Goal: Task Accomplishment & Management: Use online tool/utility

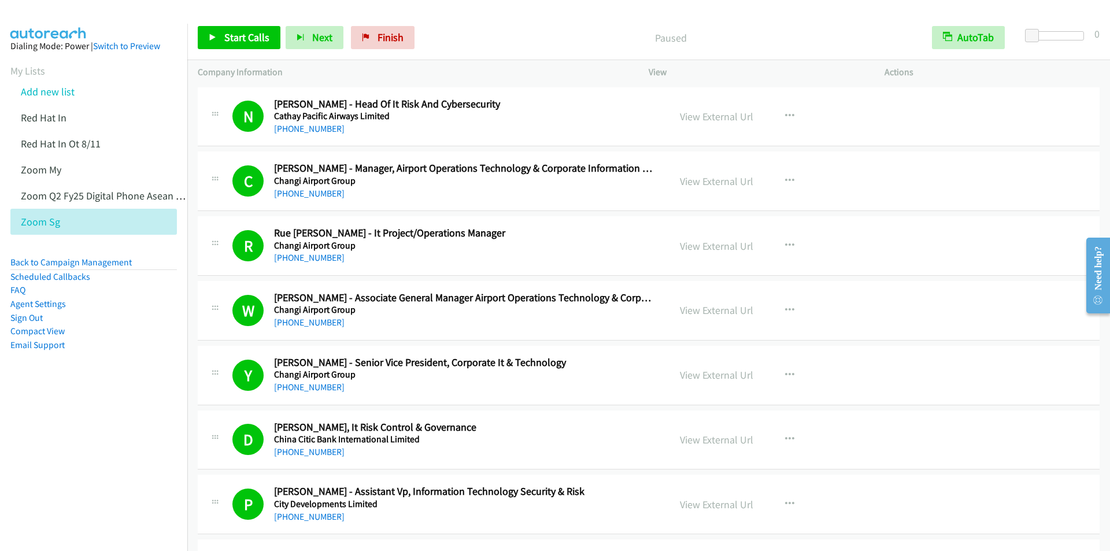
scroll to position [10233, 0]
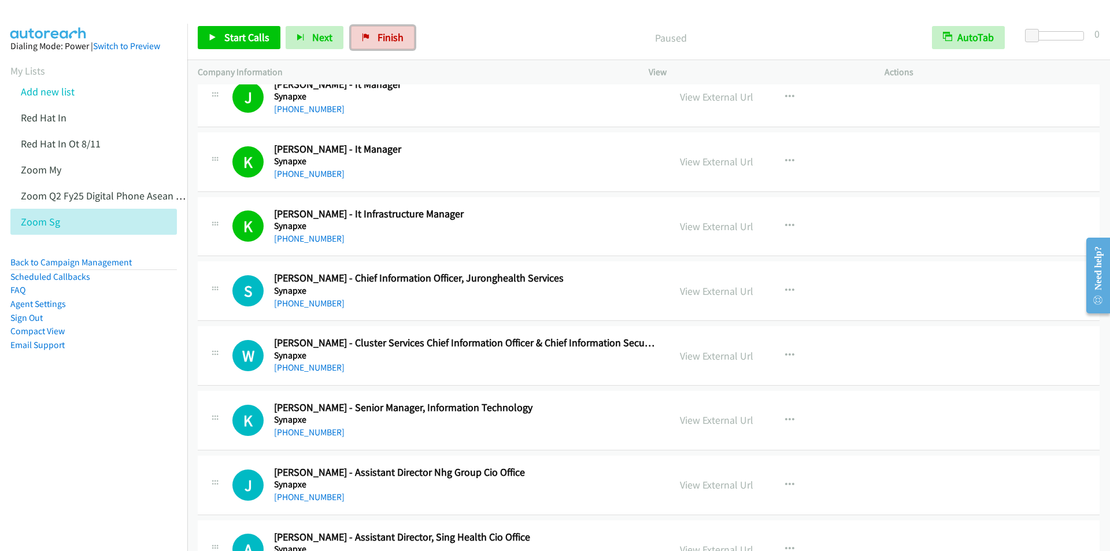
click at [396, 37] on span "Finish" at bounding box center [391, 37] width 26 height 13
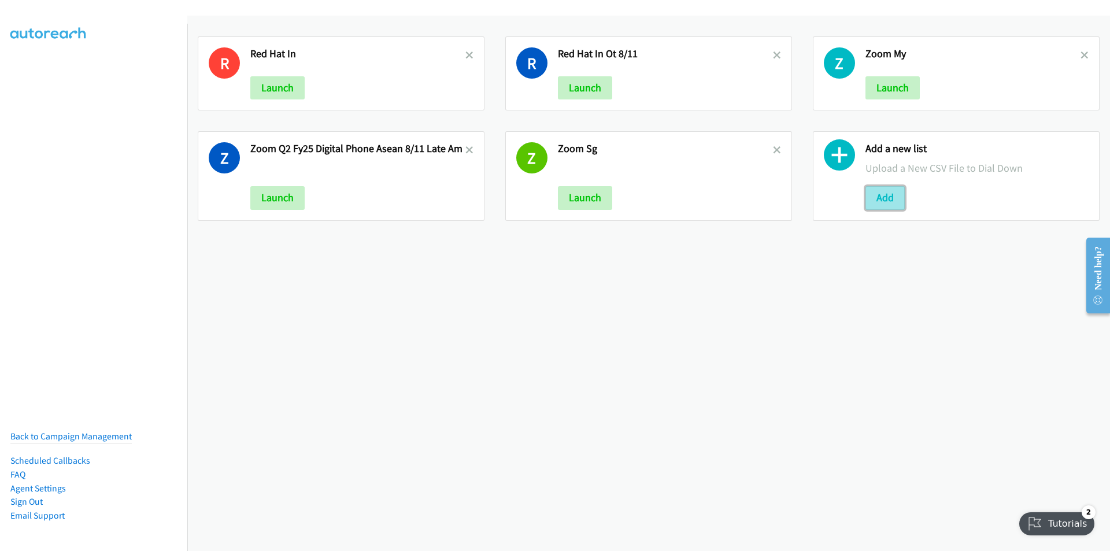
click at [879, 197] on button "Add" at bounding box center [884, 197] width 39 height 23
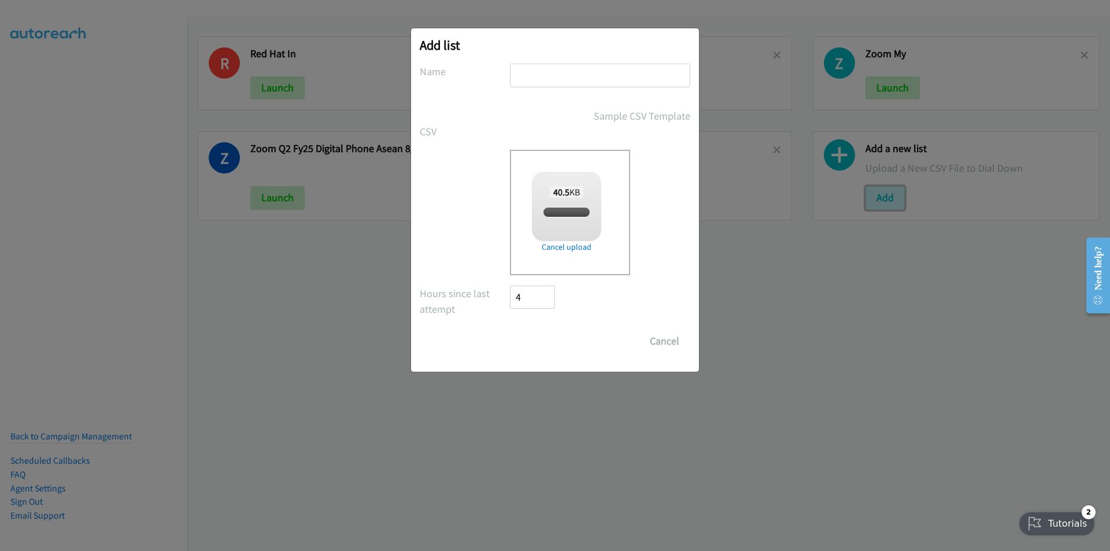
checkbox input "true"
click at [627, 72] on input "text" at bounding box center [600, 76] width 180 height 24
click at [626, 76] on input "HP SMB Broadbase" at bounding box center [600, 76] width 180 height 24
type input "HP SMB Broadbase 8/12PM"
click at [535, 336] on input "Save List" at bounding box center [540, 341] width 61 height 23
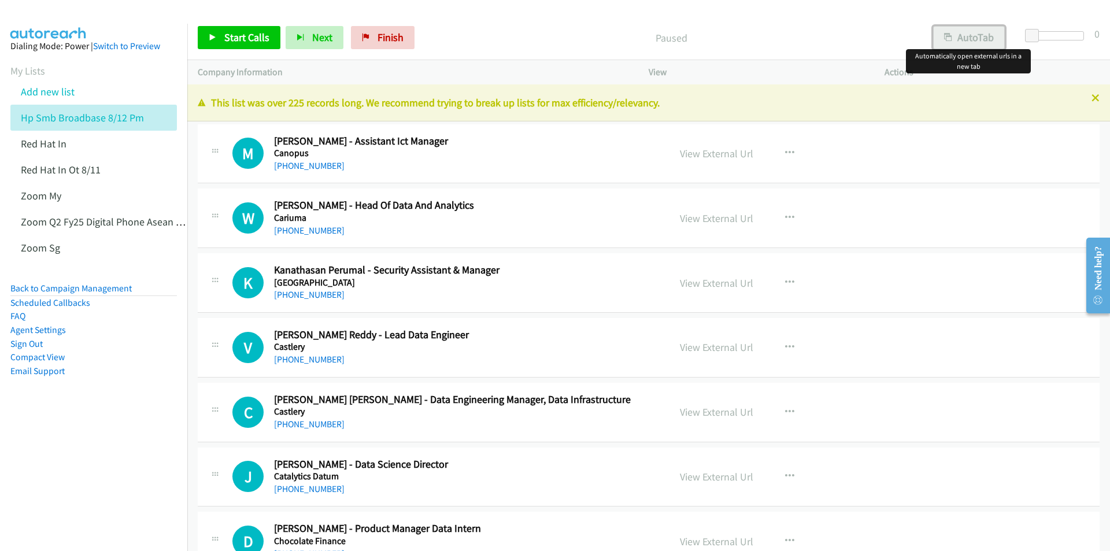
click at [980, 42] on button "AutoTab" at bounding box center [969, 37] width 72 height 23
click at [731, 155] on link "View External Url" at bounding box center [716, 153] width 73 height 13
click at [51, 457] on nav "Dialing Mode: Power | Switch to Preview My Lists Add new list Hp Smb Broadbase …" at bounding box center [94, 299] width 188 height 551
click at [523, 21] on div "Start Calls Pause Next Finish Paused AutoTab AutoTab 0" at bounding box center [648, 38] width 923 height 45
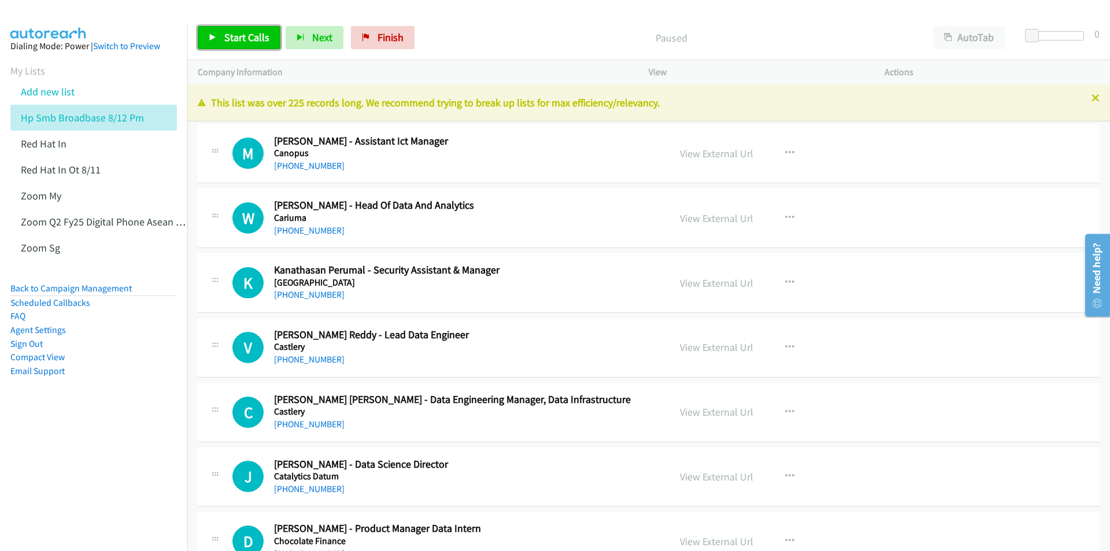
click at [246, 42] on span "Start Calls" at bounding box center [246, 37] width 45 height 13
click at [457, 27] on div "Call Completed" at bounding box center [662, 37] width 522 height 23
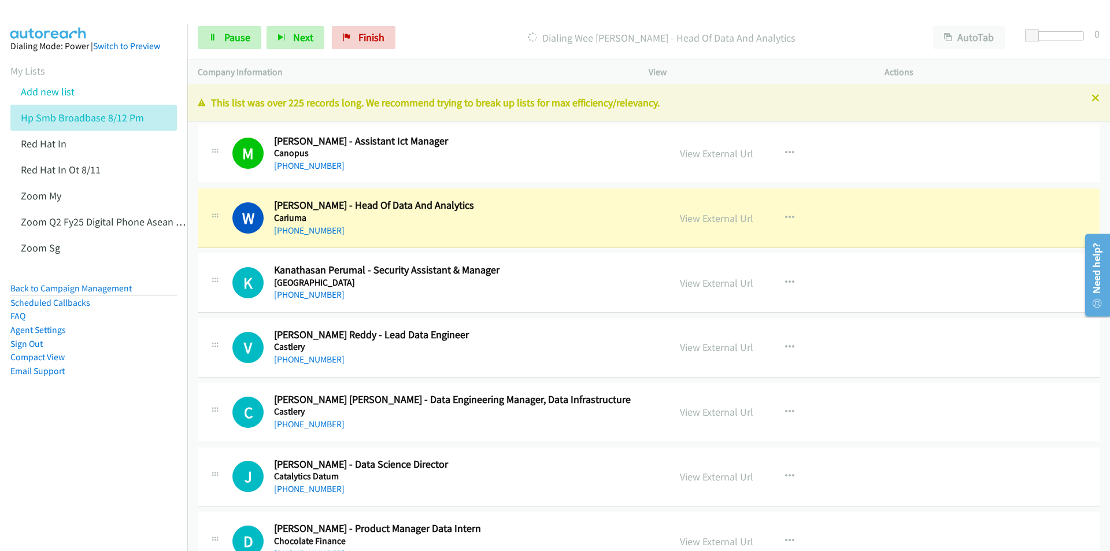
click at [445, 22] on div "Start Calls Pause Next Finish Dialing Wee [PERSON_NAME] - Head Of Data And Anal…" at bounding box center [648, 38] width 923 height 45
click at [964, 36] on button "AutoTab" at bounding box center [969, 37] width 72 height 23
click at [230, 40] on span "Pause" at bounding box center [237, 37] width 26 height 13
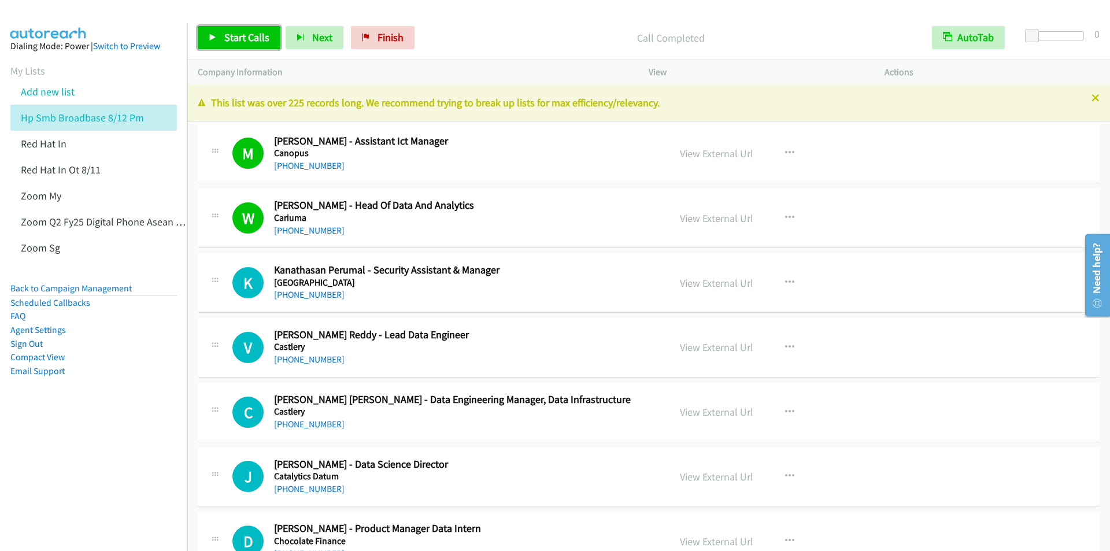
click at [236, 31] on span "Start Calls" at bounding box center [246, 37] width 45 height 13
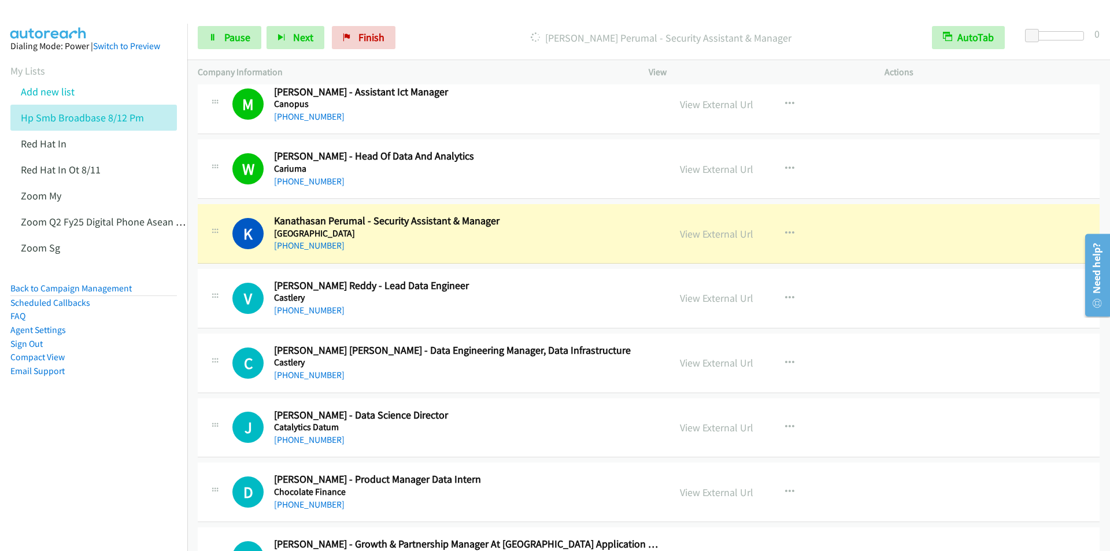
scroll to position [116, 0]
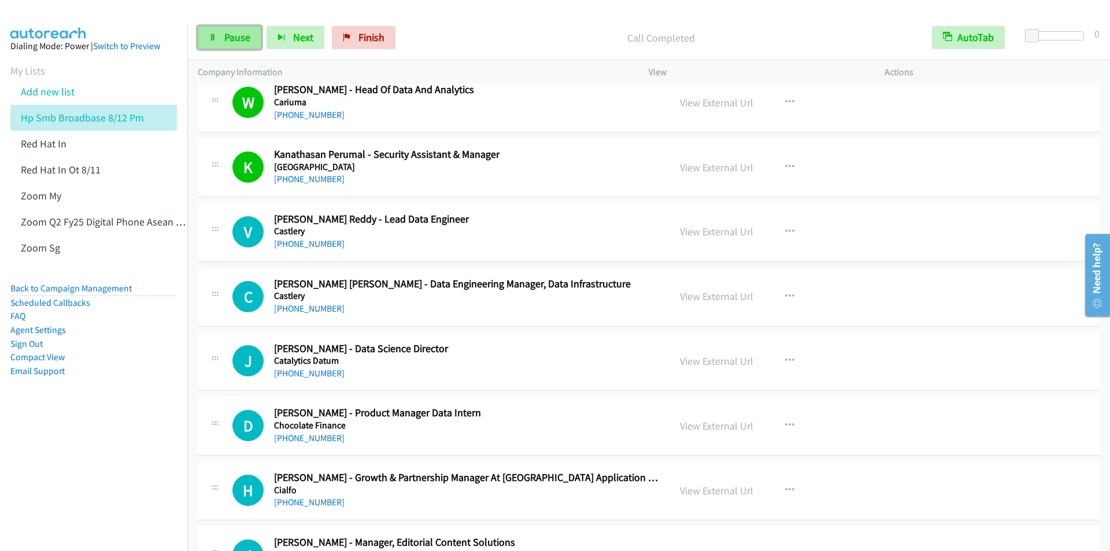
click at [243, 39] on span "Pause" at bounding box center [237, 37] width 26 height 13
click at [231, 35] on span "Start Calls" at bounding box center [246, 37] width 45 height 13
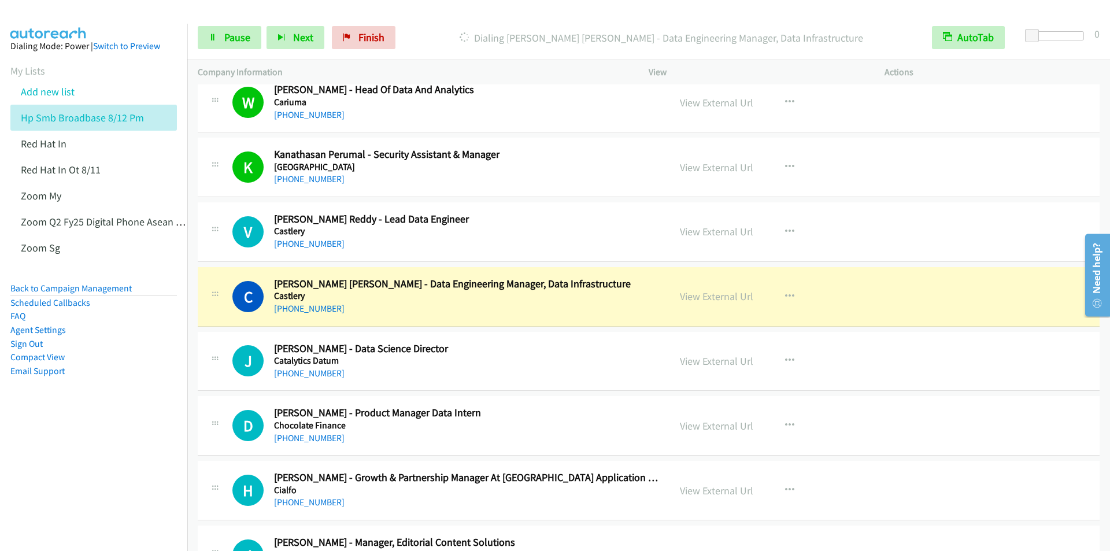
click at [468, 29] on div "Dialing [PERSON_NAME] [PERSON_NAME] - Data Engineering Manager, Data Infrastruc…" at bounding box center [661, 37] width 521 height 23
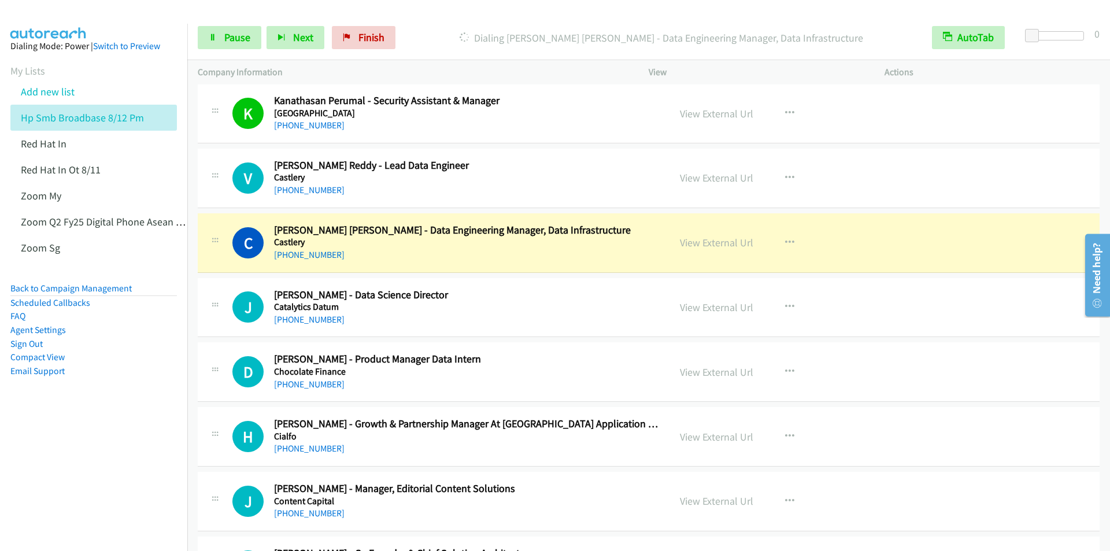
scroll to position [231, 0]
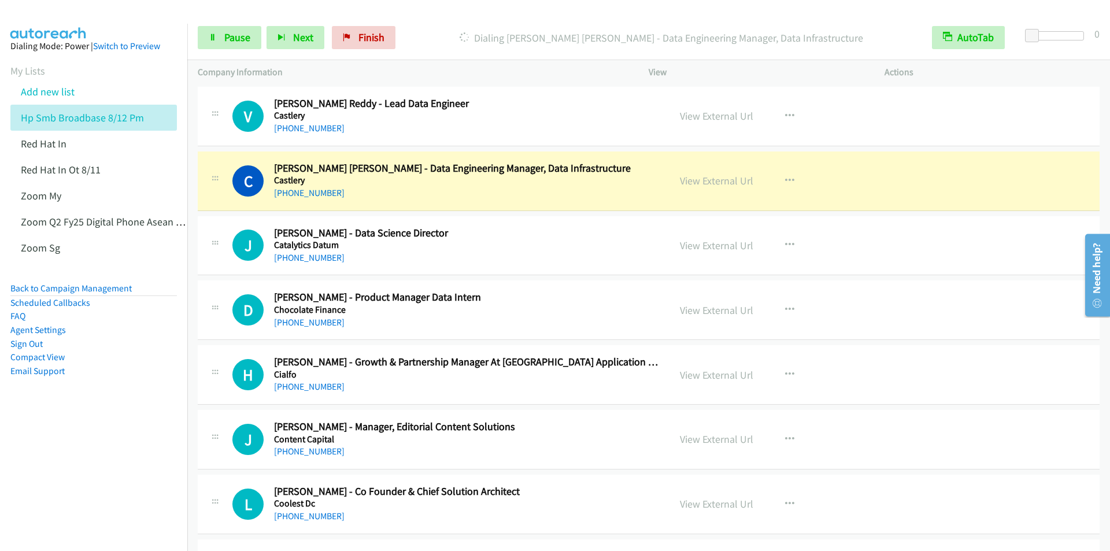
click at [442, 12] on div at bounding box center [550, 22] width 1100 height 45
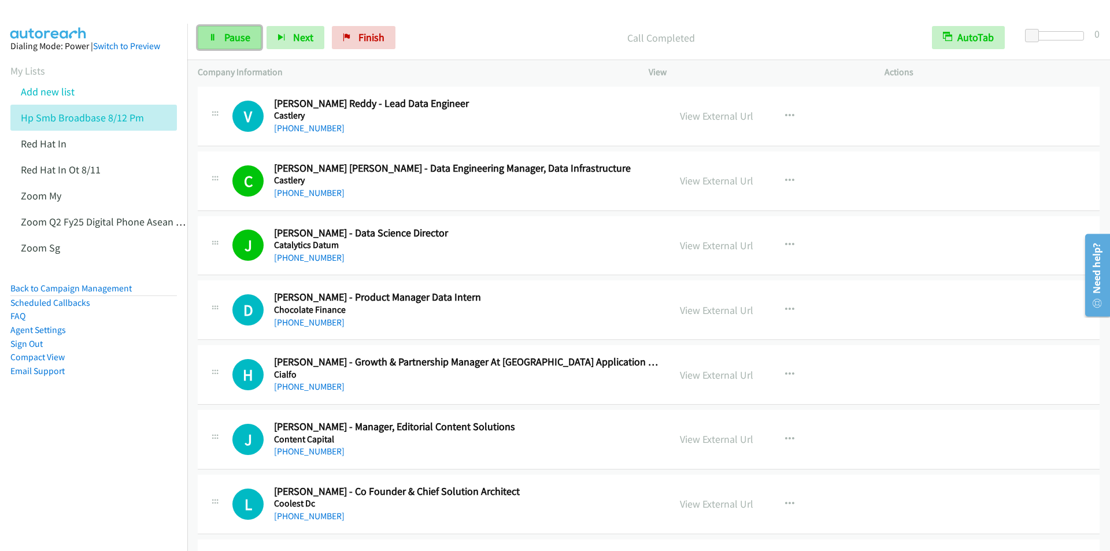
click at [234, 37] on span "Pause" at bounding box center [237, 37] width 26 height 13
click at [252, 34] on span "Start Calls" at bounding box center [246, 37] width 45 height 13
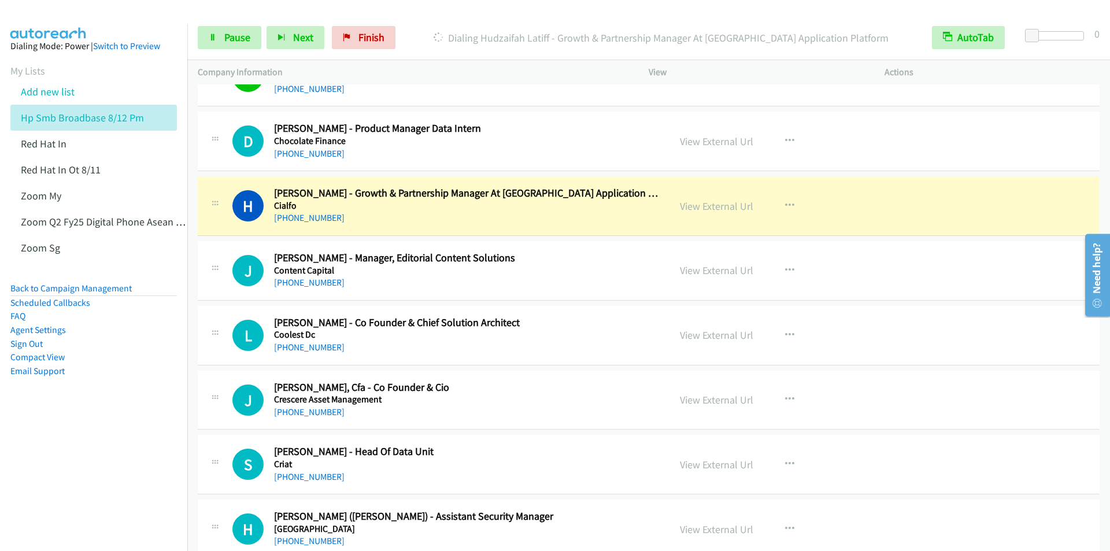
scroll to position [405, 0]
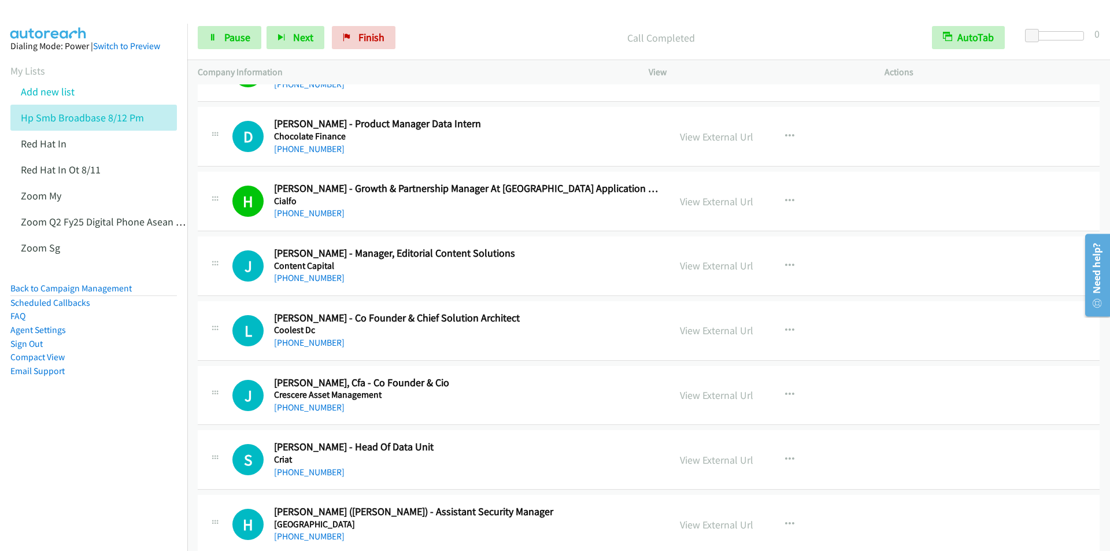
click at [133, 509] on nav "Dialing Mode: Power | Switch to Preview My Lists Add new list Hp Smb Broadbase …" at bounding box center [94, 299] width 188 height 551
click at [78, 467] on nav "Dialing Mode: Power | Switch to Preview My Lists Add new list Hp Smb Broadbase …" at bounding box center [94, 299] width 188 height 551
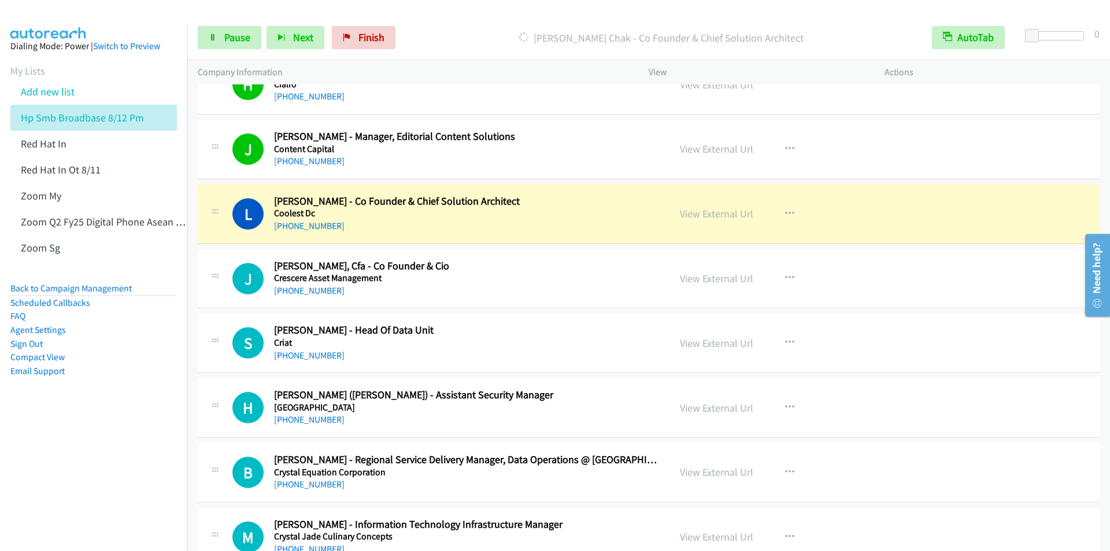
scroll to position [520, 0]
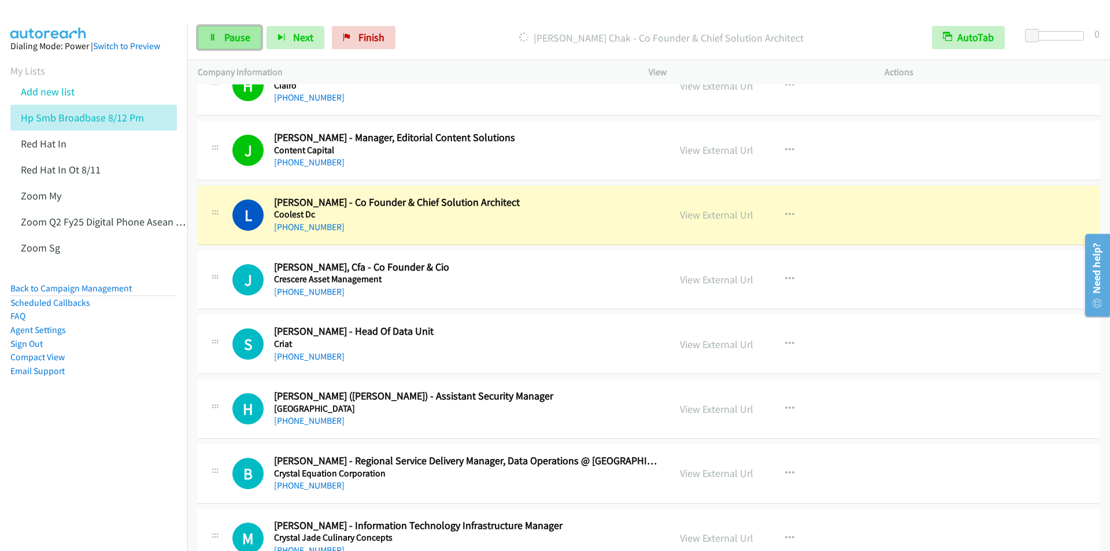
click at [230, 40] on span "Pause" at bounding box center [237, 37] width 26 height 13
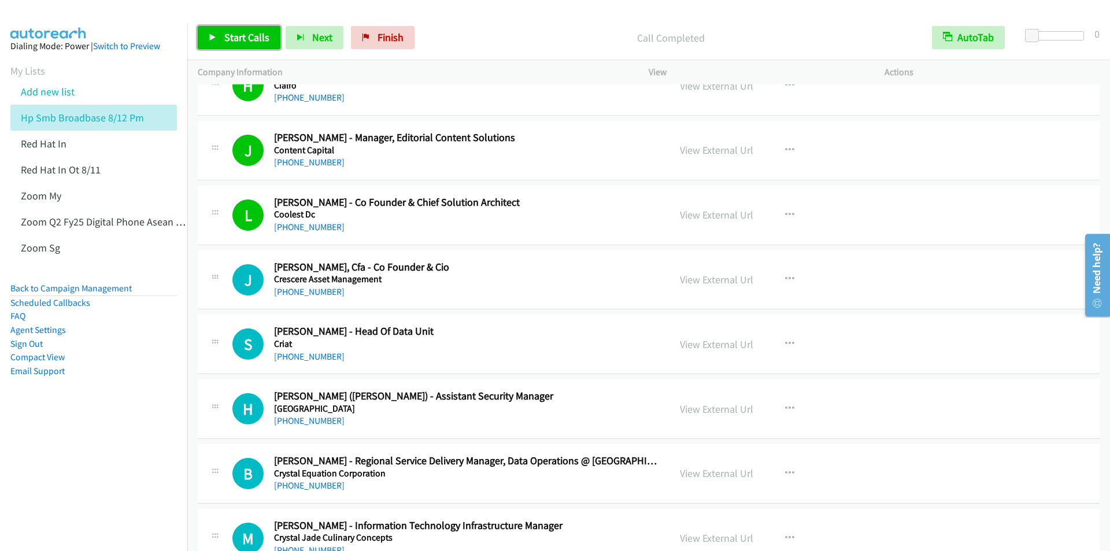
click at [241, 39] on span "Start Calls" at bounding box center [246, 37] width 45 height 13
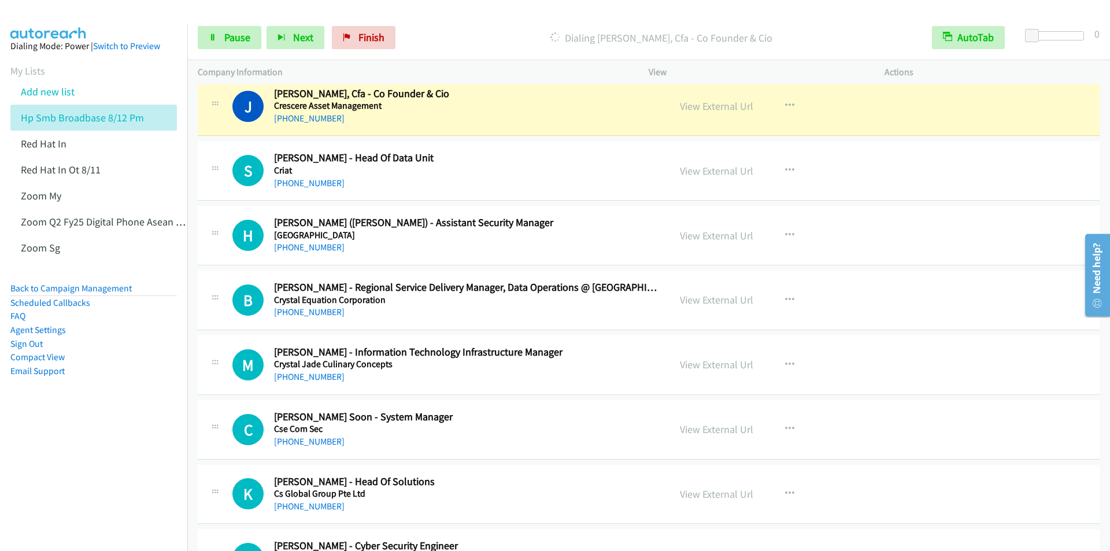
scroll to position [636, 0]
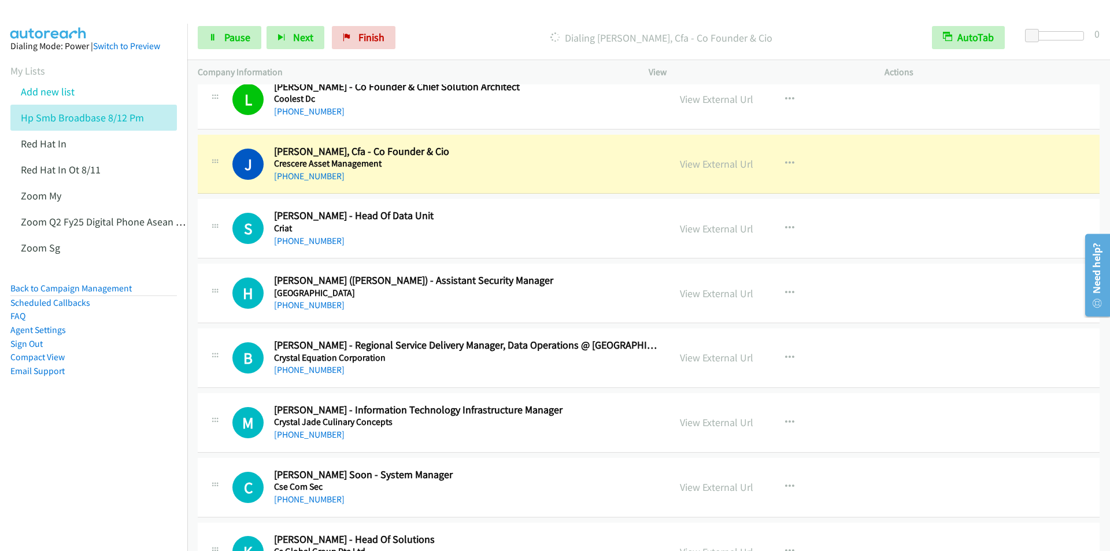
click at [451, 29] on div "Dialing [PERSON_NAME], Cfa - Co Founder & Cio" at bounding box center [661, 37] width 521 height 23
click at [464, 35] on p "Dialing [PERSON_NAME], Cfa - Co Founder & Cio" at bounding box center [661, 38] width 500 height 16
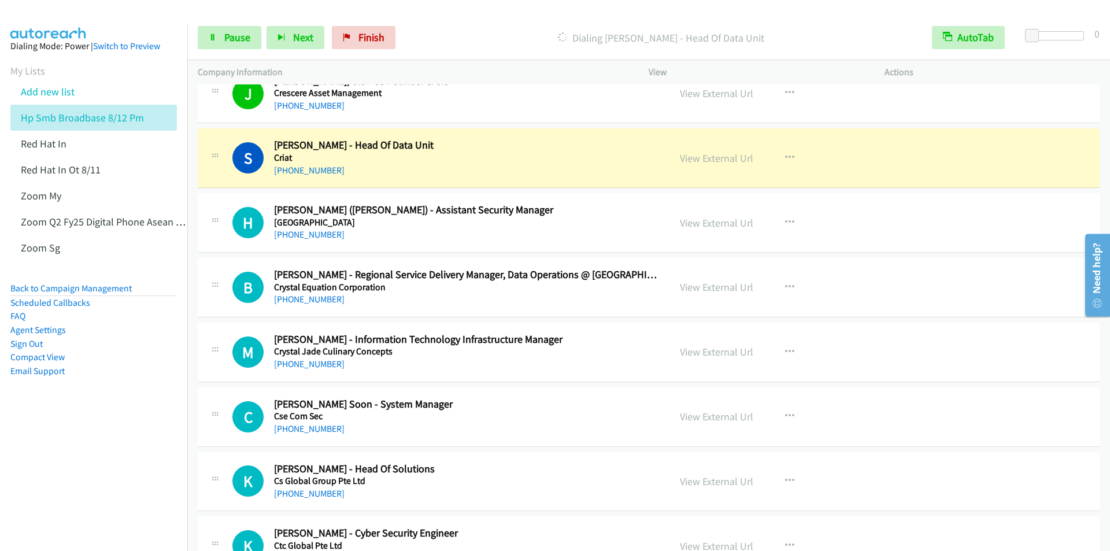
scroll to position [809, 0]
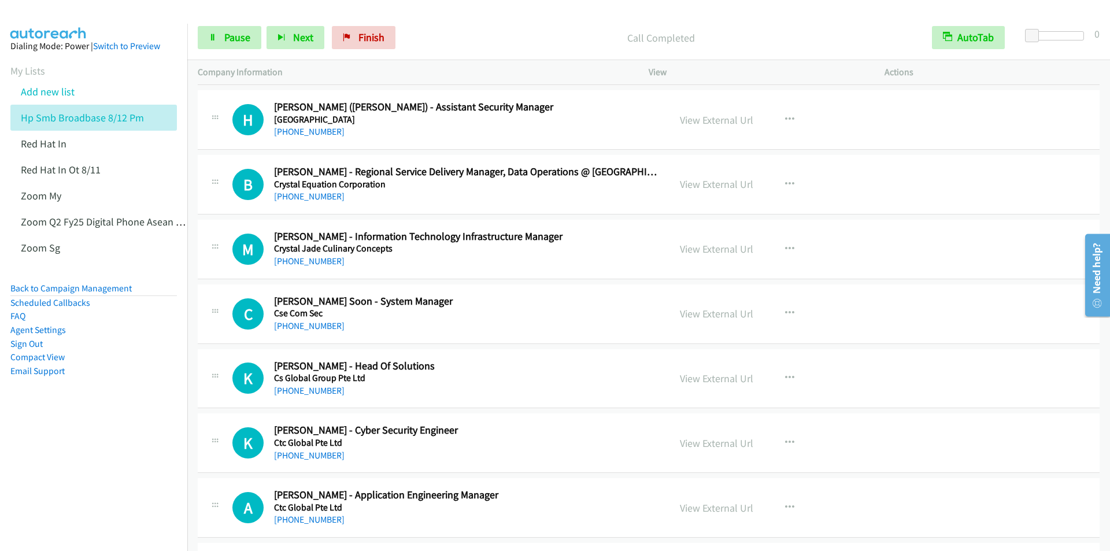
click at [138, 457] on nav "Dialing Mode: Power | Switch to Preview My Lists Add new list Hp Smb Broadbase …" at bounding box center [94, 299] width 188 height 551
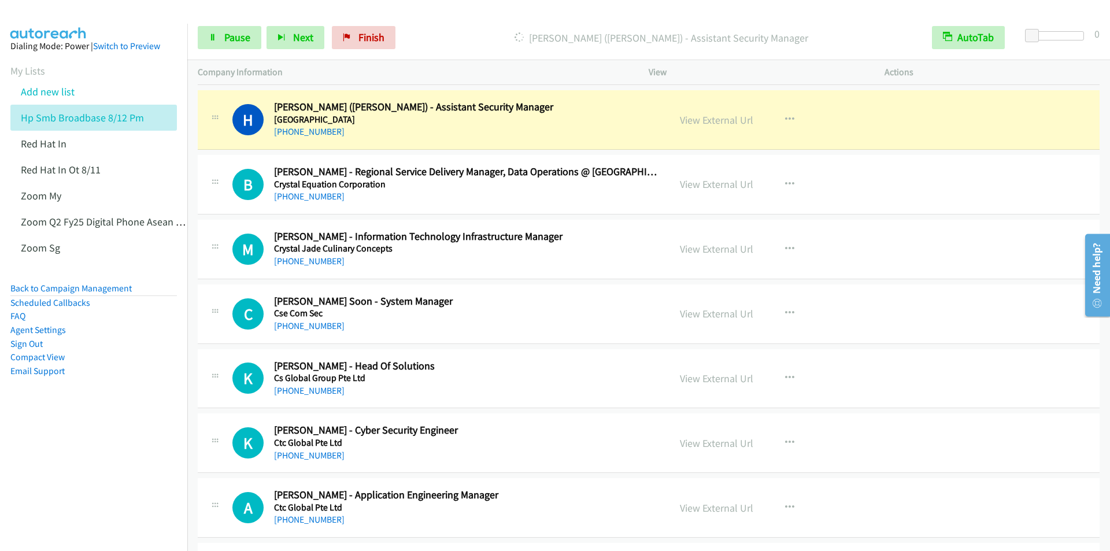
click at [432, 16] on div "Start Calls Pause Next Finish [PERSON_NAME] ([PERSON_NAME]) - Assistant Securit…" at bounding box center [648, 38] width 923 height 45
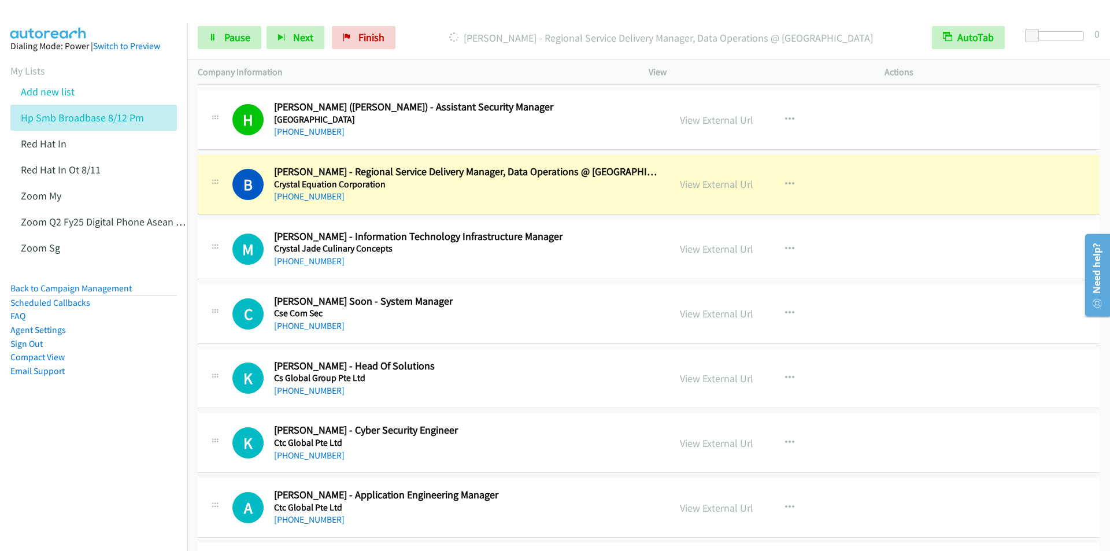
drag, startPoint x: 98, startPoint y: 499, endPoint x: 94, endPoint y: 494, distance: 6.3
click at [98, 499] on nav "Dialing Mode: Power | Switch to Preview My Lists Add new list Hp Smb Broadbase …" at bounding box center [94, 299] width 188 height 551
click at [101, 497] on nav "Dialing Mode: Power | Switch to Preview My Lists Add new list Hp Smb Broadbase …" at bounding box center [94, 299] width 188 height 551
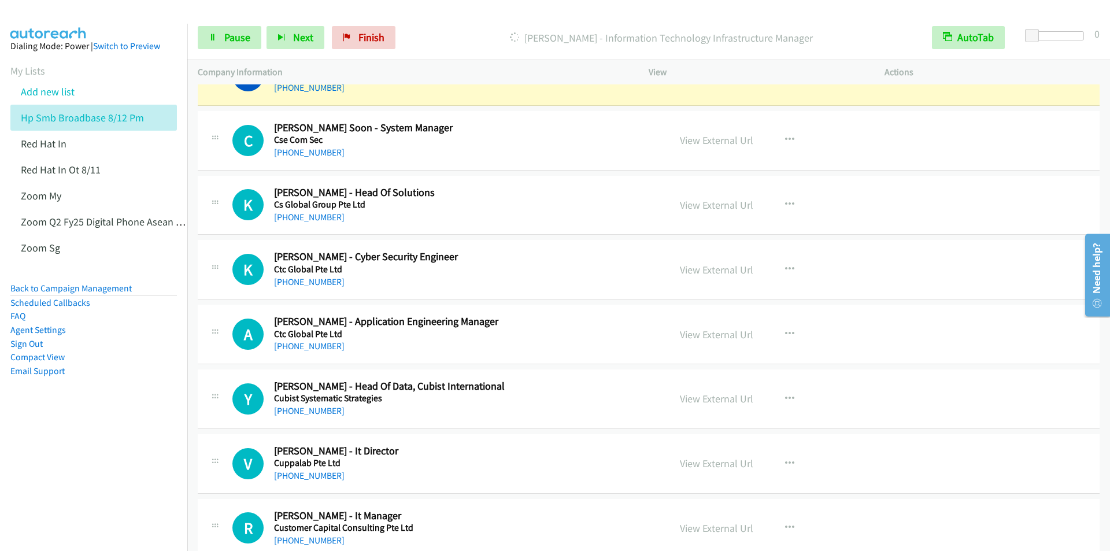
scroll to position [925, 0]
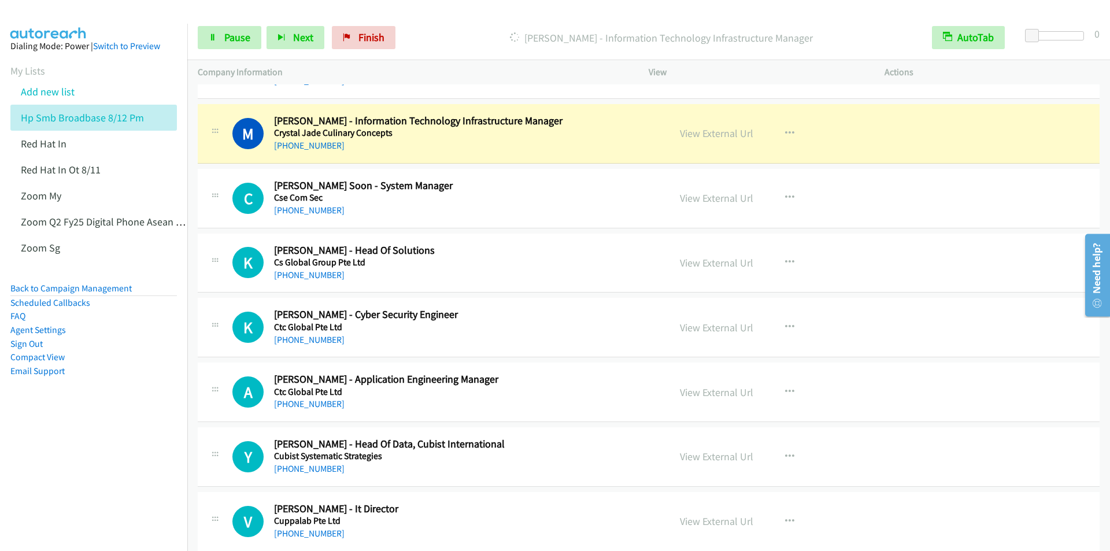
click at [80, 468] on nav "Dialing Mode: Power | Switch to Preview My Lists Add new list Hp Smb Broadbase …" at bounding box center [94, 299] width 188 height 551
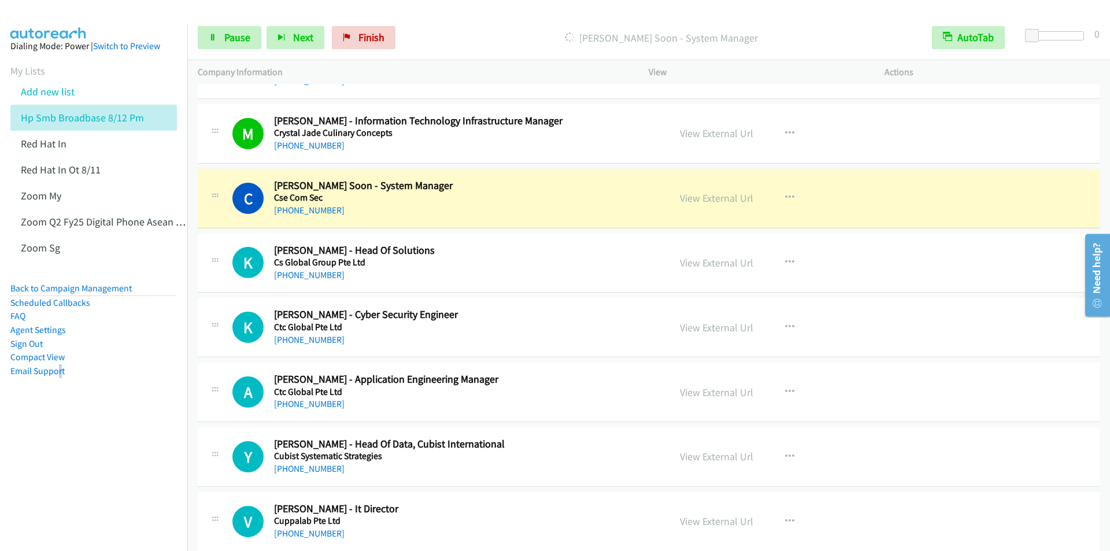
click at [61, 487] on nav "Dialing Mode: Power | Switch to Preview My Lists Add new list Hp Smb Broadbase …" at bounding box center [94, 299] width 188 height 551
drag, startPoint x: 442, startPoint y: 36, endPoint x: 453, endPoint y: 36, distance: 11.0
click at [442, 36] on p "[PERSON_NAME] Soon - System Manager" at bounding box center [661, 38] width 500 height 16
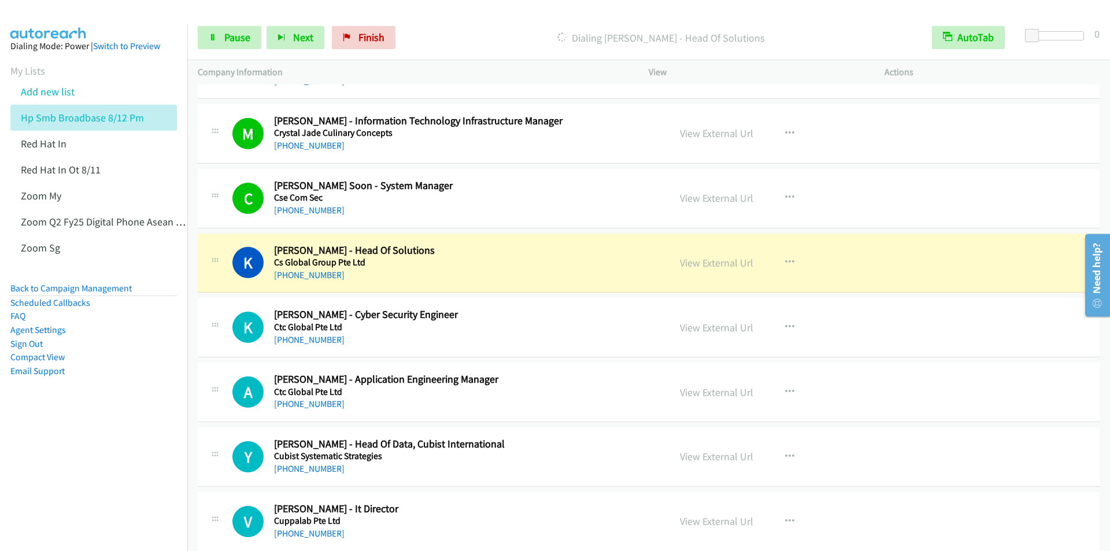
scroll to position [1041, 0]
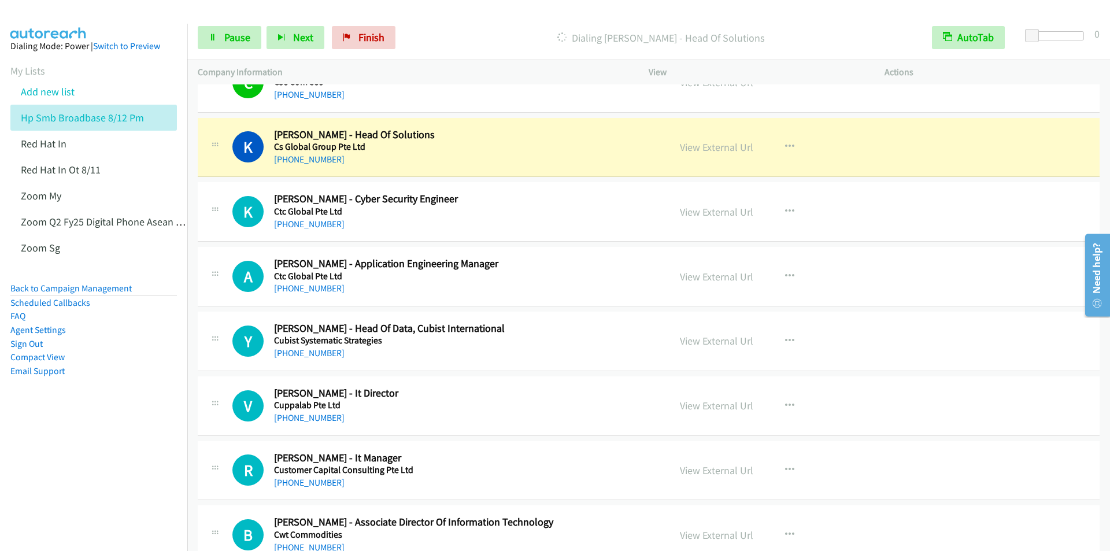
click at [450, 35] on p "Dialing [PERSON_NAME] - Head Of Solutions" at bounding box center [661, 38] width 500 height 16
click at [240, 35] on span "Pause" at bounding box center [237, 37] width 26 height 13
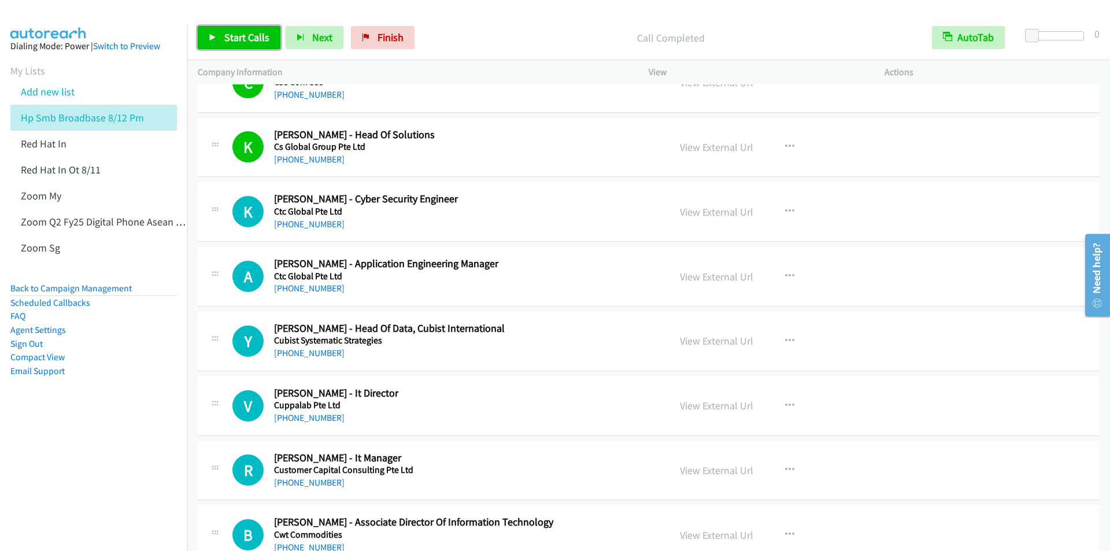
click at [225, 40] on span "Start Calls" at bounding box center [246, 37] width 45 height 13
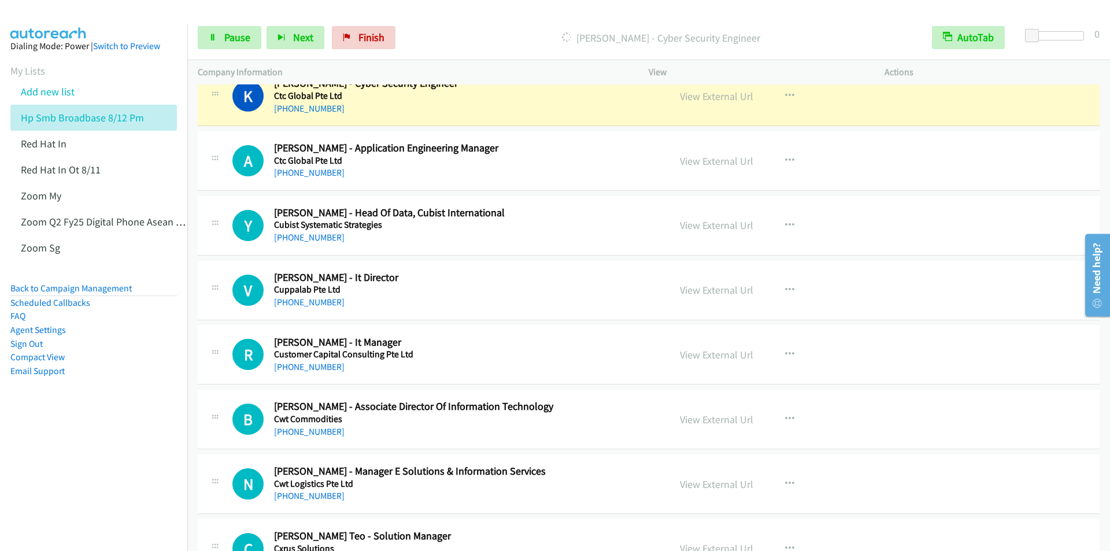
scroll to position [1098, 0]
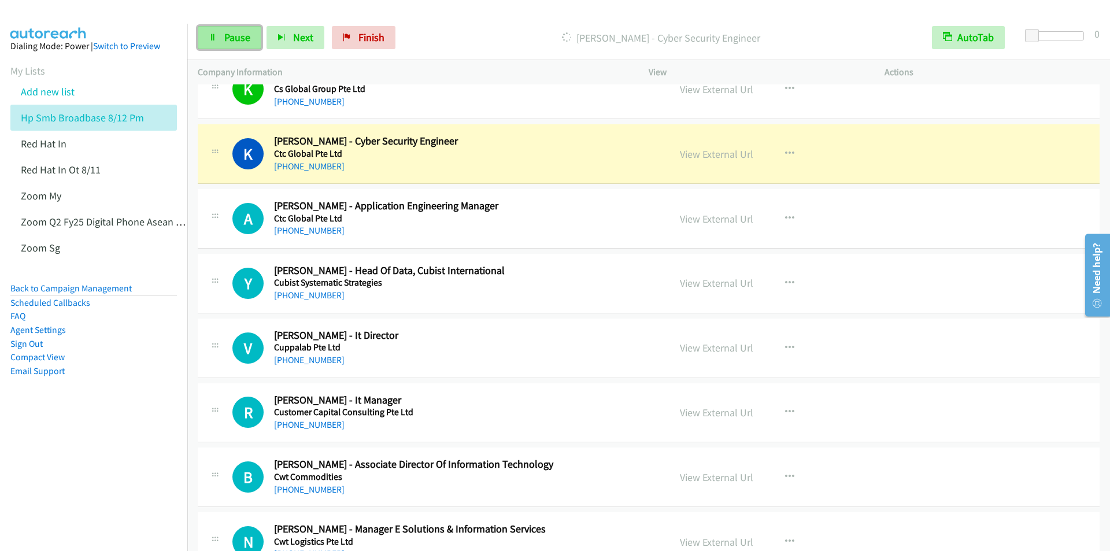
click at [221, 35] on link "Pause" at bounding box center [230, 37] width 64 height 23
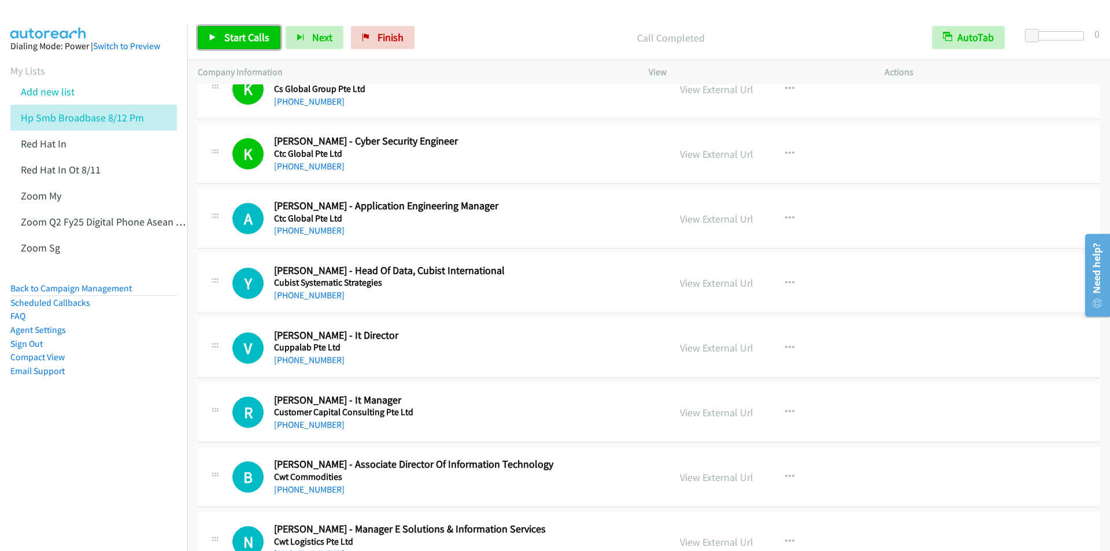
click at [220, 31] on link "Start Calls" at bounding box center [239, 37] width 83 height 23
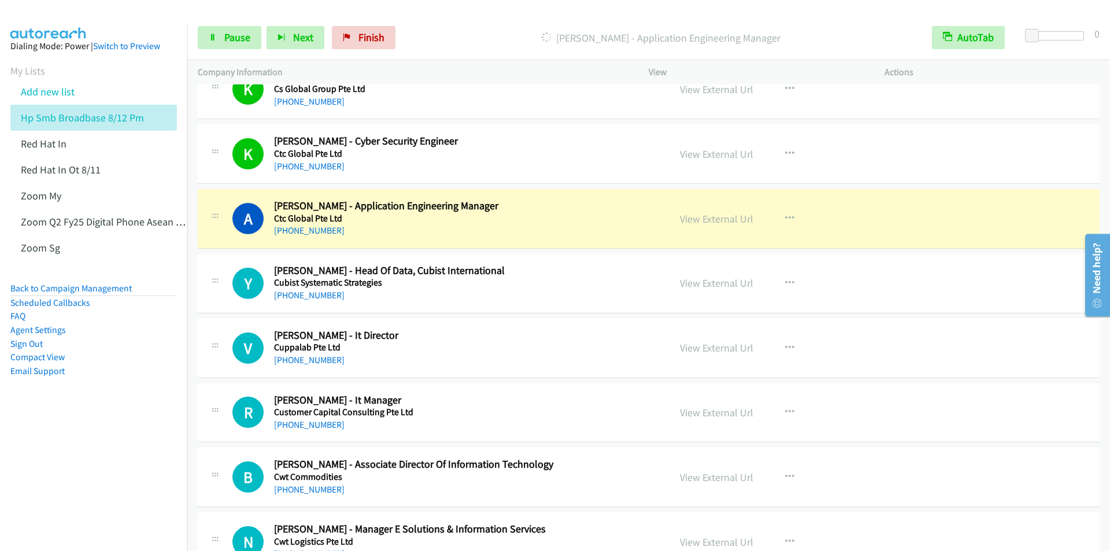
drag, startPoint x: 122, startPoint y: 410, endPoint x: 113, endPoint y: 393, distance: 19.9
click at [122, 410] on aside "Dialing Mode: Power | Switch to Preview My Lists Add new list Hp Smb Broadbase …" at bounding box center [93, 227] width 187 height 406
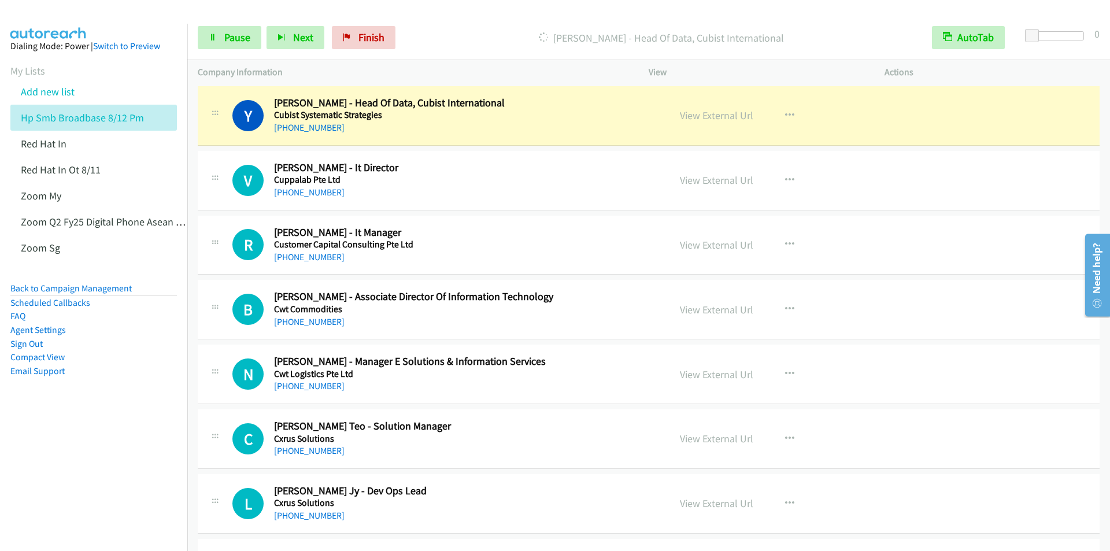
scroll to position [1272, 0]
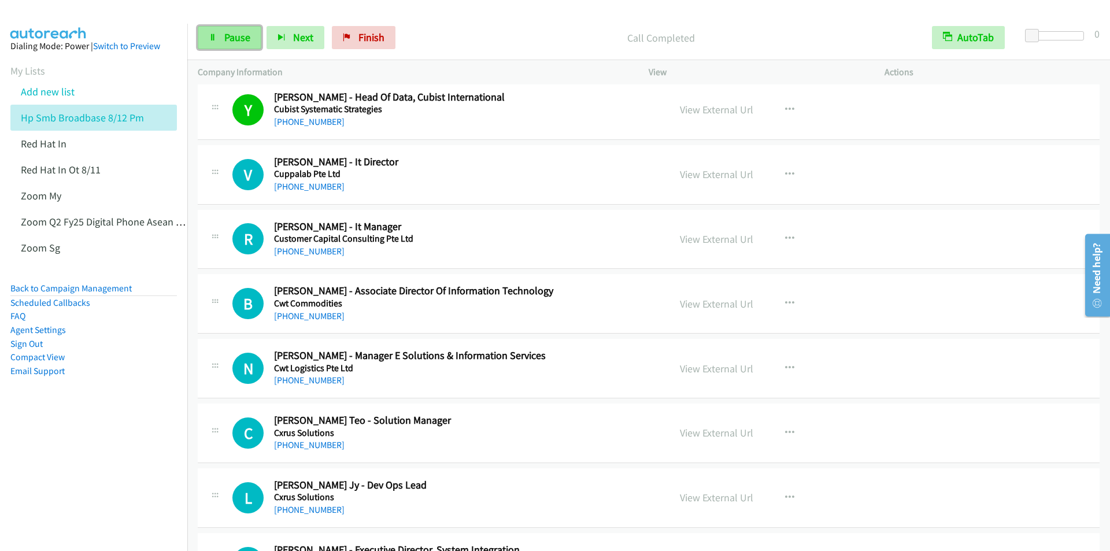
click at [238, 46] on link "Pause" at bounding box center [230, 37] width 64 height 23
click at [239, 30] on link "Start Calls" at bounding box center [239, 37] width 83 height 23
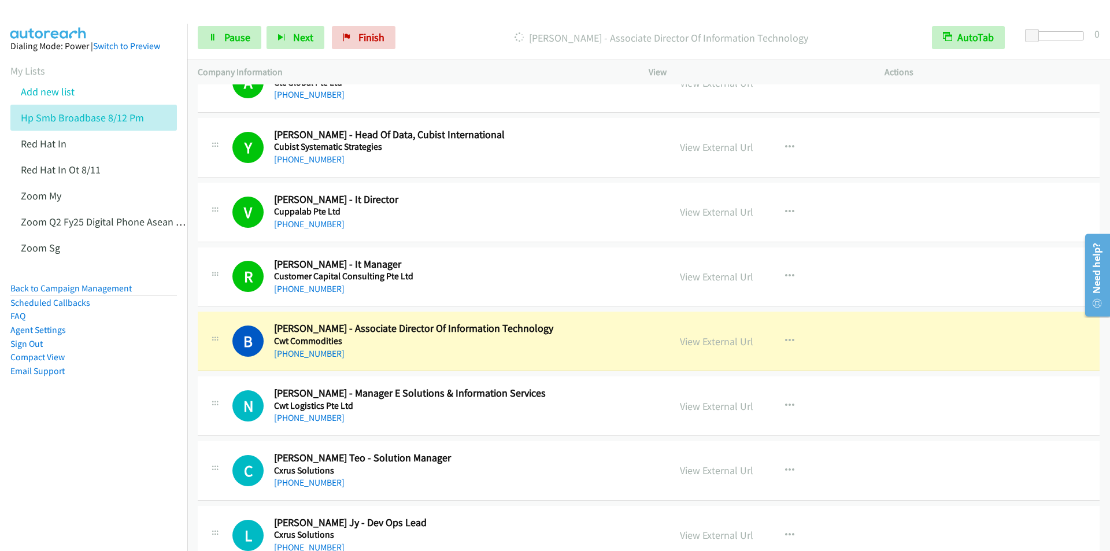
scroll to position [1214, 0]
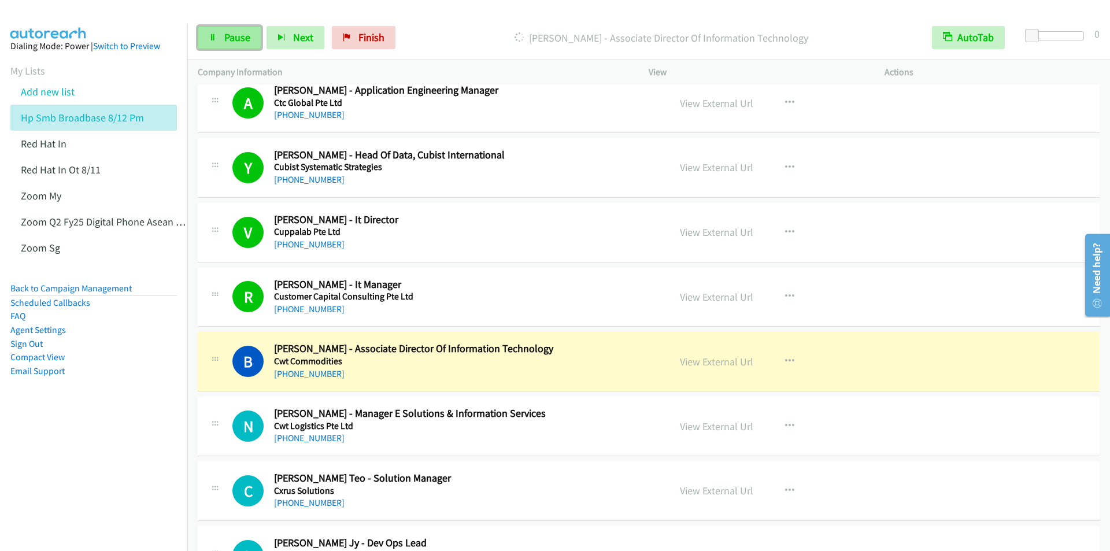
click at [239, 38] on span "Pause" at bounding box center [237, 37] width 26 height 13
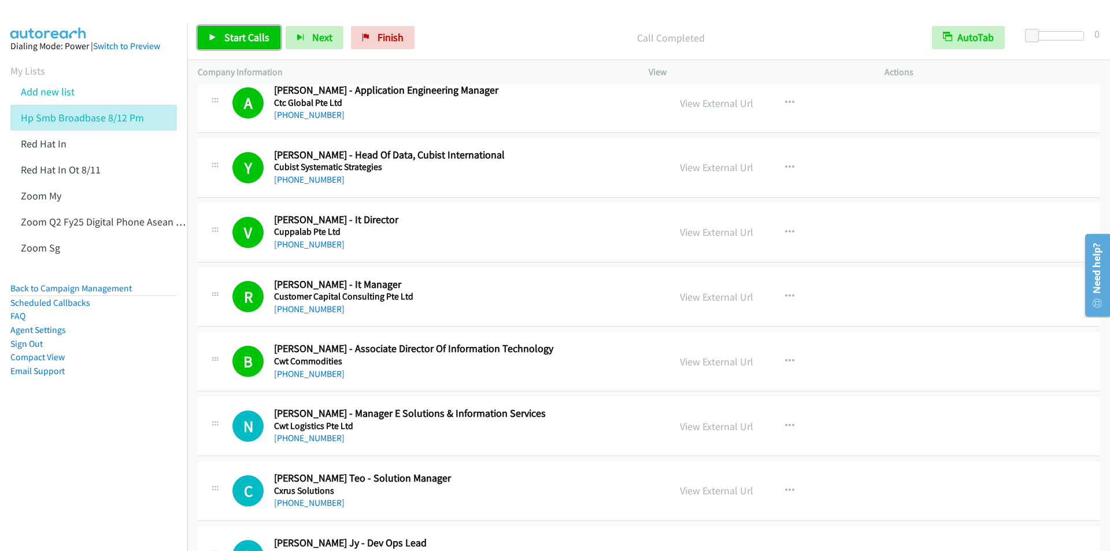
click at [239, 31] on span "Start Calls" at bounding box center [246, 37] width 45 height 13
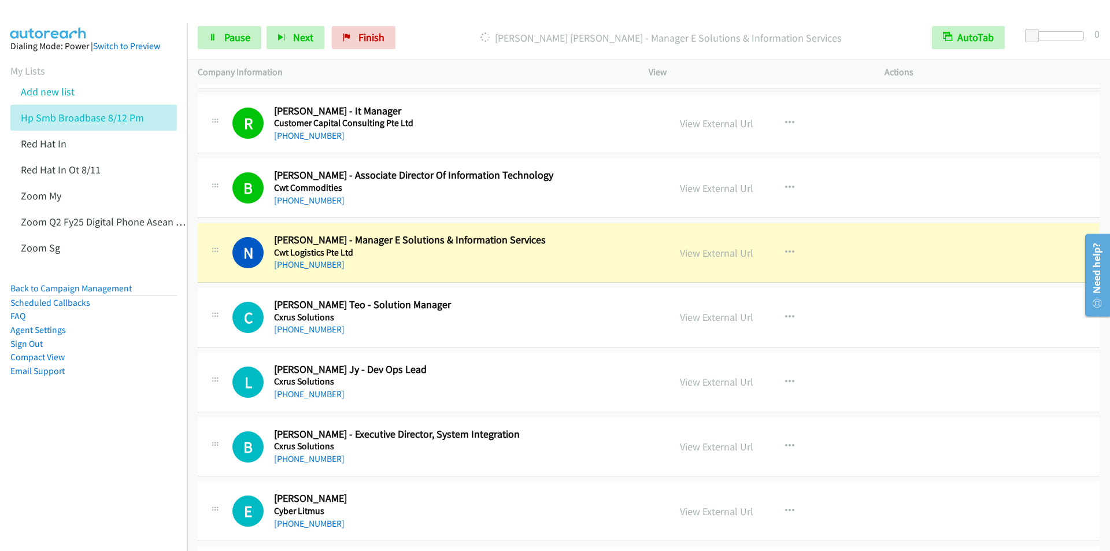
scroll to position [1503, 0]
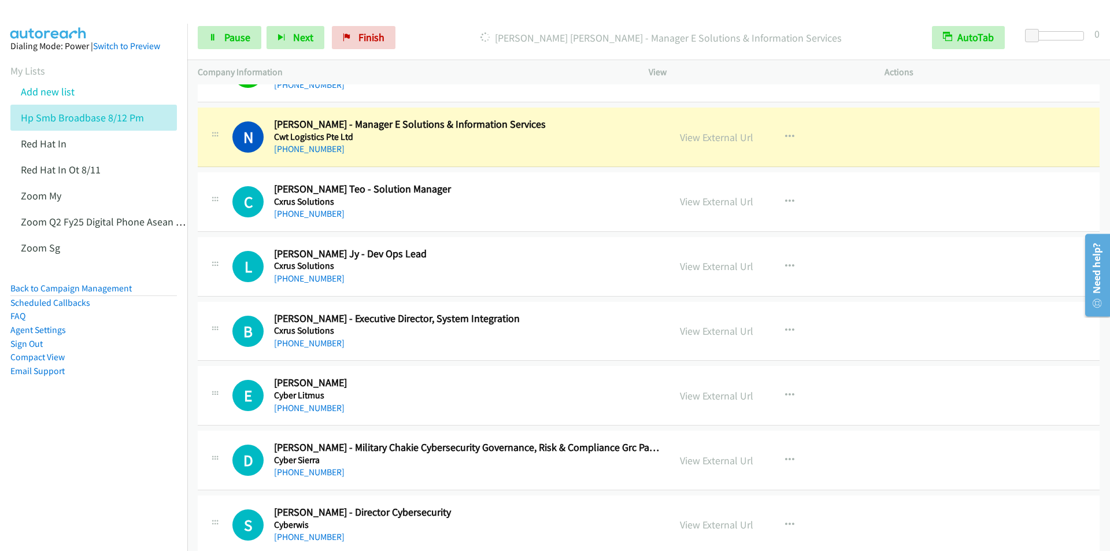
click at [494, 10] on div at bounding box center [550, 22] width 1100 height 45
click at [452, 20] on div "Start Calls Pause Next Finish [PERSON_NAME] - Manager E Solutions & Information…" at bounding box center [648, 38] width 923 height 45
click at [217, 40] on link "Pause" at bounding box center [230, 37] width 64 height 23
click at [235, 38] on span "Pause" at bounding box center [237, 37] width 26 height 13
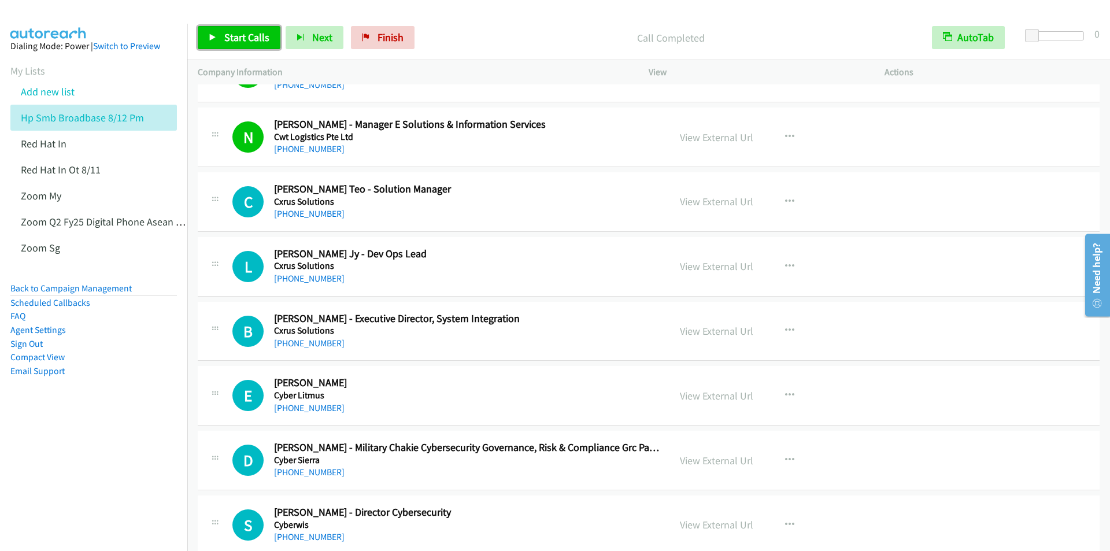
click at [232, 38] on span "Start Calls" at bounding box center [246, 37] width 45 height 13
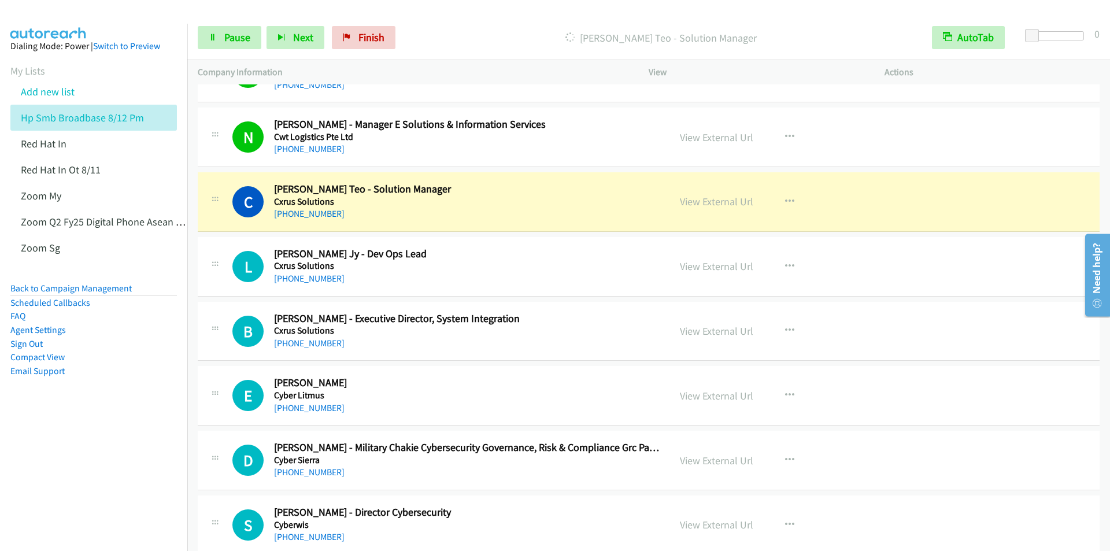
click at [447, 30] on p "[PERSON_NAME] Teo - Solution Manager" at bounding box center [661, 38] width 500 height 16
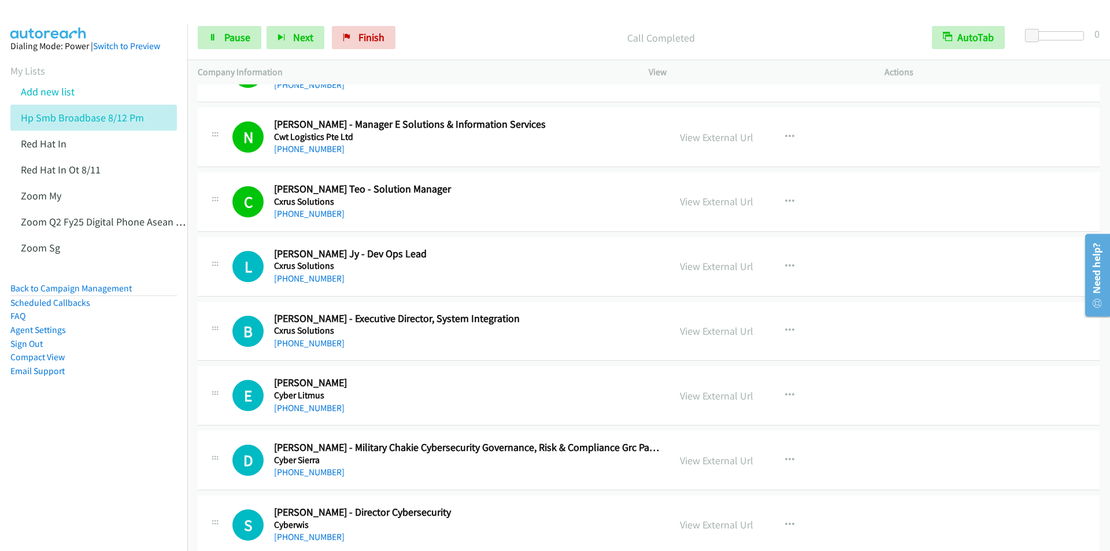
drag, startPoint x: 59, startPoint y: 513, endPoint x: 65, endPoint y: 505, distance: 10.3
click at [62, 511] on nav "Dialing Mode: Power | Switch to Preview My Lists Add new list Hp Smb Broadbase …" at bounding box center [94, 299] width 188 height 551
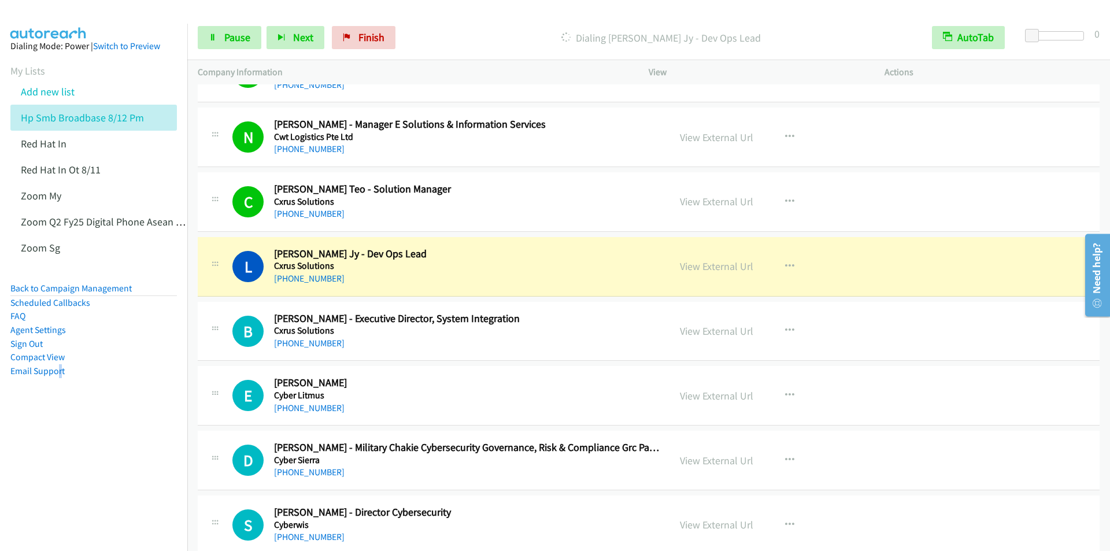
click at [460, 30] on p "Dialing [PERSON_NAME] Jy - Dev Ops Lead" at bounding box center [661, 38] width 500 height 16
click at [73, 468] on nav "Dialing Mode: Power | Switch to Preview My Lists Add new list Hp Smb Broadbase …" at bounding box center [94, 299] width 188 height 551
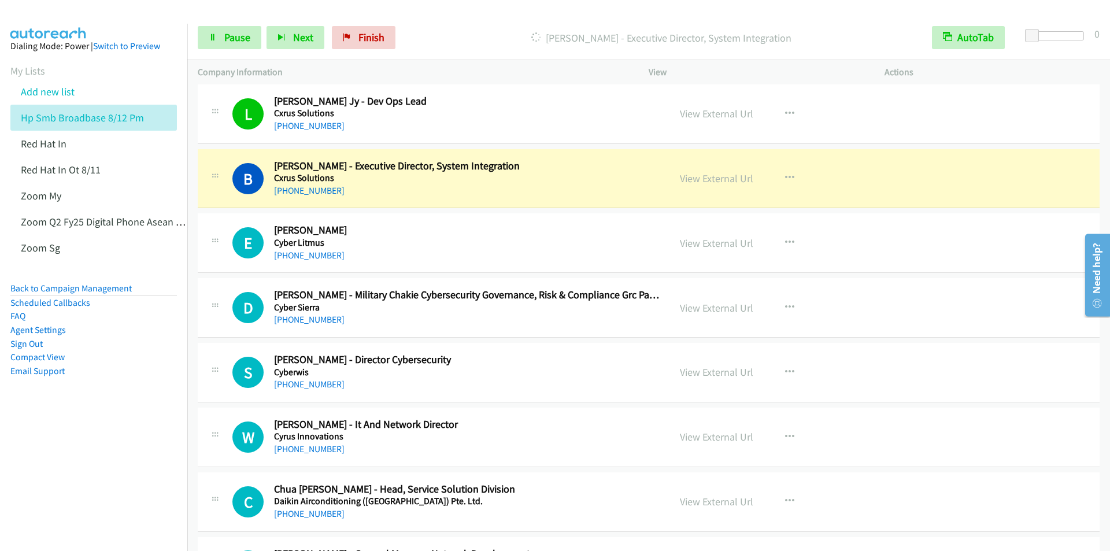
scroll to position [1677, 0]
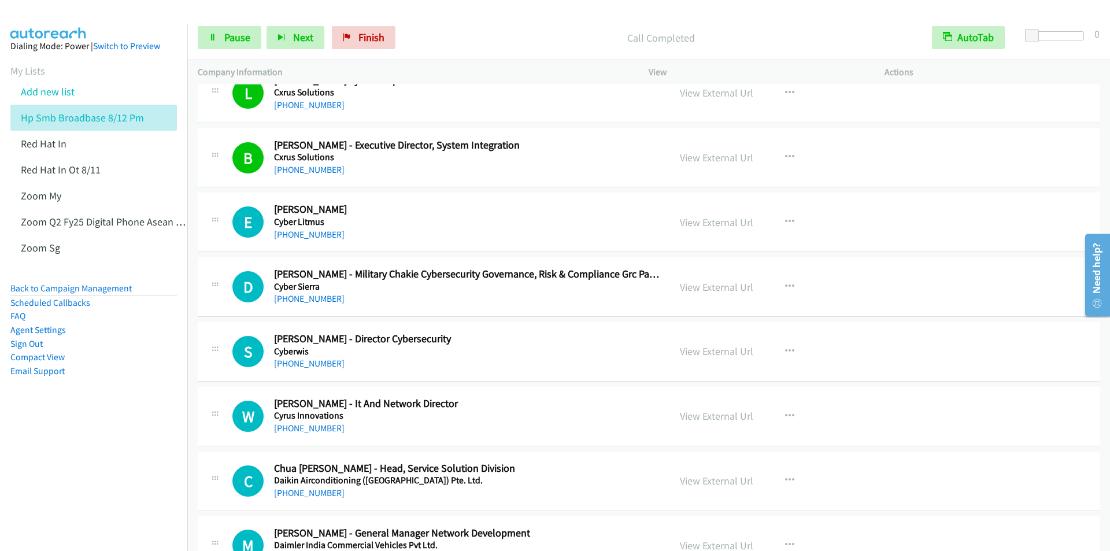
click at [90, 467] on nav "Dialing Mode: Power | Switch to Preview My Lists Add new list Hp Smb Broadbase …" at bounding box center [94, 299] width 188 height 551
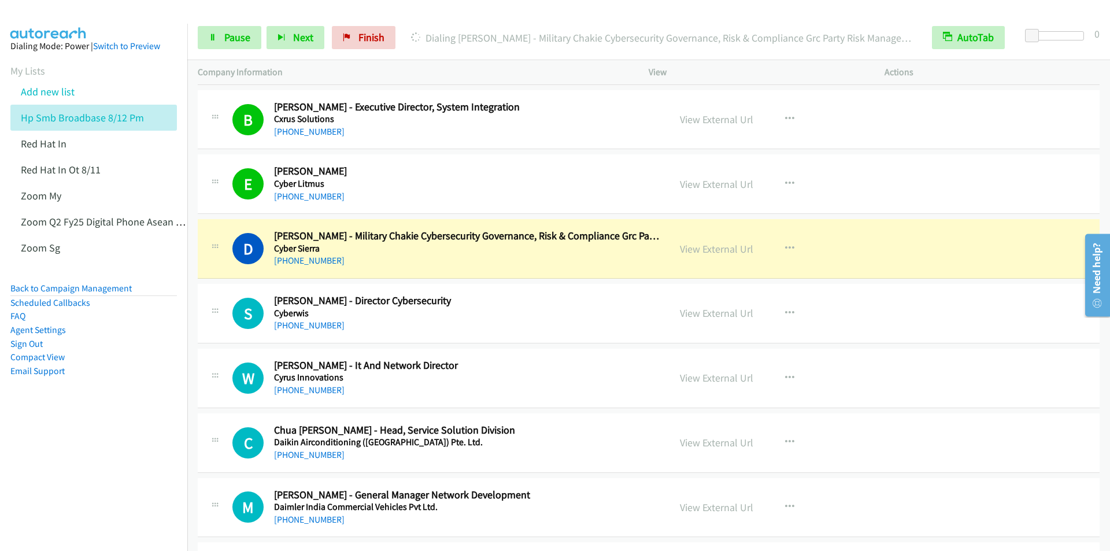
scroll to position [1792, 0]
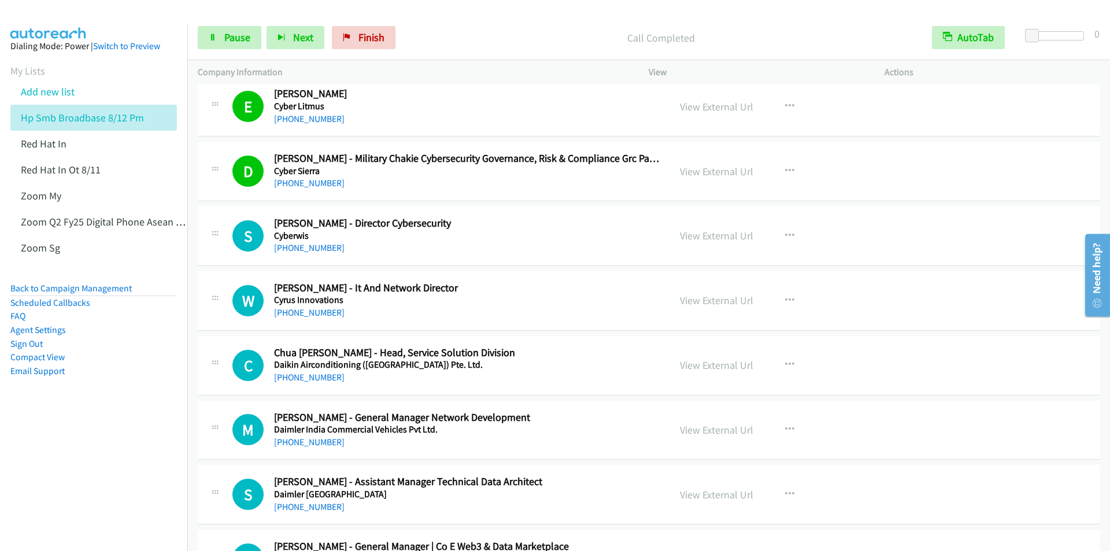
click at [86, 443] on nav "Dialing Mode: Power | Switch to Preview My Lists Add new list Hp Smb Broadbase …" at bounding box center [94, 299] width 188 height 551
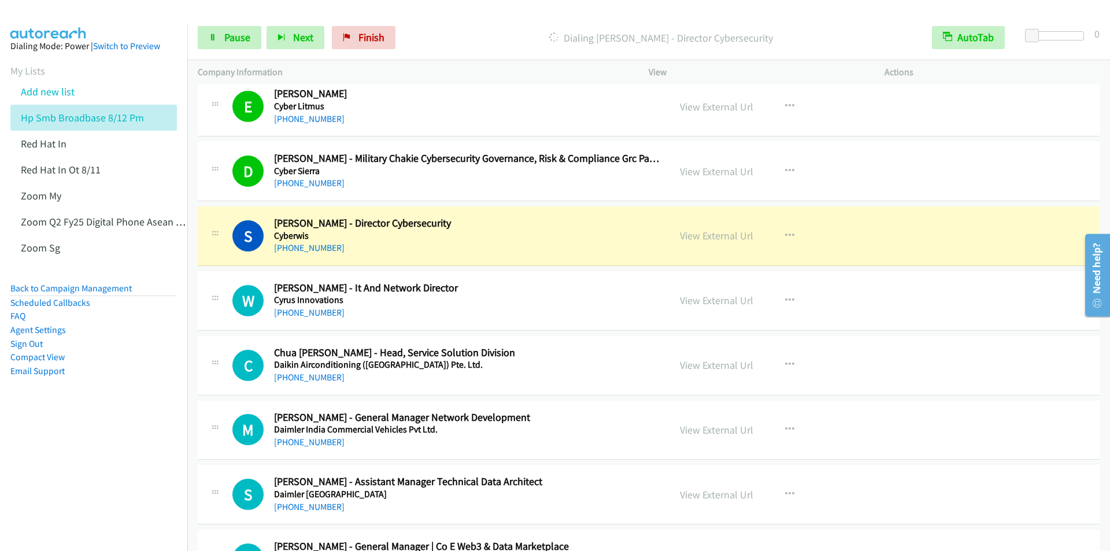
click at [66, 467] on nav "Dialing Mode: Power | Switch to Preview My Lists Add new list Hp Smb Broadbase …" at bounding box center [94, 299] width 188 height 551
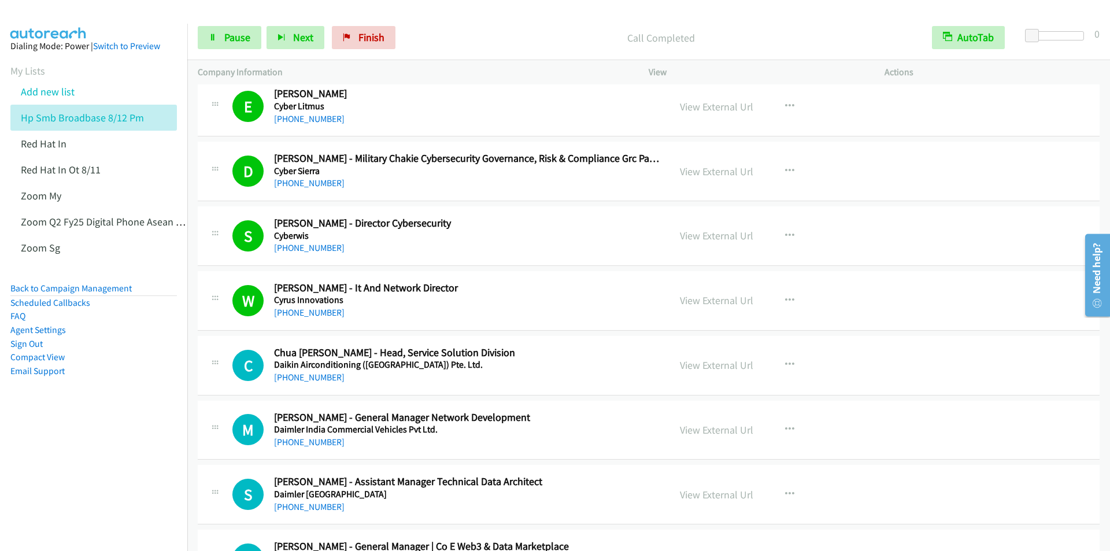
click at [52, 476] on nav "Dialing Mode: Power | Switch to Preview My Lists Add new list Hp Smb Broadbase …" at bounding box center [94, 299] width 188 height 551
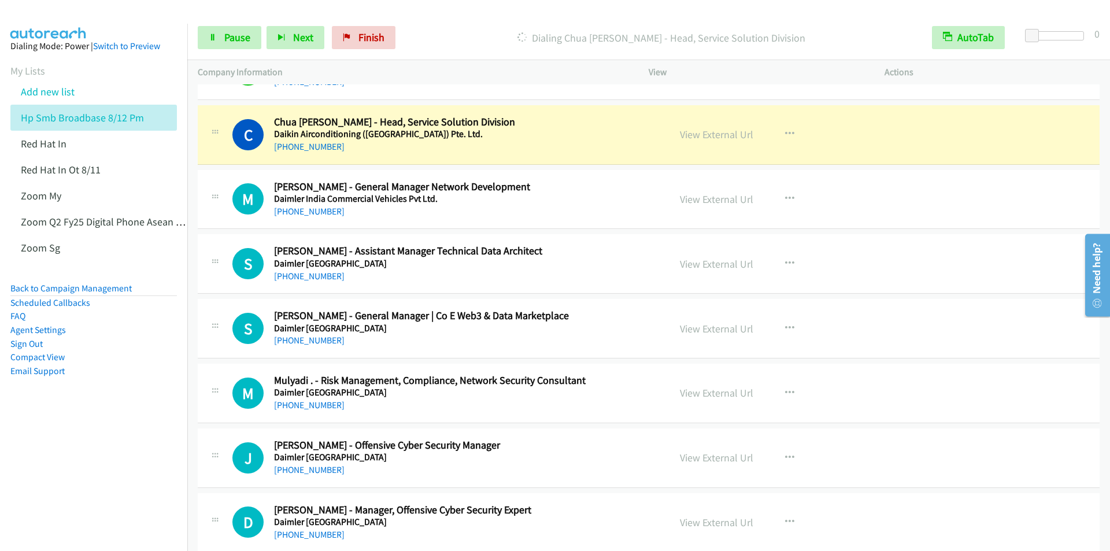
scroll to position [2023, 0]
click at [1048, 12] on div at bounding box center [550, 22] width 1100 height 45
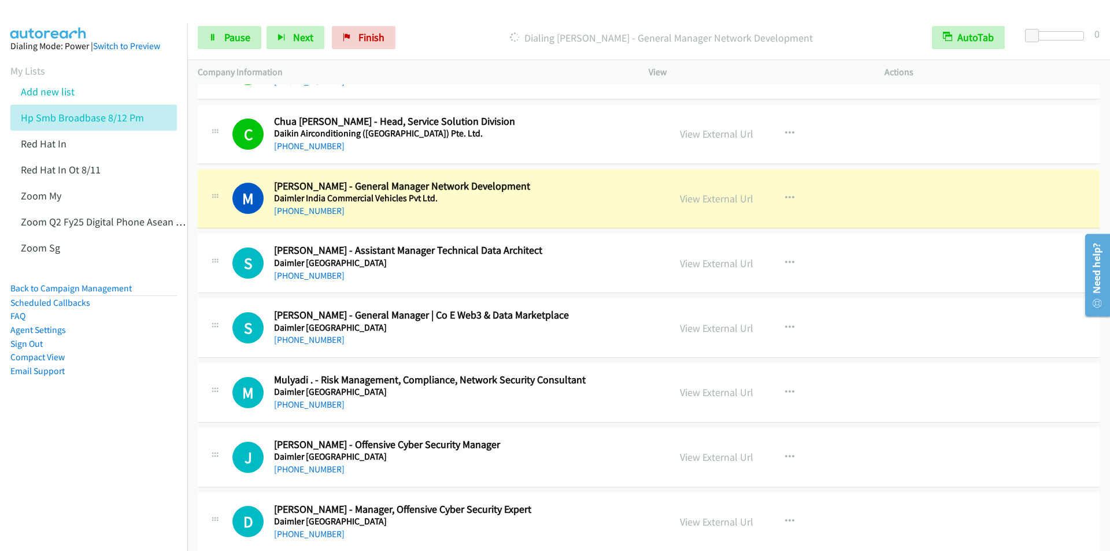
click at [456, 32] on p "Dialing [PERSON_NAME] - General Manager Network Development" at bounding box center [661, 38] width 500 height 16
click at [237, 43] on span "Pause" at bounding box center [237, 37] width 26 height 13
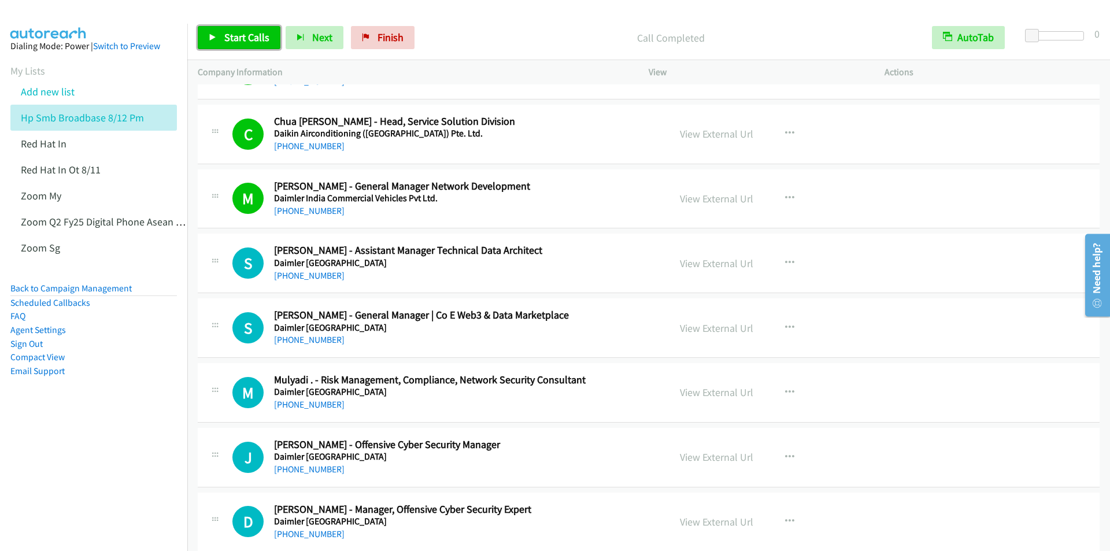
click at [228, 38] on span "Start Calls" at bounding box center [246, 37] width 45 height 13
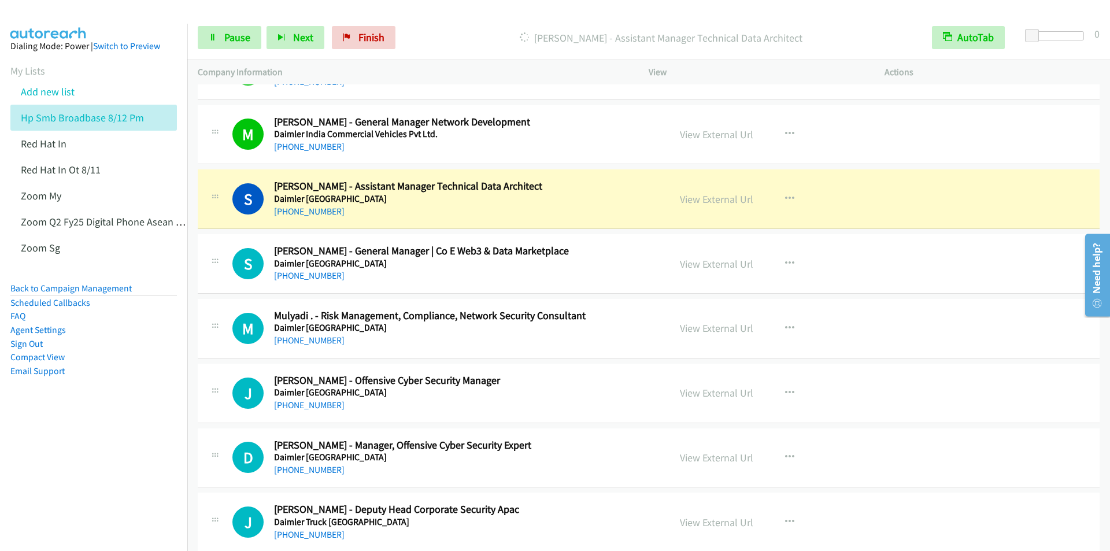
scroll to position [2139, 0]
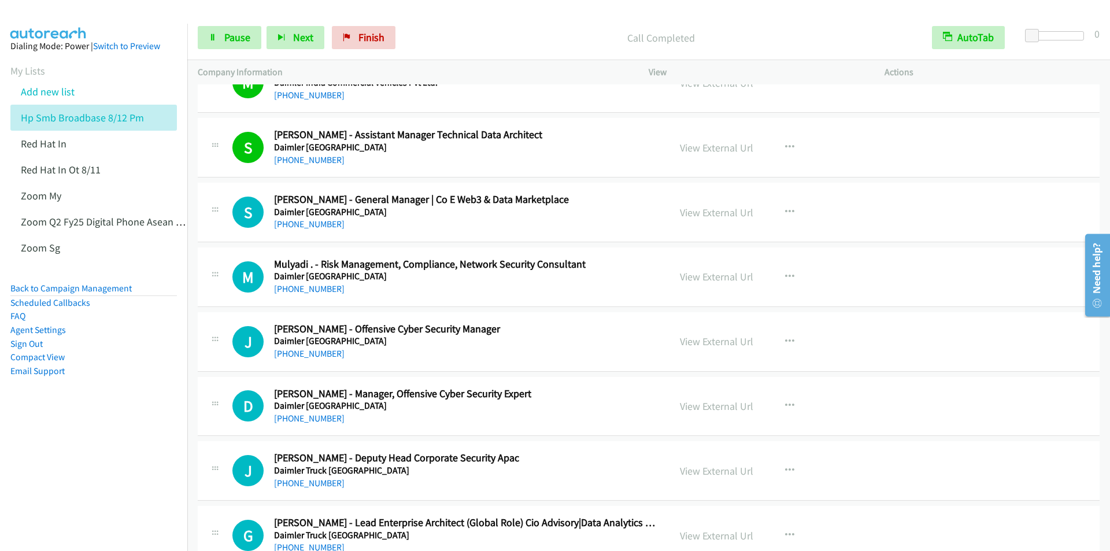
click at [94, 451] on nav "Dialing Mode: Power | Switch to Preview My Lists Add new list Hp Smb Broadbase …" at bounding box center [94, 299] width 188 height 551
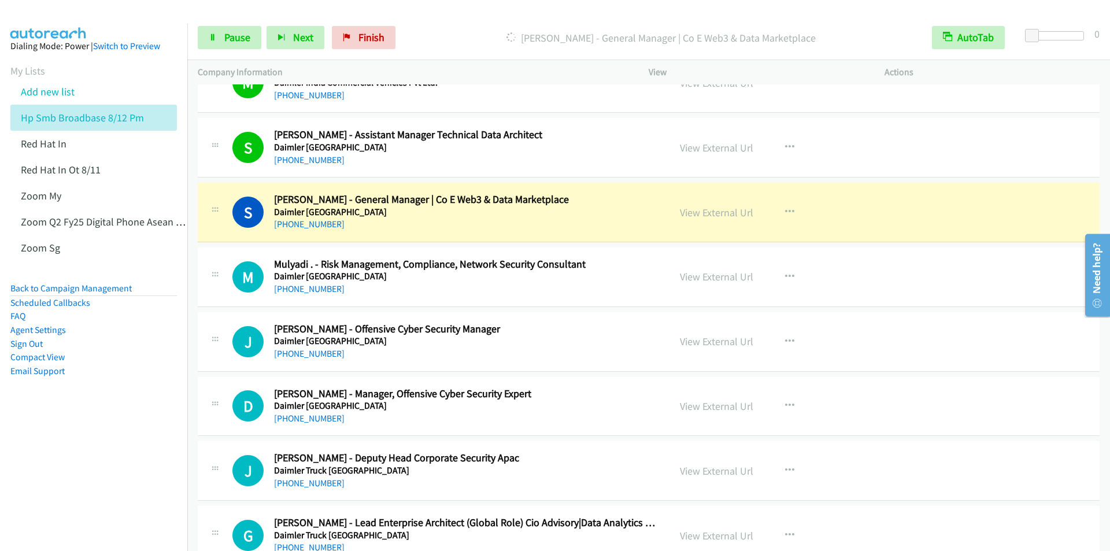
click at [120, 470] on nav "Dialing Mode: Power | Switch to Preview My Lists Add new list Hp Smb Broadbase …" at bounding box center [94, 299] width 188 height 551
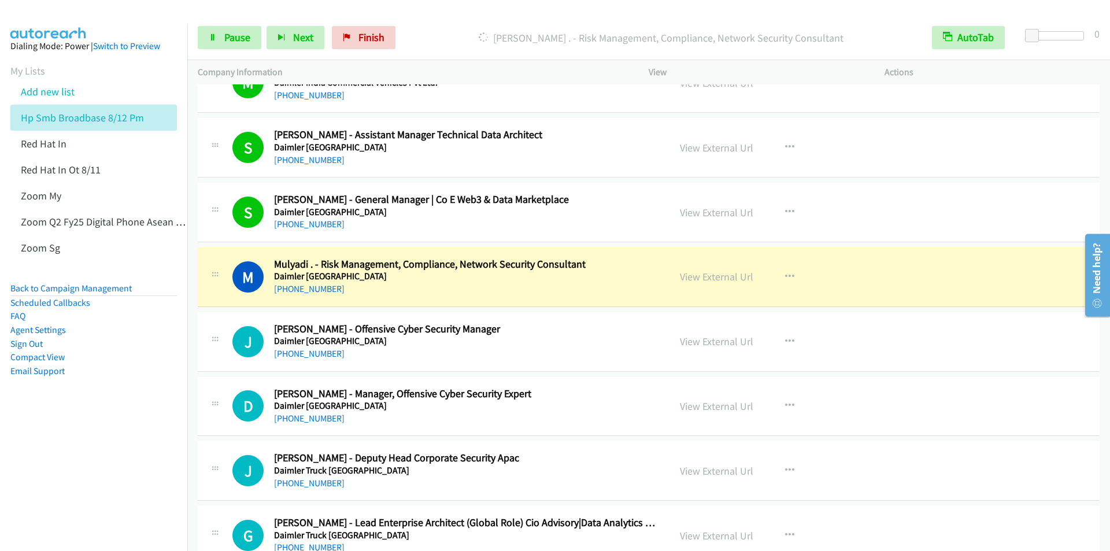
click at [74, 472] on nav "Dialing Mode: Power | Switch to Preview My Lists Add new list Hp Smb Broadbase …" at bounding box center [94, 299] width 188 height 551
click at [58, 465] on nav "Dialing Mode: Power | Switch to Preview My Lists Add new list Hp Smb Broadbase …" at bounding box center [94, 299] width 188 height 551
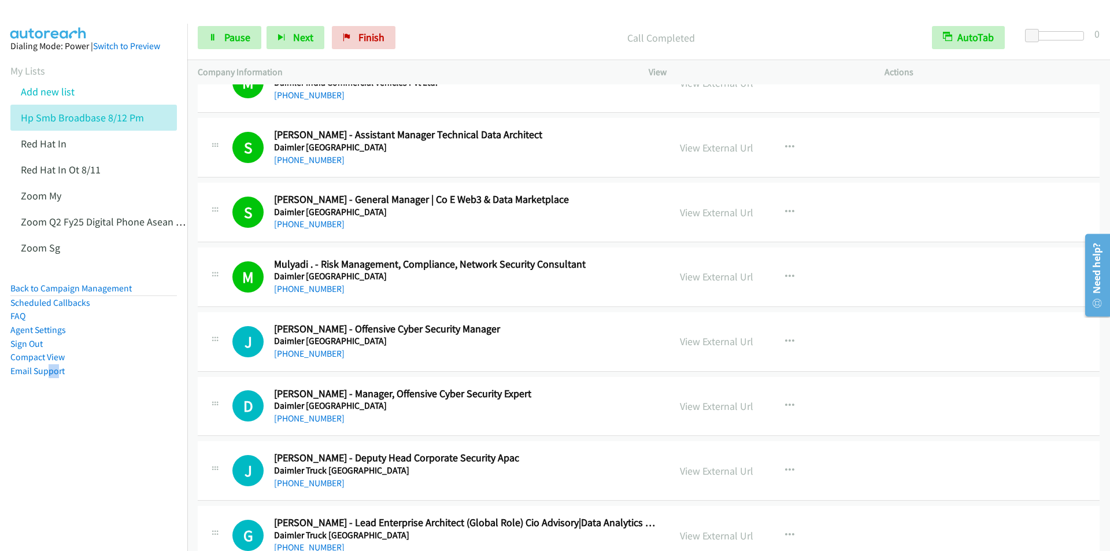
scroll to position [2255, 0]
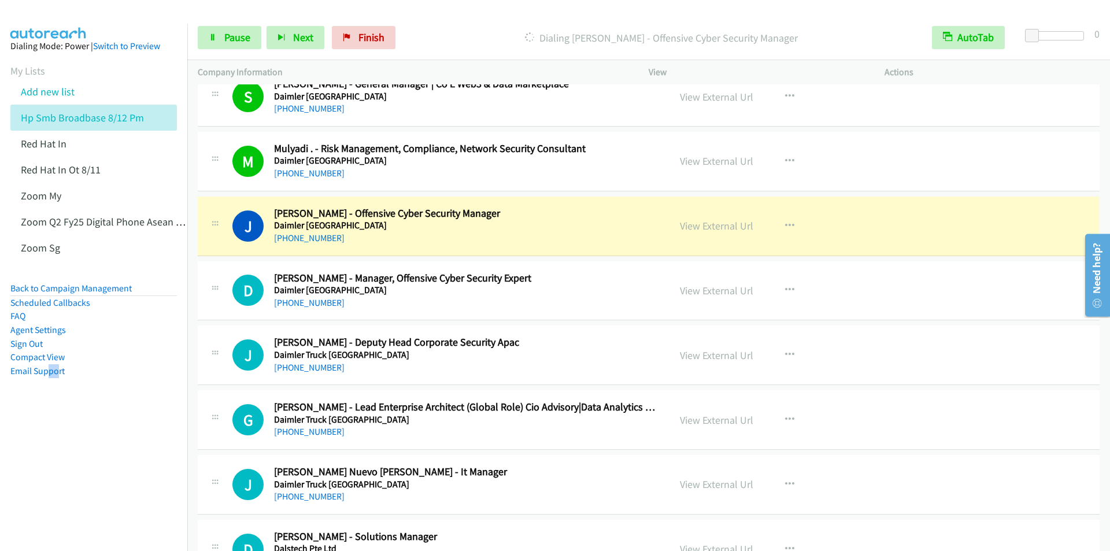
click at [73, 465] on nav "Dialing Mode: Power | Switch to Preview My Lists Add new list Hp Smb Broadbase …" at bounding box center [94, 299] width 188 height 551
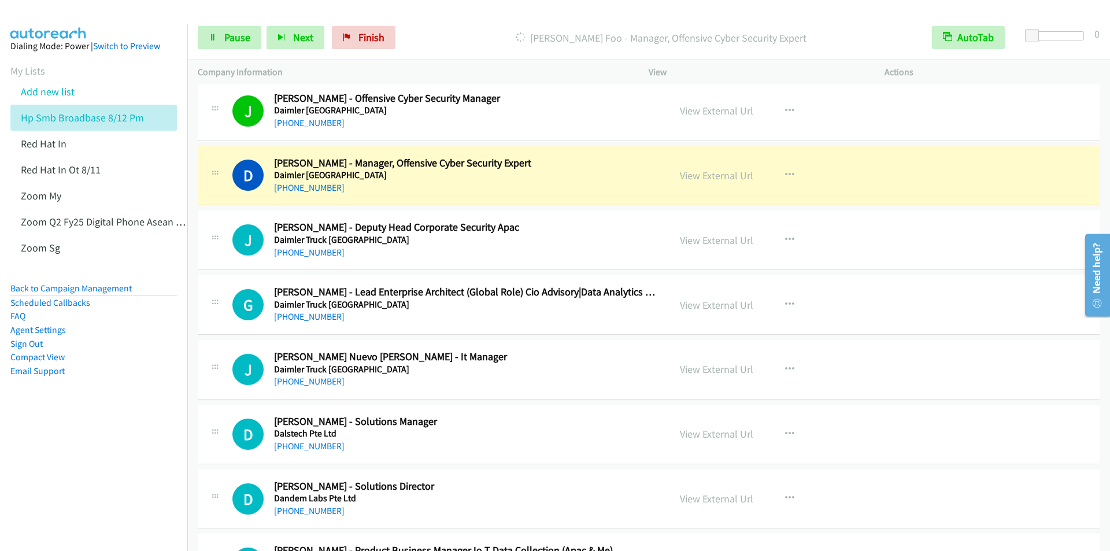
scroll to position [2370, 0]
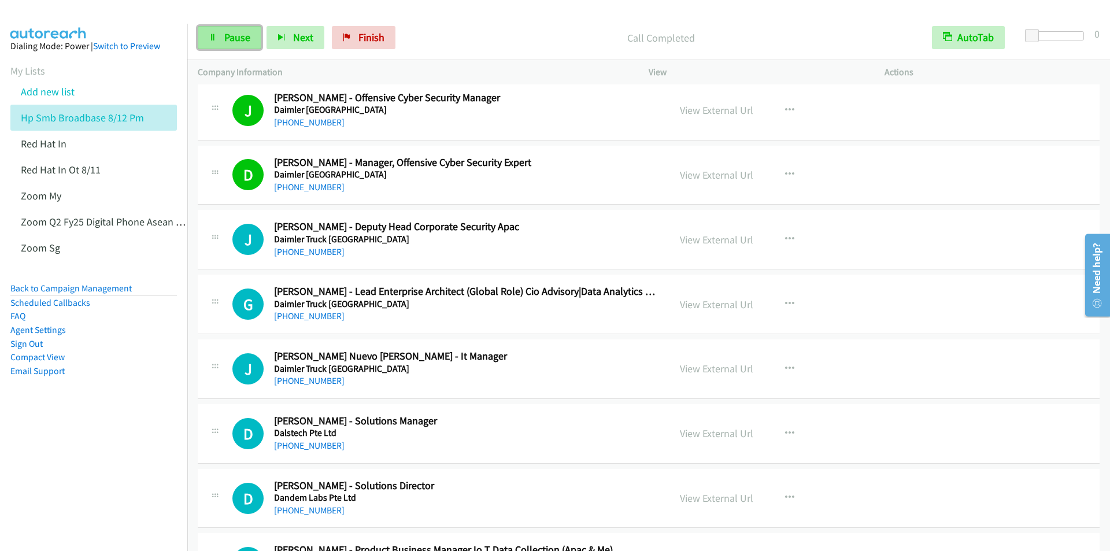
click at [239, 34] on span "Pause" at bounding box center [237, 37] width 26 height 13
click at [239, 33] on span "Start Calls" at bounding box center [246, 37] width 45 height 13
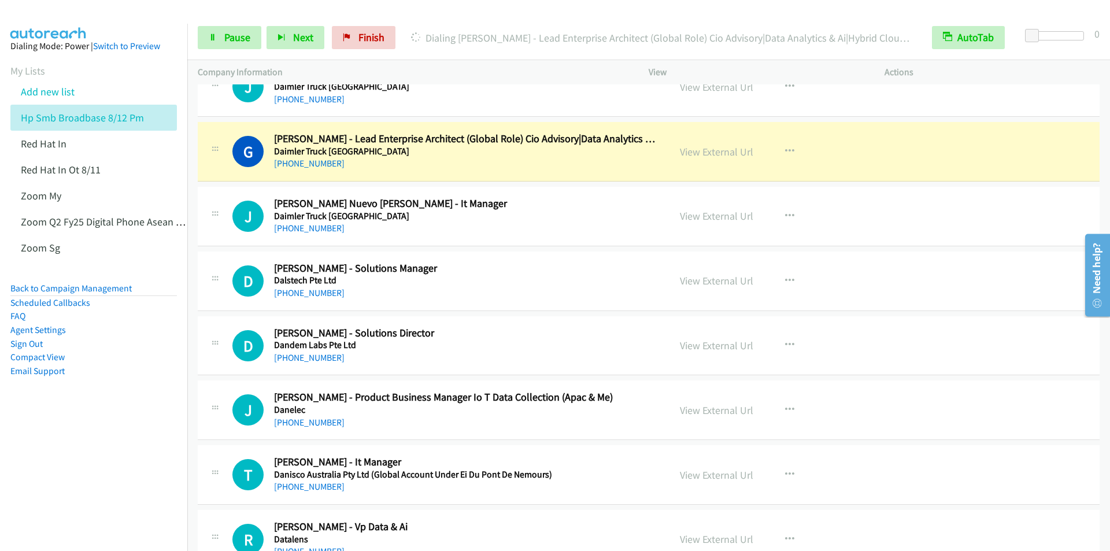
scroll to position [2544, 0]
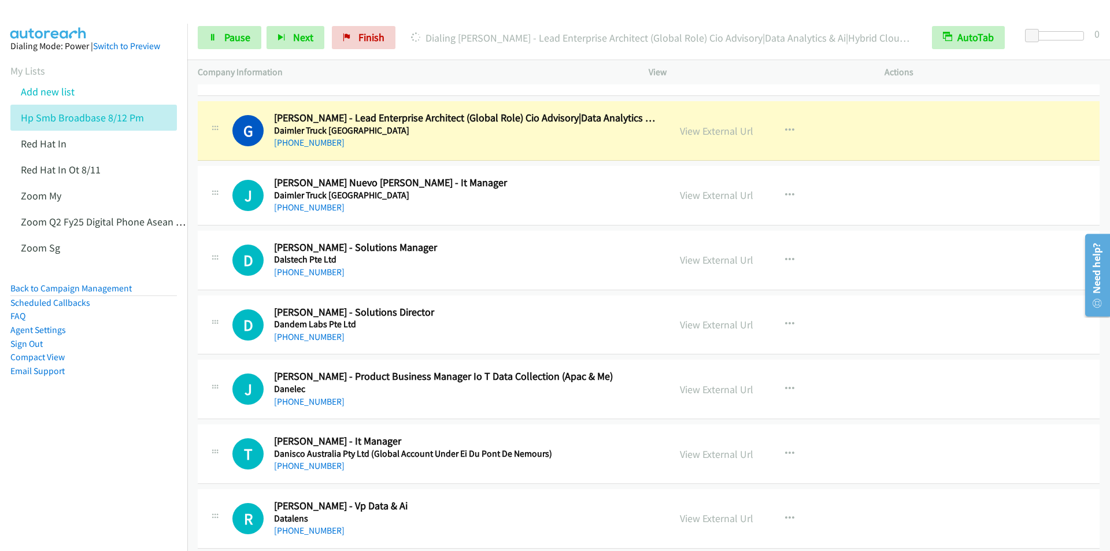
click at [44, 490] on nav "Dialing Mode: Power | Switch to Preview My Lists Add new list Hp Smb Broadbase …" at bounding box center [94, 299] width 188 height 551
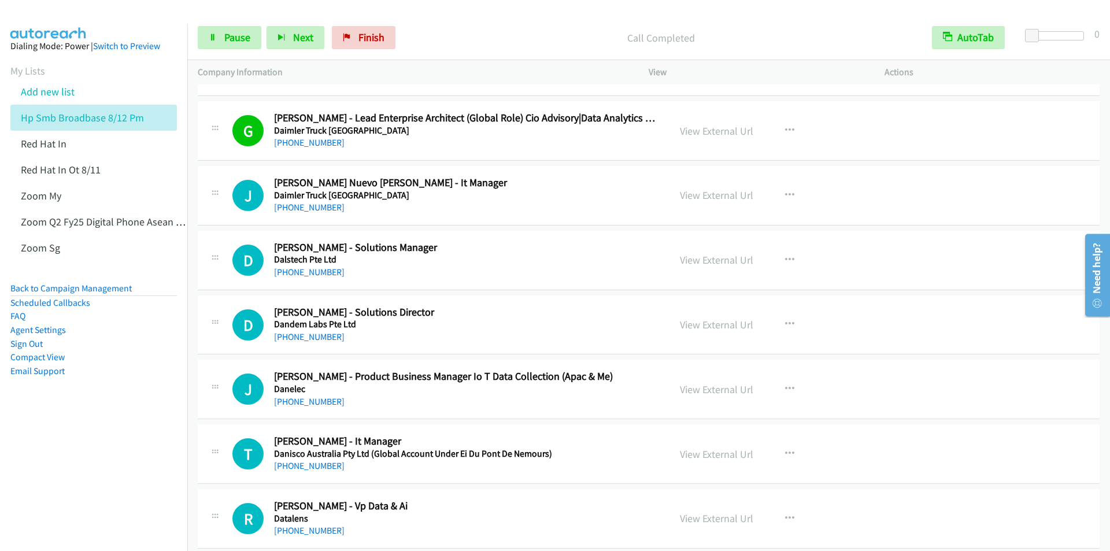
click at [90, 455] on nav "Dialing Mode: Power | Switch to Preview My Lists Add new list Hp Smb Broadbase …" at bounding box center [94, 299] width 188 height 551
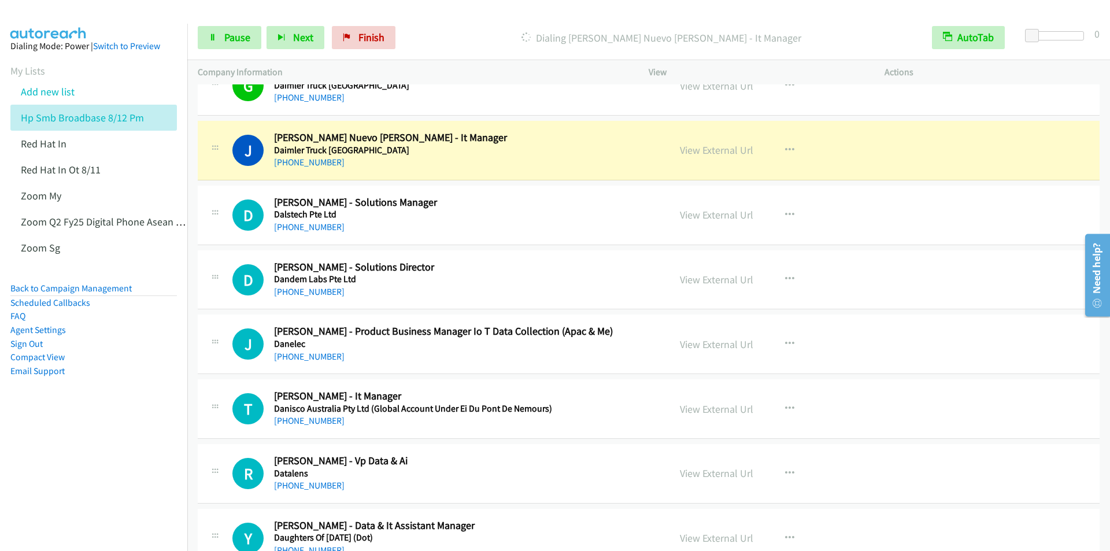
scroll to position [2602, 0]
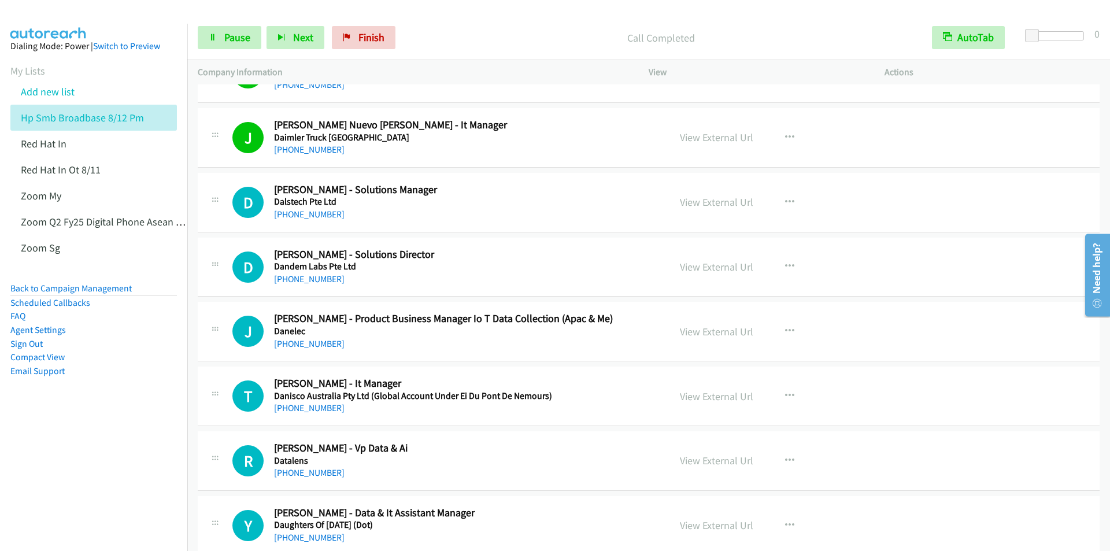
click at [119, 490] on nav "Dialing Mode: Power | Switch to Preview My Lists Add new list Hp Smb Broadbase …" at bounding box center [94, 299] width 188 height 551
click at [238, 36] on span "Pause" at bounding box center [237, 37] width 26 height 13
click at [238, 35] on span "Start Calls" at bounding box center [246, 37] width 45 height 13
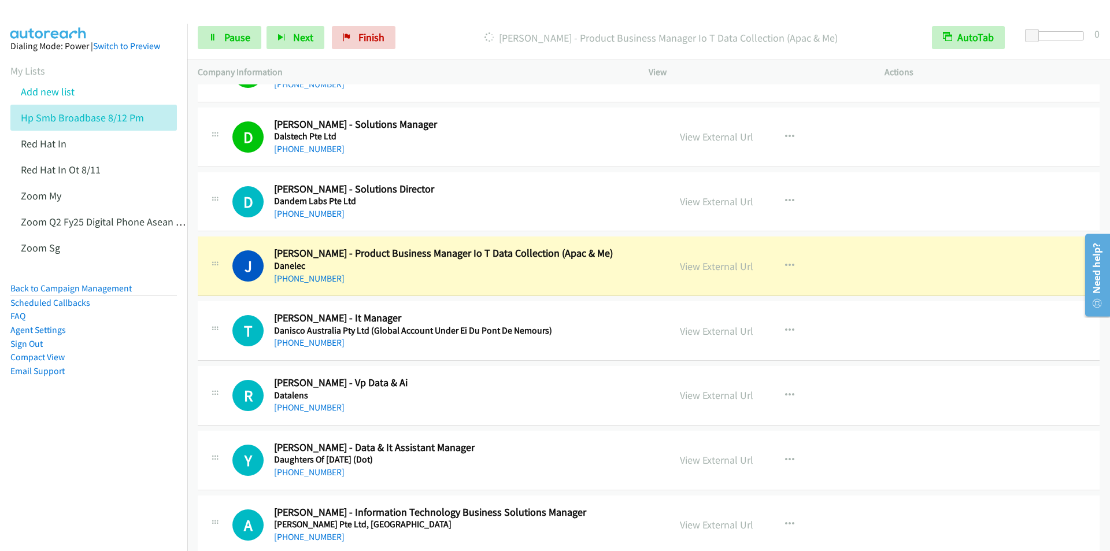
scroll to position [2717, 0]
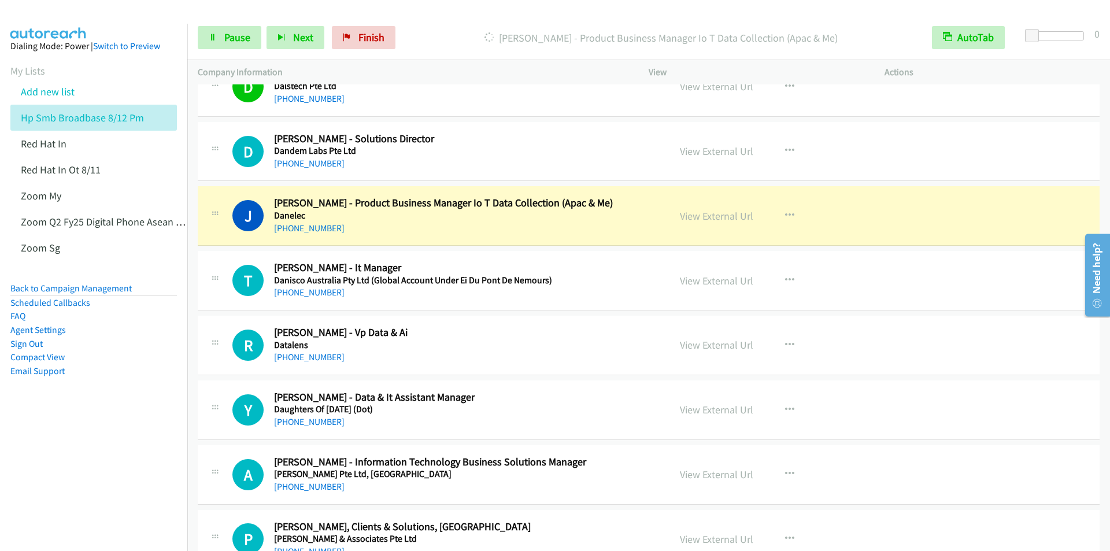
click at [114, 465] on nav "Dialing Mode: Power | Switch to Preview My Lists Add new list Hp Smb Broadbase …" at bounding box center [94, 299] width 188 height 551
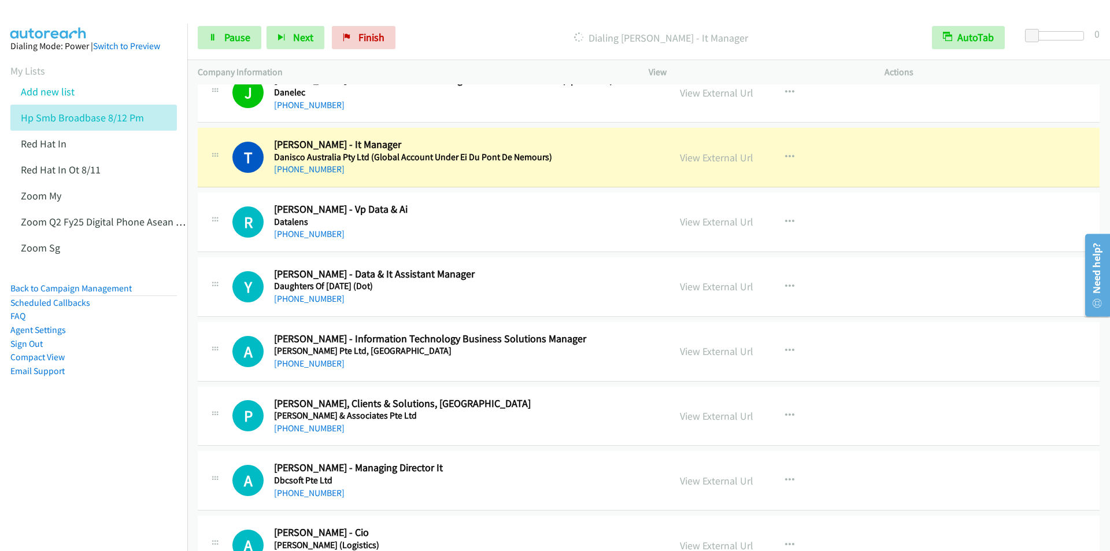
scroll to position [2891, 0]
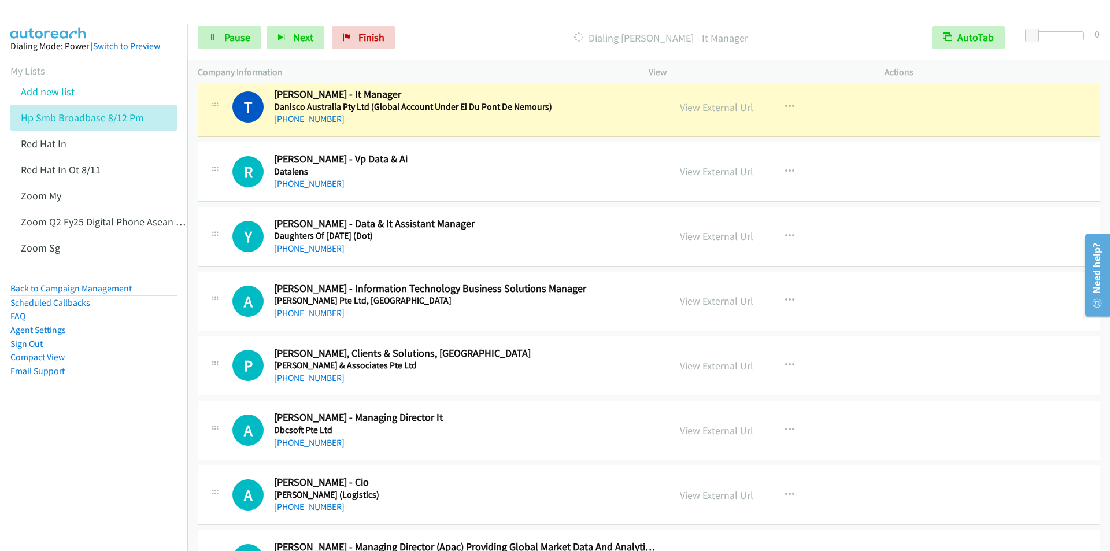
click at [71, 482] on nav "Dialing Mode: Power | Switch to Preview My Lists Add new list Hp Smb Broadbase …" at bounding box center [94, 299] width 188 height 551
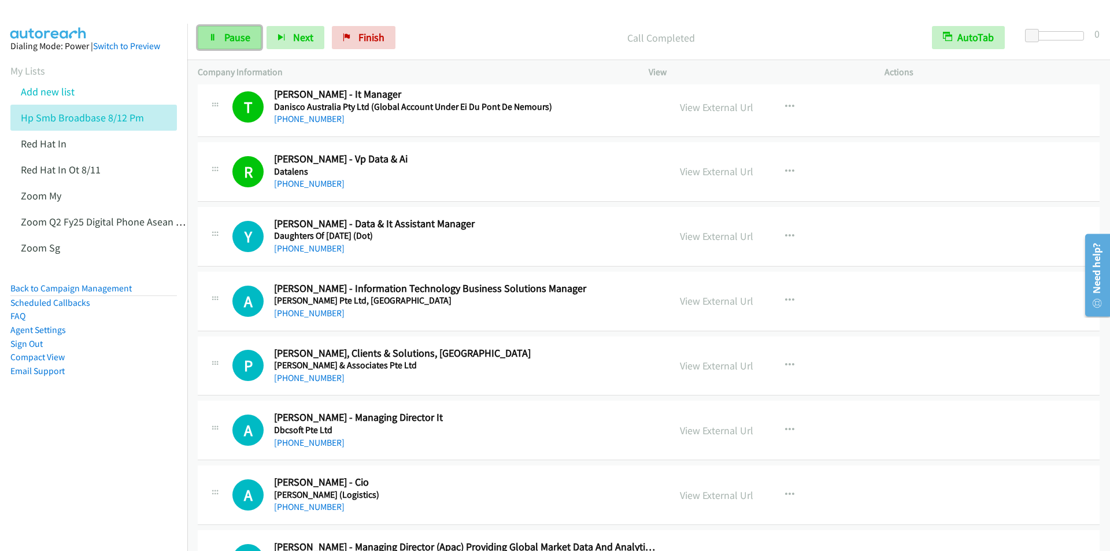
click at [234, 36] on span "Pause" at bounding box center [237, 37] width 26 height 13
click at [233, 38] on span "Start Calls" at bounding box center [246, 37] width 45 height 13
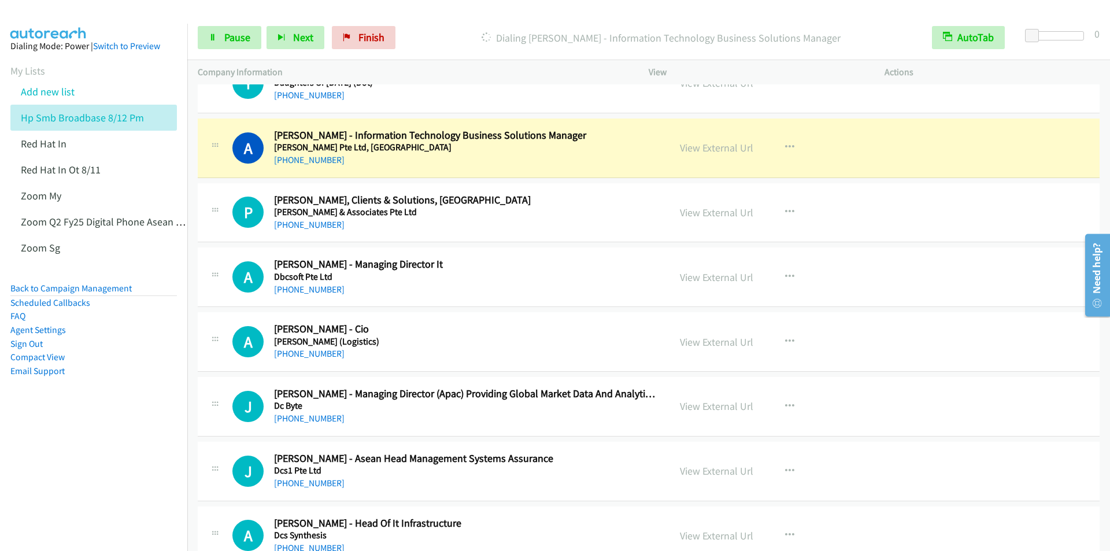
scroll to position [3064, 0]
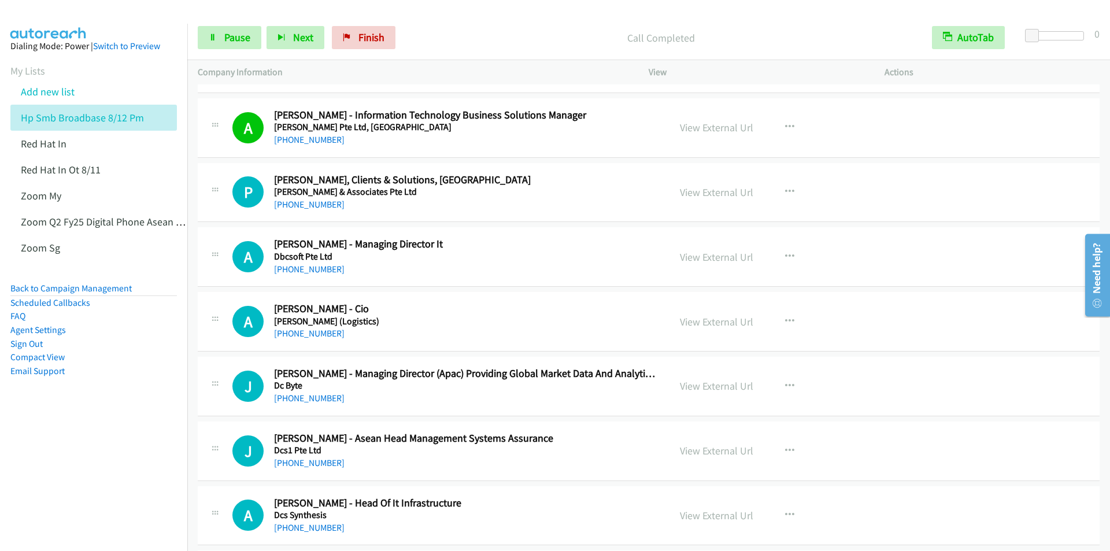
drag, startPoint x: 40, startPoint y: 465, endPoint x: 32, endPoint y: 463, distance: 9.0
click at [42, 465] on nav "Dialing Mode: Power | Switch to Preview My Lists Add new list Hp Smb Broadbase …" at bounding box center [94, 299] width 188 height 551
click at [62, 489] on nav "Dialing Mode: Power | Switch to Preview My Lists Add new list Hp Smb Broadbase …" at bounding box center [94, 299] width 188 height 551
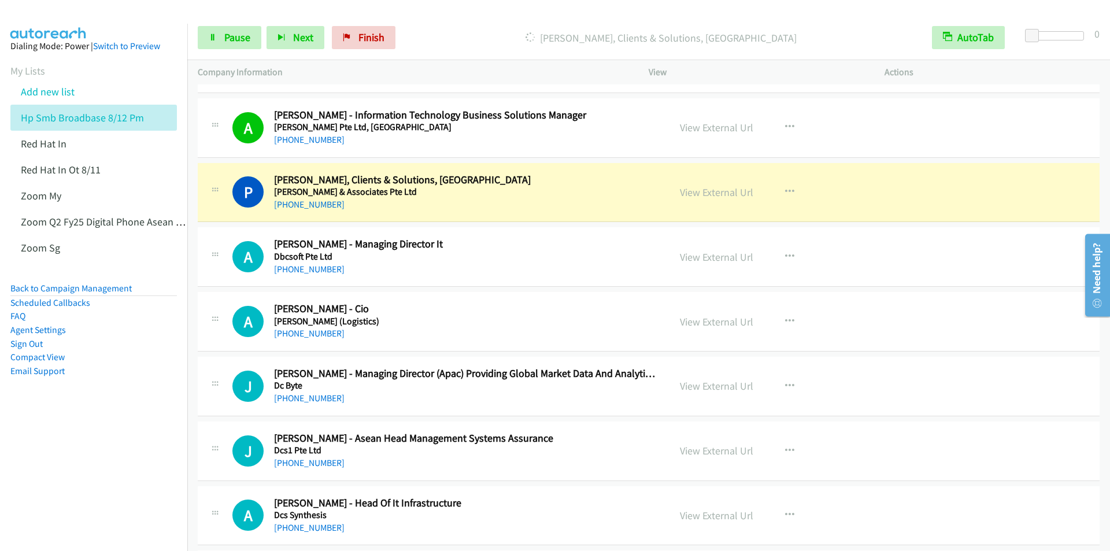
scroll to position [3122, 0]
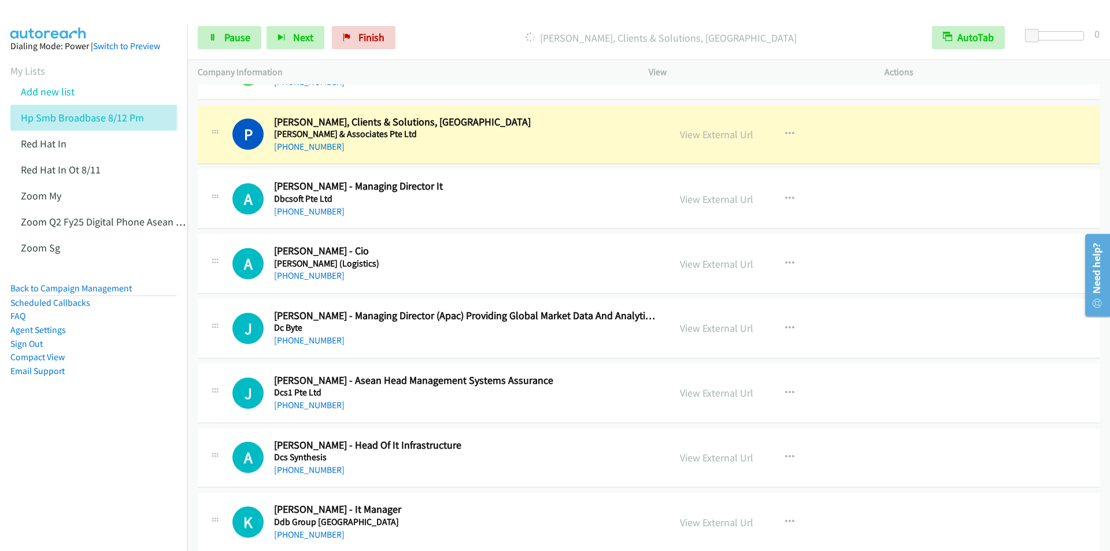
click at [453, 30] on p "[PERSON_NAME], Clients & Solutions, [GEOGRAPHIC_DATA]" at bounding box center [661, 38] width 500 height 16
click at [40, 482] on nav "Dialing Mode: Power | Switch to Preview My Lists Add new list Hp Smb Broadbase …" at bounding box center [94, 299] width 188 height 551
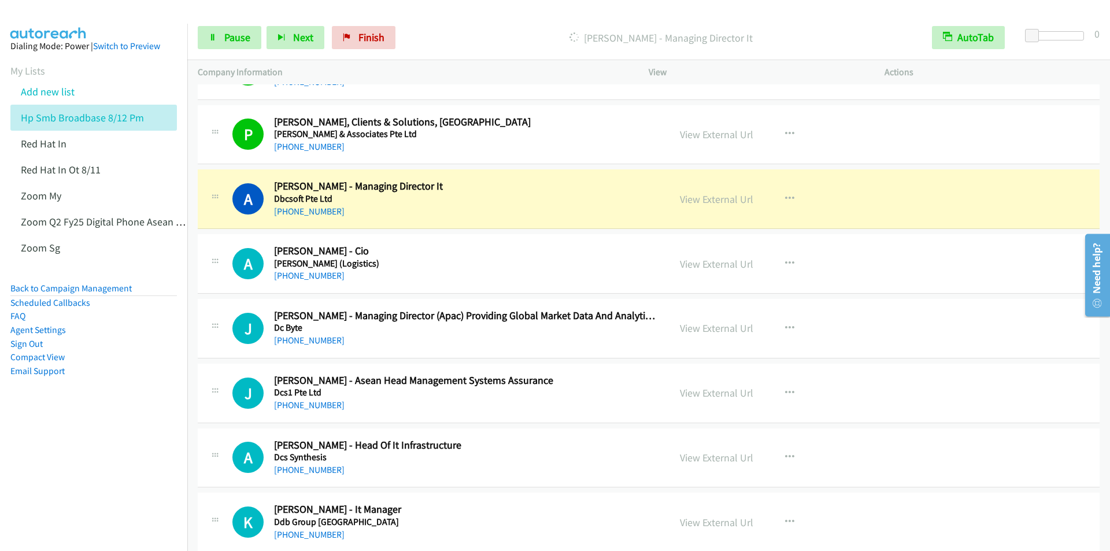
click at [437, 35] on p "[PERSON_NAME] - Managing Director It" at bounding box center [661, 38] width 500 height 16
click at [230, 34] on span "Pause" at bounding box center [237, 37] width 26 height 13
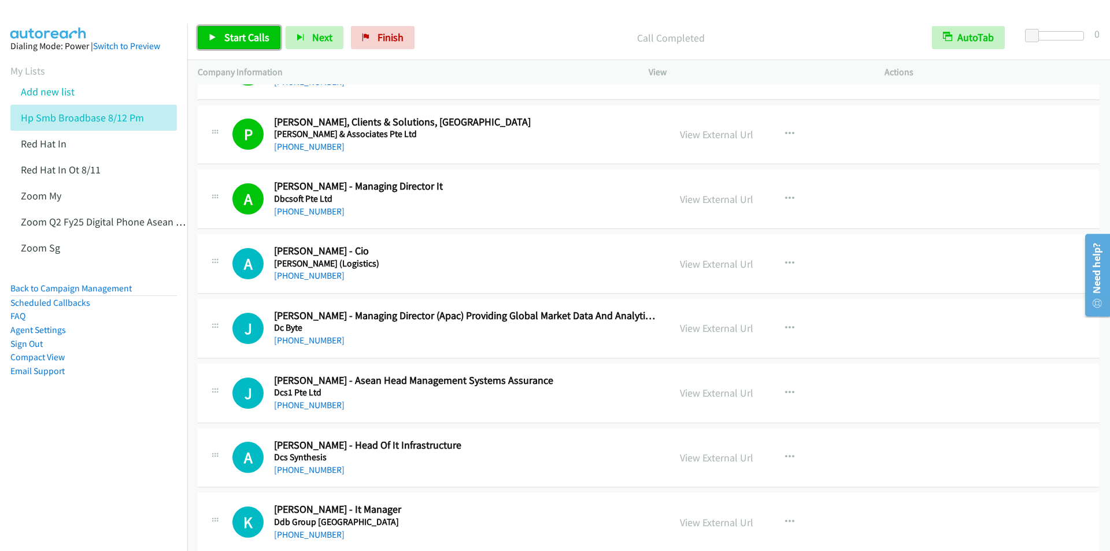
click at [229, 28] on link "Start Calls" at bounding box center [239, 37] width 83 height 23
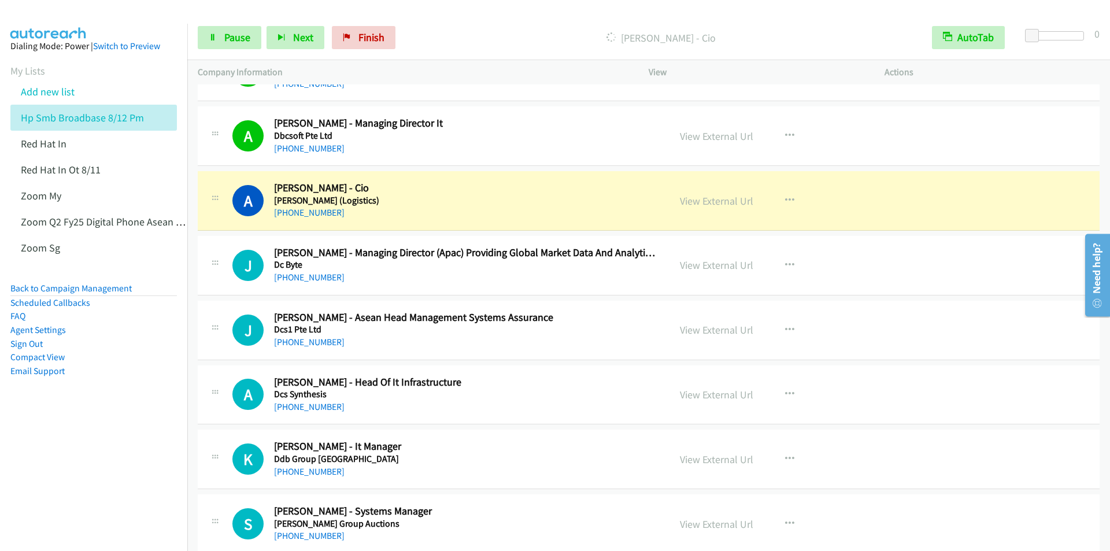
scroll to position [3180, 0]
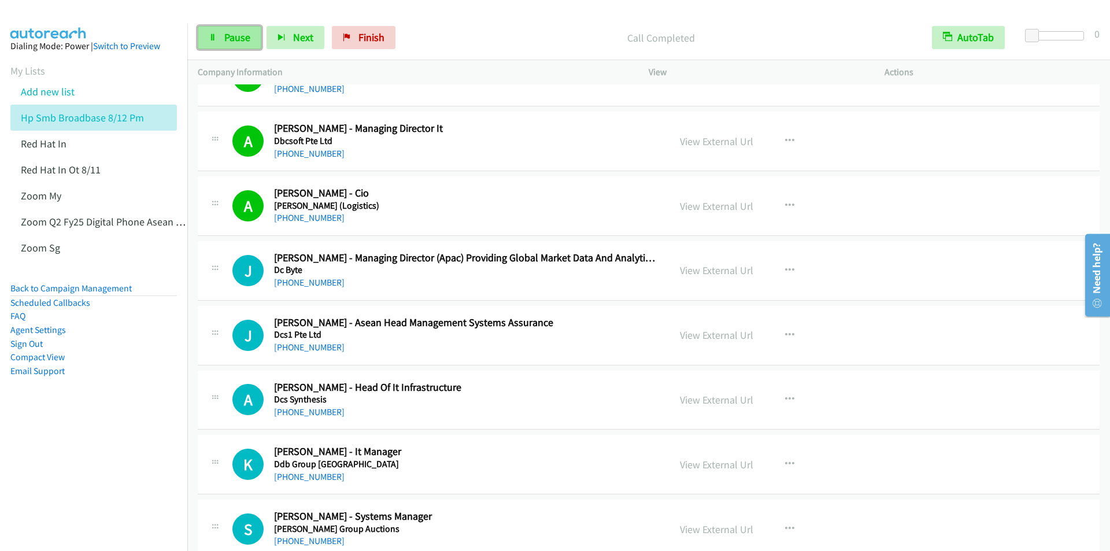
click at [227, 39] on span "Pause" at bounding box center [237, 37] width 26 height 13
click at [228, 39] on span "Start Calls" at bounding box center [246, 37] width 45 height 13
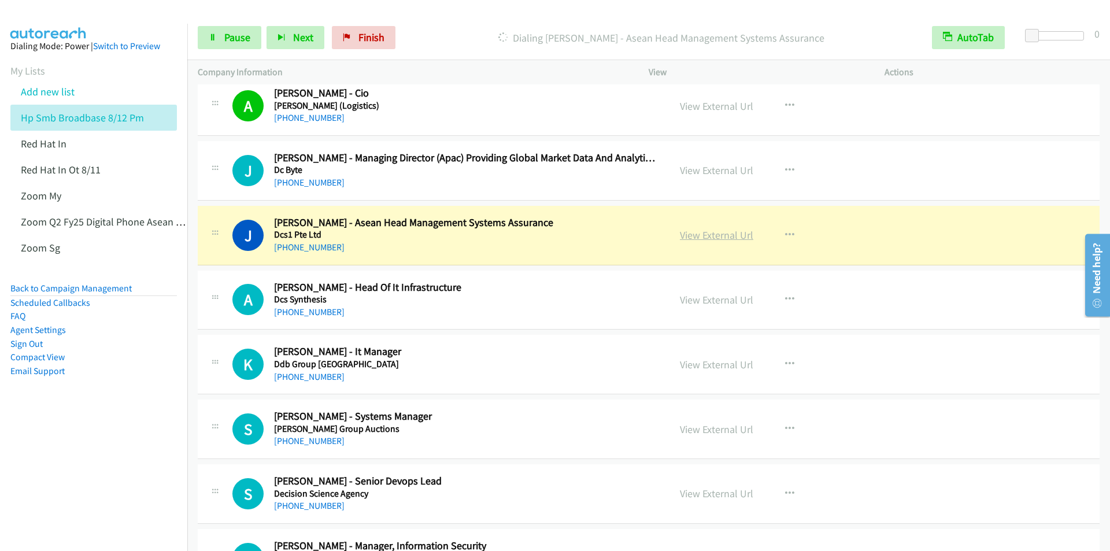
scroll to position [3295, 0]
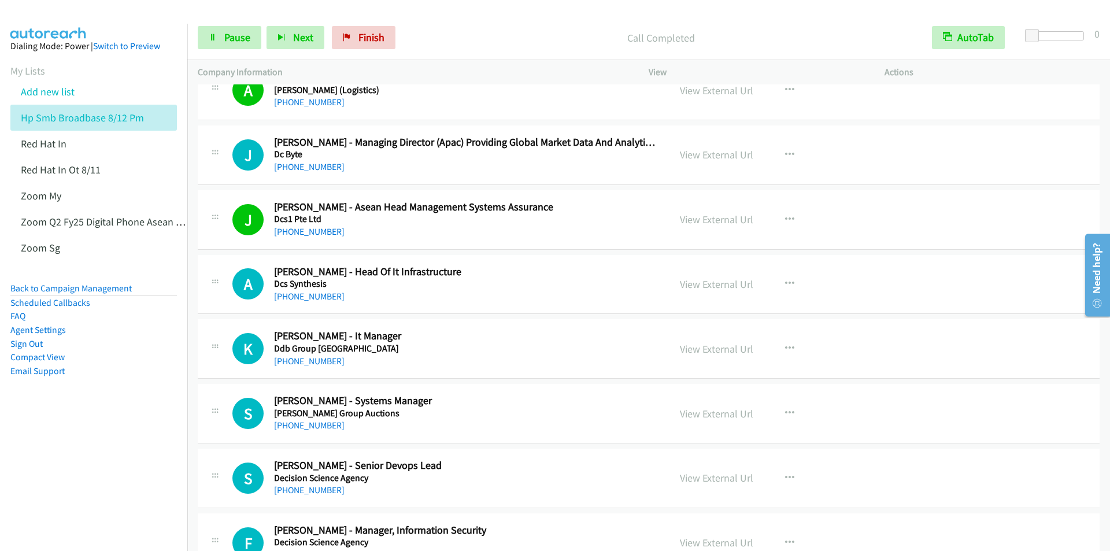
click at [457, 21] on div "Start Calls Pause Next Finish Call Completed AutoTab AutoTab 0" at bounding box center [648, 38] width 923 height 45
click at [700, 219] on link "View External Url" at bounding box center [716, 219] width 73 height 13
click at [227, 33] on span "Pause" at bounding box center [237, 37] width 26 height 13
click at [236, 38] on span "Start Calls" at bounding box center [246, 37] width 45 height 13
click at [241, 43] on span "Pause" at bounding box center [237, 37] width 26 height 13
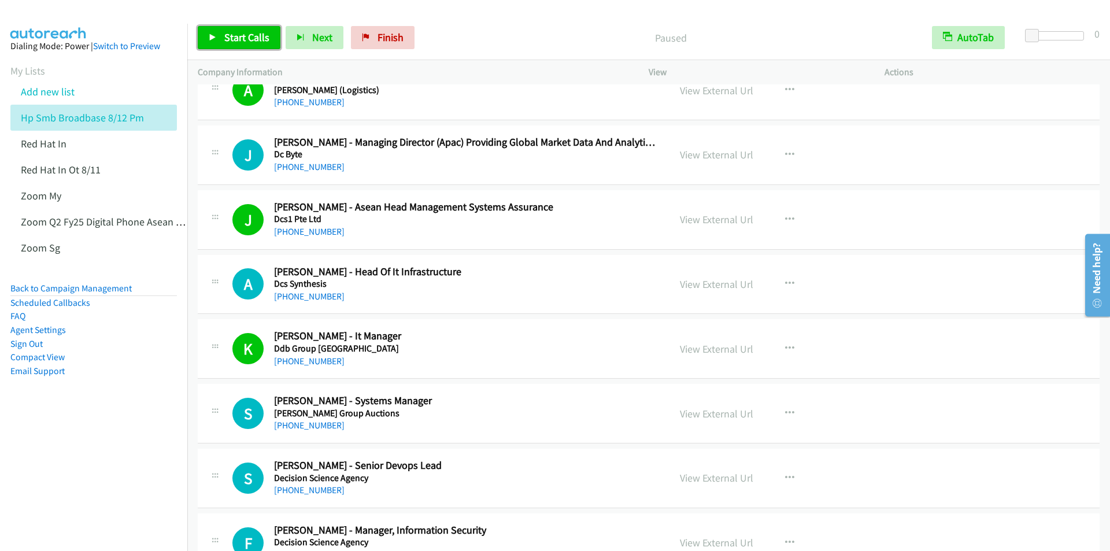
click at [235, 38] on span "Start Calls" at bounding box center [246, 37] width 45 height 13
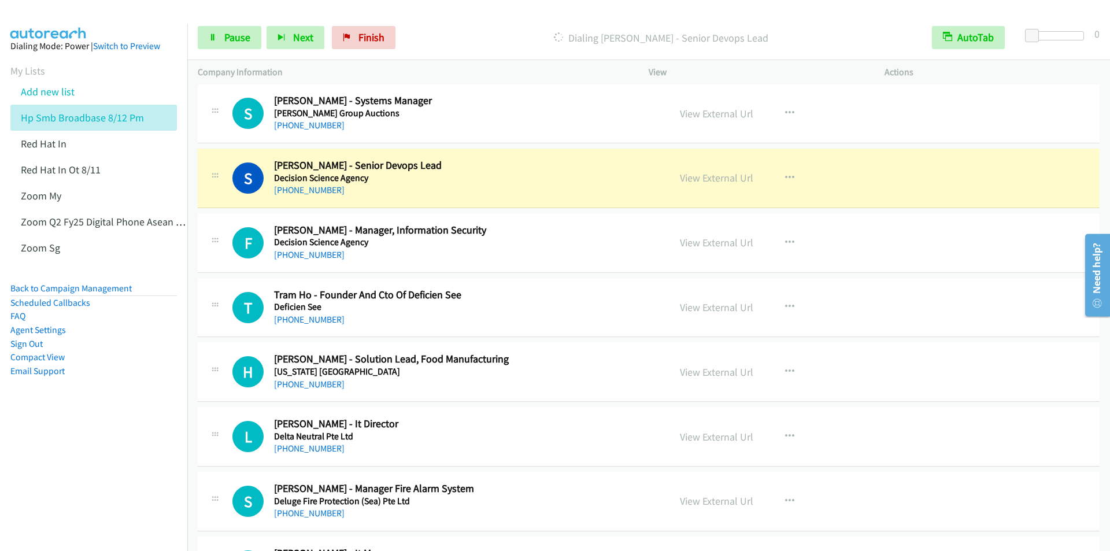
scroll to position [3642, 0]
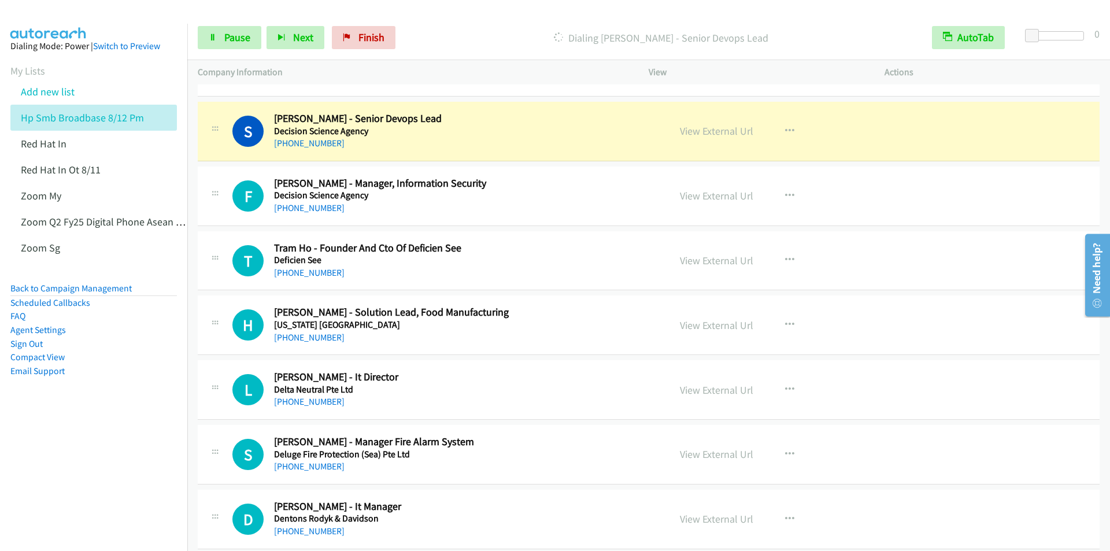
click at [73, 490] on nav "Dialing Mode: Power | Switch to Preview My Lists Add new list Hp Smb Broadbase …" at bounding box center [94, 299] width 188 height 551
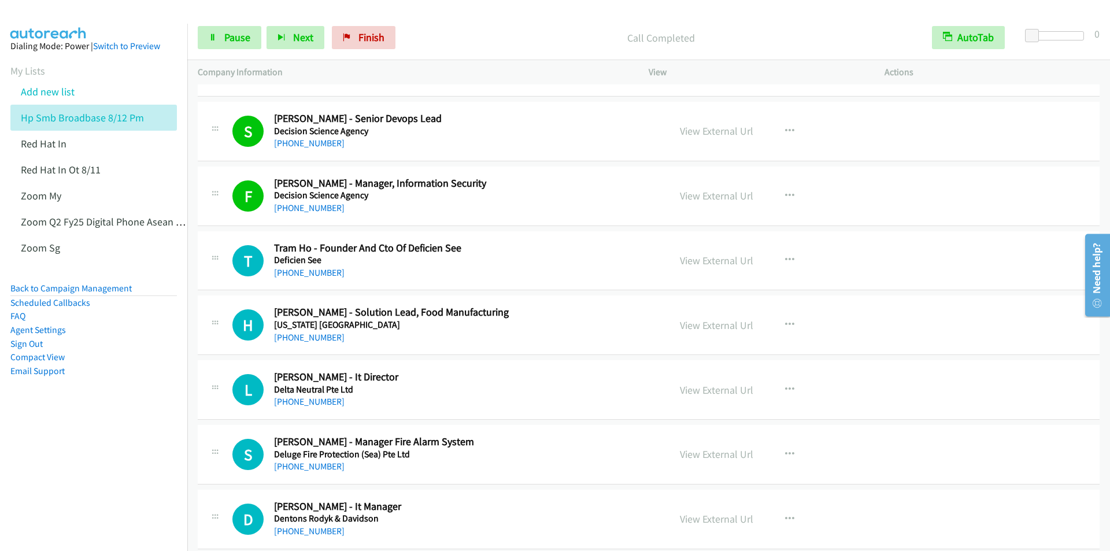
click at [449, 30] on p "Call Completed" at bounding box center [661, 38] width 500 height 16
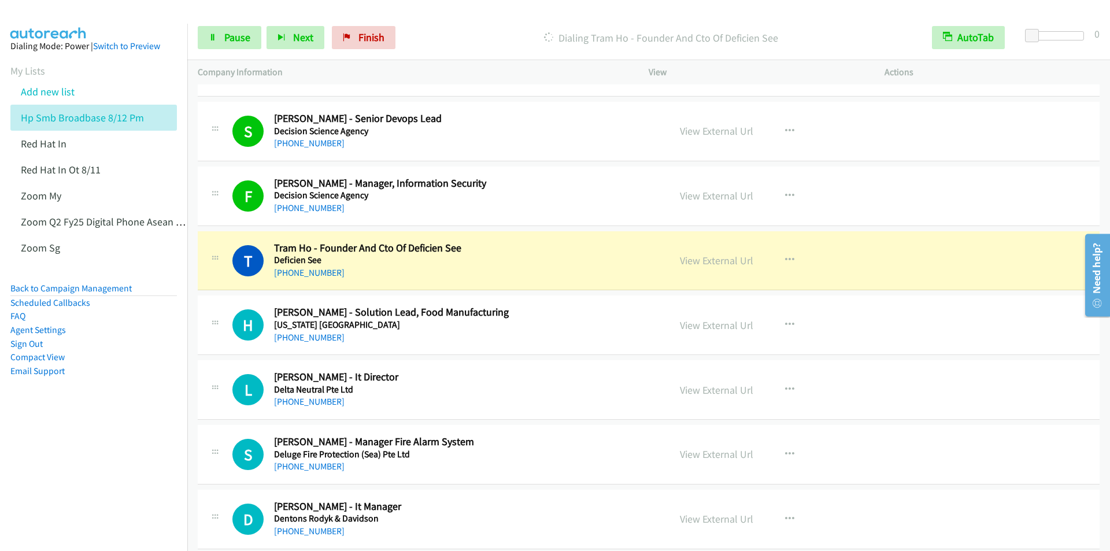
scroll to position [3758, 0]
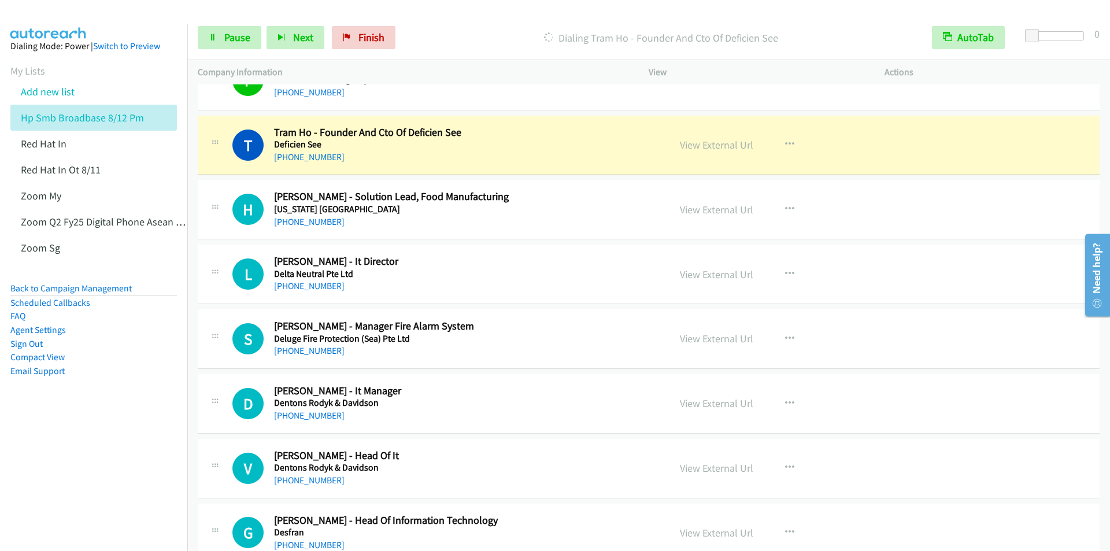
click at [122, 464] on nav "Dialing Mode: Power | Switch to Preview My Lists Add new list Hp Smb Broadbase …" at bounding box center [94, 299] width 188 height 551
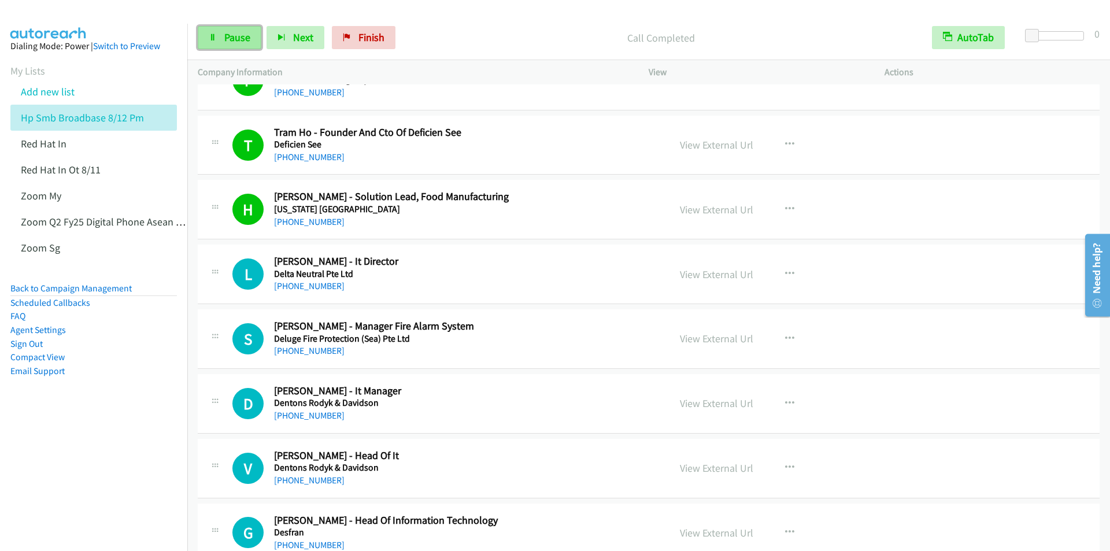
click at [229, 40] on span "Pause" at bounding box center [237, 37] width 26 height 13
click at [227, 40] on span "Start Calls" at bounding box center [246, 37] width 45 height 13
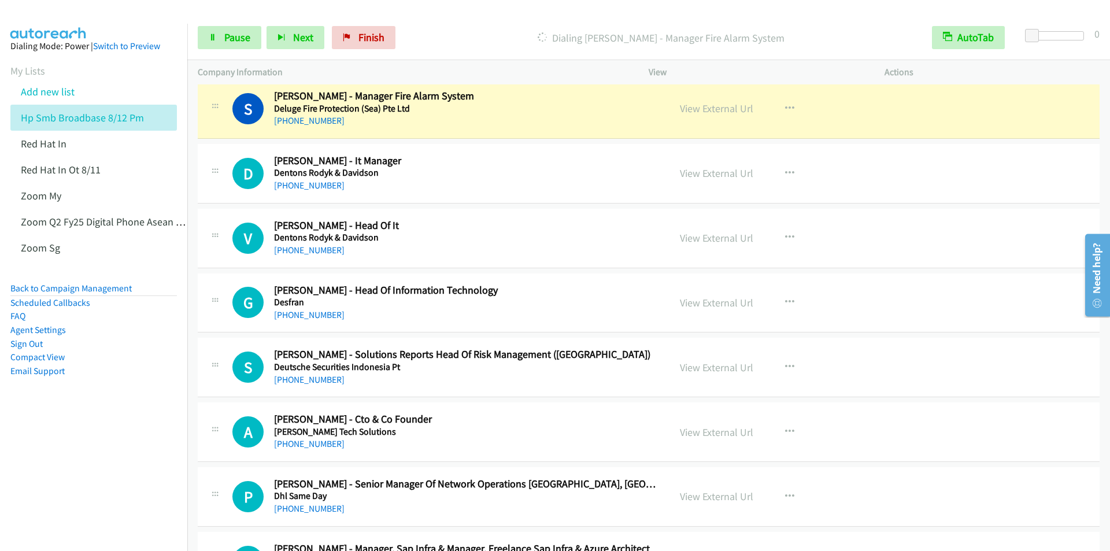
scroll to position [3989, 0]
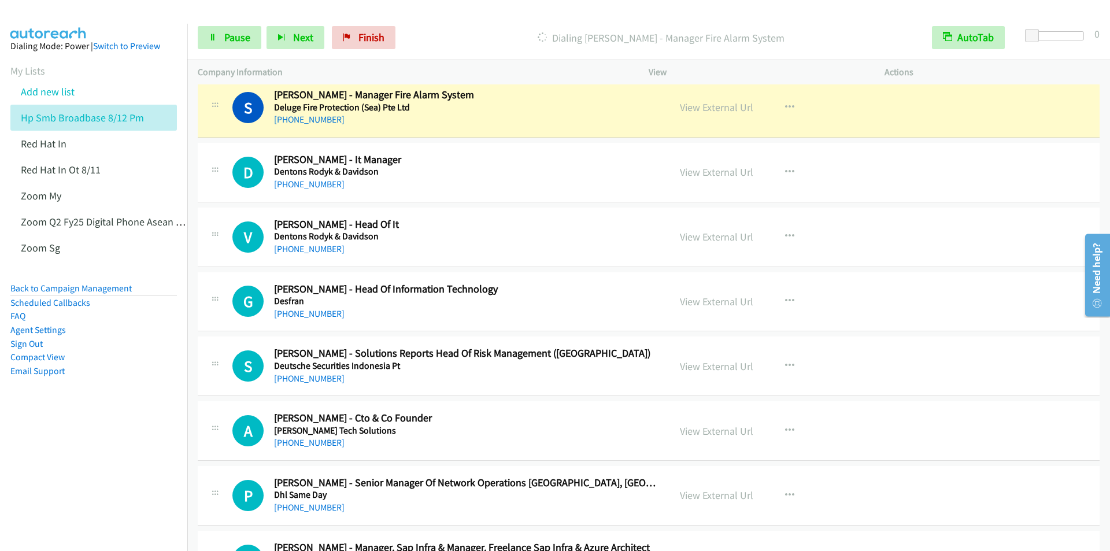
click at [449, 39] on p "Dialing [PERSON_NAME] - Manager Fire Alarm System" at bounding box center [661, 38] width 500 height 16
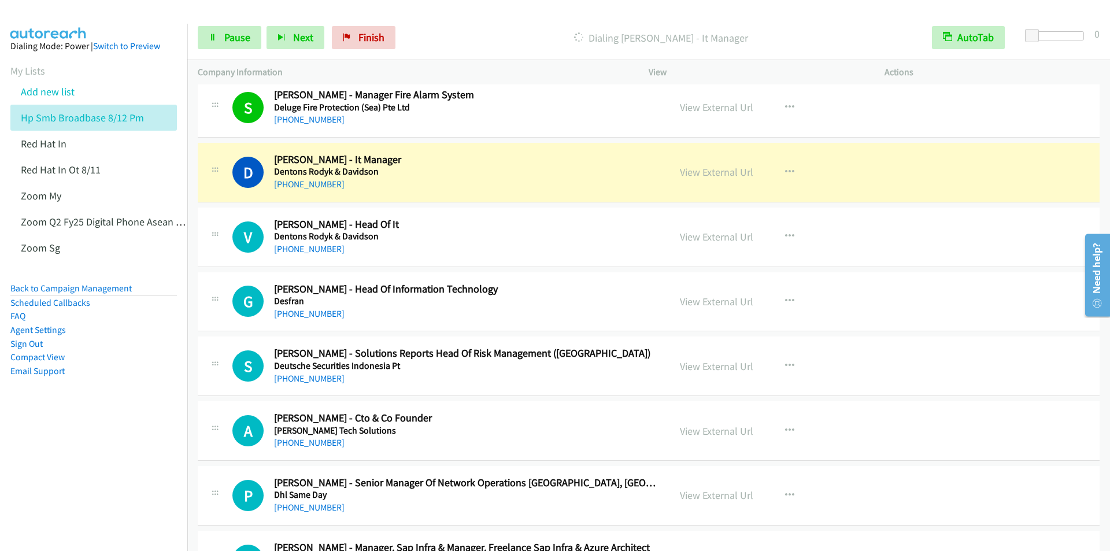
scroll to position [4047, 0]
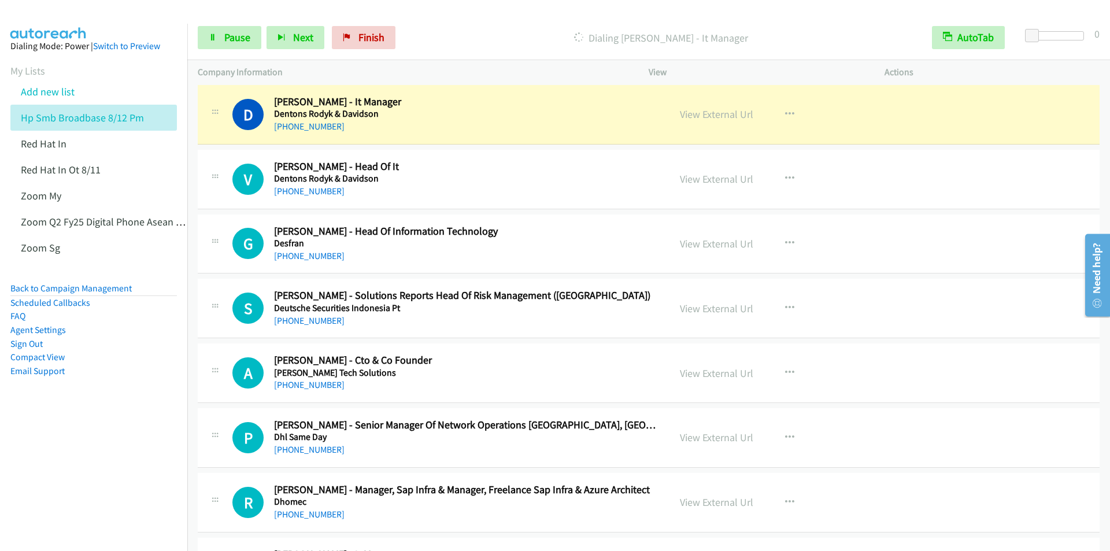
drag, startPoint x: 457, startPoint y: 27, endPoint x: 450, endPoint y: 27, distance: 6.4
click at [457, 27] on div "Dialing [PERSON_NAME] - It Manager" at bounding box center [661, 37] width 521 height 23
click at [61, 453] on nav "Dialing Mode: Power | Switch to Preview My Lists Add new list Hp Smb Broadbase …" at bounding box center [94, 299] width 188 height 551
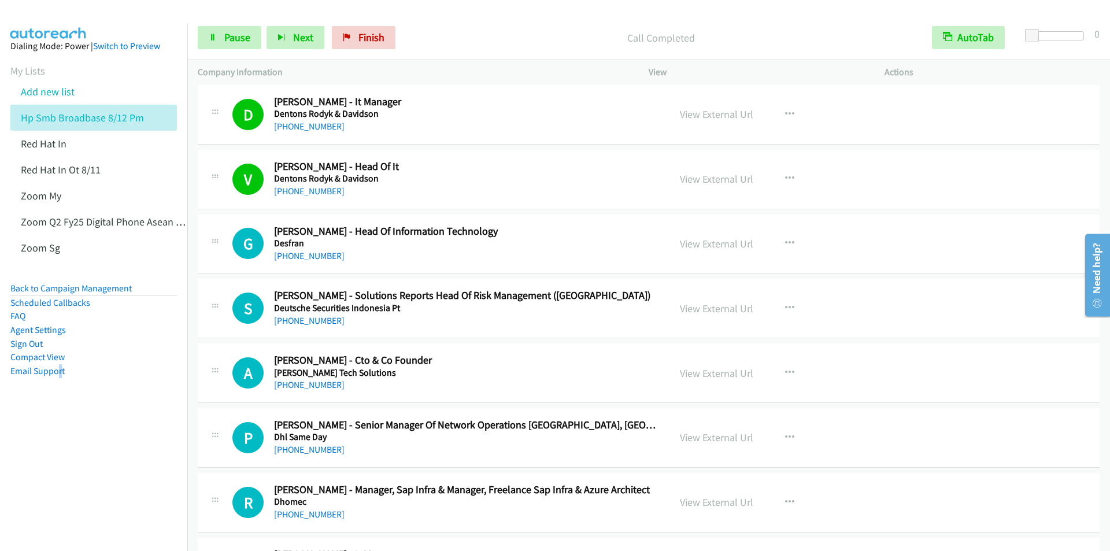
click at [446, 36] on p "Call Completed" at bounding box center [661, 38] width 500 height 16
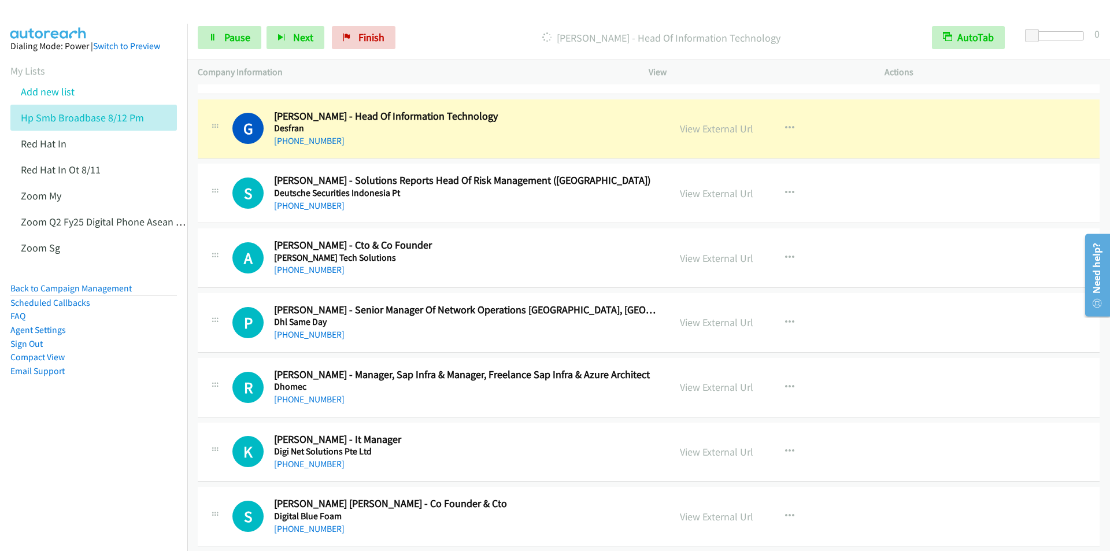
scroll to position [4162, 0]
click at [32, 519] on nav "Dialing Mode: Power | Switch to Preview My Lists Add new list Hp Smb Broadbase …" at bounding box center [94, 299] width 188 height 551
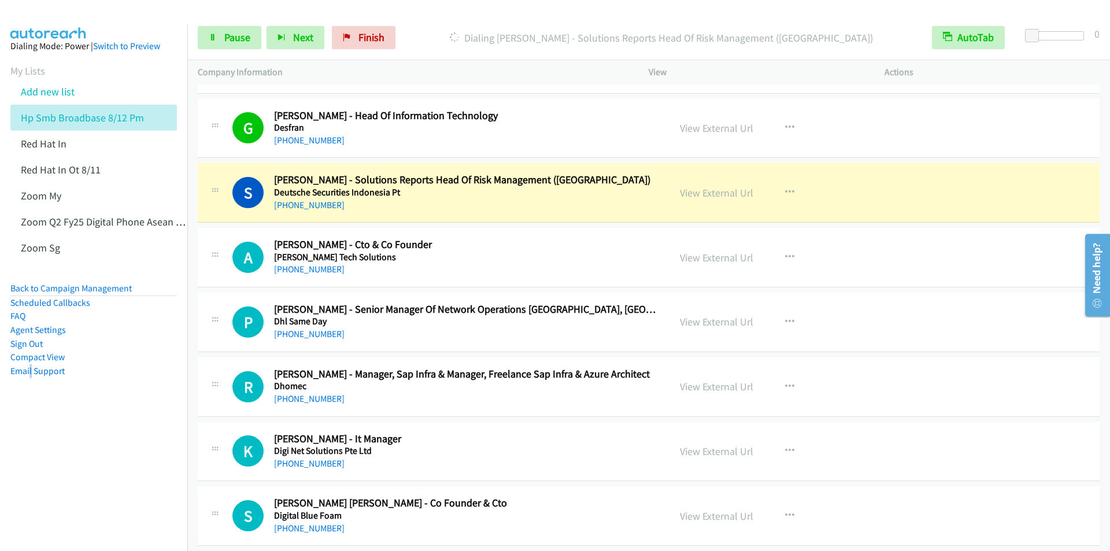
drag, startPoint x: 442, startPoint y: 23, endPoint x: 435, endPoint y: 21, distance: 7.2
click at [442, 23] on div "Start Calls Pause Next Finish Dialing [PERSON_NAME] - Solutions Reports Head Of…" at bounding box center [648, 38] width 923 height 45
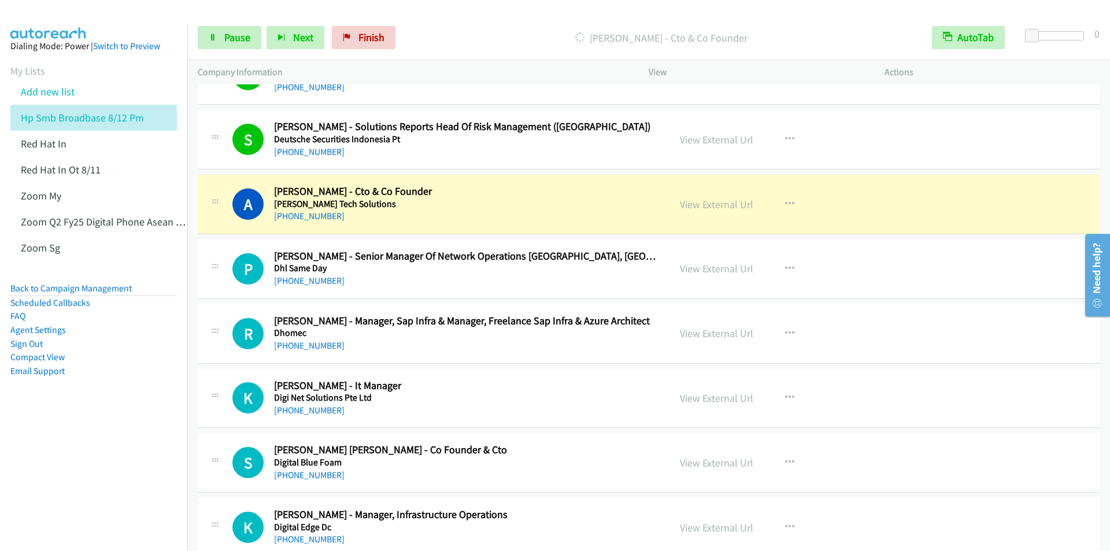
scroll to position [4278, 0]
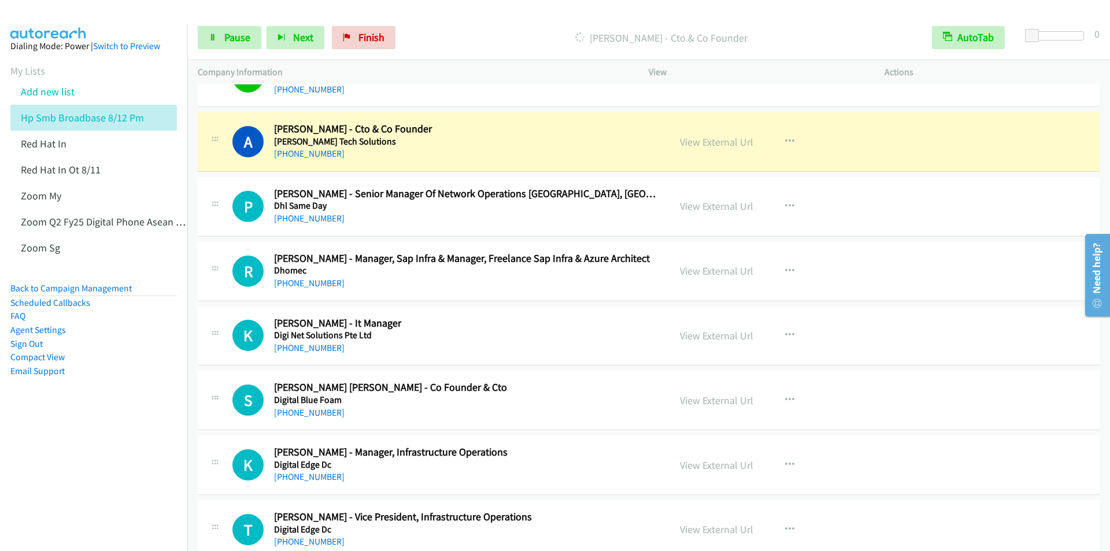
click at [446, 30] on p "[PERSON_NAME] - Cto & Co Founder" at bounding box center [661, 38] width 500 height 16
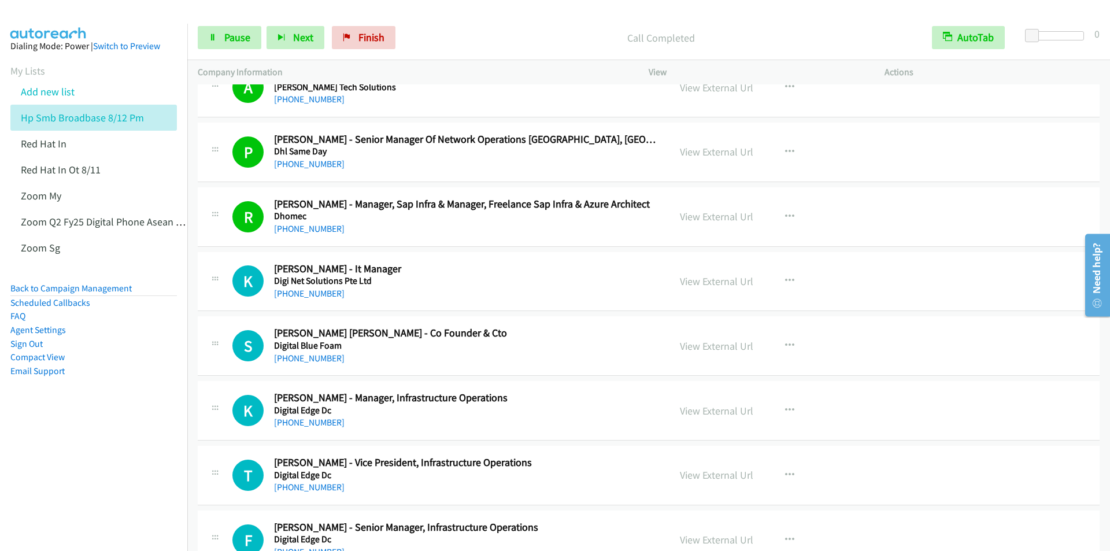
scroll to position [4394, 0]
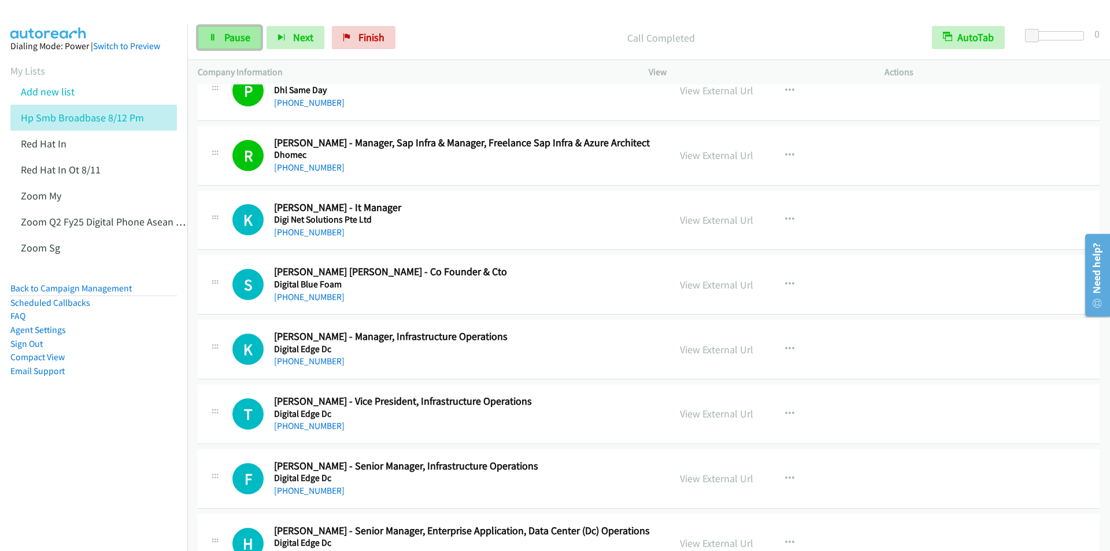
click at [224, 31] on link "Pause" at bounding box center [230, 37] width 64 height 23
click at [228, 36] on span "Start Calls" at bounding box center [246, 37] width 45 height 13
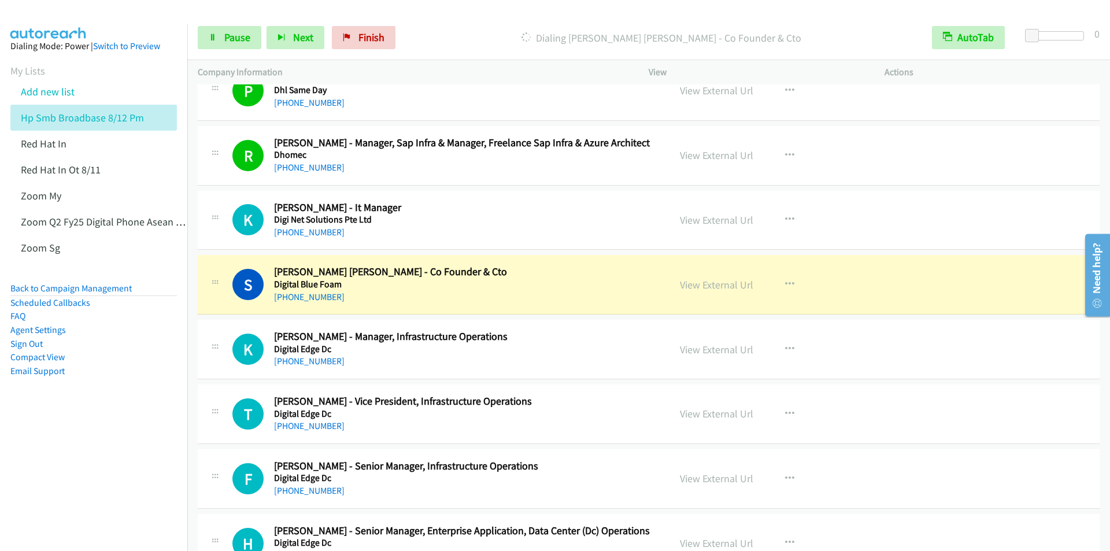
scroll to position [4509, 0]
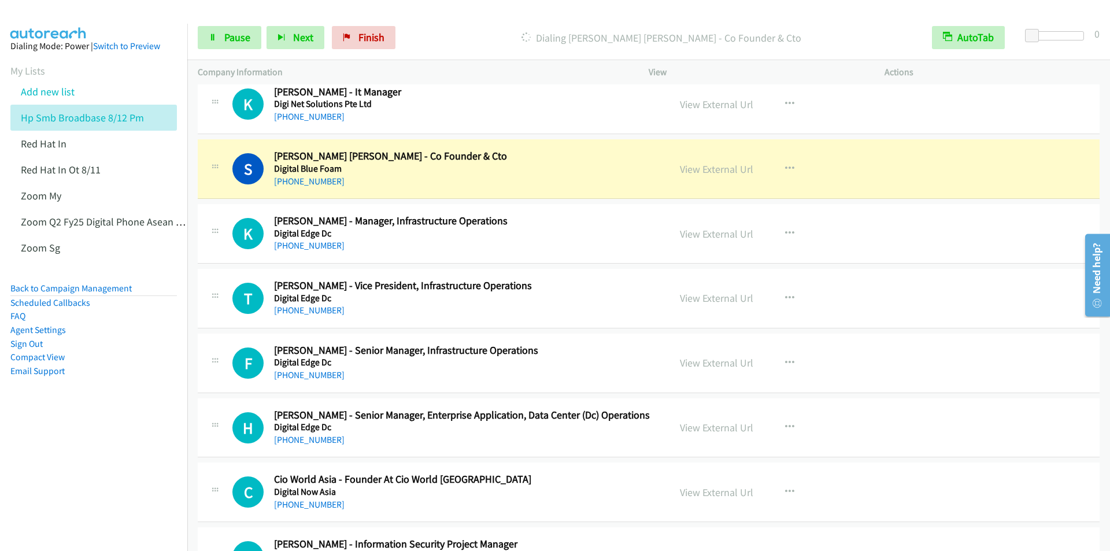
click at [453, 28] on div "Dialing [PERSON_NAME] [PERSON_NAME] - Co Founder & Cto" at bounding box center [661, 37] width 521 height 23
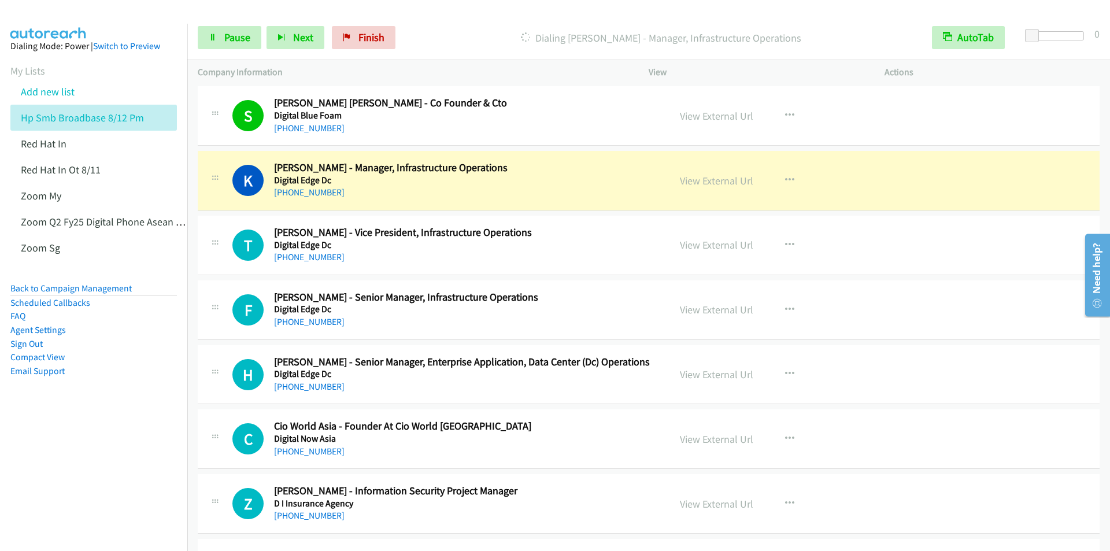
scroll to position [4625, 0]
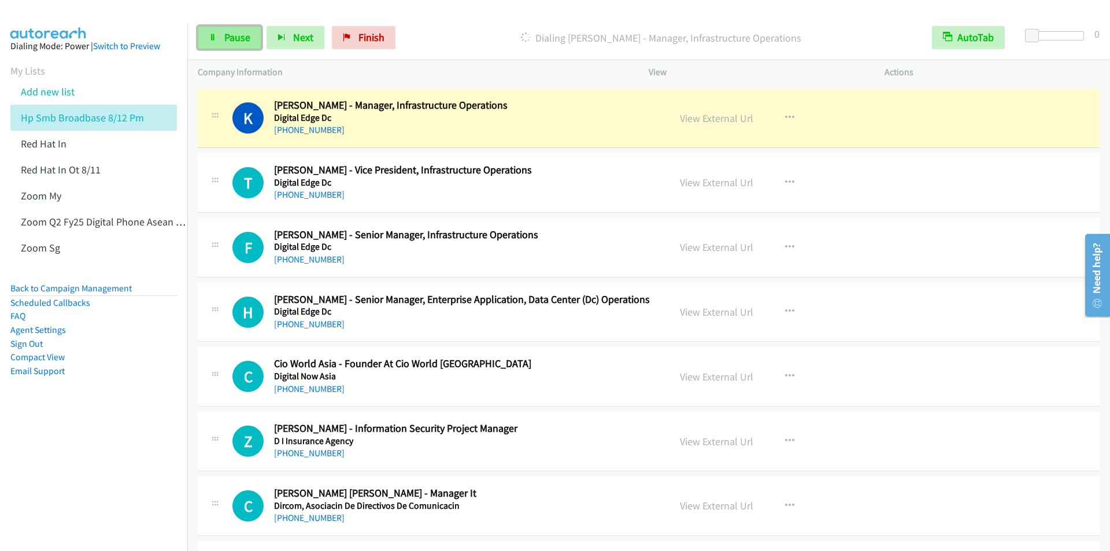
click at [225, 34] on span "Pause" at bounding box center [237, 37] width 26 height 13
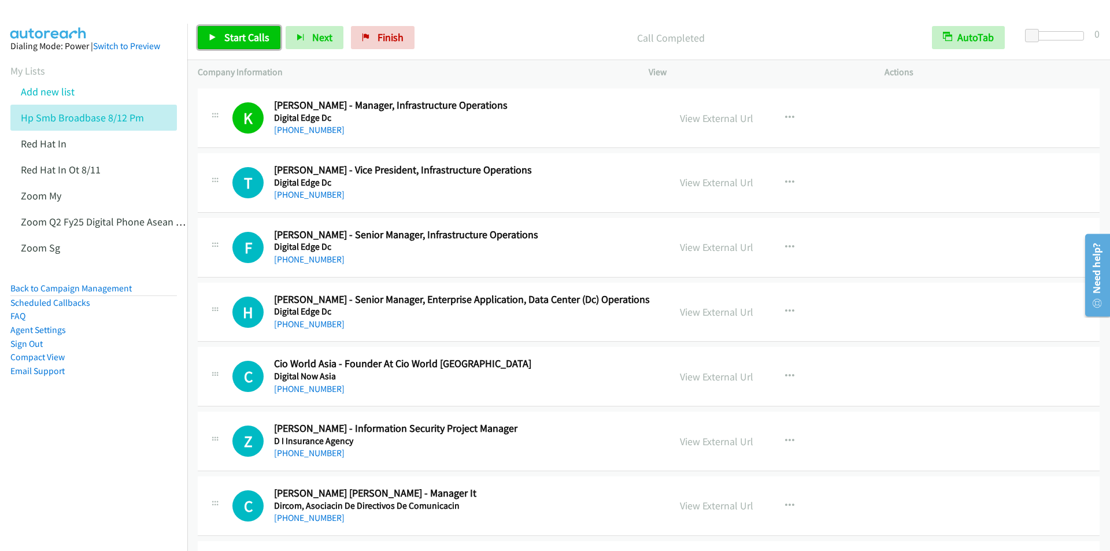
click at [259, 40] on span "Start Calls" at bounding box center [246, 37] width 45 height 13
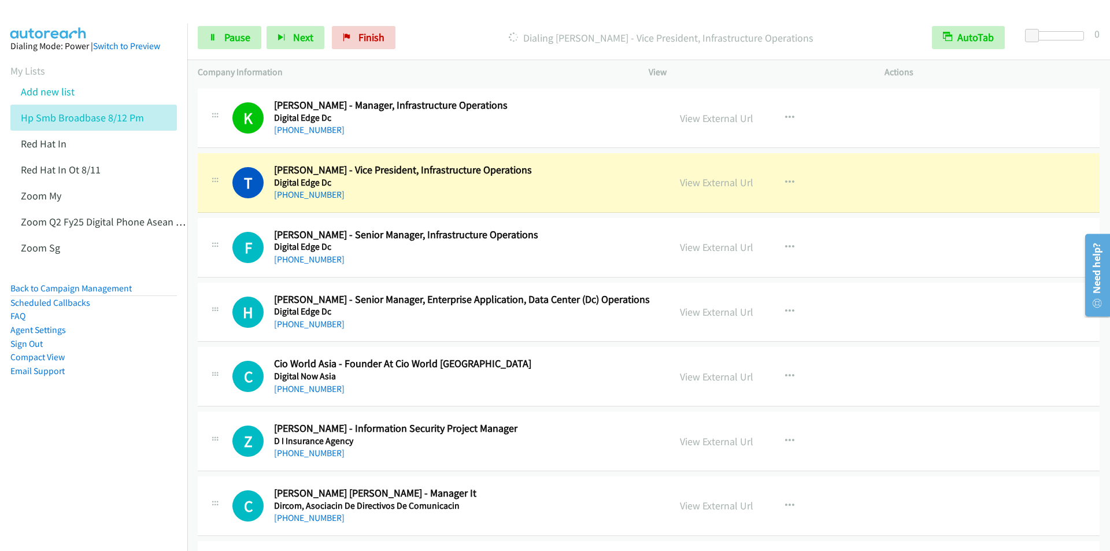
click at [453, 31] on p "Dialing [PERSON_NAME] - Vice President, Infrastructure Operations" at bounding box center [661, 38] width 500 height 16
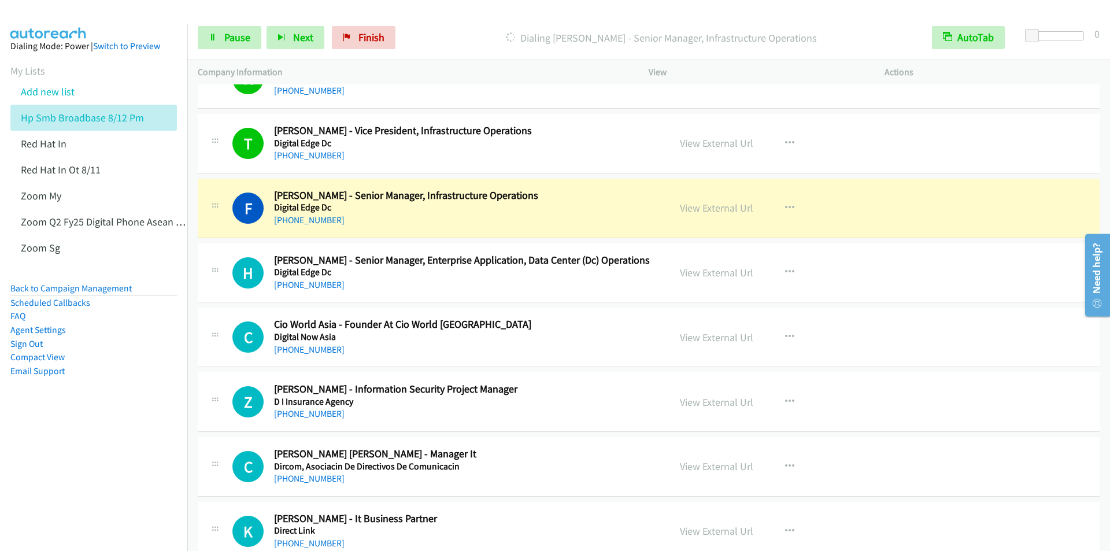
scroll to position [4683, 0]
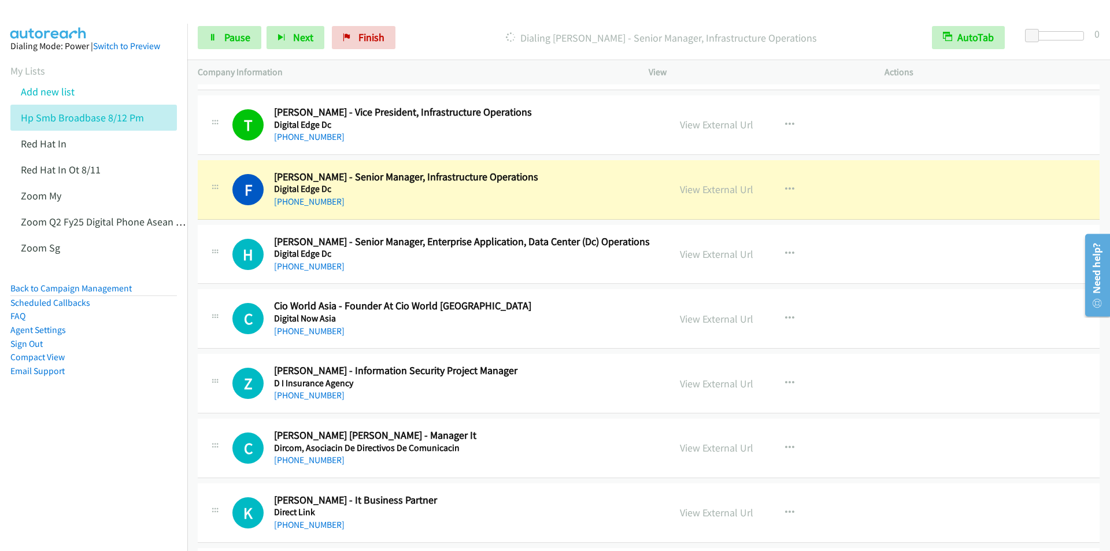
click at [461, 29] on div "Dialing [PERSON_NAME] - Senior Manager, Infrastructure Operations" at bounding box center [661, 37] width 521 height 23
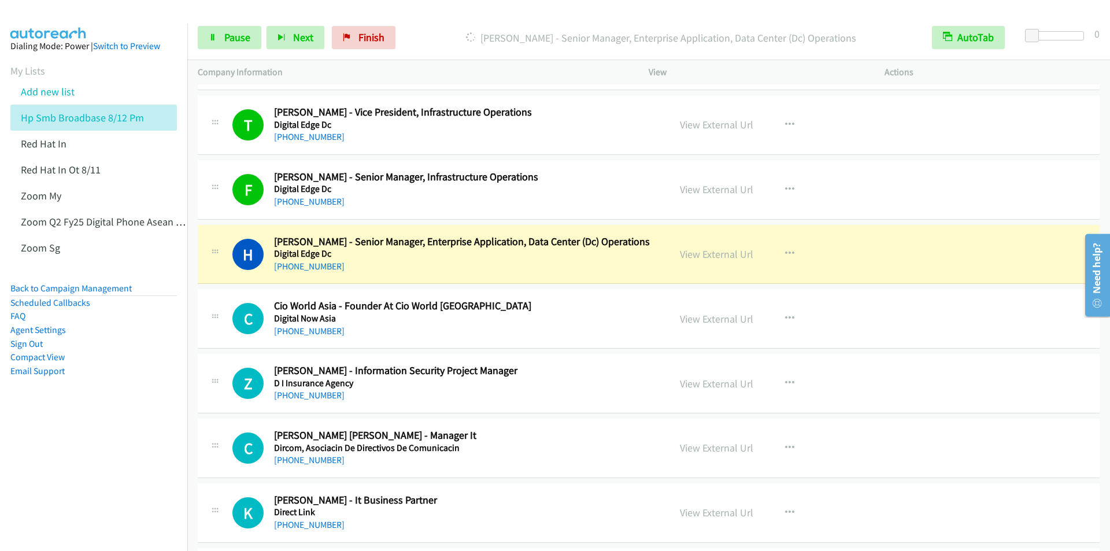
click at [436, 23] on div "Start Calls Pause Next Finish [PERSON_NAME] - Senior Manager, Enterprise Applic…" at bounding box center [648, 38] width 923 height 45
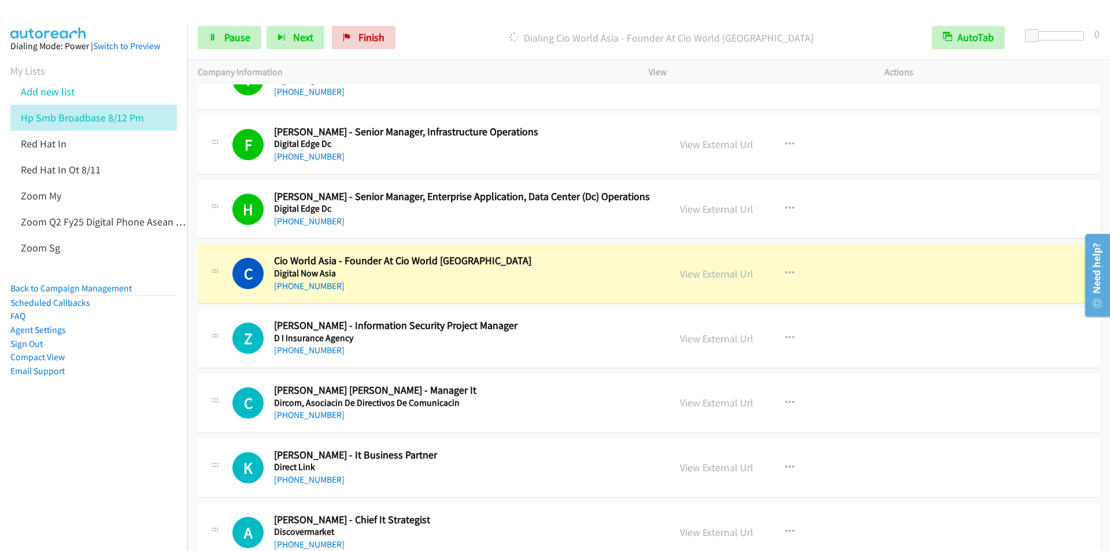
scroll to position [4798, 0]
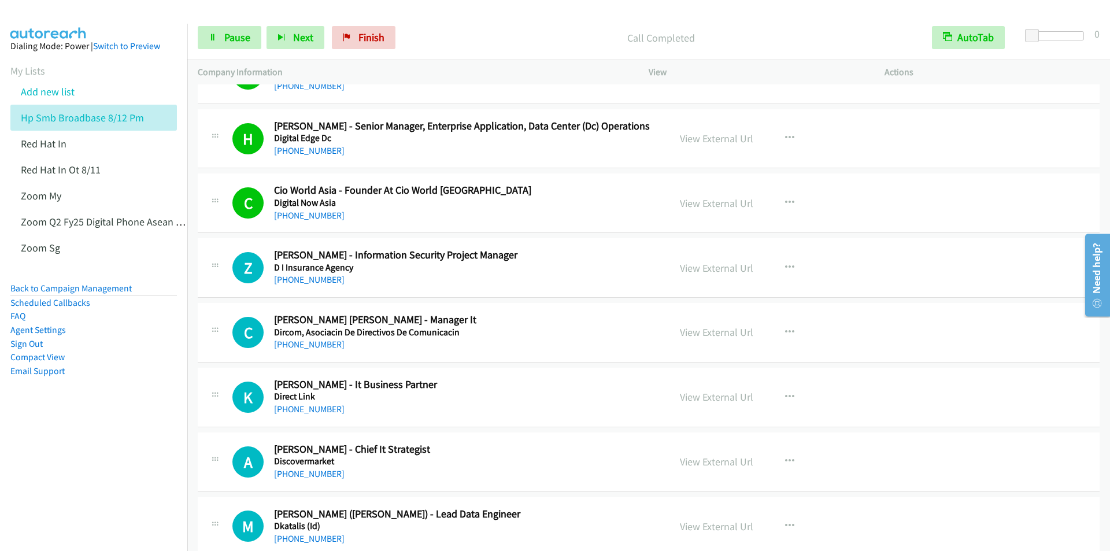
click at [457, 35] on p "Call Completed" at bounding box center [661, 38] width 500 height 16
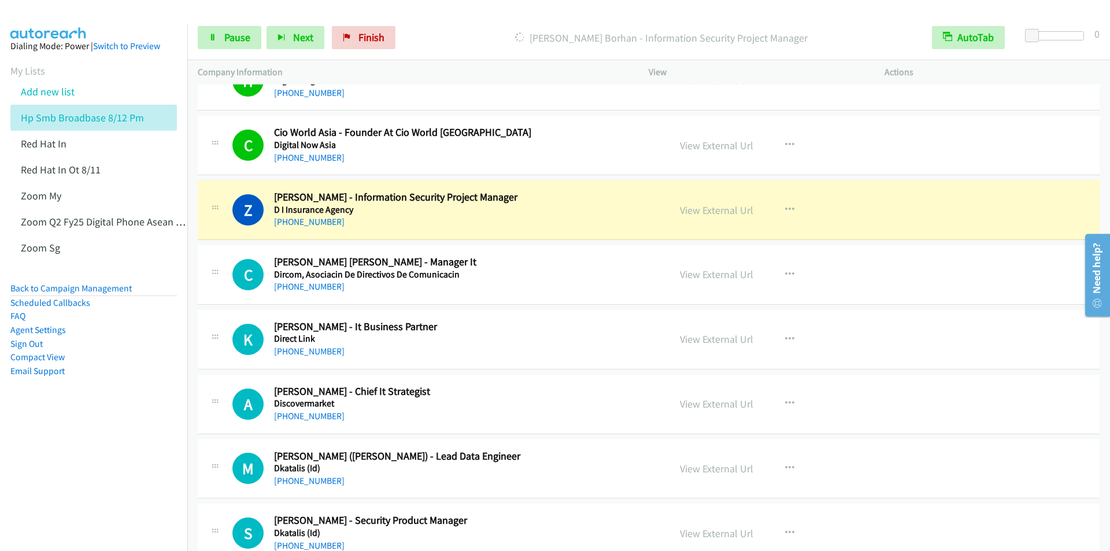
scroll to position [4914, 0]
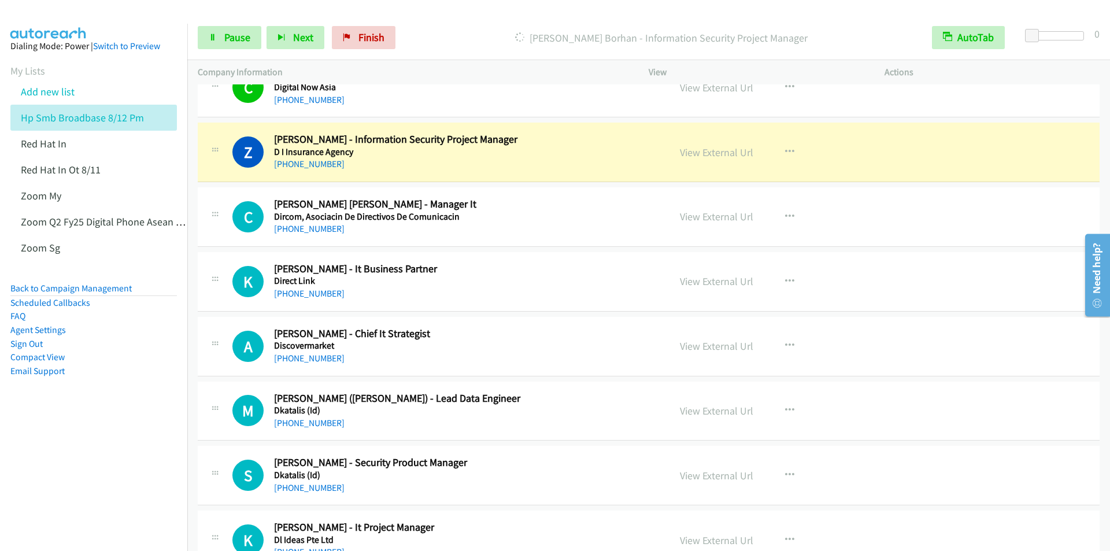
click at [458, 41] on p "[PERSON_NAME] Borhan - Information Security Project Manager" at bounding box center [661, 38] width 500 height 16
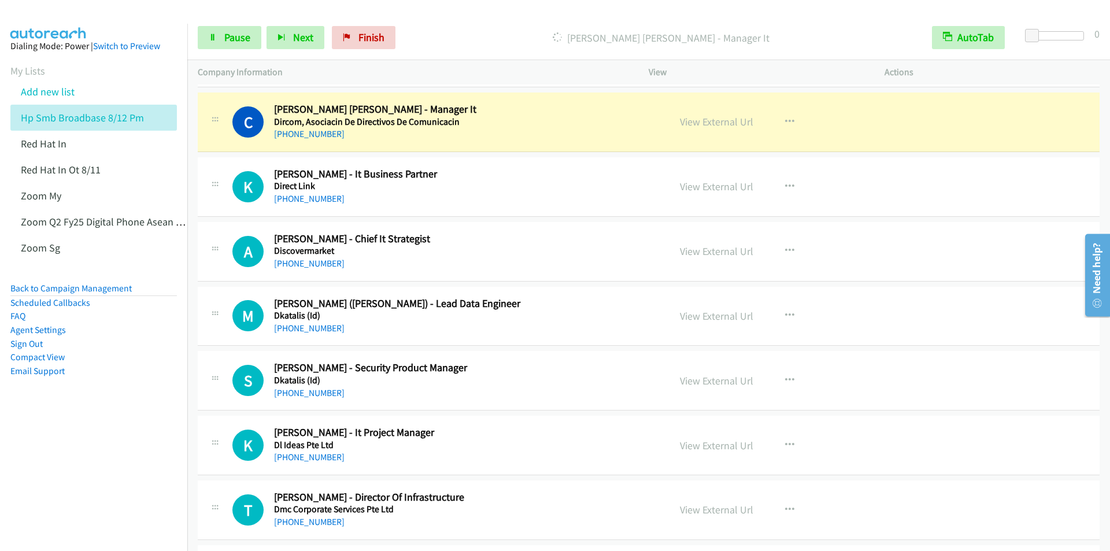
scroll to position [5030, 0]
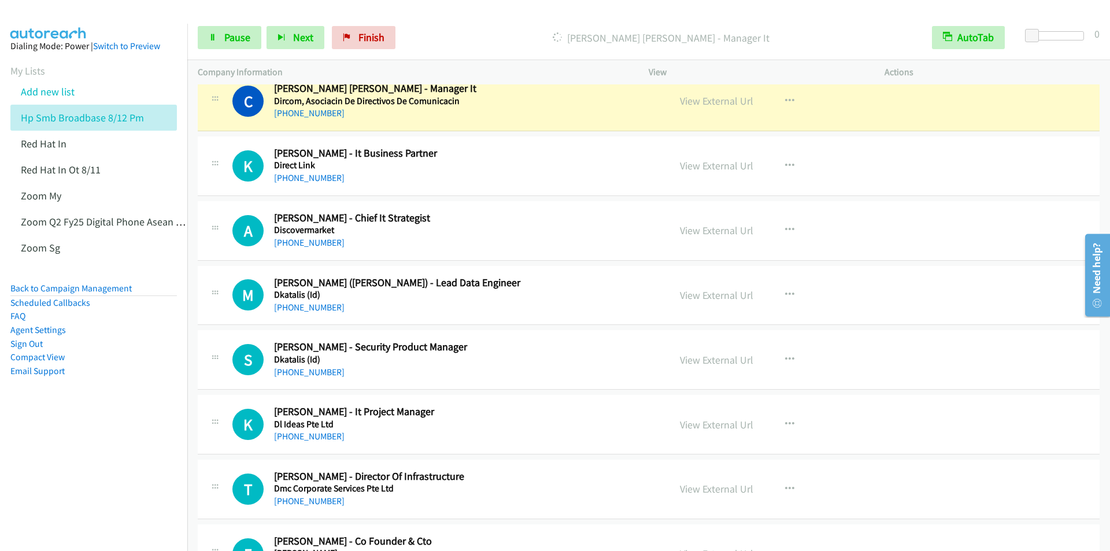
click at [469, 19] on div "Start Calls Pause Next Finish Dialing [PERSON_NAME] [PERSON_NAME] - Manager It …" at bounding box center [648, 38] width 923 height 45
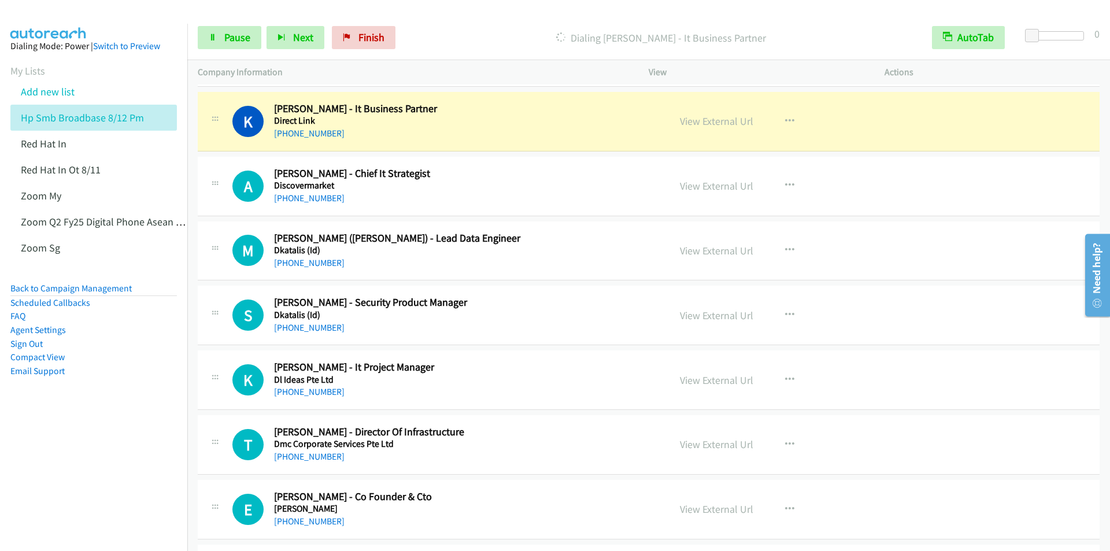
scroll to position [5087, 0]
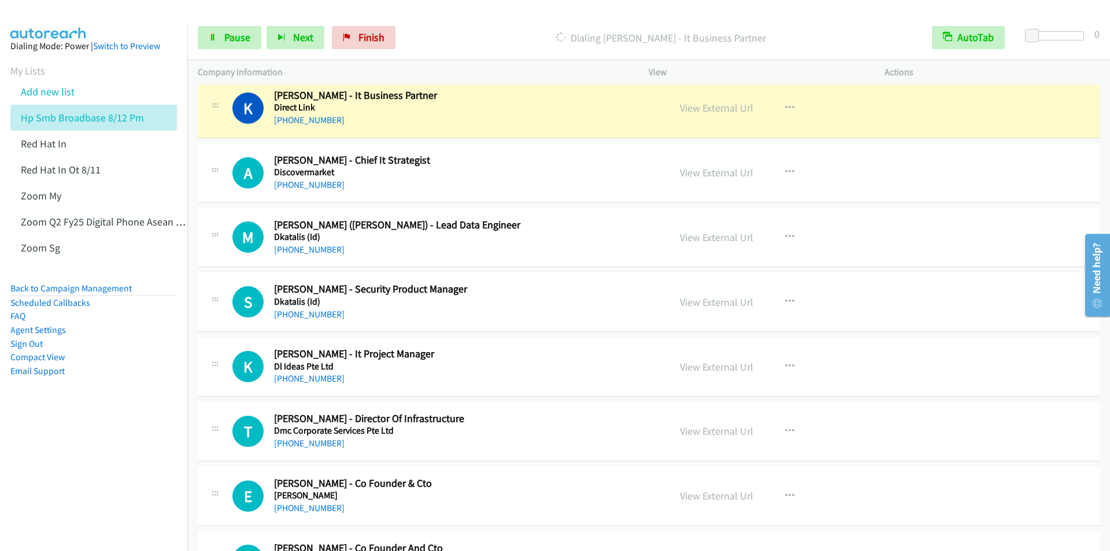
click at [447, 30] on p "Dialing [PERSON_NAME] - It Business Partner" at bounding box center [661, 38] width 500 height 16
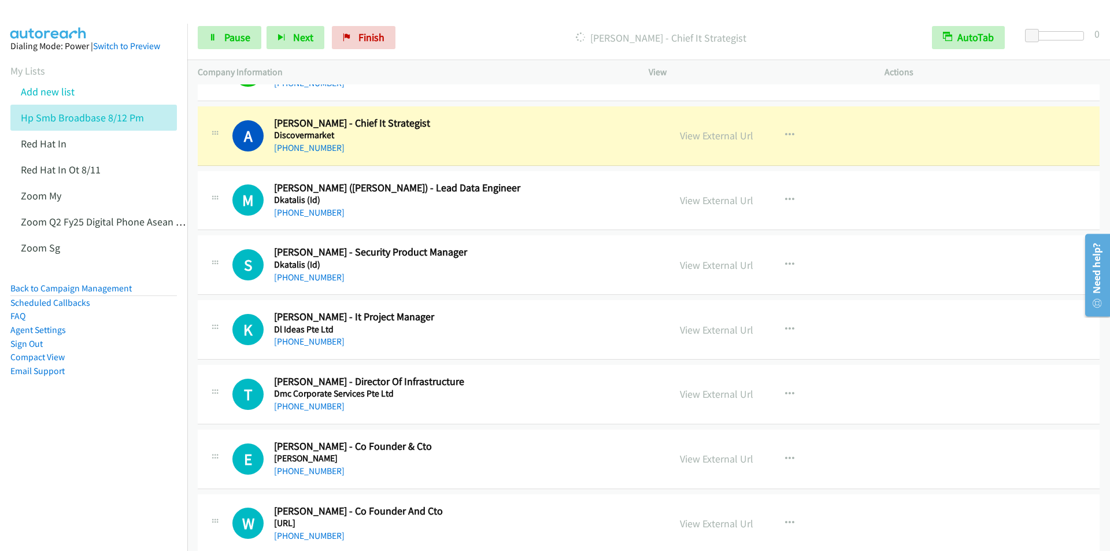
scroll to position [5145, 0]
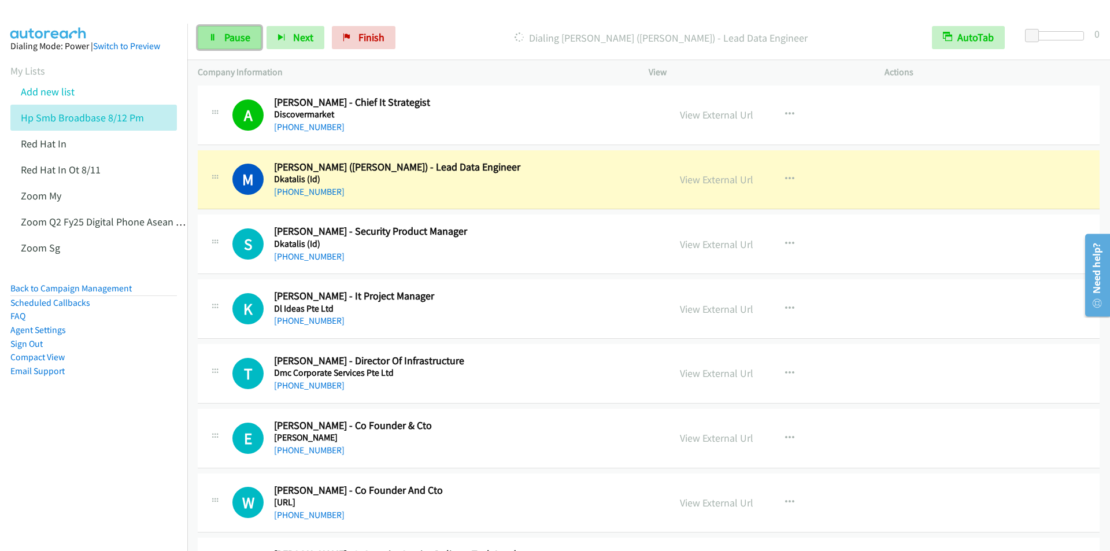
click at [236, 40] on span "Pause" at bounding box center [237, 37] width 26 height 13
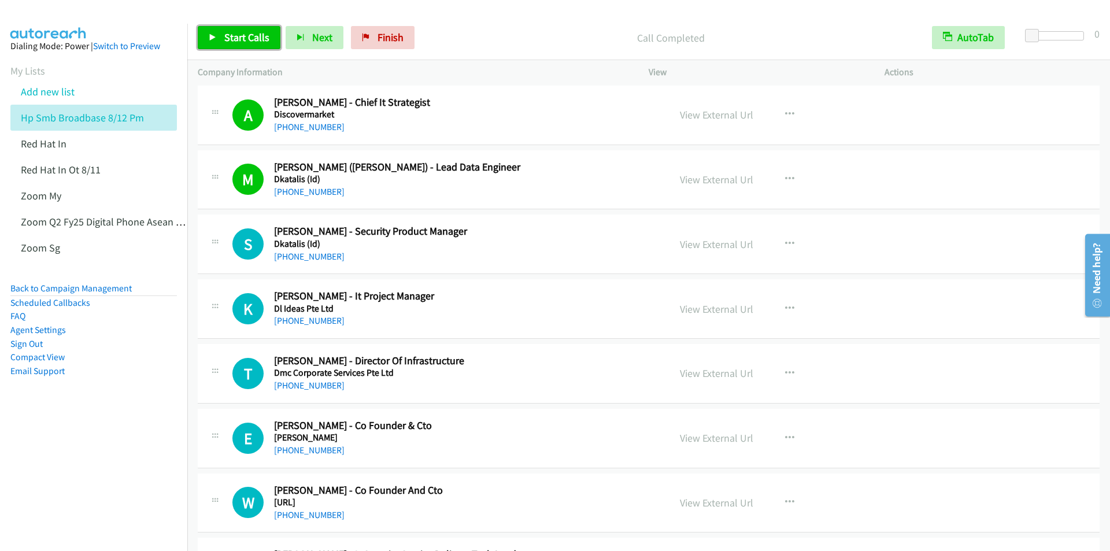
click at [242, 37] on span "Start Calls" at bounding box center [246, 37] width 45 height 13
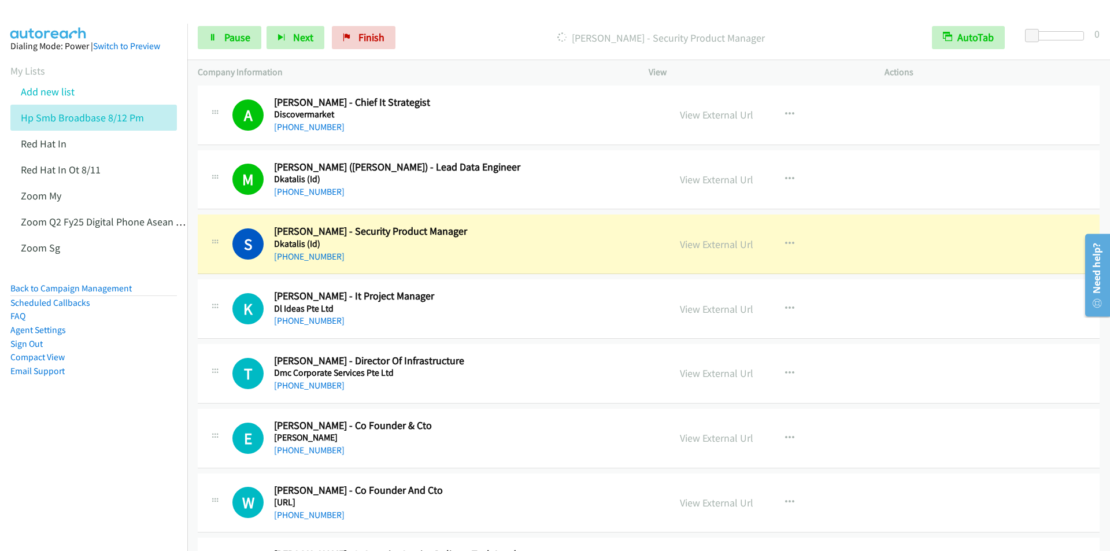
click at [443, 31] on p "[PERSON_NAME] - Security Product Manager" at bounding box center [661, 38] width 500 height 16
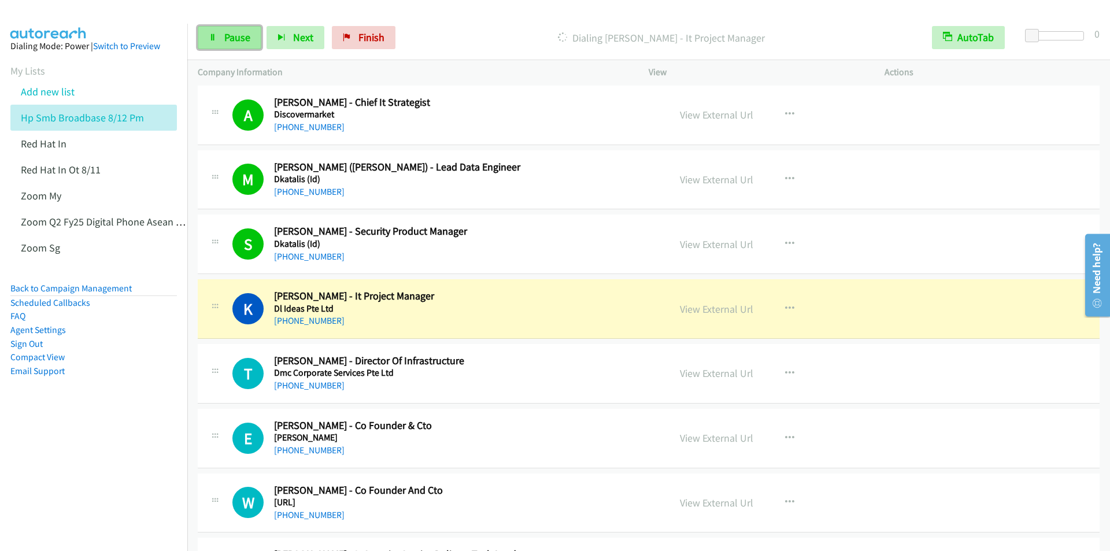
click at [238, 40] on span "Pause" at bounding box center [237, 37] width 26 height 13
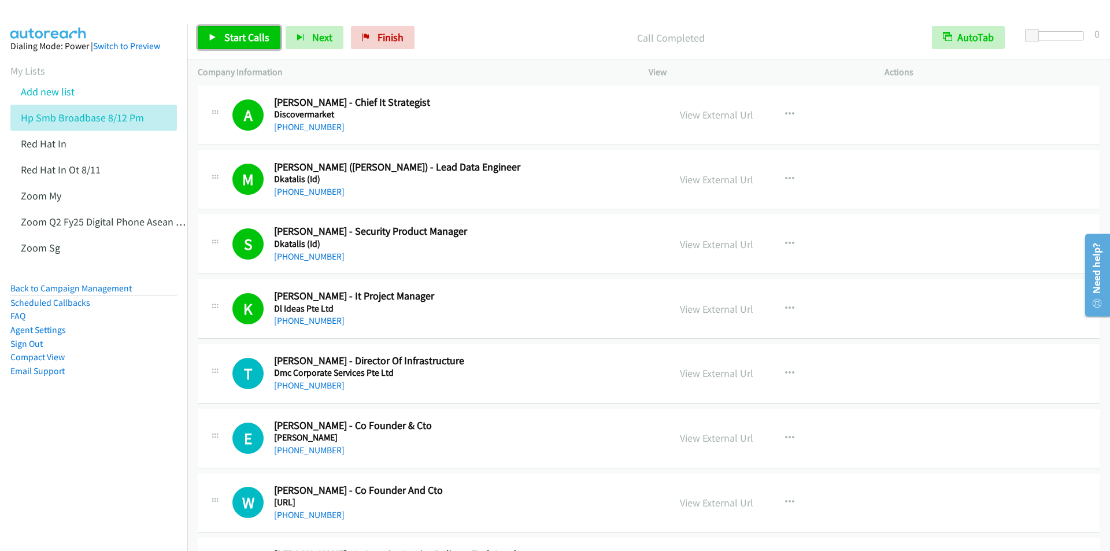
click at [238, 35] on span "Start Calls" at bounding box center [246, 37] width 45 height 13
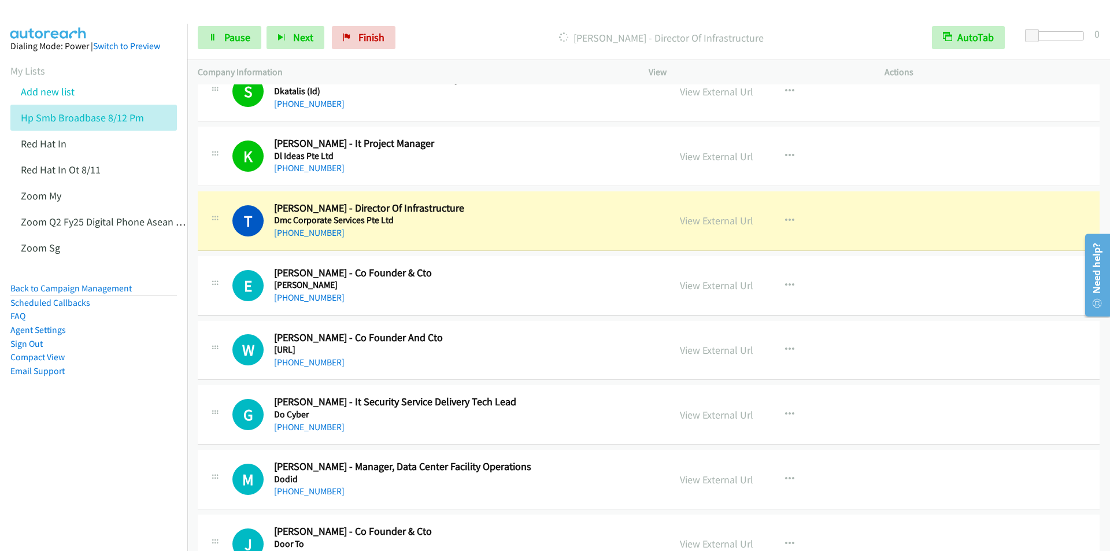
scroll to position [5319, 0]
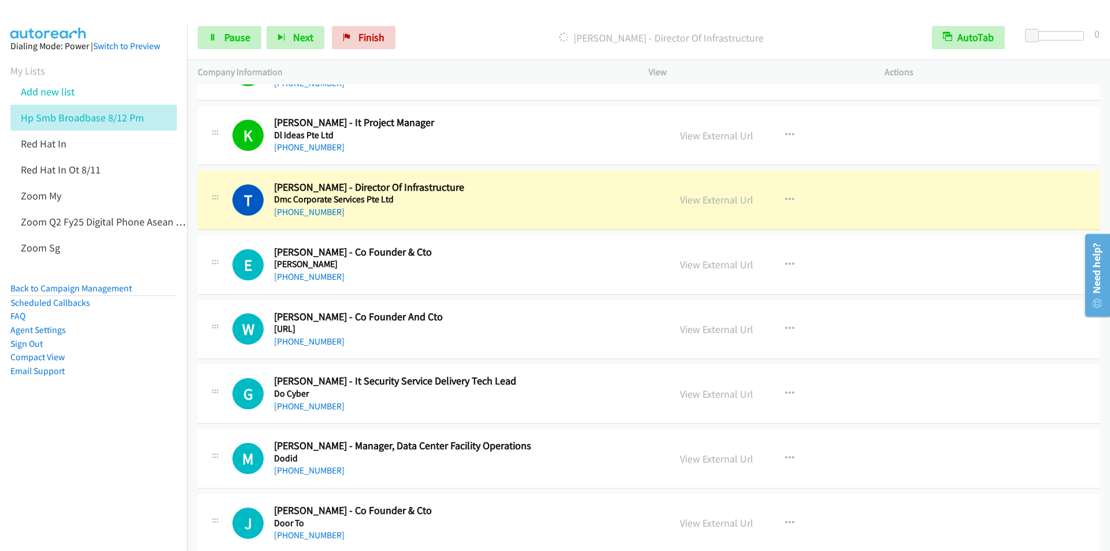
click at [488, 29] on div "[PERSON_NAME] - Director Of Infrastructure" at bounding box center [661, 37] width 521 height 23
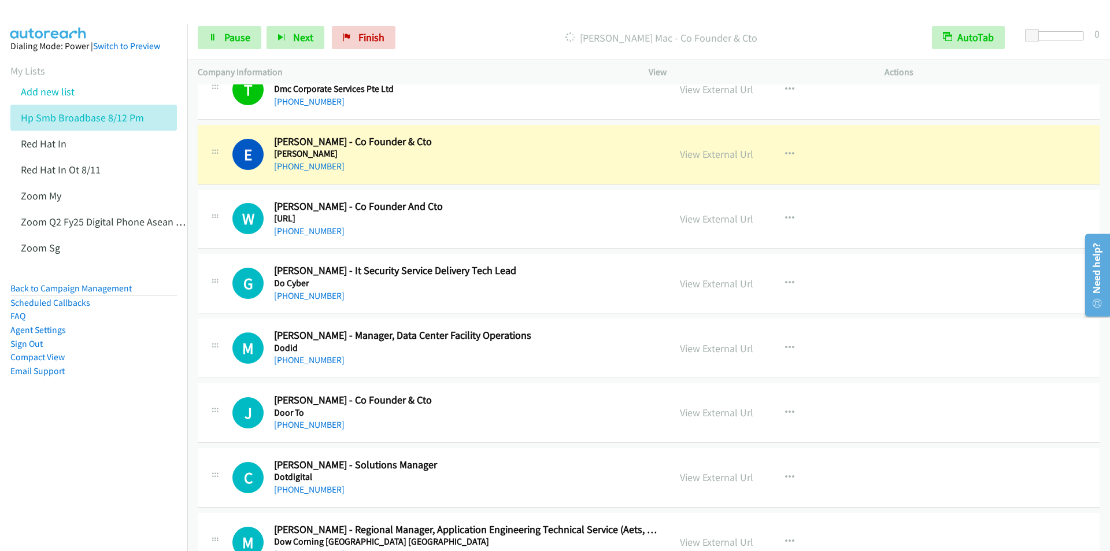
scroll to position [5434, 0]
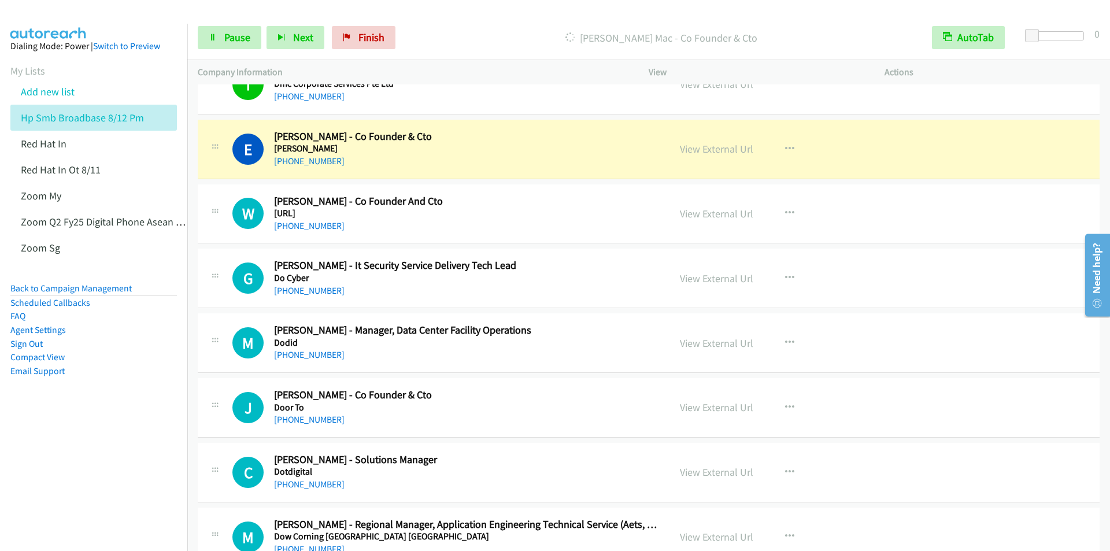
click at [456, 24] on div "Start Calls Pause Next Finish Dialing Erwan Mac - Co Founder & Cto AutoTab Auto…" at bounding box center [648, 38] width 923 height 45
click at [224, 40] on span "Pause" at bounding box center [237, 37] width 26 height 13
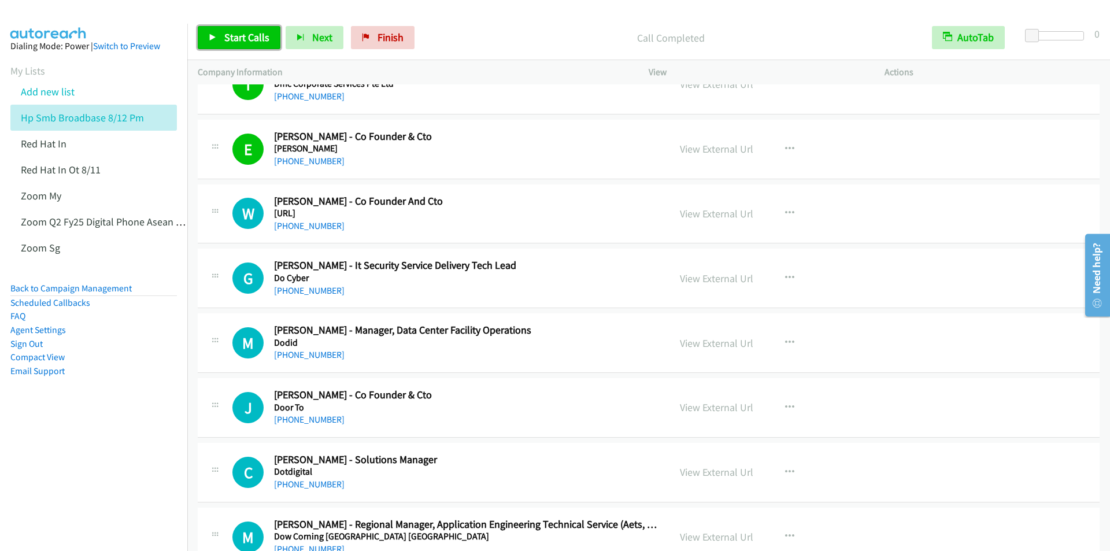
click at [227, 32] on span "Start Calls" at bounding box center [246, 37] width 45 height 13
click at [431, 18] on div "Start Calls Pause Next Finish Call Completed AutoTab AutoTab 0" at bounding box center [648, 38] width 923 height 45
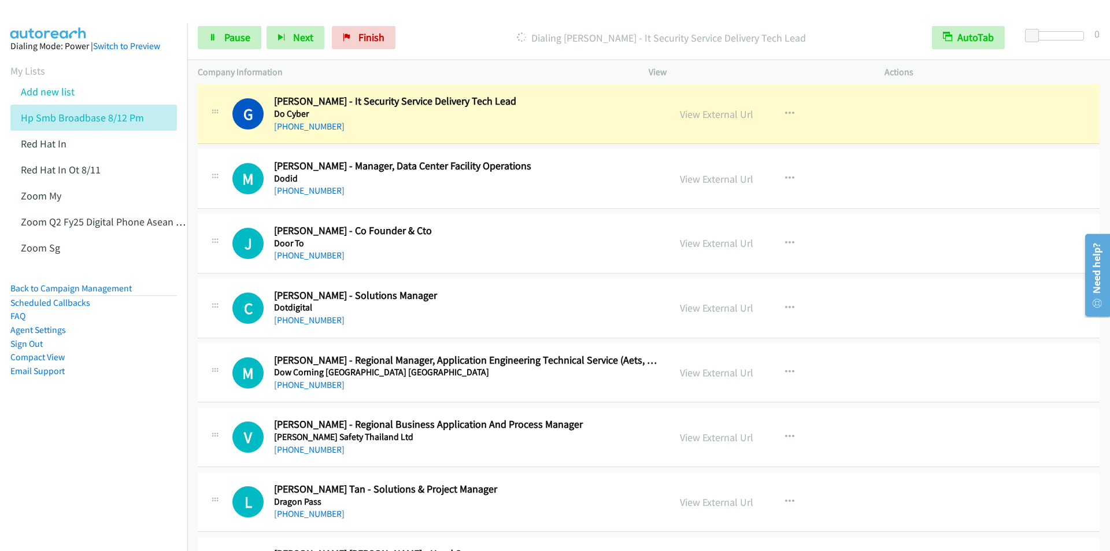
scroll to position [5608, 0]
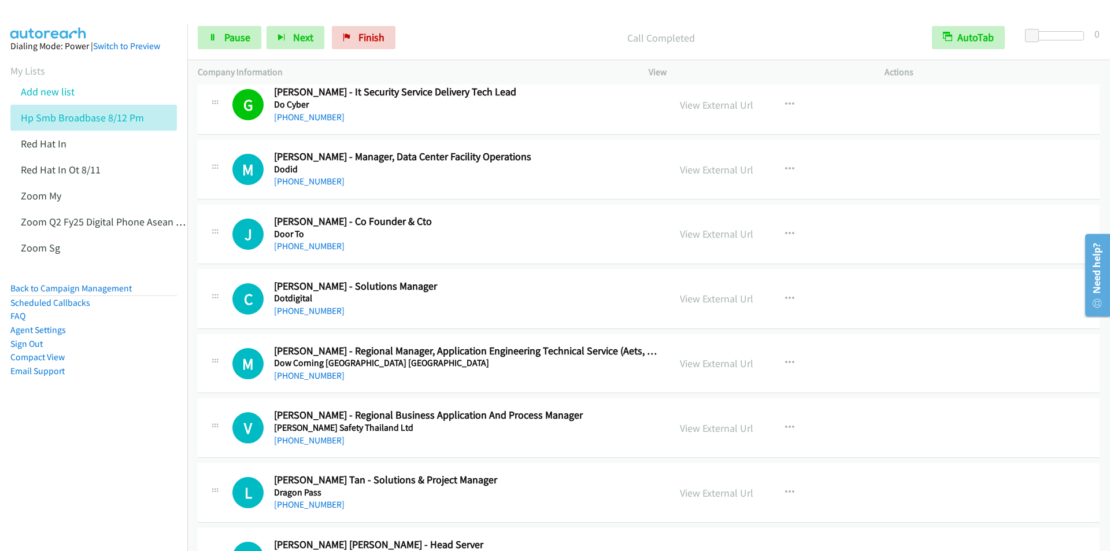
click at [452, 35] on p "Call Completed" at bounding box center [661, 38] width 500 height 16
click at [230, 33] on span "Pause" at bounding box center [237, 37] width 26 height 13
click at [234, 38] on span "Start Calls" at bounding box center [246, 37] width 45 height 13
click at [237, 39] on span "Pause" at bounding box center [237, 37] width 26 height 13
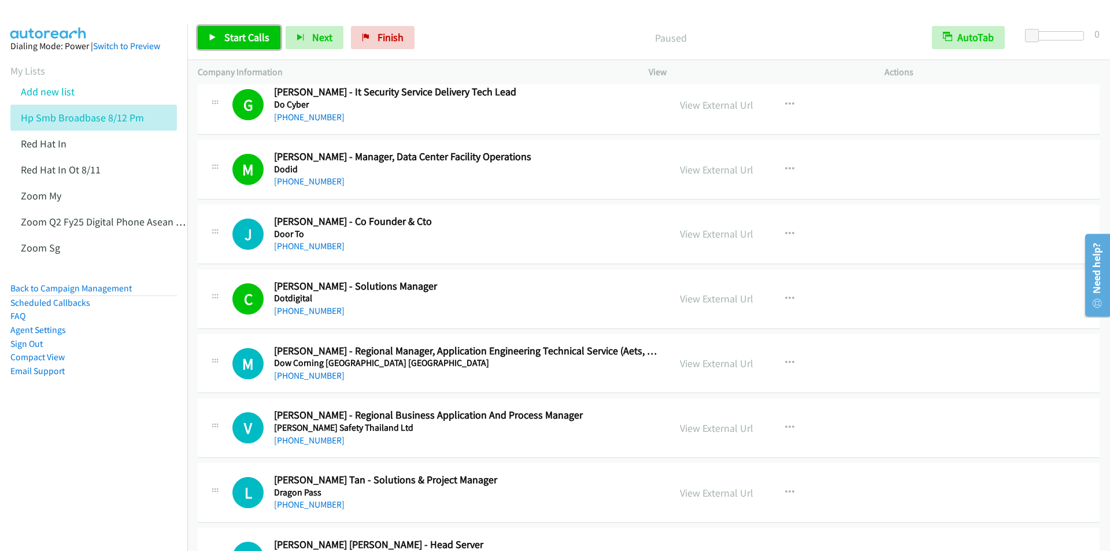
click at [238, 40] on span "Start Calls" at bounding box center [246, 37] width 45 height 13
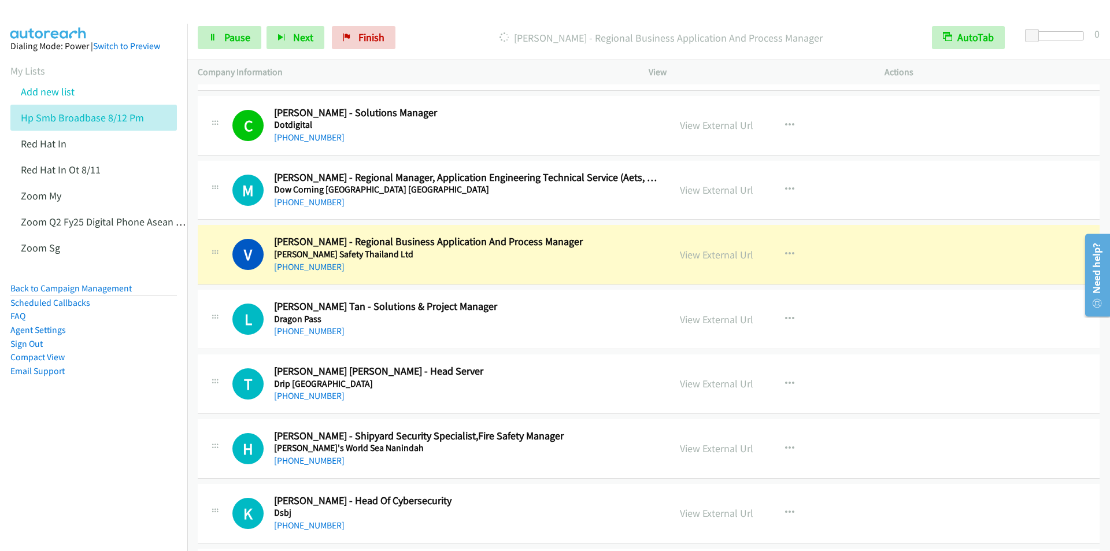
scroll to position [5897, 0]
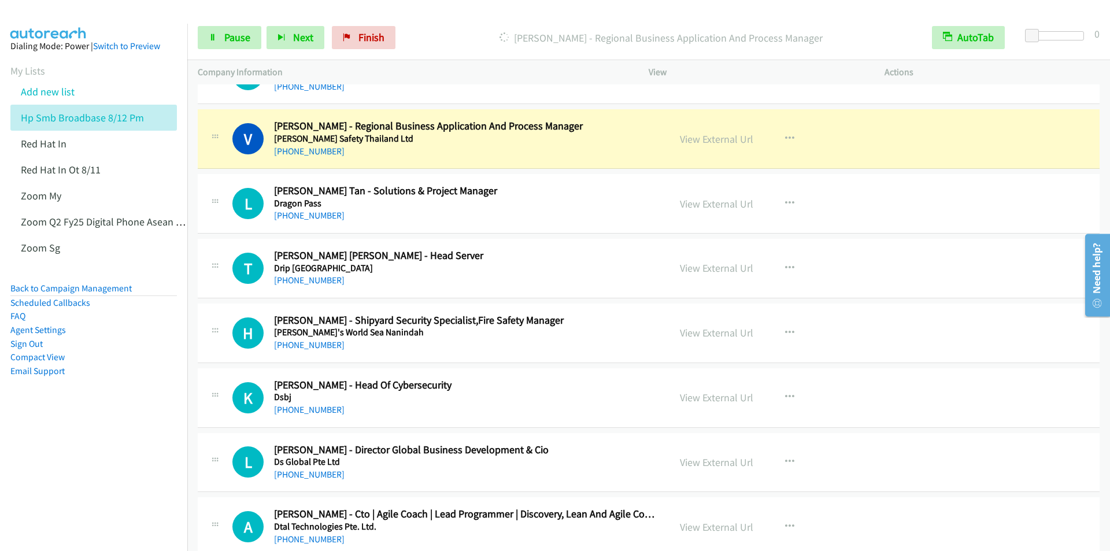
drag, startPoint x: 30, startPoint y: 499, endPoint x: 36, endPoint y: 497, distance: 6.8
click at [32, 499] on nav "Dialing Mode: Power | Switch to Preview My Lists Add new list Hp Smb Broadbase …" at bounding box center [94, 299] width 188 height 551
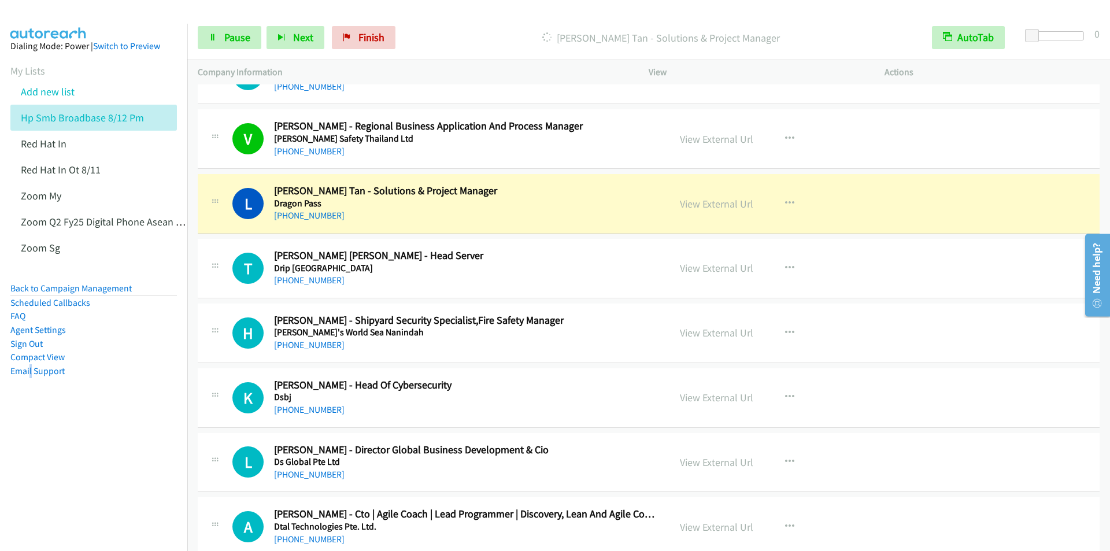
click at [68, 490] on nav "Dialing Mode: Power | Switch to Preview My Lists Add new list Hp Smb Broadbase …" at bounding box center [94, 299] width 188 height 551
click at [452, 15] on div at bounding box center [550, 22] width 1100 height 45
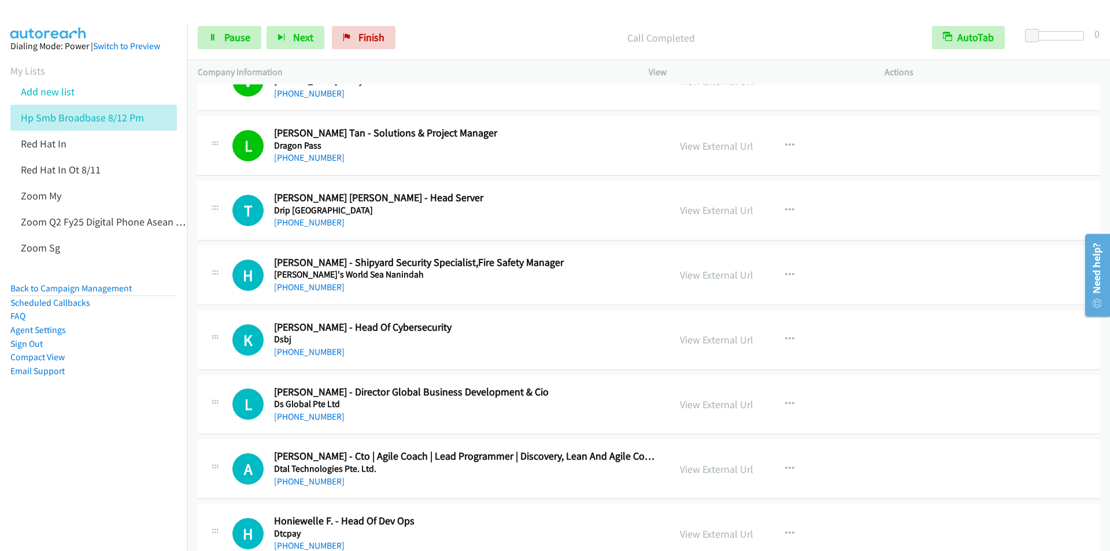
click at [439, 24] on div "Start Calls Pause Next Finish Call Completed AutoTab AutoTab 0" at bounding box center [648, 38] width 923 height 45
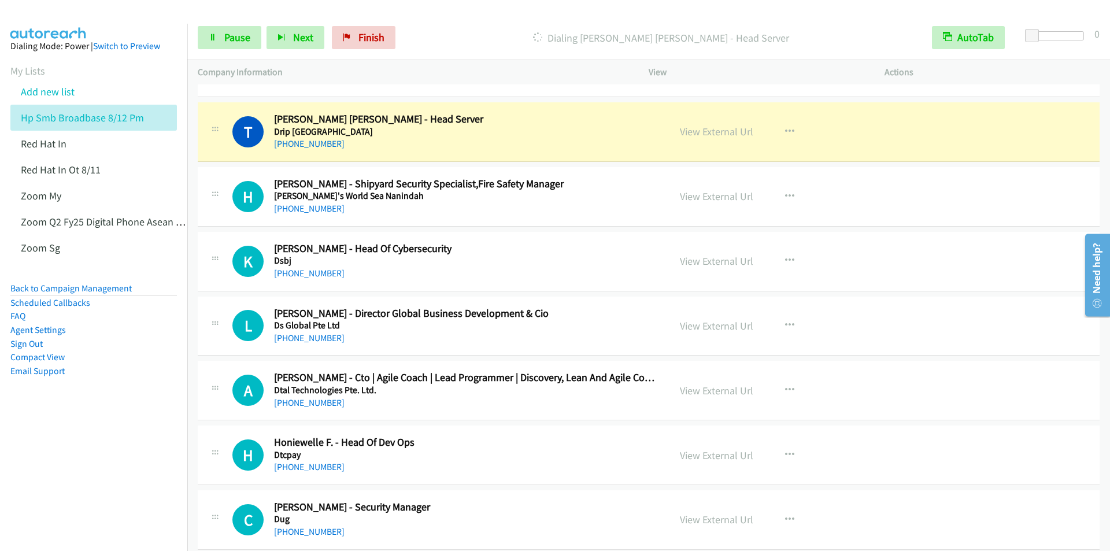
scroll to position [6012, 0]
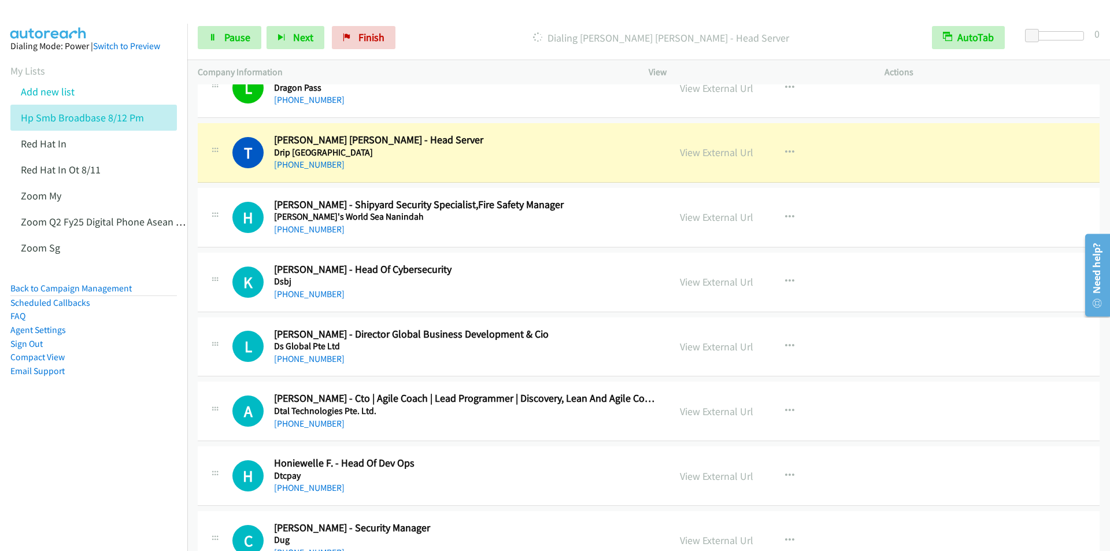
click at [449, 21] on div "Start Calls Pause Next Finish Dialing [PERSON_NAME] [PERSON_NAME] - Head Server…" at bounding box center [648, 38] width 923 height 45
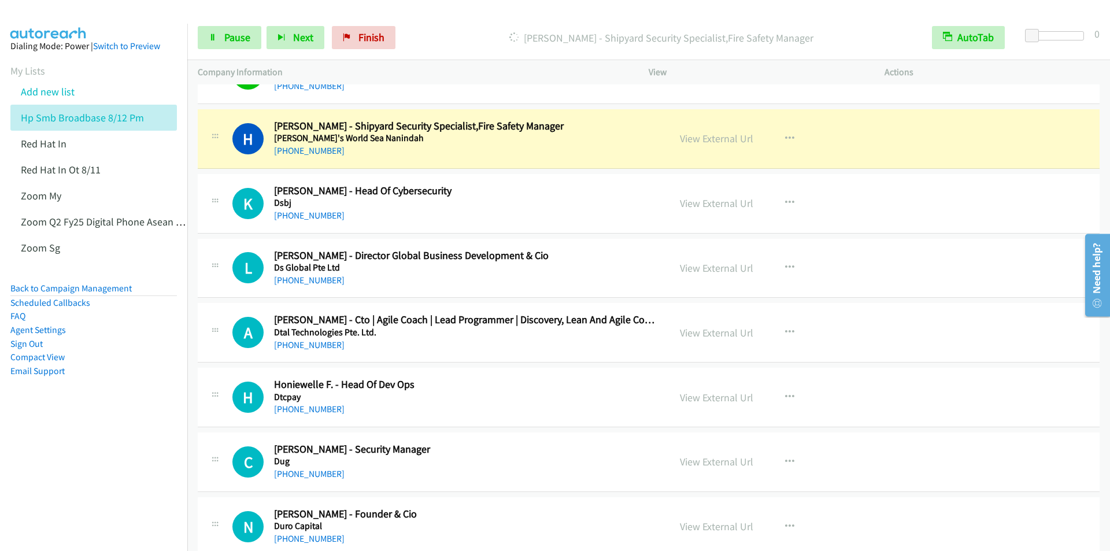
scroll to position [6070, 0]
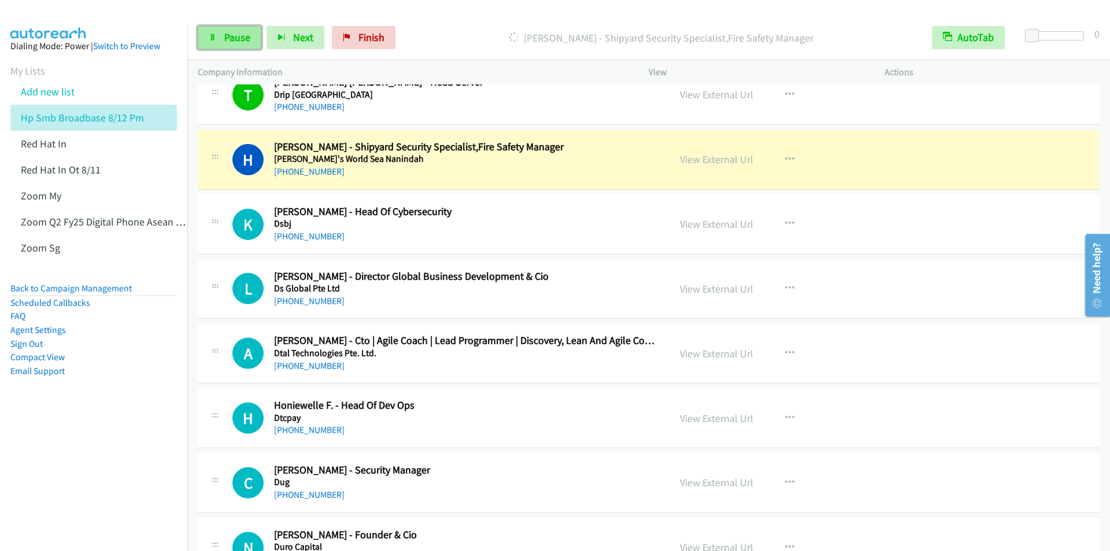
click at [230, 41] on span "Pause" at bounding box center [237, 37] width 26 height 13
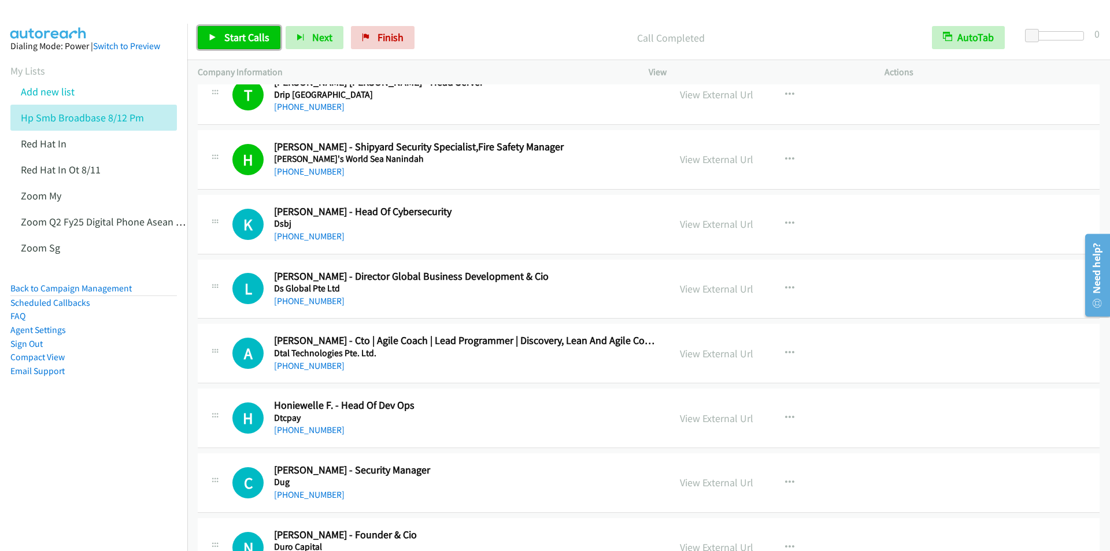
click at [227, 38] on span "Start Calls" at bounding box center [246, 37] width 45 height 13
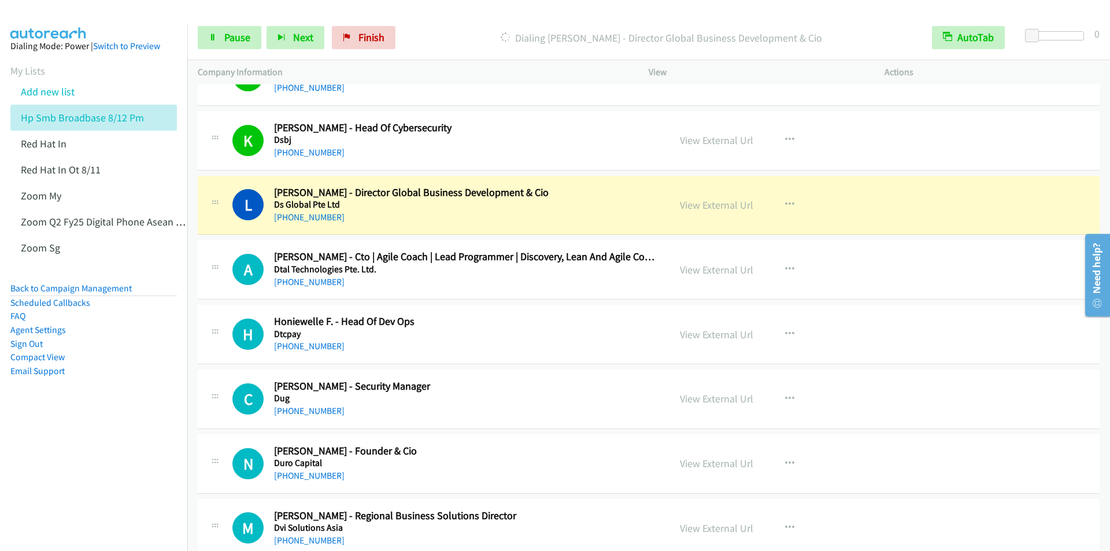
scroll to position [6244, 0]
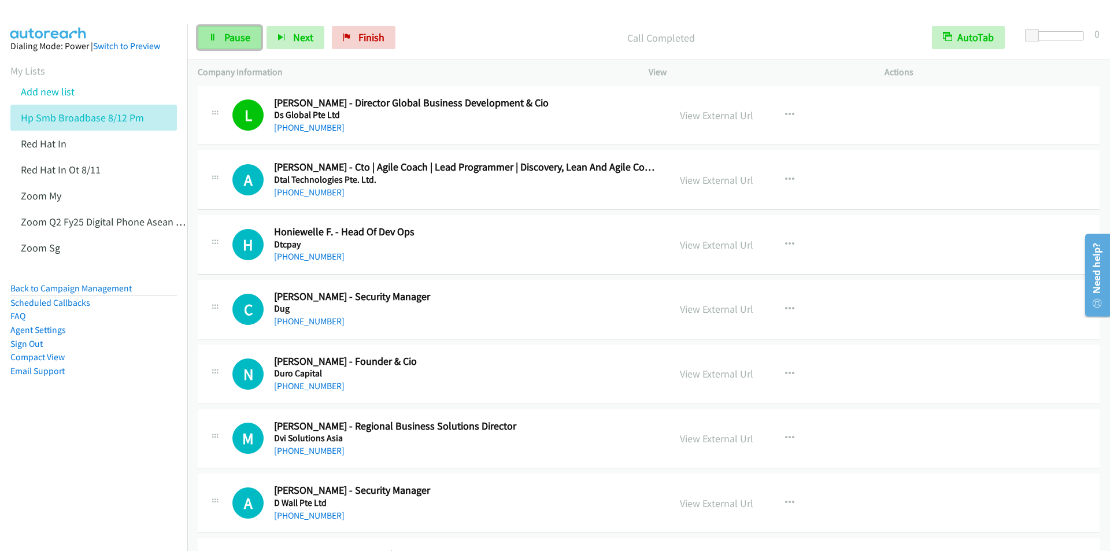
click at [225, 29] on link "Pause" at bounding box center [230, 37] width 64 height 23
click at [239, 44] on link "Start Calls" at bounding box center [239, 37] width 83 height 23
click at [242, 41] on span "Pause" at bounding box center [237, 37] width 26 height 13
click at [240, 41] on span "Start Calls" at bounding box center [246, 37] width 45 height 13
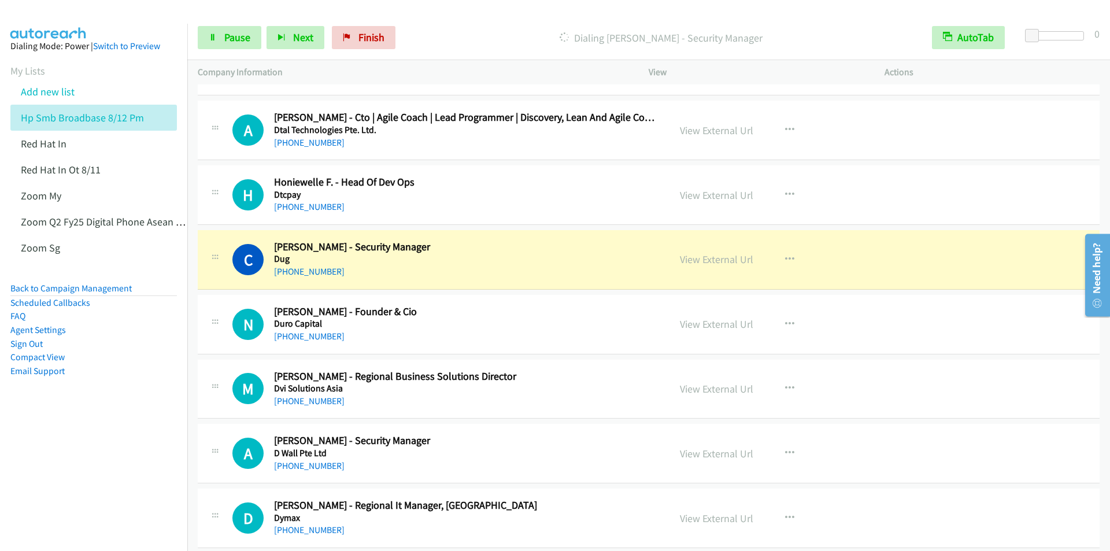
scroll to position [6359, 0]
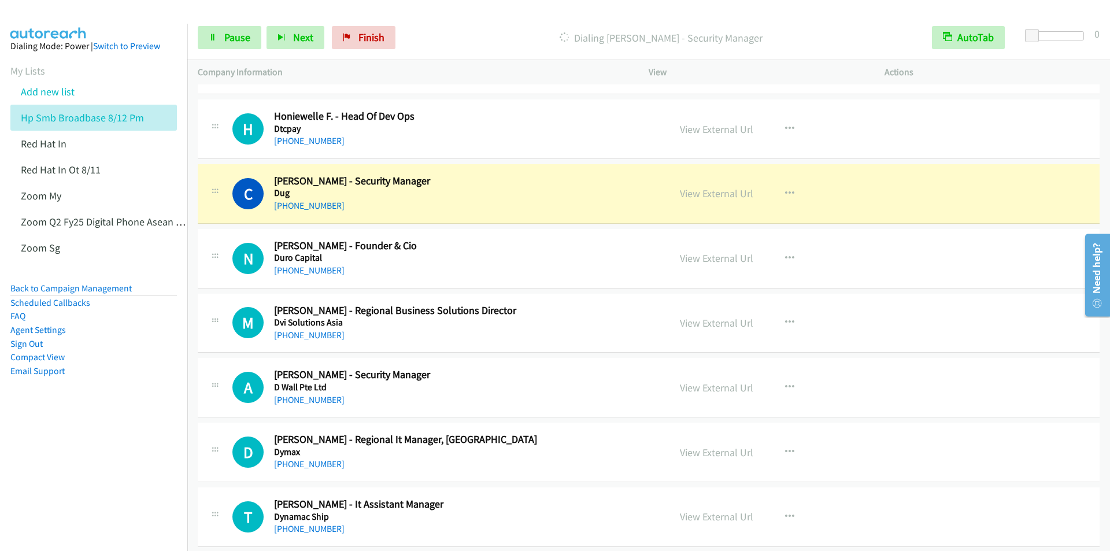
click at [442, 39] on p "Dialing [PERSON_NAME] - Security Manager" at bounding box center [661, 38] width 500 height 16
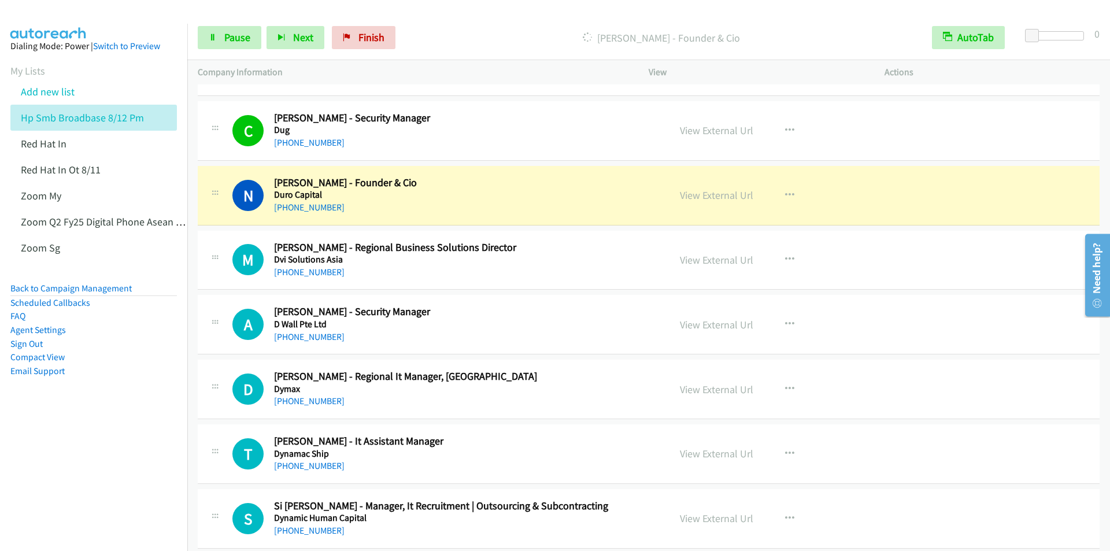
scroll to position [6417, 0]
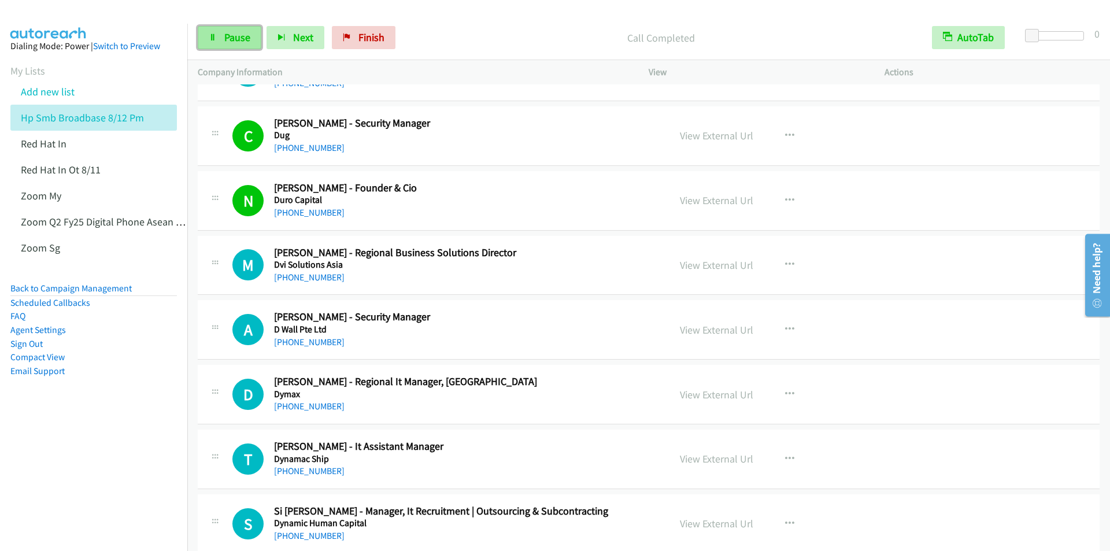
click at [228, 34] on span "Pause" at bounding box center [237, 37] width 26 height 13
click at [238, 38] on span "Start Calls" at bounding box center [246, 37] width 45 height 13
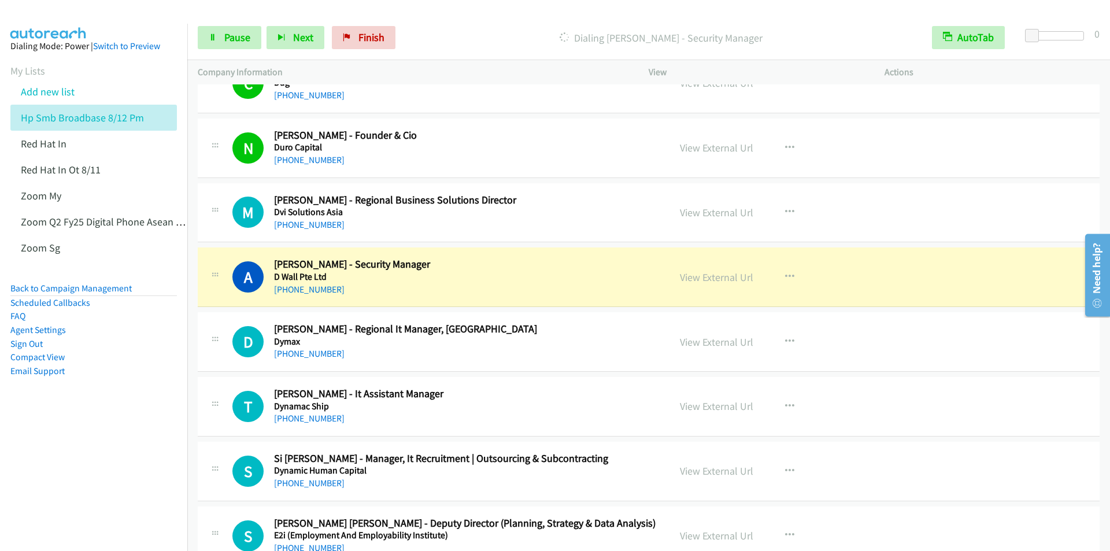
scroll to position [6533, 0]
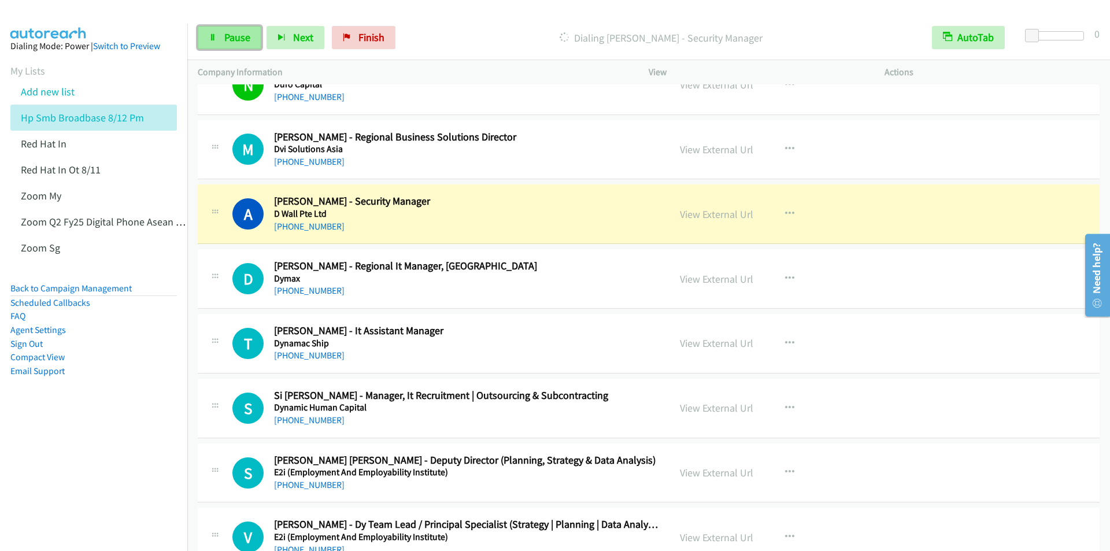
click at [234, 42] on span "Pause" at bounding box center [237, 37] width 26 height 13
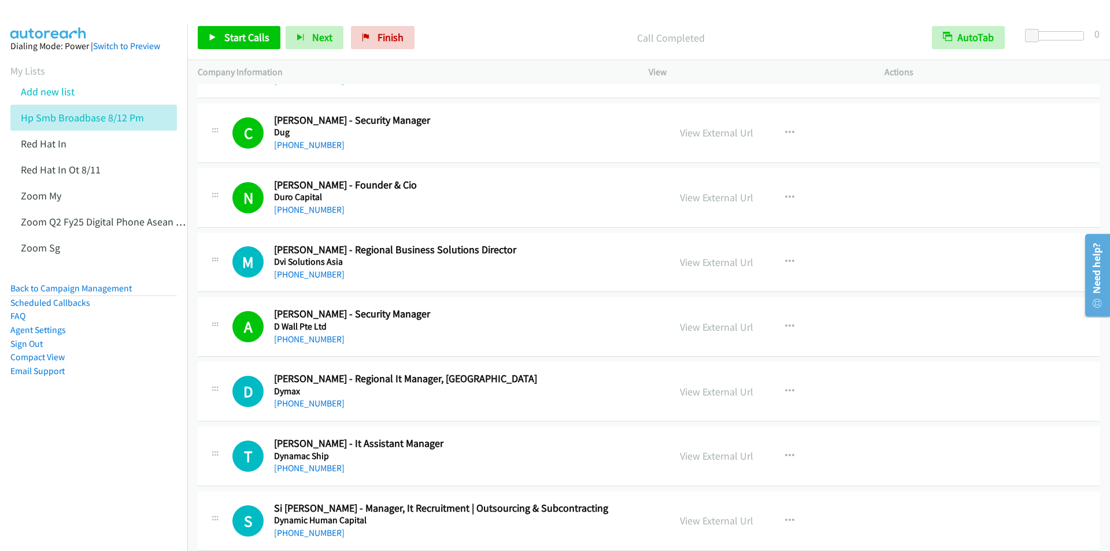
scroll to position [6475, 0]
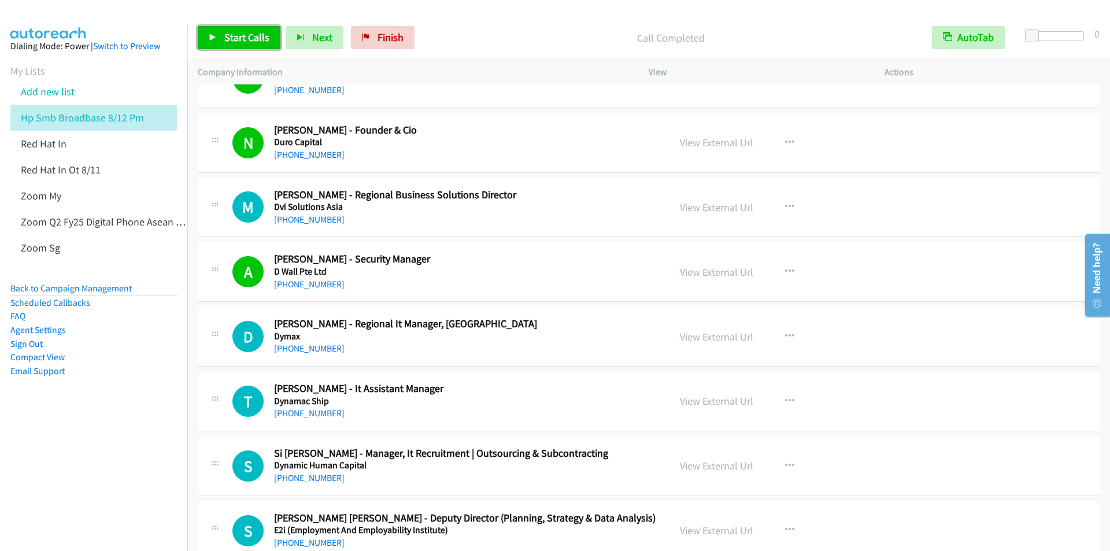
click at [225, 38] on span "Start Calls" at bounding box center [246, 37] width 45 height 13
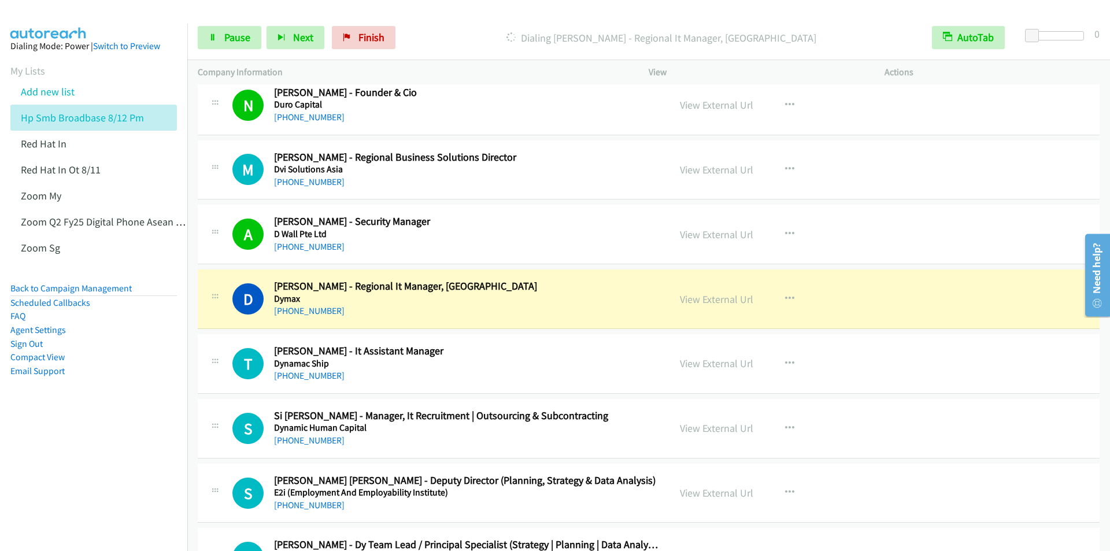
scroll to position [6591, 0]
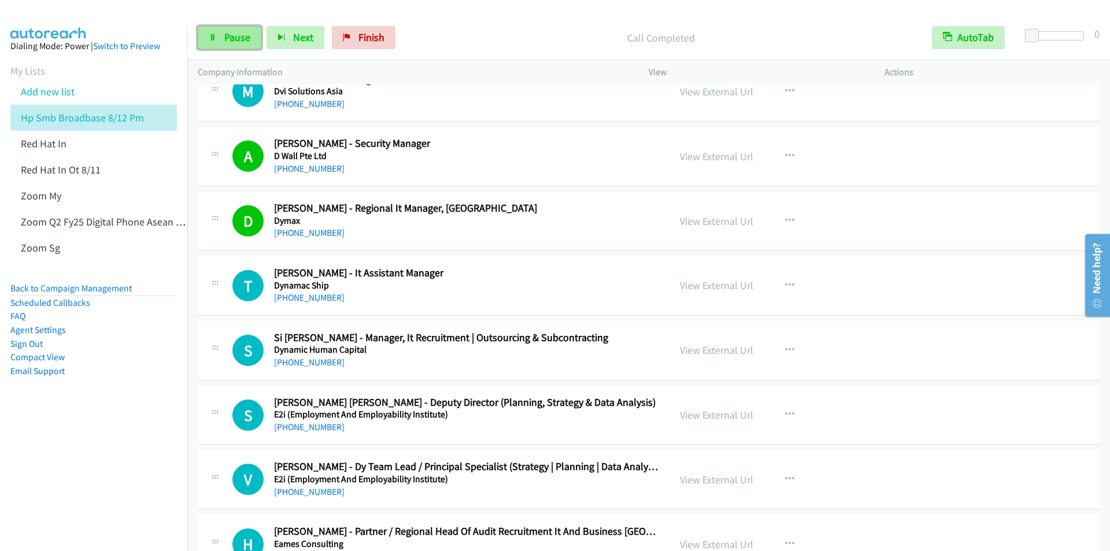
click at [220, 42] on link "Pause" at bounding box center [230, 37] width 64 height 23
click at [246, 45] on link "Start Calls" at bounding box center [239, 37] width 83 height 23
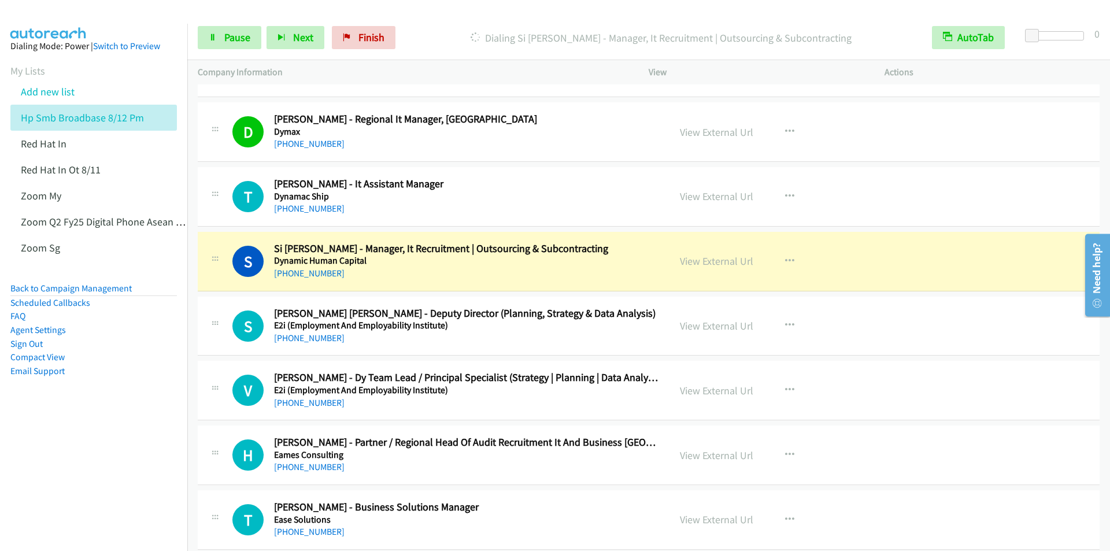
scroll to position [6764, 0]
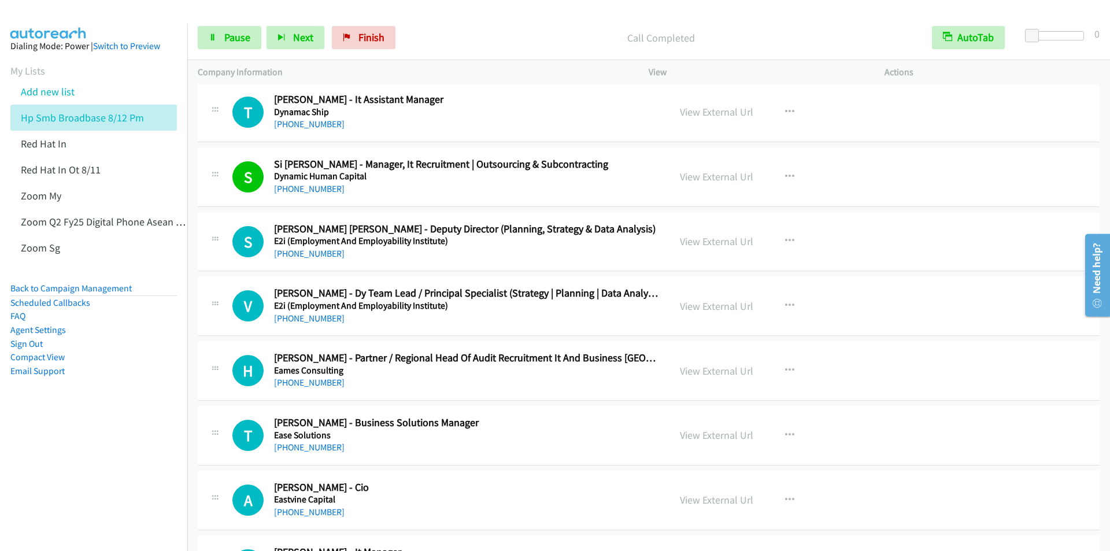
click at [437, 23] on div "Start Calls Pause Next Finish Call Completed AutoTab AutoTab 0" at bounding box center [648, 38] width 923 height 45
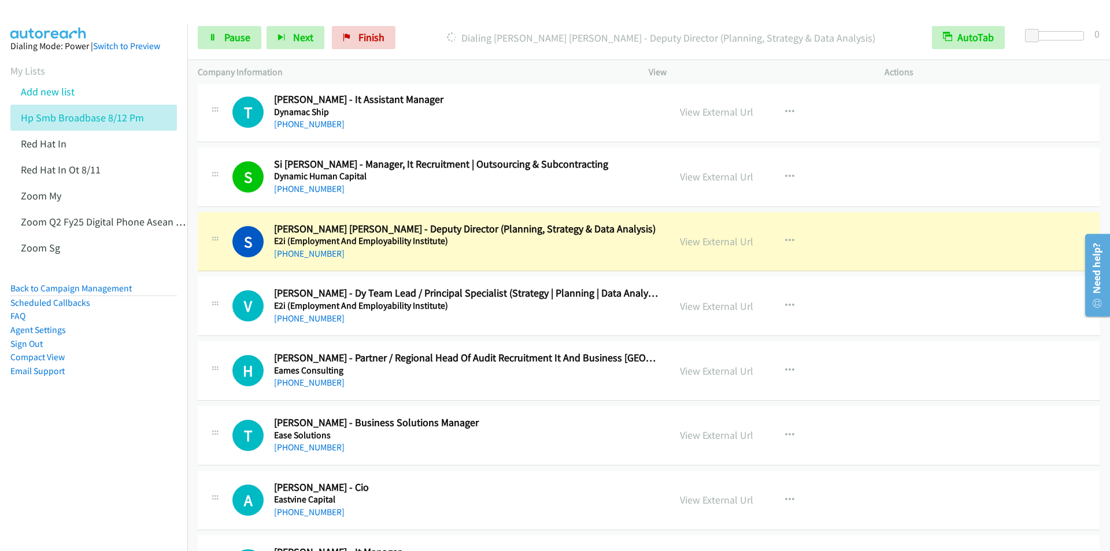
click at [445, 21] on div "Start Calls Pause Next Finish Dialing [PERSON_NAME] [PERSON_NAME] - Deputy Dire…" at bounding box center [648, 38] width 923 height 45
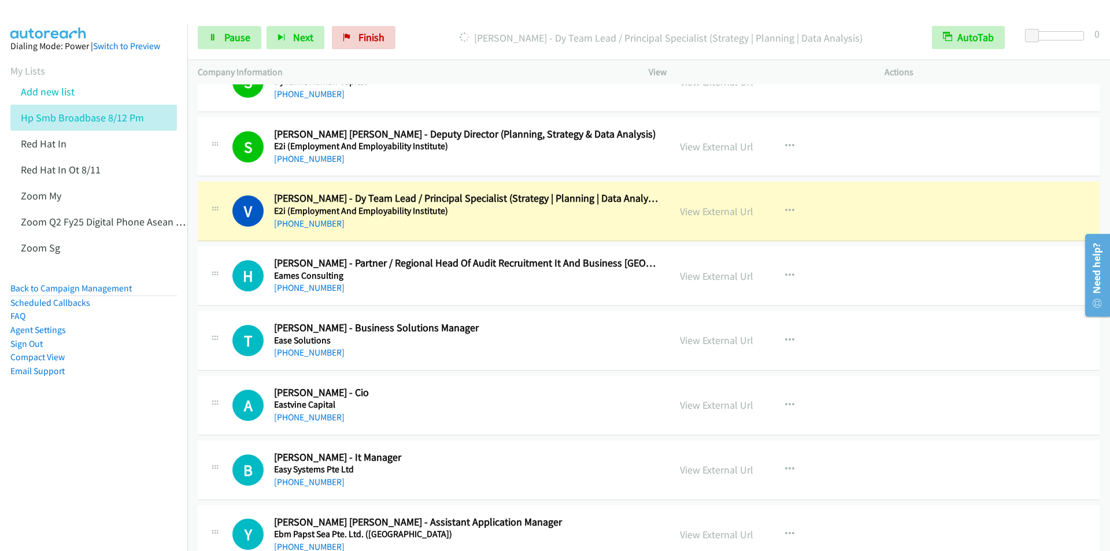
scroll to position [6880, 0]
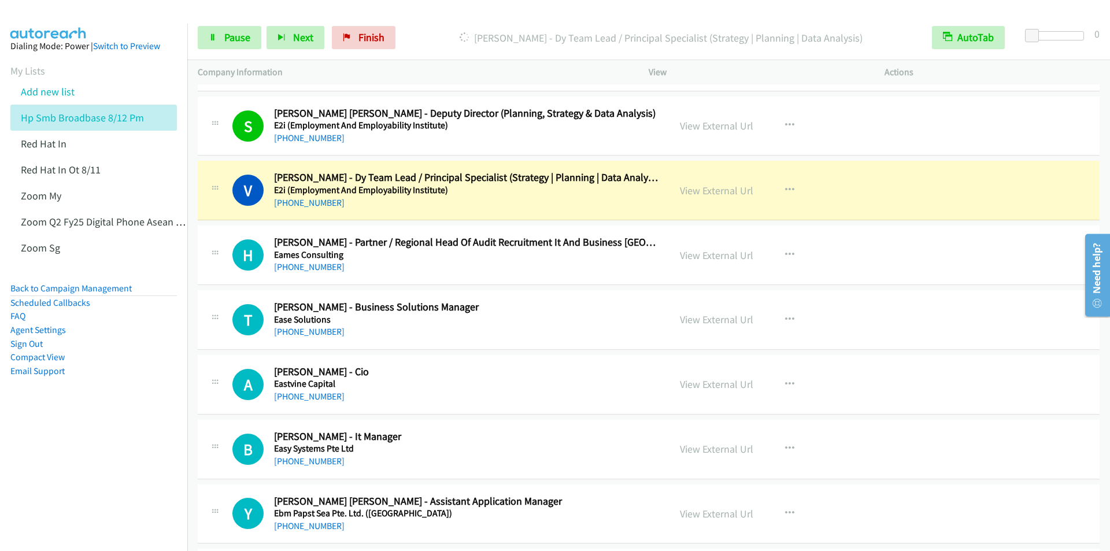
click at [434, 22] on div "Start Calls Pause Next Finish [PERSON_NAME] - Dy Team Lead / Principal Speciali…" at bounding box center [648, 38] width 923 height 45
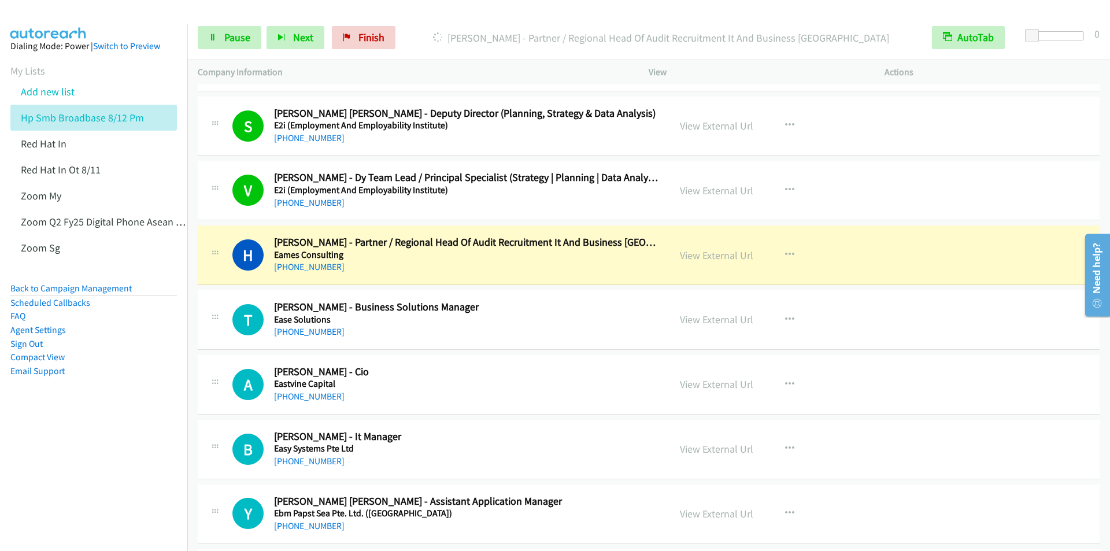
click at [432, 12] on div at bounding box center [550, 22] width 1100 height 45
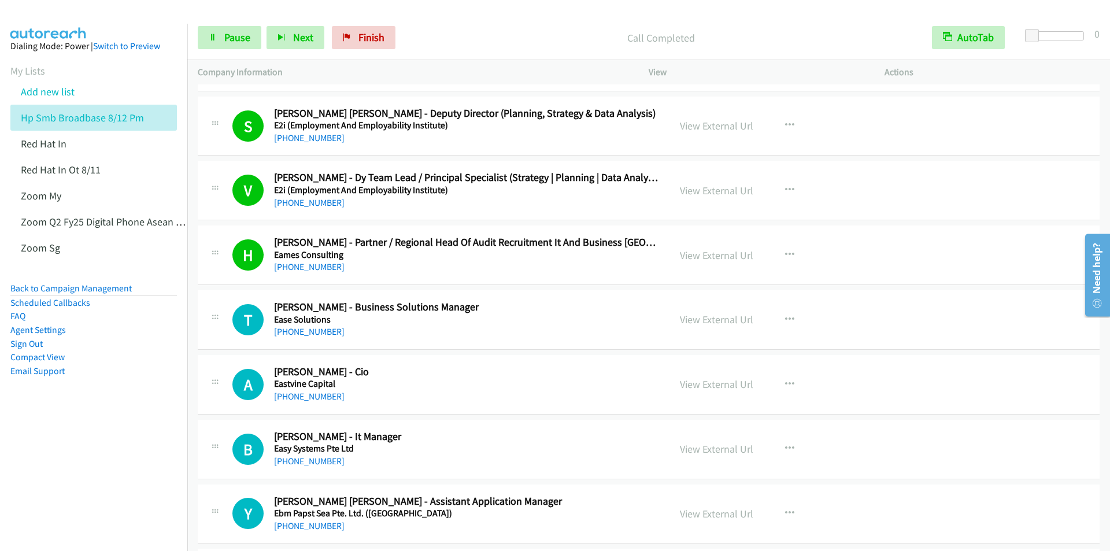
click at [435, 16] on div "Start Calls Pause Next Finish Call Completed AutoTab AutoTab 0" at bounding box center [648, 38] width 923 height 45
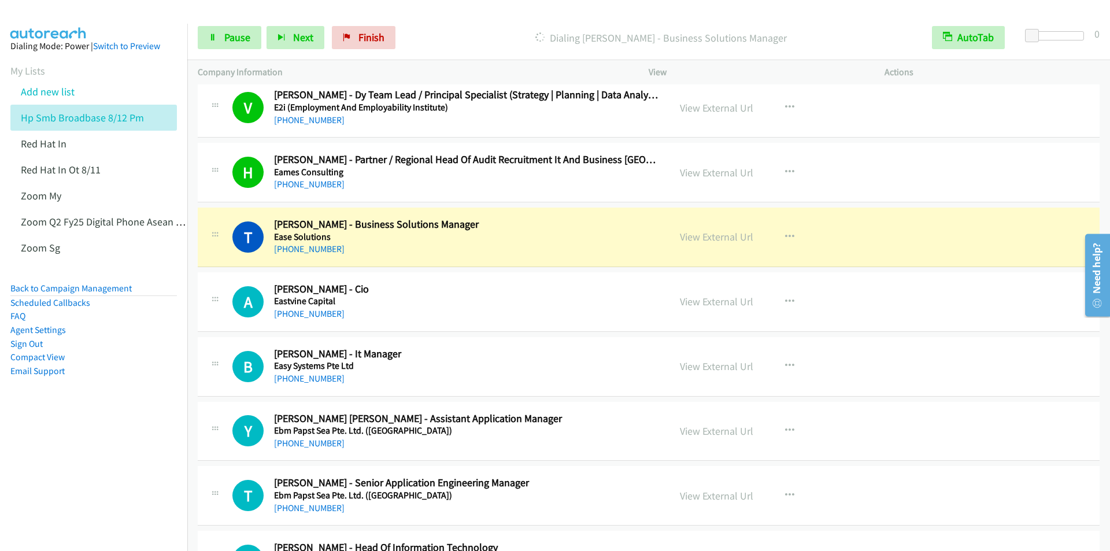
scroll to position [7053, 0]
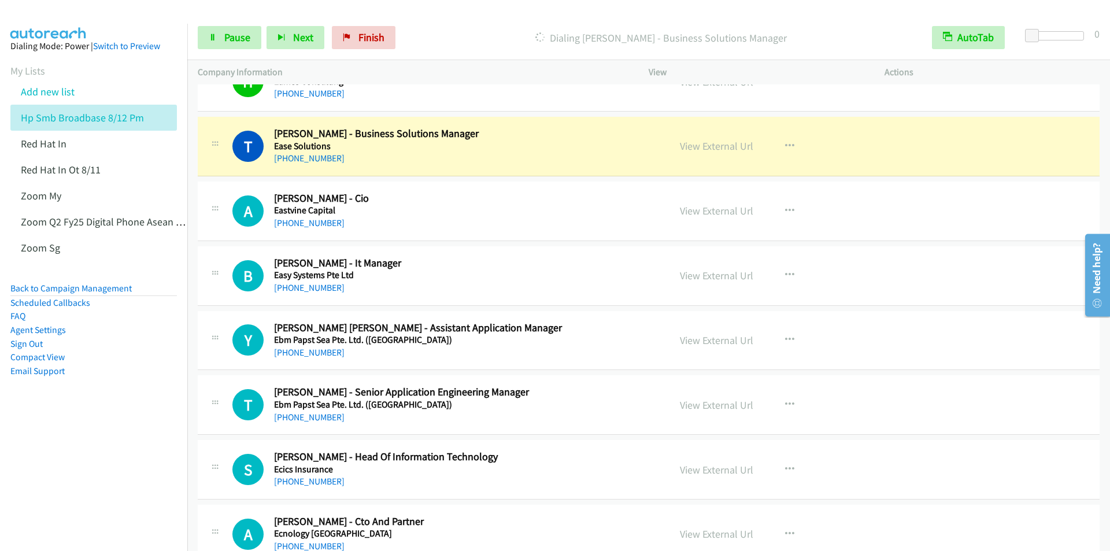
click at [478, 11] on div at bounding box center [550, 22] width 1100 height 45
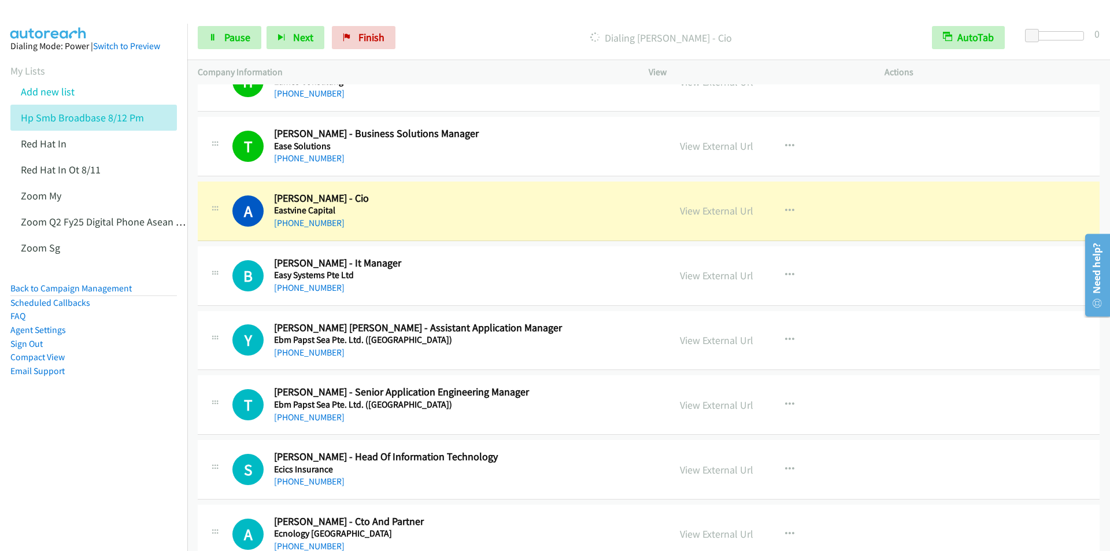
click at [485, 35] on p "Dialing [PERSON_NAME] - Cio" at bounding box center [661, 38] width 500 height 16
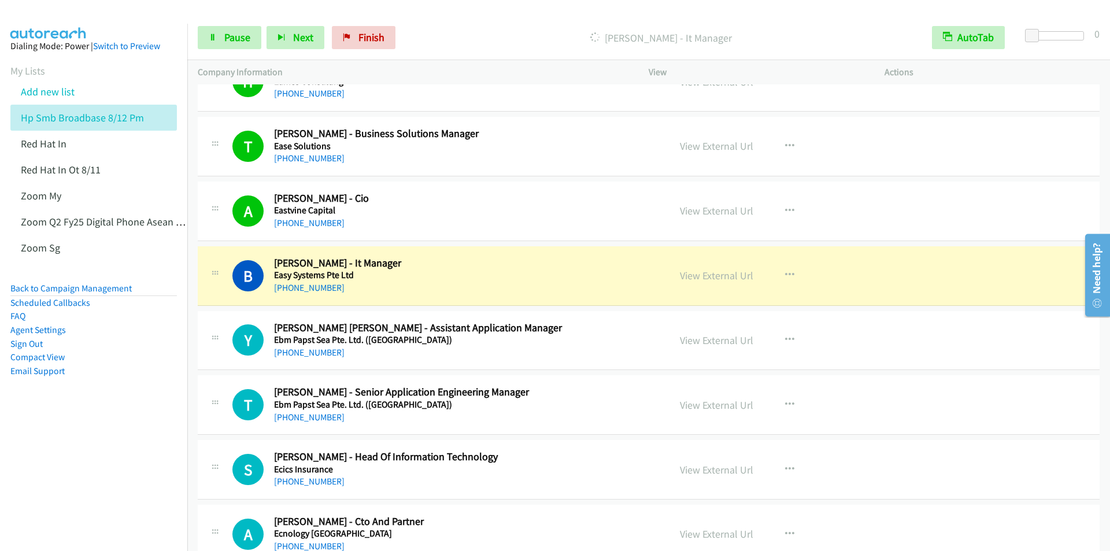
click at [475, 23] on div "Start Calls Pause Next Finish [PERSON_NAME] - It Manager AutoTab AutoTab 0" at bounding box center [648, 38] width 923 height 45
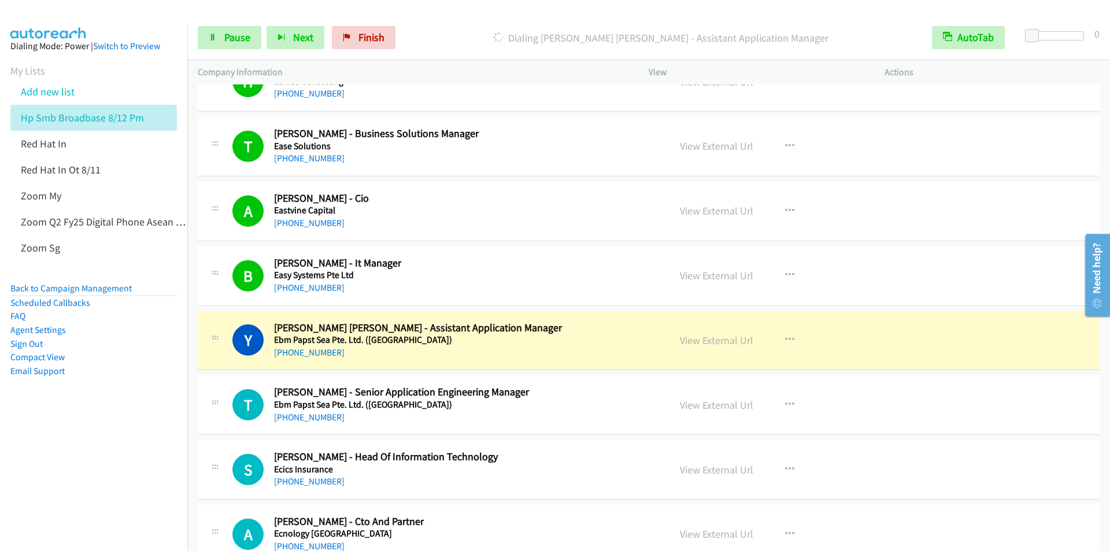
scroll to position [7169, 0]
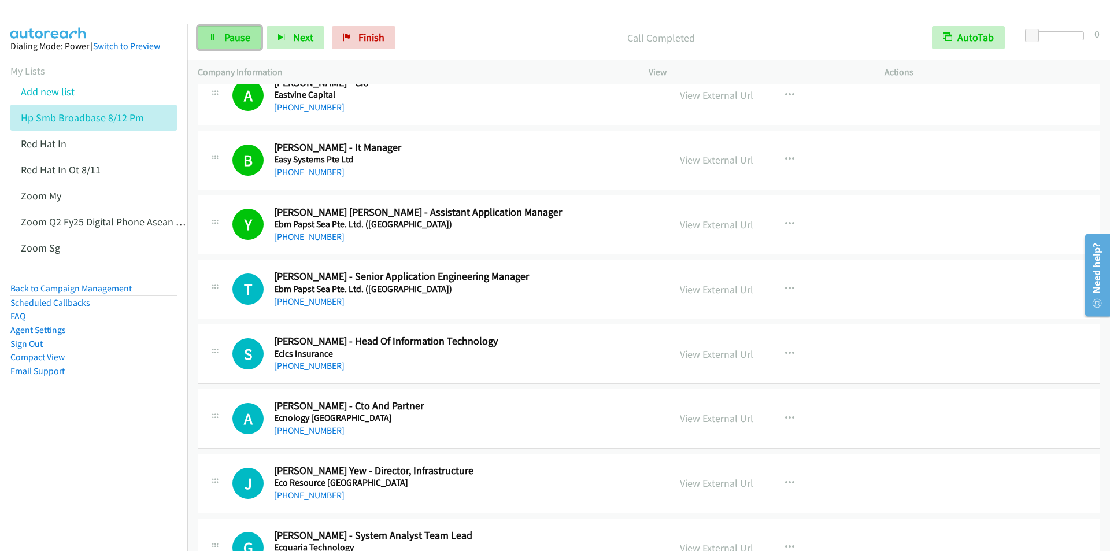
click at [231, 37] on span "Pause" at bounding box center [237, 37] width 26 height 13
click at [231, 37] on span "Start Calls" at bounding box center [246, 37] width 45 height 13
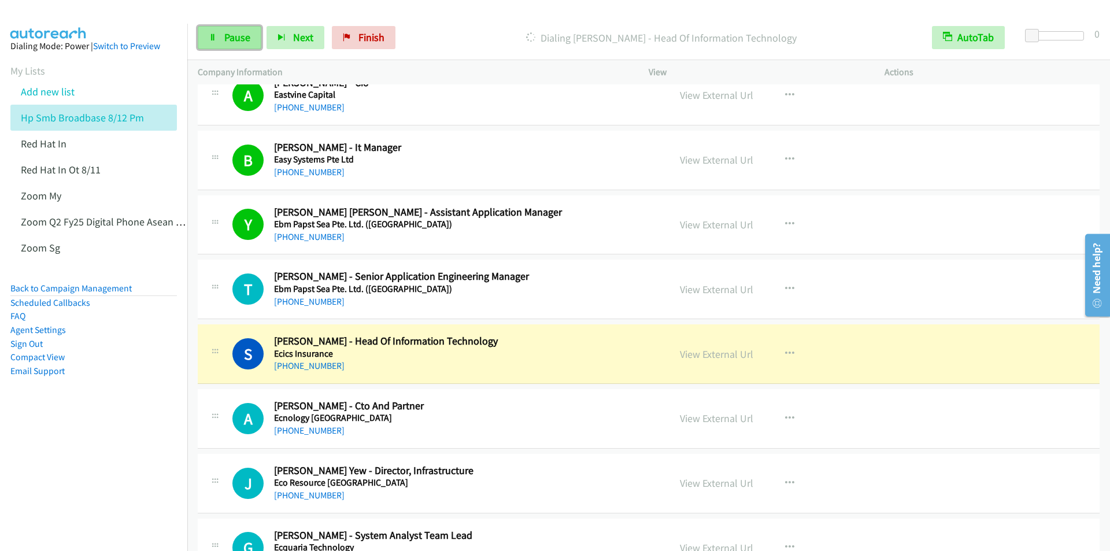
click at [224, 36] on link "Pause" at bounding box center [230, 37] width 64 height 23
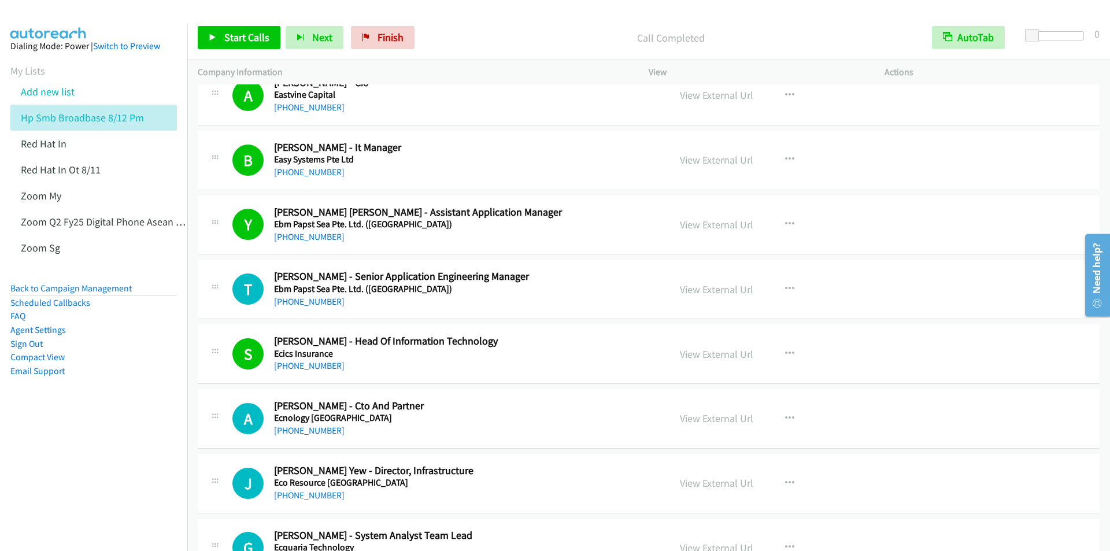
click at [224, 23] on div "Start Calls Pause Next Finish Call Completed AutoTab AutoTab 0" at bounding box center [648, 38] width 923 height 45
click at [240, 40] on span "Start Calls" at bounding box center [246, 37] width 45 height 13
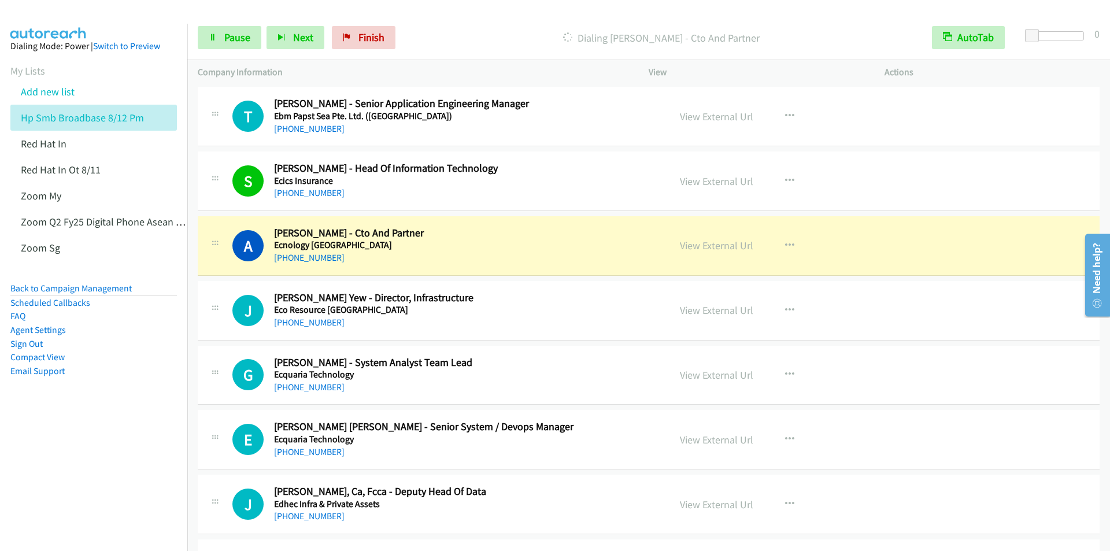
scroll to position [7342, 0]
drag, startPoint x: 89, startPoint y: 470, endPoint x: 95, endPoint y: 467, distance: 7.0
click at [92, 470] on nav "Dialing Mode: Power | Switch to Preview My Lists Add new list Hp Smb Broadbase …" at bounding box center [94, 299] width 188 height 551
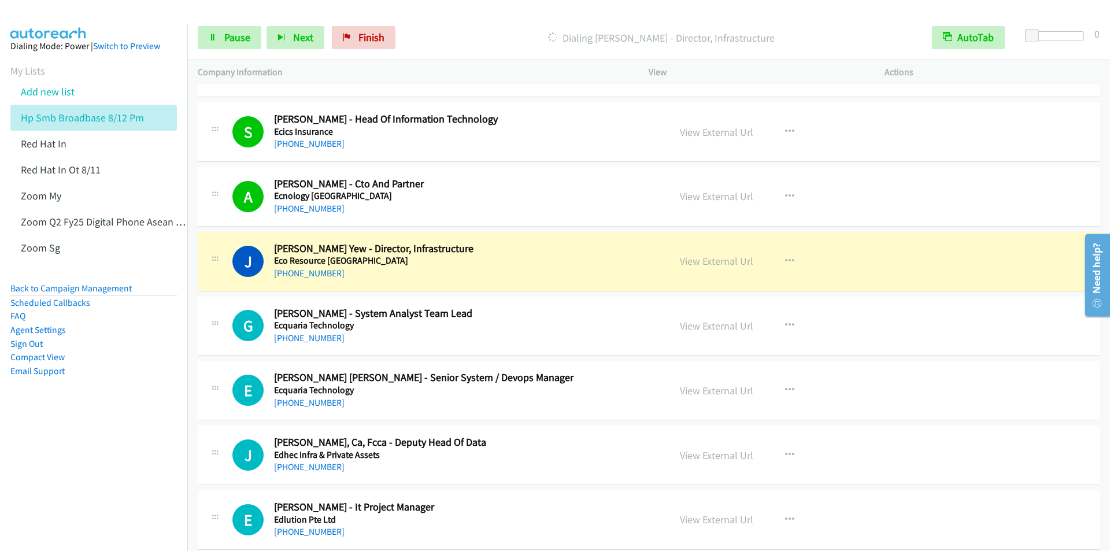
scroll to position [7458, 0]
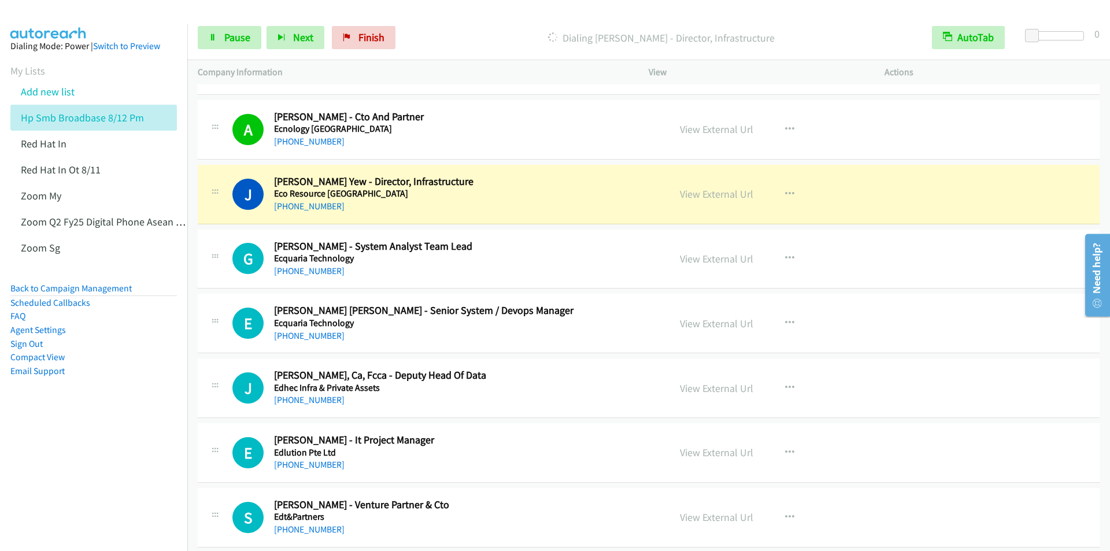
click at [484, 30] on p "Dialing [PERSON_NAME] - Director, Infrastructure" at bounding box center [661, 38] width 500 height 16
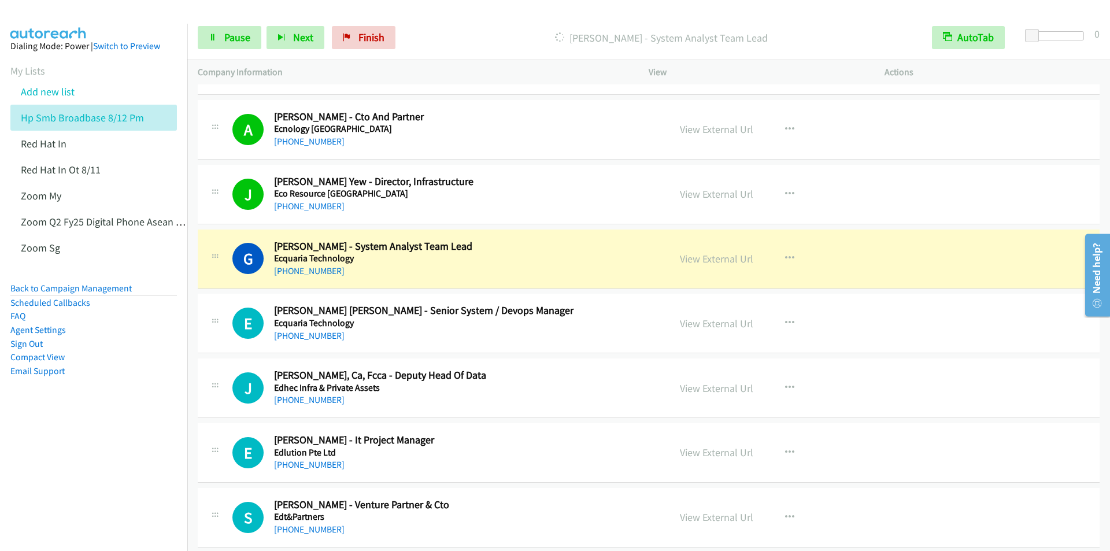
click at [465, 28] on div "[PERSON_NAME] - System Analyst Team Lead" at bounding box center [661, 37] width 521 height 23
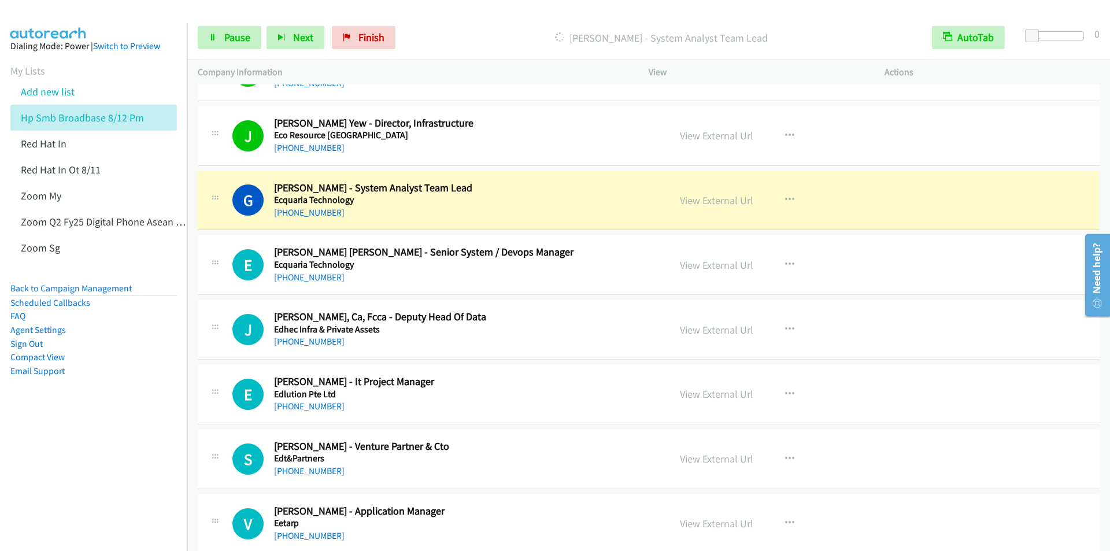
scroll to position [7573, 0]
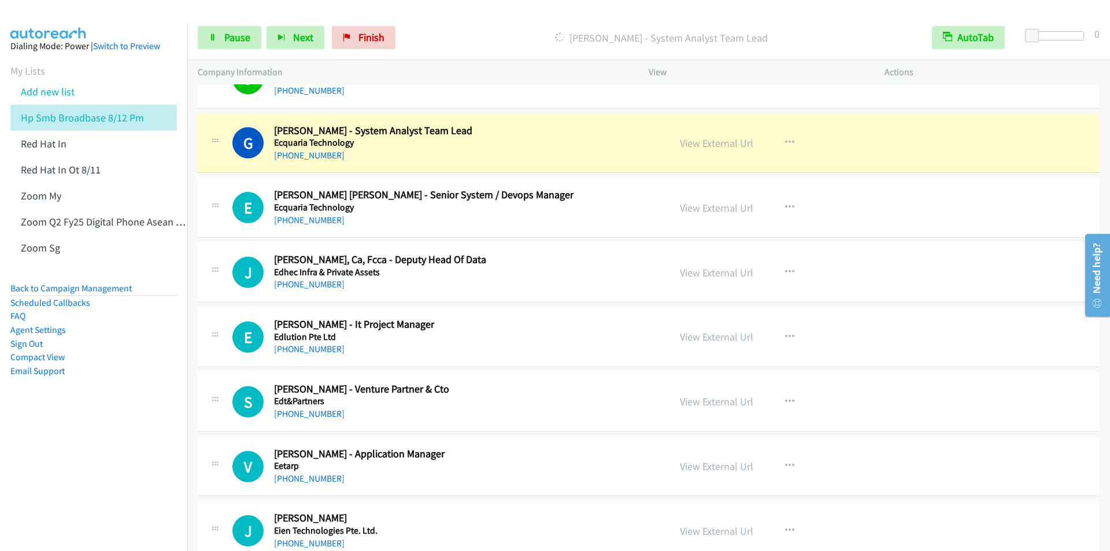
click at [454, 17] on div "Start Calls Pause Next Finish Dialing [PERSON_NAME] - System Analyst Team Lead …" at bounding box center [648, 38] width 923 height 45
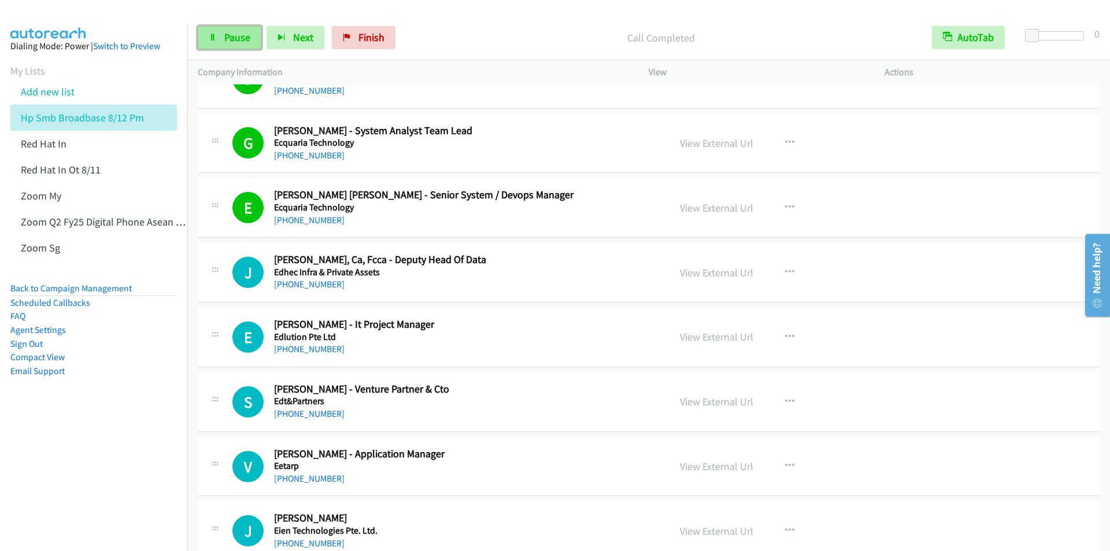
click at [227, 42] on span "Pause" at bounding box center [237, 37] width 26 height 13
click at [227, 42] on span "Start Calls" at bounding box center [246, 37] width 45 height 13
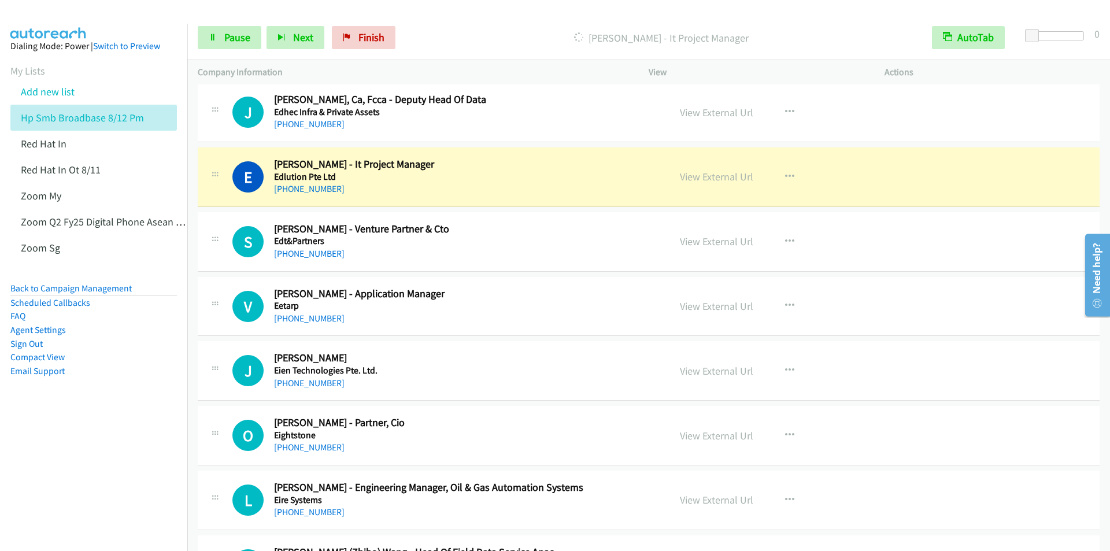
scroll to position [7747, 0]
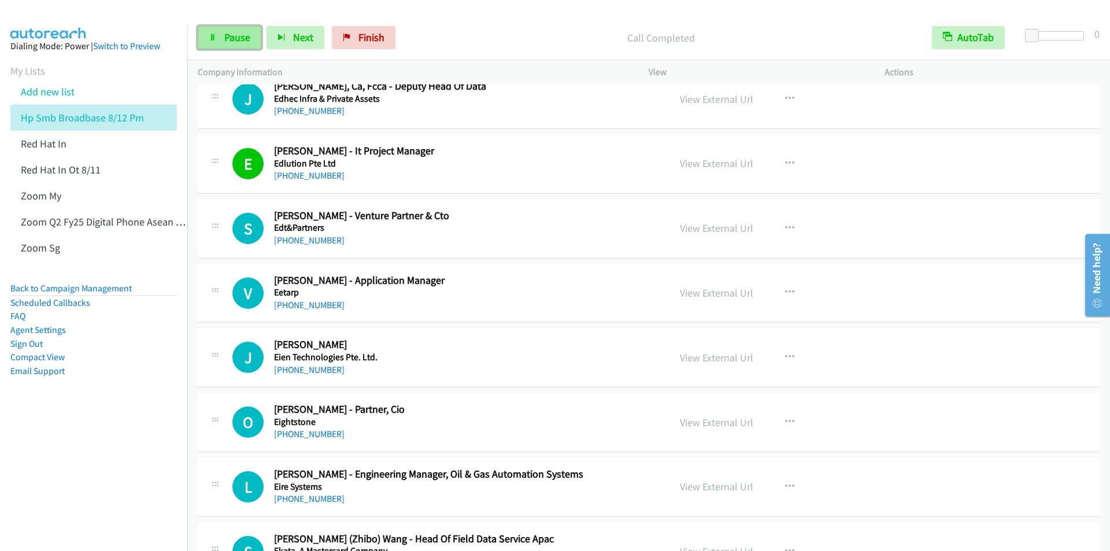
click at [217, 38] on link "Pause" at bounding box center [230, 37] width 64 height 23
click at [220, 38] on link "Start Calls" at bounding box center [239, 37] width 83 height 23
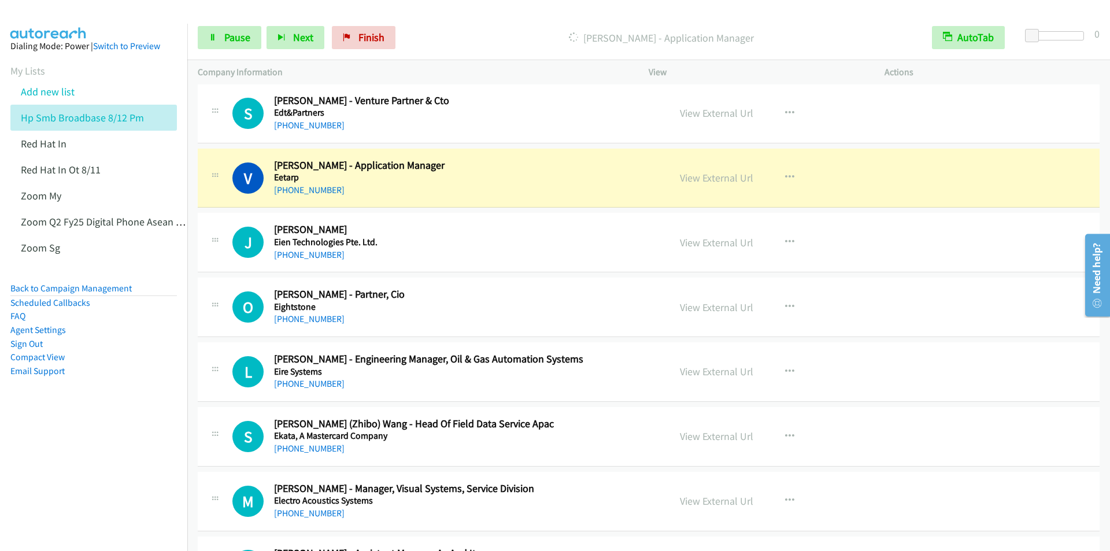
scroll to position [7862, 0]
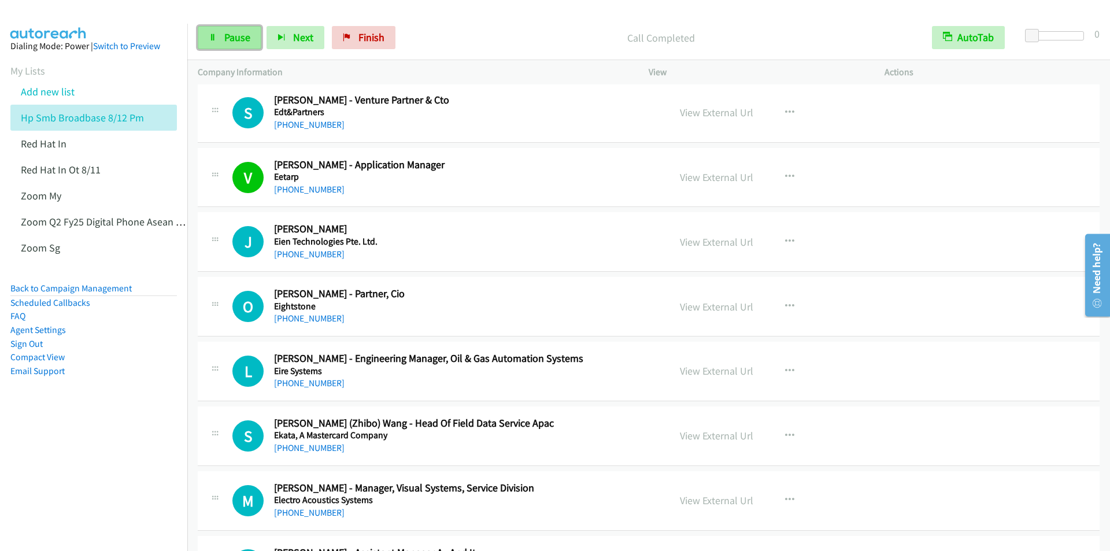
click at [227, 36] on span "Pause" at bounding box center [237, 37] width 26 height 13
click at [227, 36] on span "Start Calls" at bounding box center [246, 37] width 45 height 13
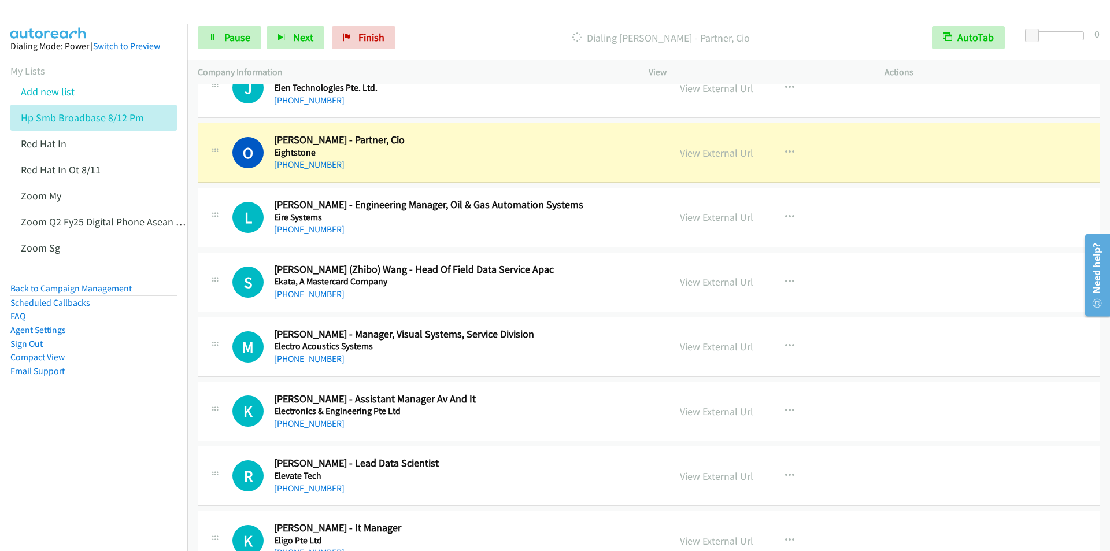
scroll to position [8036, 0]
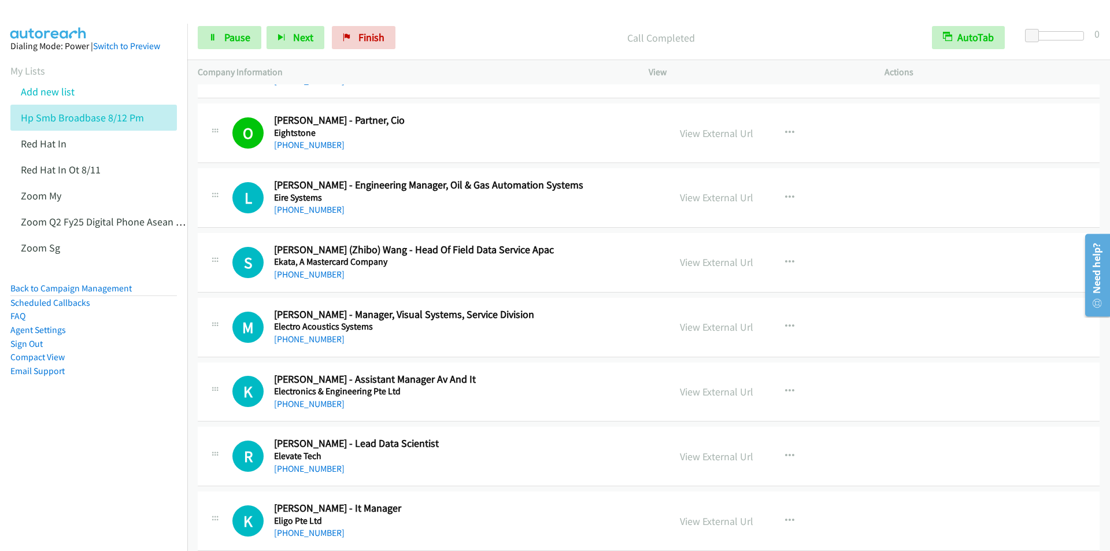
click at [448, 23] on div "Start Calls Pause Next Finish Call Completed AutoTab AutoTab 0" at bounding box center [648, 38] width 923 height 45
click at [228, 38] on span "Pause" at bounding box center [237, 37] width 26 height 13
click at [233, 40] on span "Start Calls" at bounding box center [246, 37] width 45 height 13
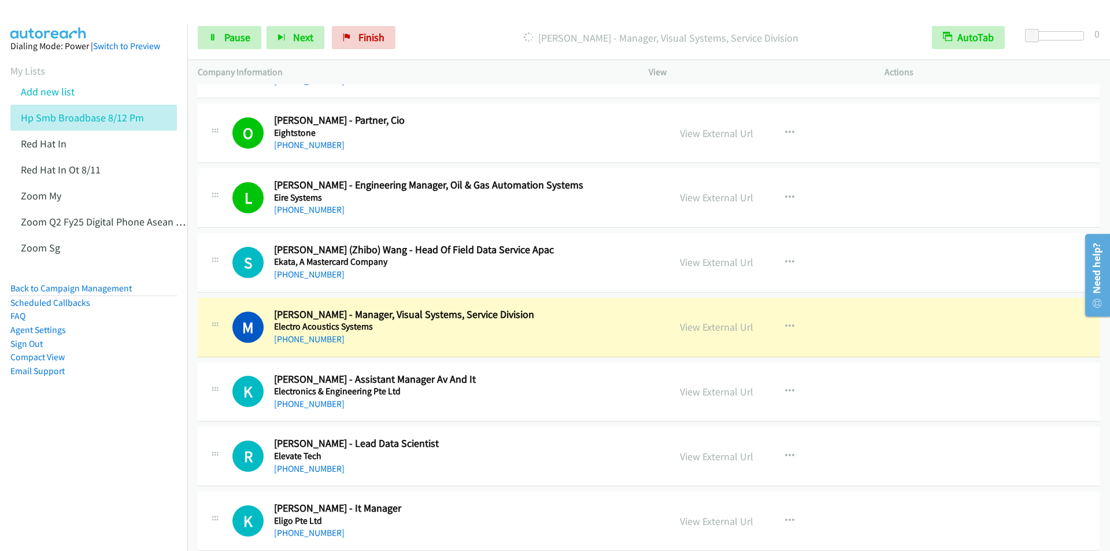
scroll to position [8152, 0]
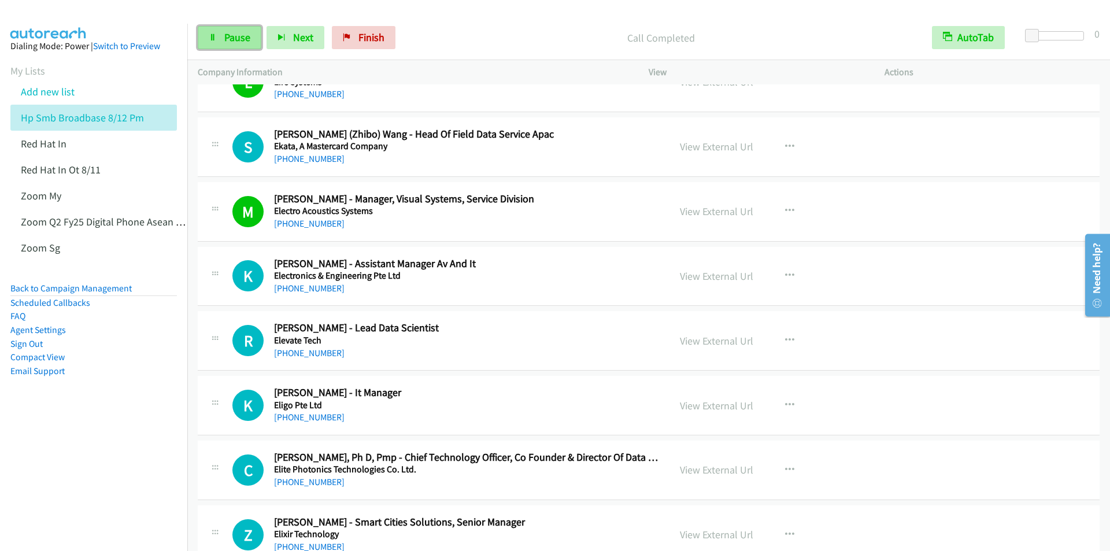
click at [214, 41] on icon at bounding box center [213, 38] width 8 height 8
click at [214, 40] on icon at bounding box center [213, 38] width 8 height 8
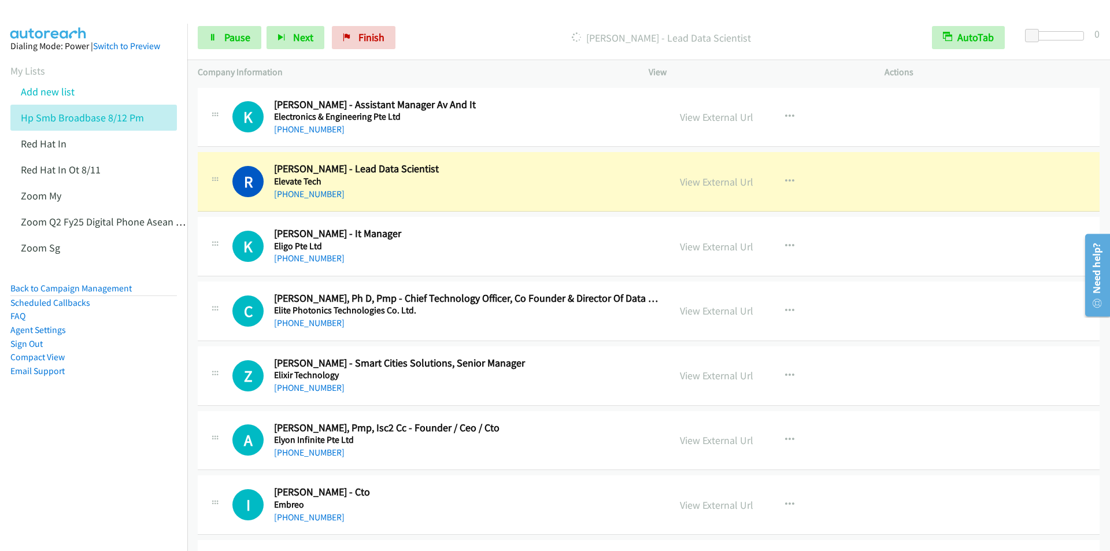
scroll to position [8383, 0]
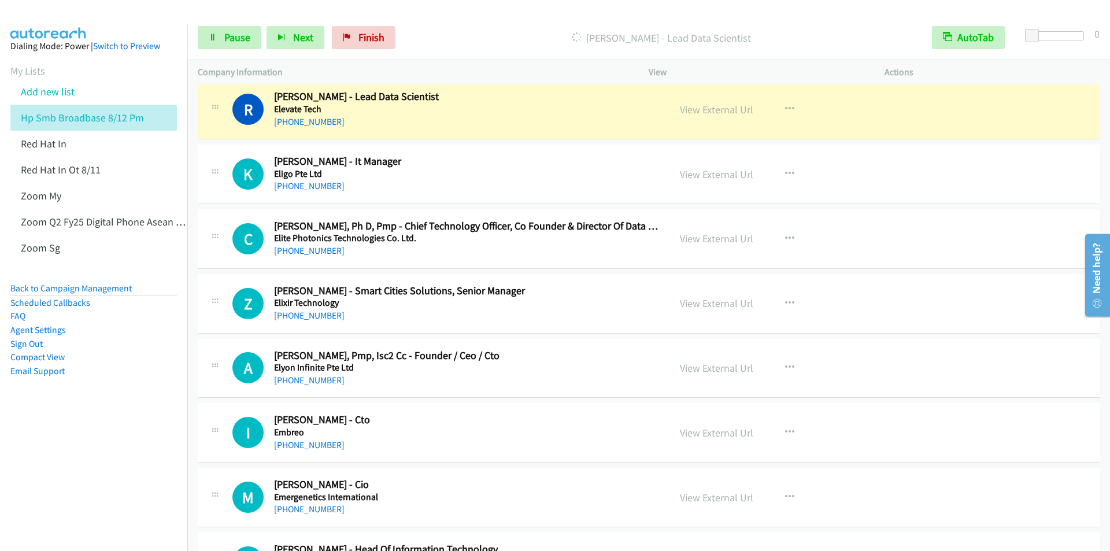
click at [443, 26] on div "[PERSON_NAME] - Lead Data Scientist" at bounding box center [661, 37] width 521 height 23
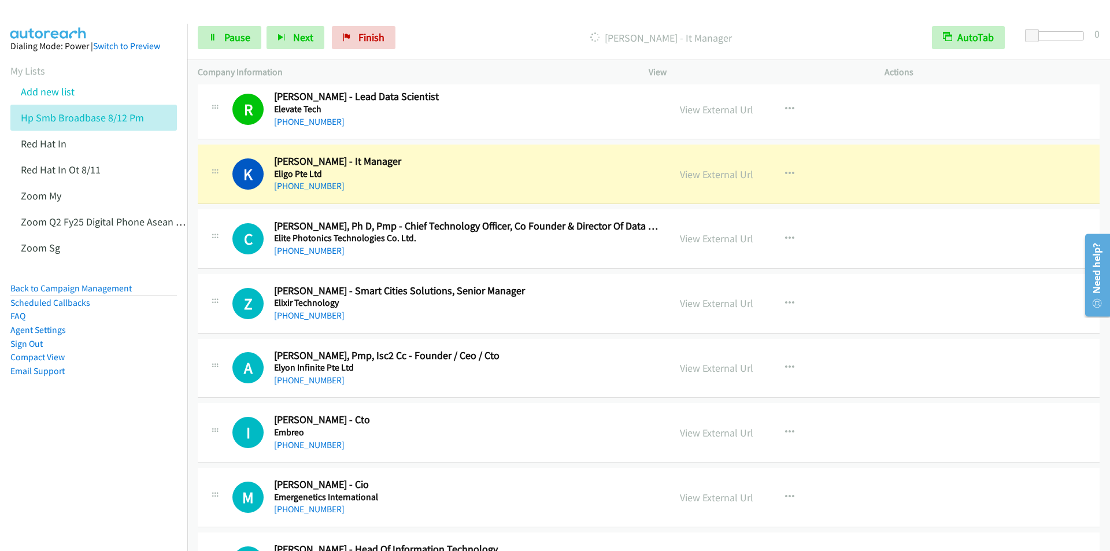
click at [453, 26] on div "[PERSON_NAME] - It Manager" at bounding box center [661, 37] width 521 height 23
click at [464, 24] on div "Start Calls Pause Next Finish [PERSON_NAME] - It Manager AutoTab AutoTab 0" at bounding box center [648, 38] width 923 height 45
click at [231, 32] on span "Pause" at bounding box center [237, 37] width 26 height 13
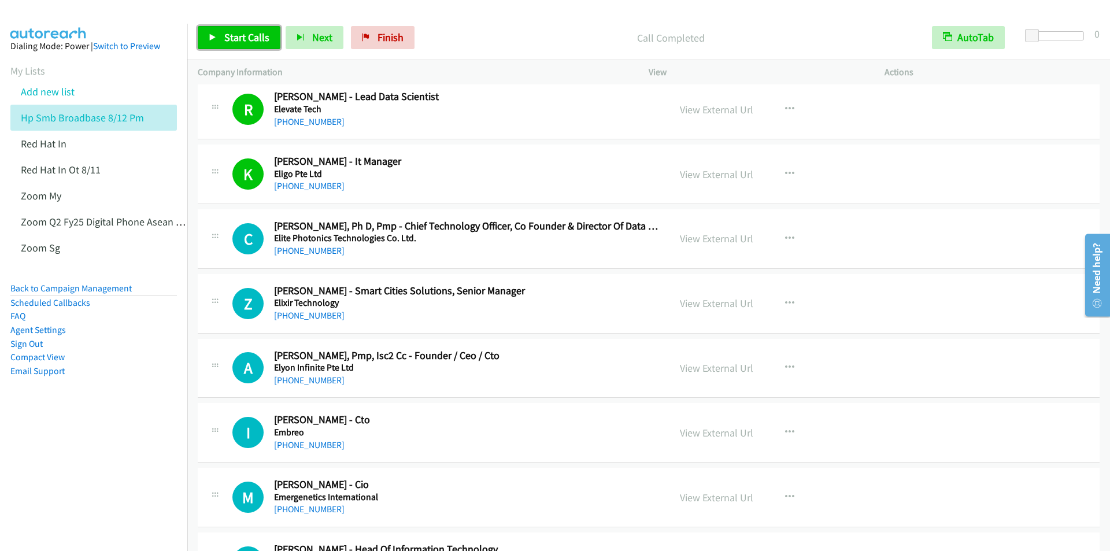
click at [235, 36] on span "Start Calls" at bounding box center [246, 37] width 45 height 13
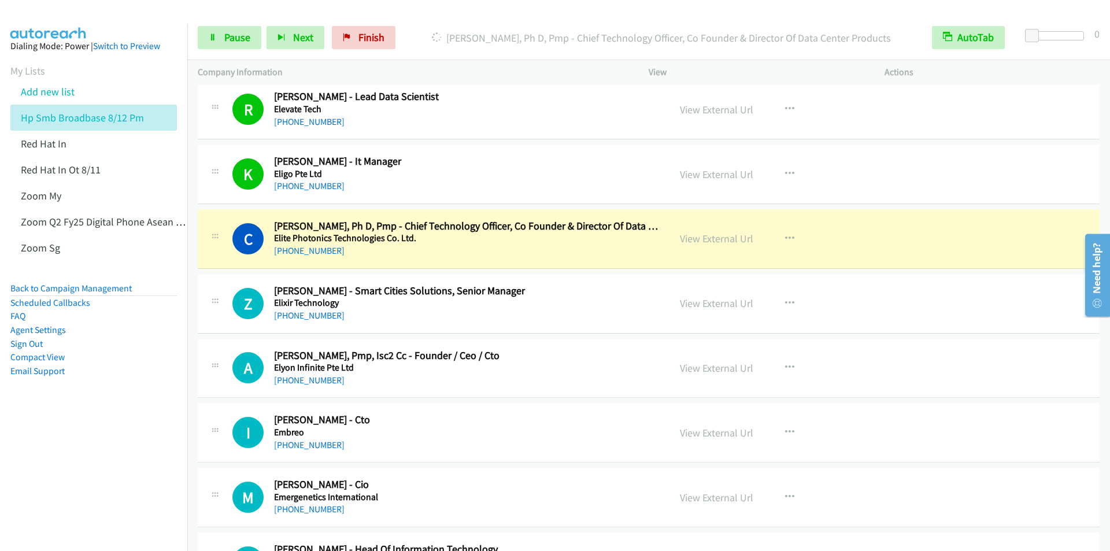
click at [449, 23] on div "Start Calls Pause Next Finish [PERSON_NAME], Ph D, Pmp - Chief Technology Offic…" at bounding box center [648, 38] width 923 height 45
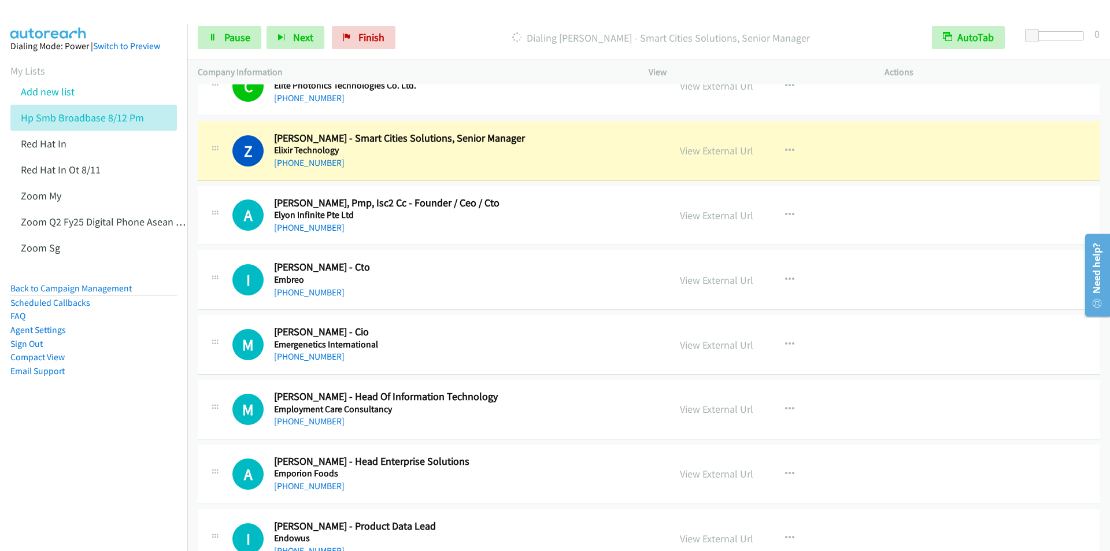
scroll to position [8556, 0]
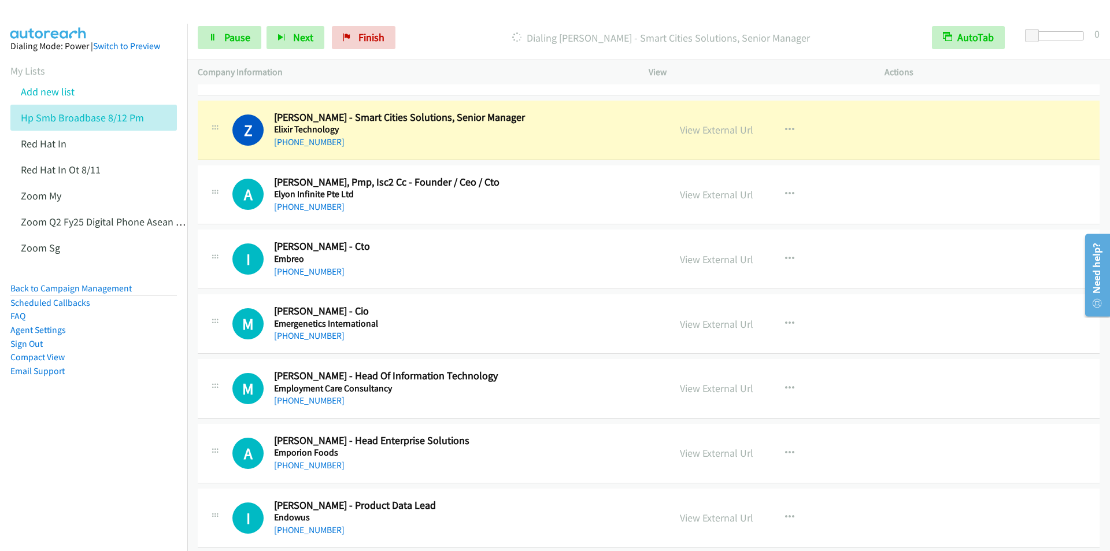
click at [475, 37] on p "Dialing [PERSON_NAME] - Smart Cities Solutions, Senior Manager" at bounding box center [661, 38] width 500 height 16
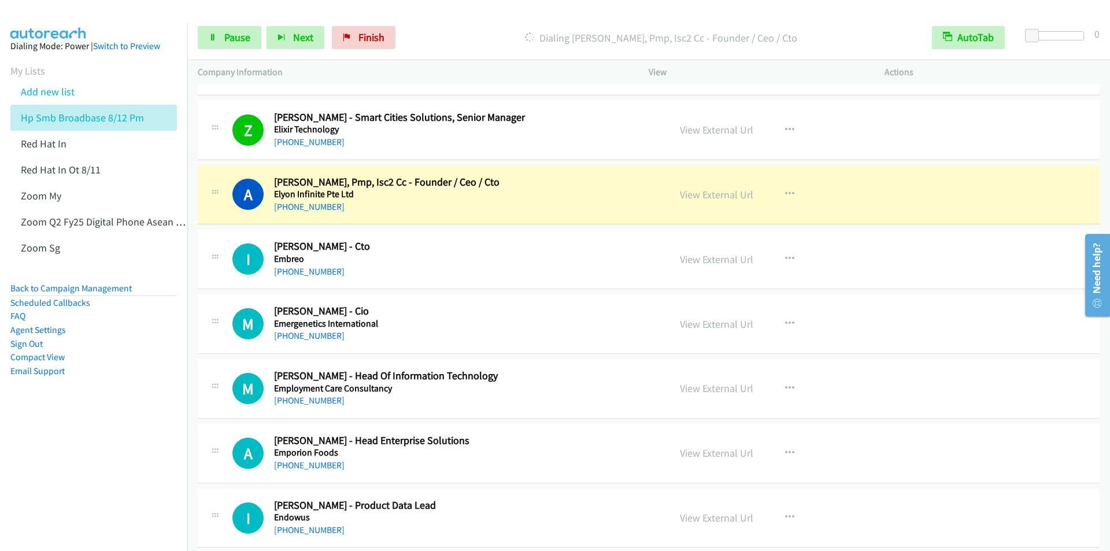
click at [451, 21] on div "Start Calls Pause Next Finish Dialing [PERSON_NAME], Pmp, Isc2 Cc - Founder / C…" at bounding box center [648, 38] width 923 height 45
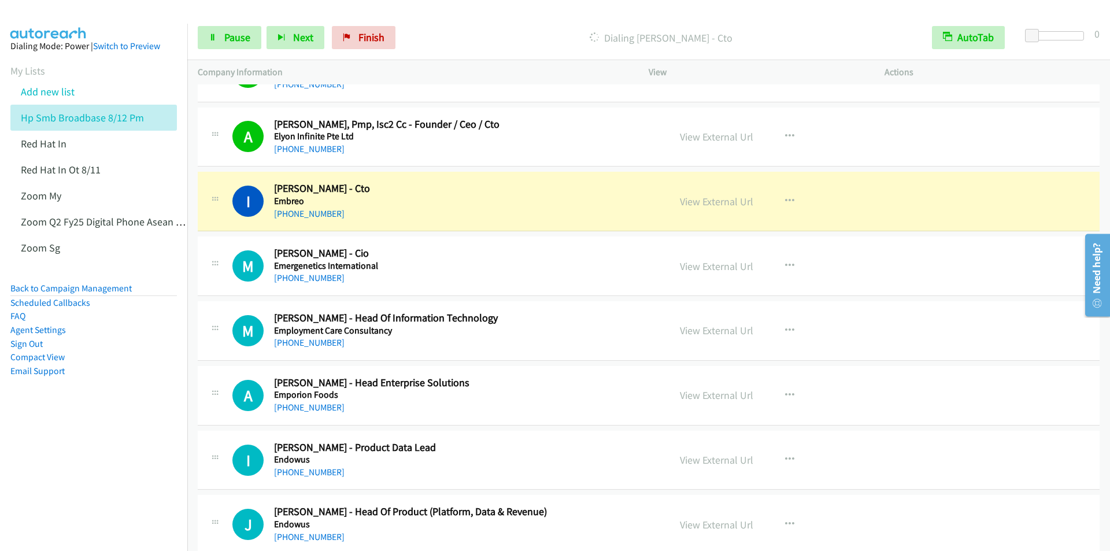
scroll to position [8672, 0]
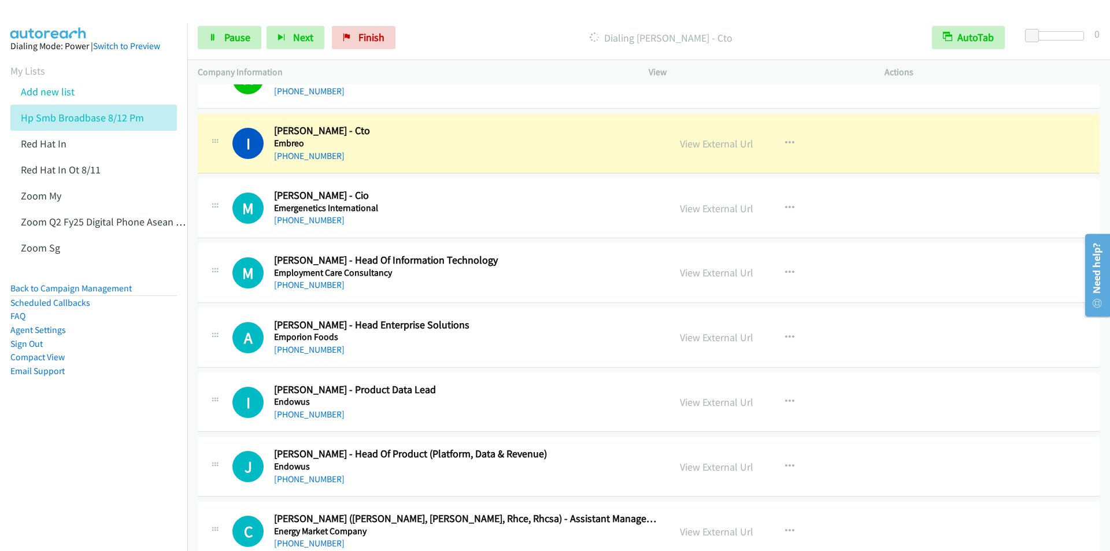
click at [462, 23] on div "Start Calls Pause Next Finish Dialing [PERSON_NAME] - Cto AutoTab AutoTab 0" at bounding box center [648, 38] width 923 height 45
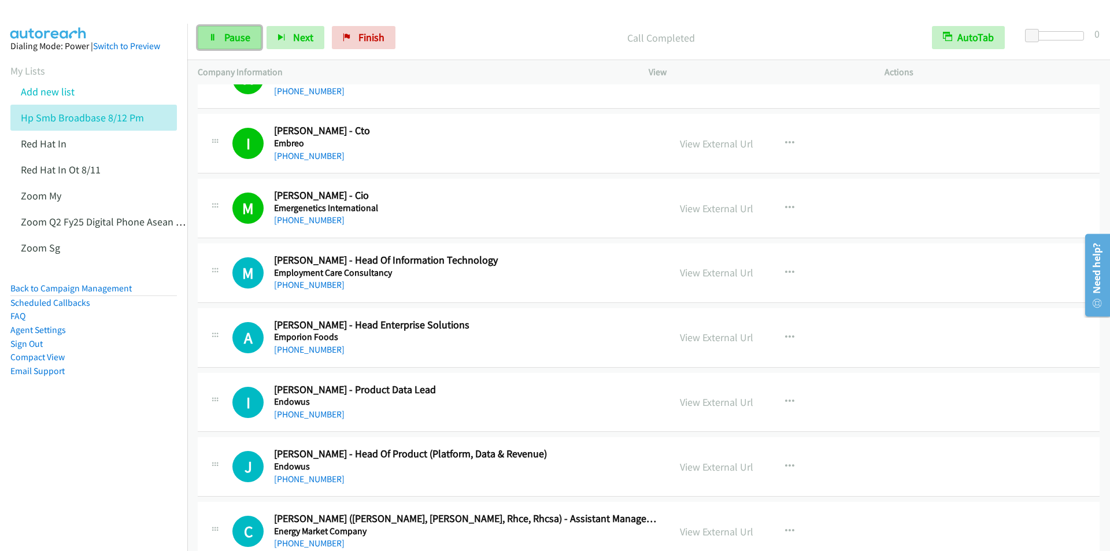
click at [221, 39] on link "Pause" at bounding box center [230, 37] width 64 height 23
click at [216, 39] on icon at bounding box center [213, 38] width 8 height 8
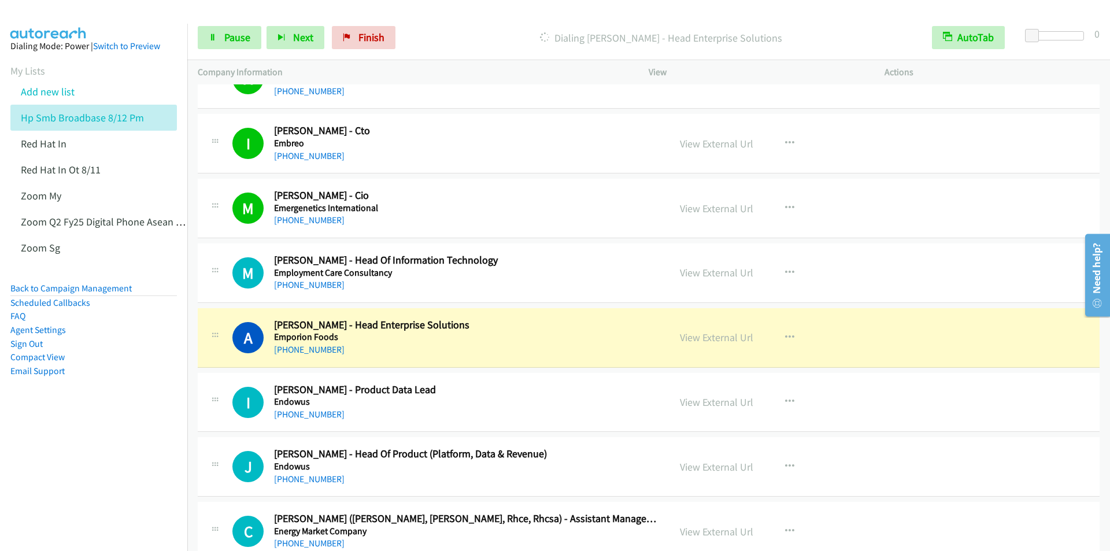
click at [457, 16] on div "Start Calls Pause Next Finish Dialing [PERSON_NAME] - Head Enterprise Solutions…" at bounding box center [648, 38] width 923 height 45
click at [444, 16] on div "Start Calls Pause Next Finish Dialing [PERSON_NAME] - Head Enterprise Solutions…" at bounding box center [648, 38] width 923 height 45
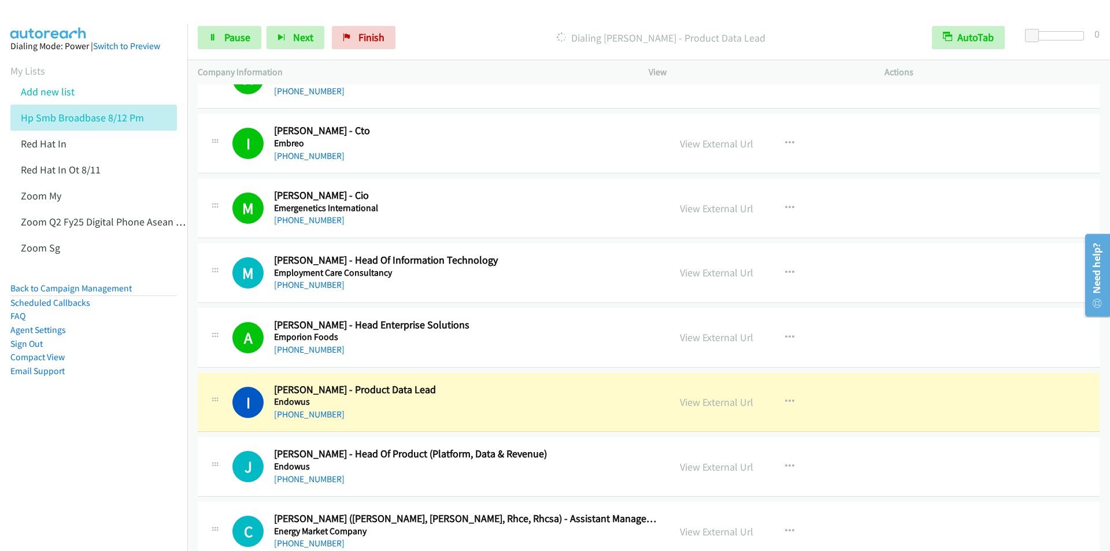
click at [450, 34] on p "Dialing [PERSON_NAME] - Product Data Lead" at bounding box center [661, 38] width 500 height 16
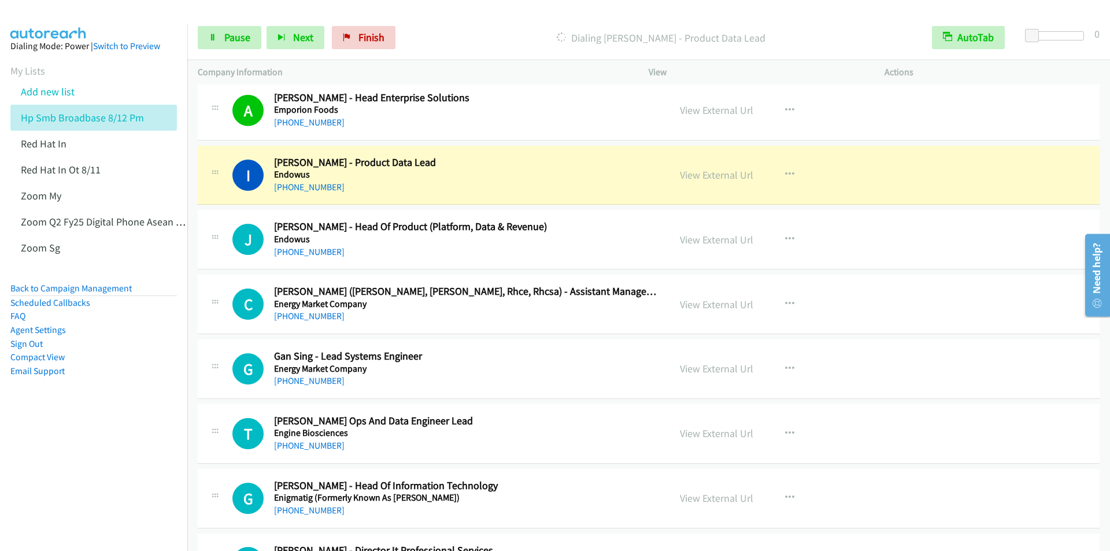
scroll to position [8961, 0]
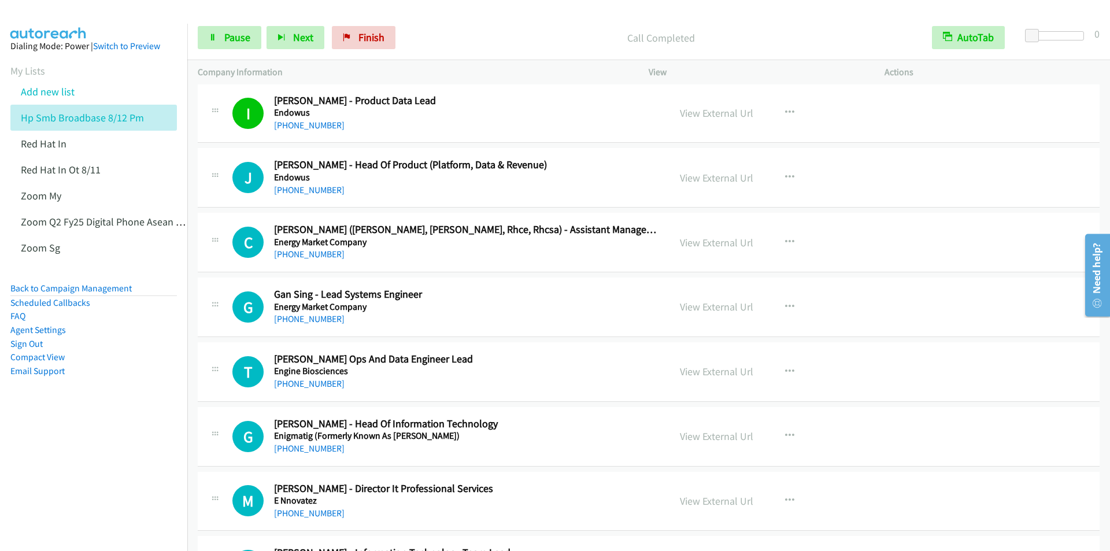
click at [478, 27] on div "Call Completed" at bounding box center [661, 37] width 521 height 23
click at [230, 39] on span "Pause" at bounding box center [237, 37] width 26 height 13
click at [231, 40] on span "Start Calls" at bounding box center [246, 37] width 45 height 13
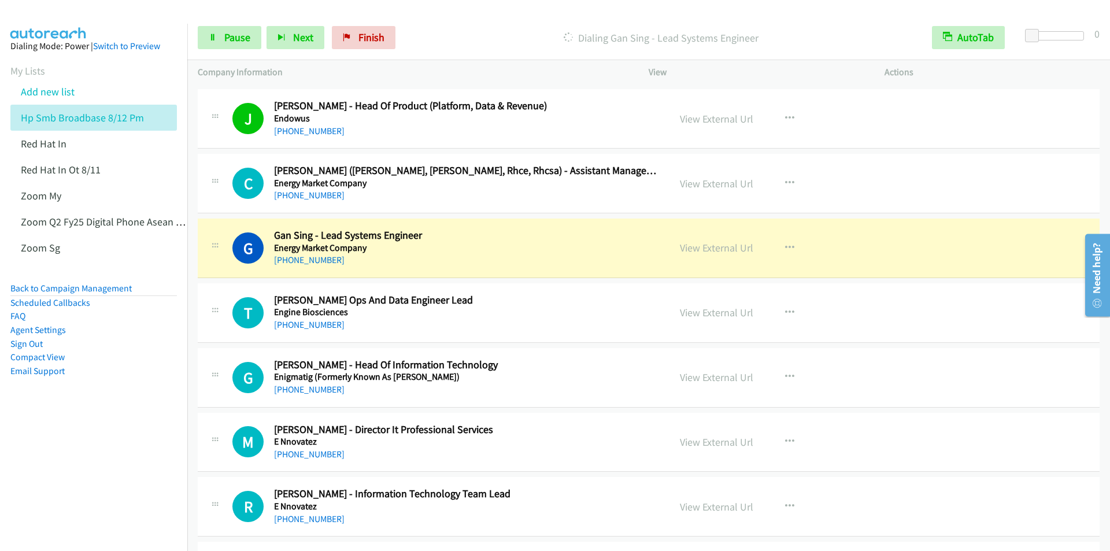
scroll to position [9077, 0]
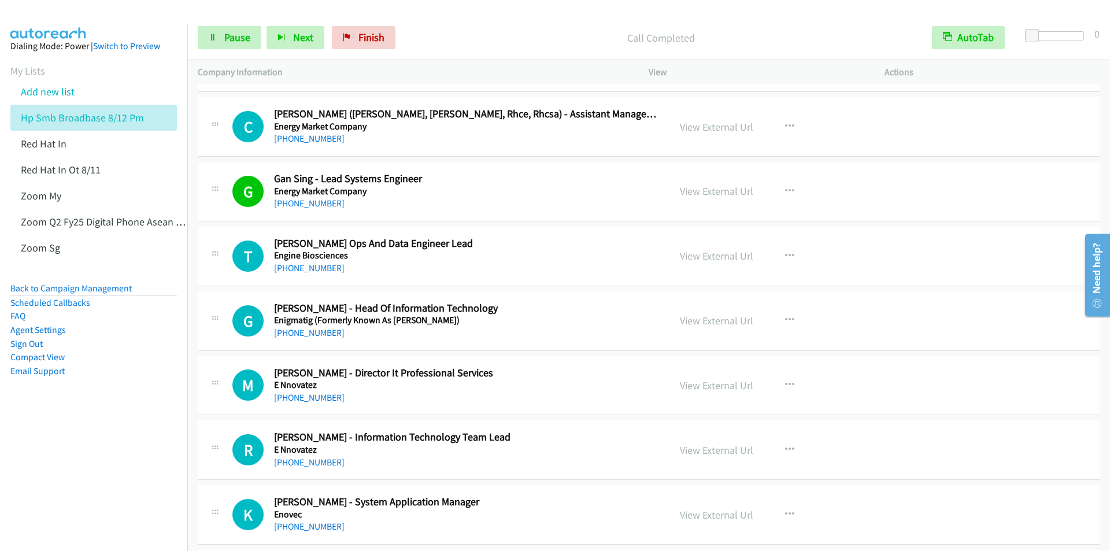
click at [458, 17] on div "Start Calls Pause Next Finish Call Completed AutoTab AutoTab 0" at bounding box center [648, 38] width 923 height 45
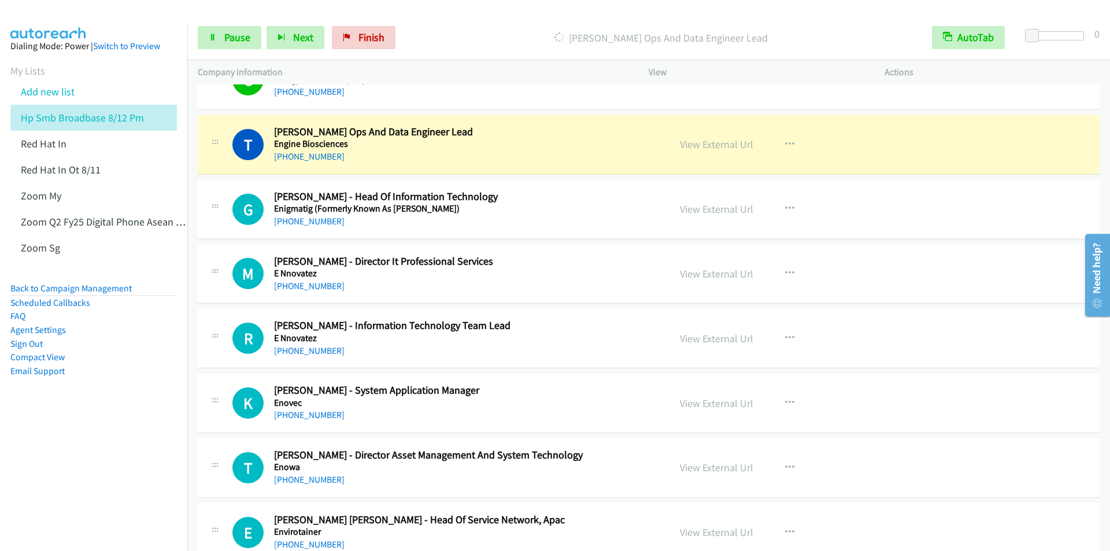
scroll to position [9192, 0]
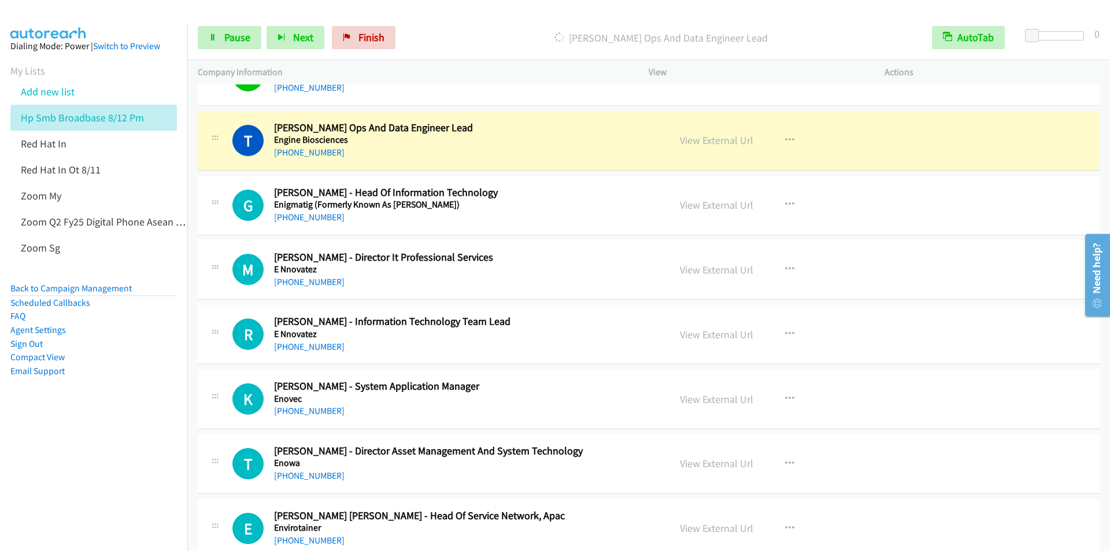
click at [471, 22] on div "Start Calls Pause Next Finish [PERSON_NAME] - Dev Ops And Data Engineer Lead Au…" at bounding box center [648, 38] width 923 height 45
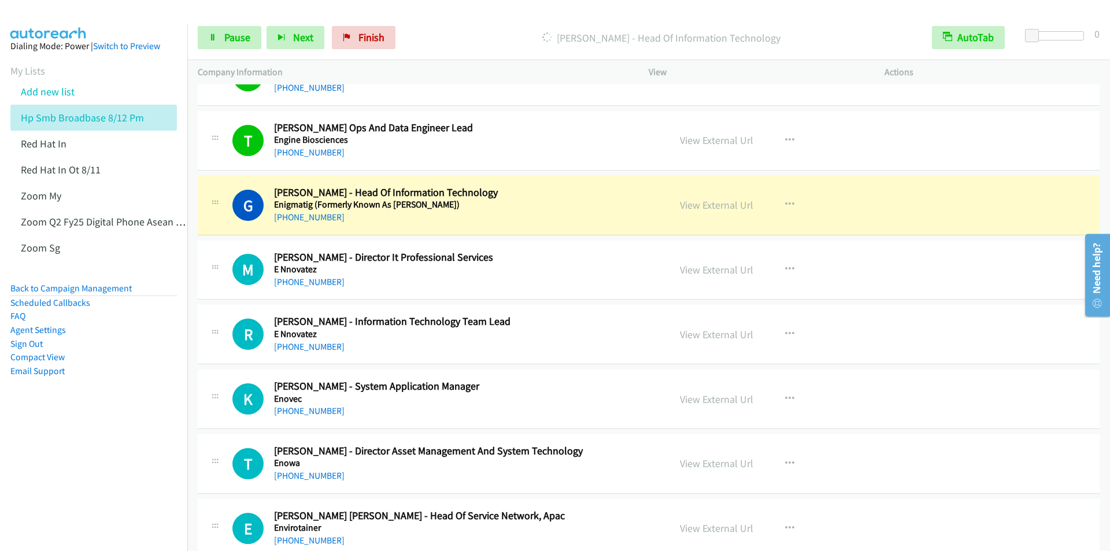
click at [456, 33] on p "[PERSON_NAME] - Head Of Information Technology" at bounding box center [661, 38] width 500 height 16
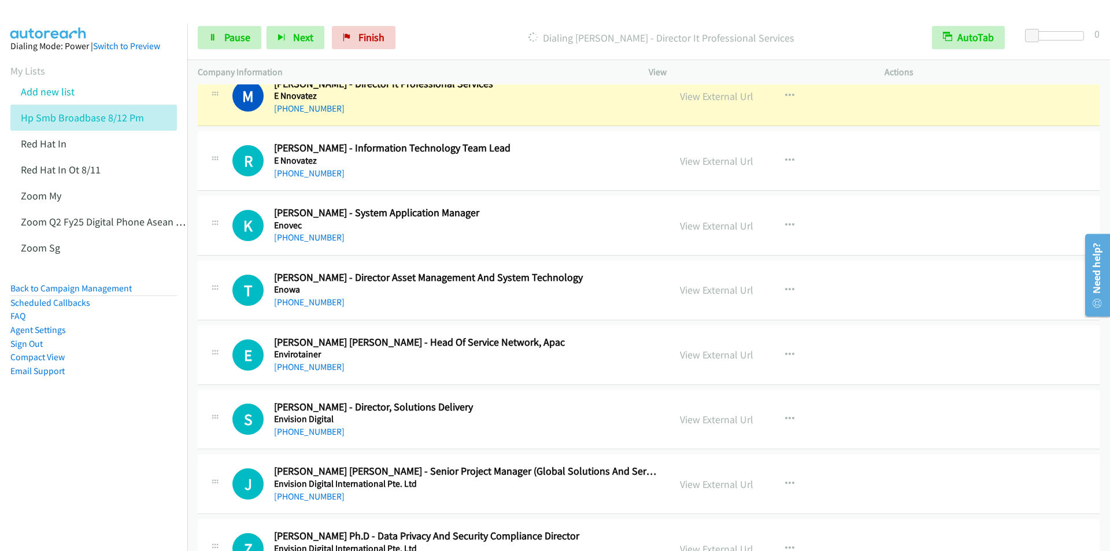
scroll to position [9308, 0]
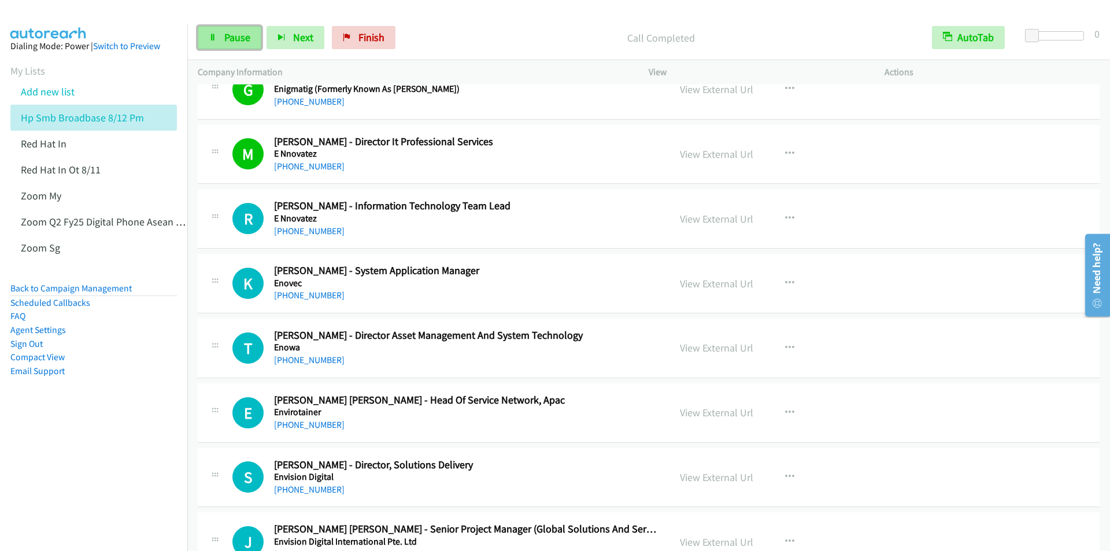
click at [211, 38] on icon at bounding box center [213, 38] width 8 height 8
click at [224, 38] on link "Start Calls" at bounding box center [239, 37] width 83 height 23
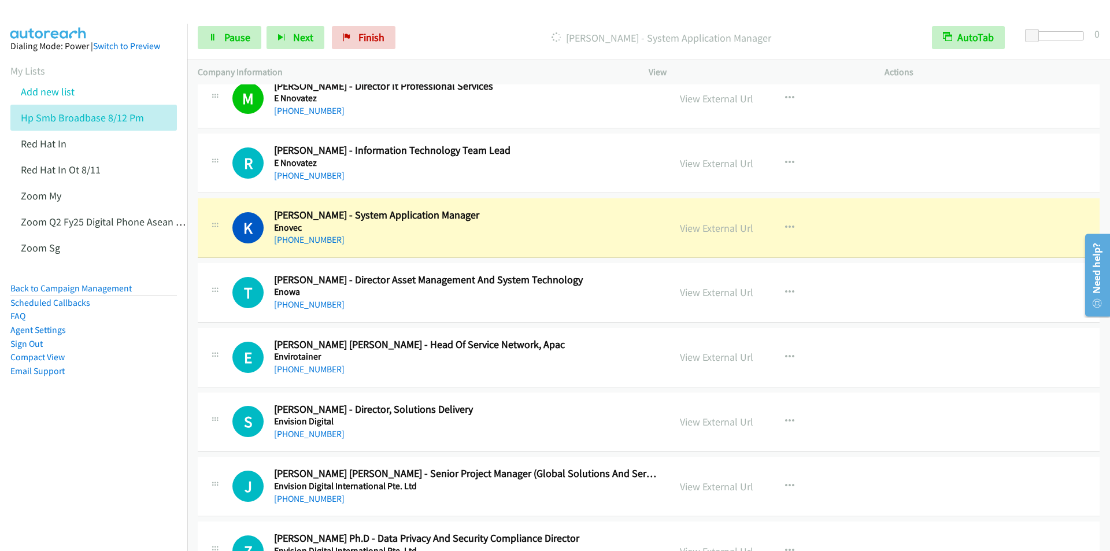
scroll to position [9423, 0]
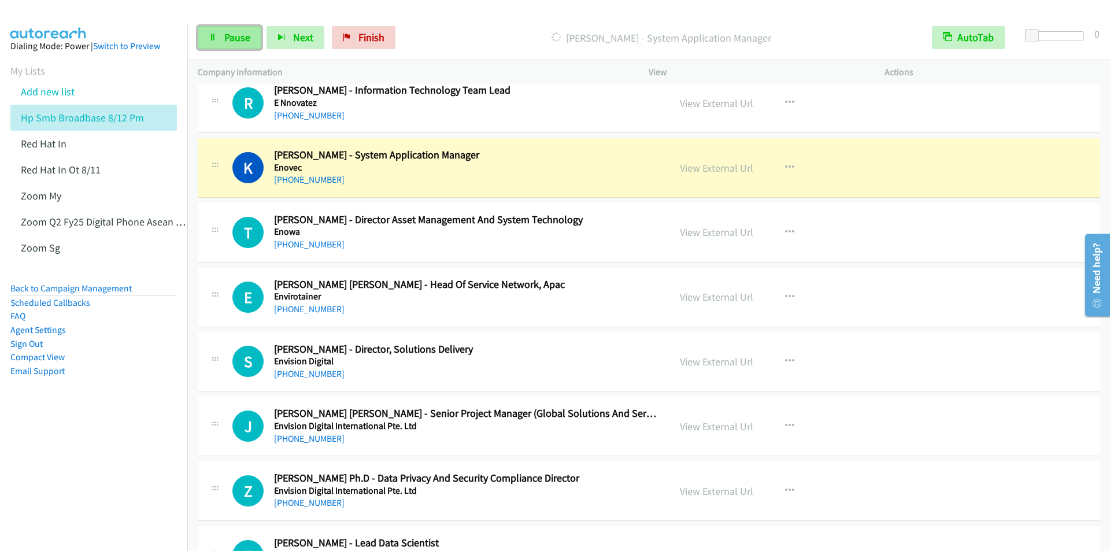
click at [232, 42] on span "Pause" at bounding box center [237, 37] width 26 height 13
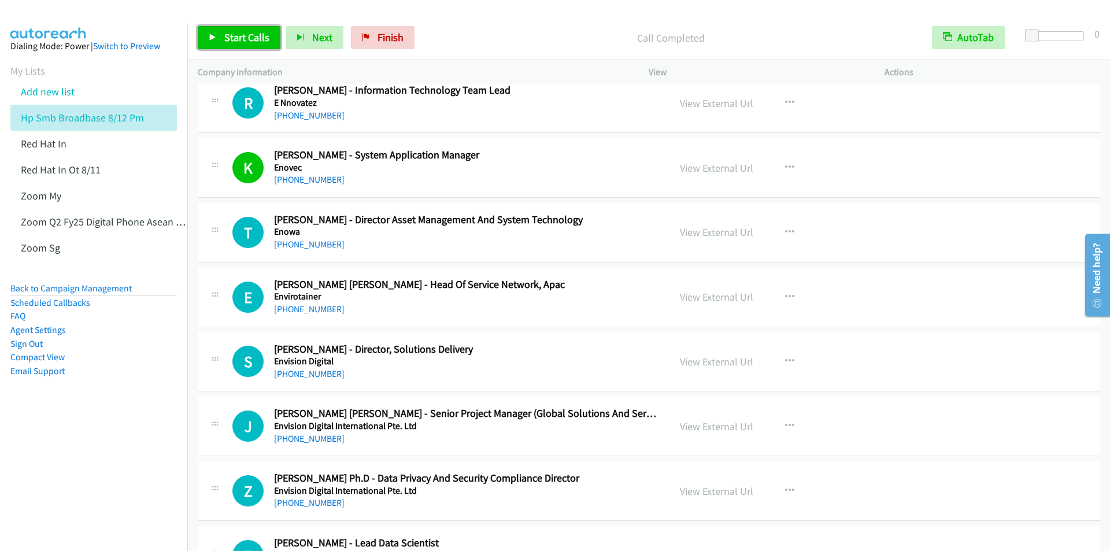
click at [243, 40] on span "Start Calls" at bounding box center [246, 37] width 45 height 13
click at [439, 10] on div at bounding box center [550, 22] width 1100 height 45
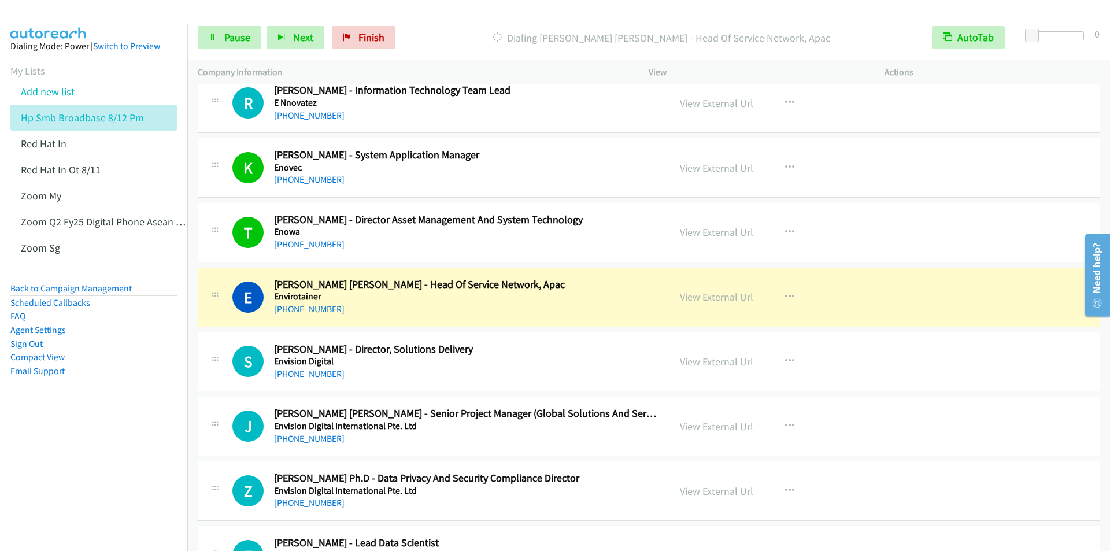
click at [457, 26] on div "Dialing [PERSON_NAME] [PERSON_NAME] - Head Of Service Network, Apac" at bounding box center [661, 37] width 521 height 23
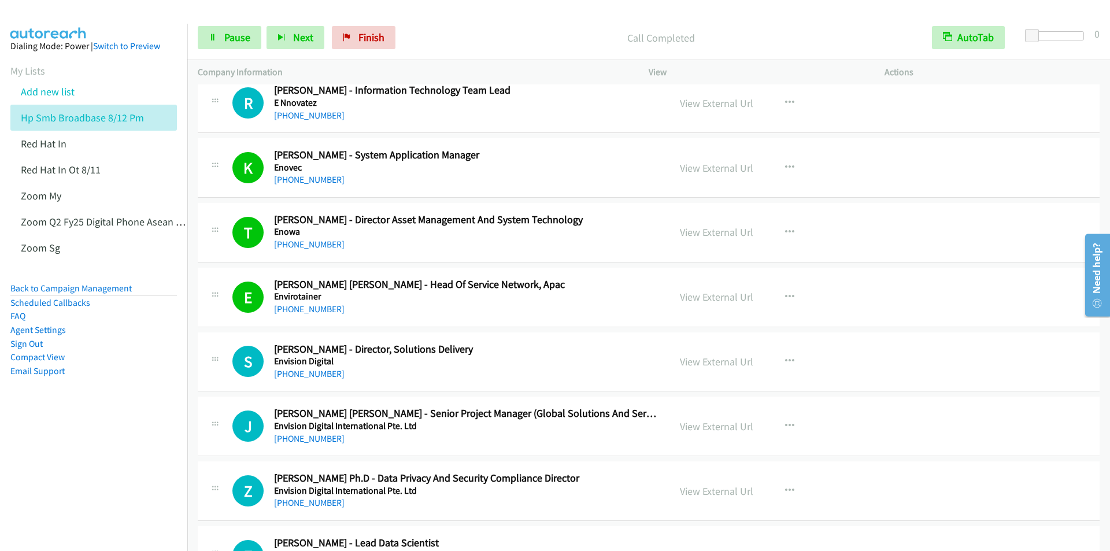
click at [469, 24] on div "Start Calls Pause Next Finish Call Completed AutoTab AutoTab 0" at bounding box center [648, 38] width 923 height 45
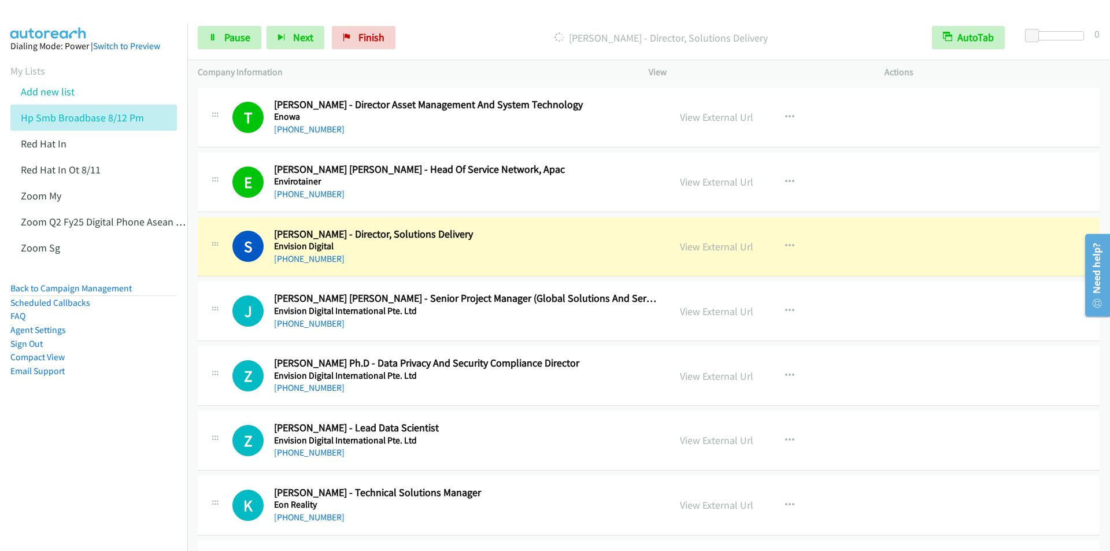
scroll to position [9539, 0]
click at [228, 38] on span "Pause" at bounding box center [237, 37] width 26 height 13
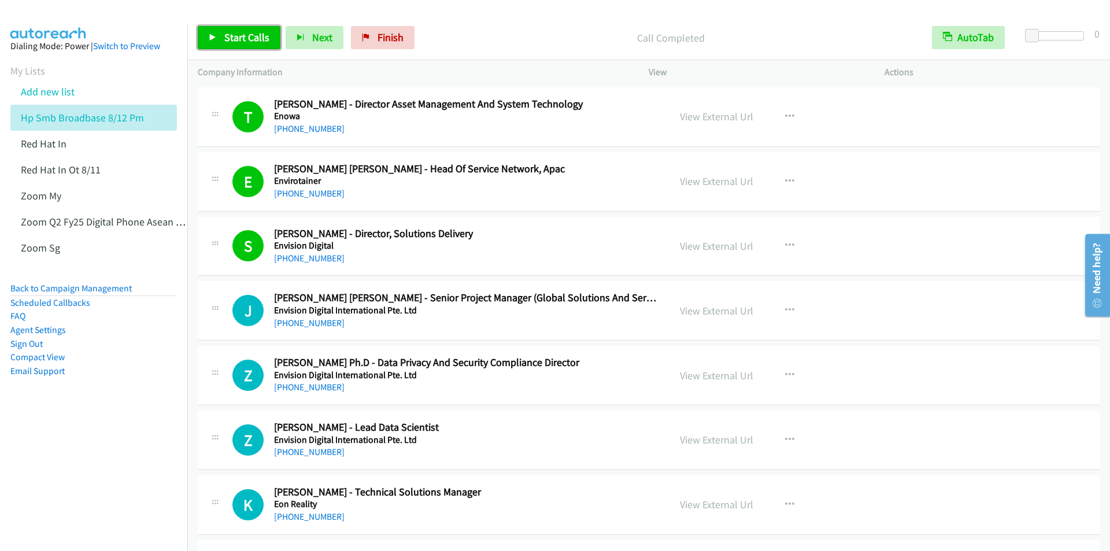
click at [242, 46] on link "Start Calls" at bounding box center [239, 37] width 83 height 23
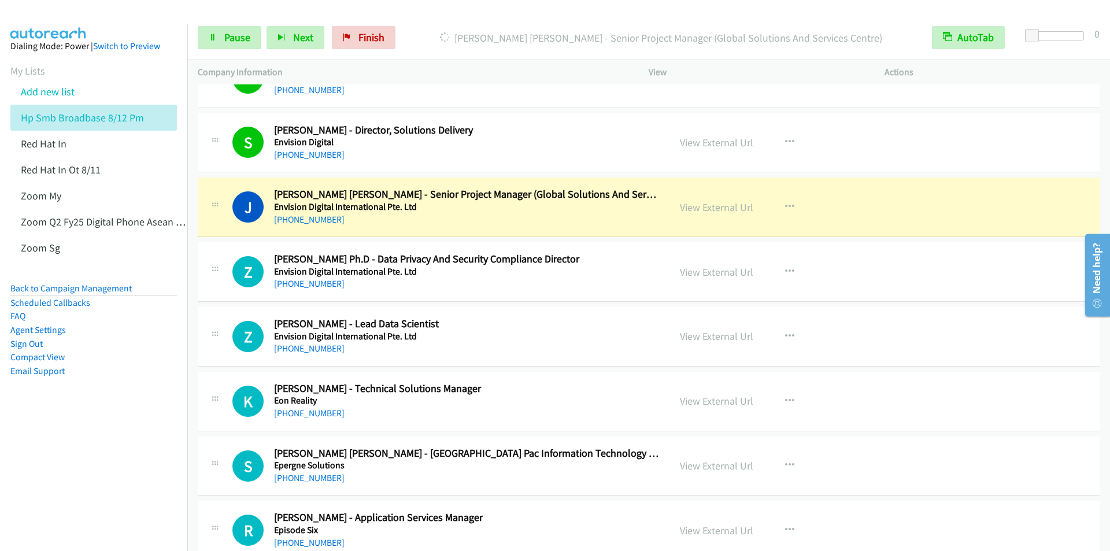
scroll to position [9712, 0]
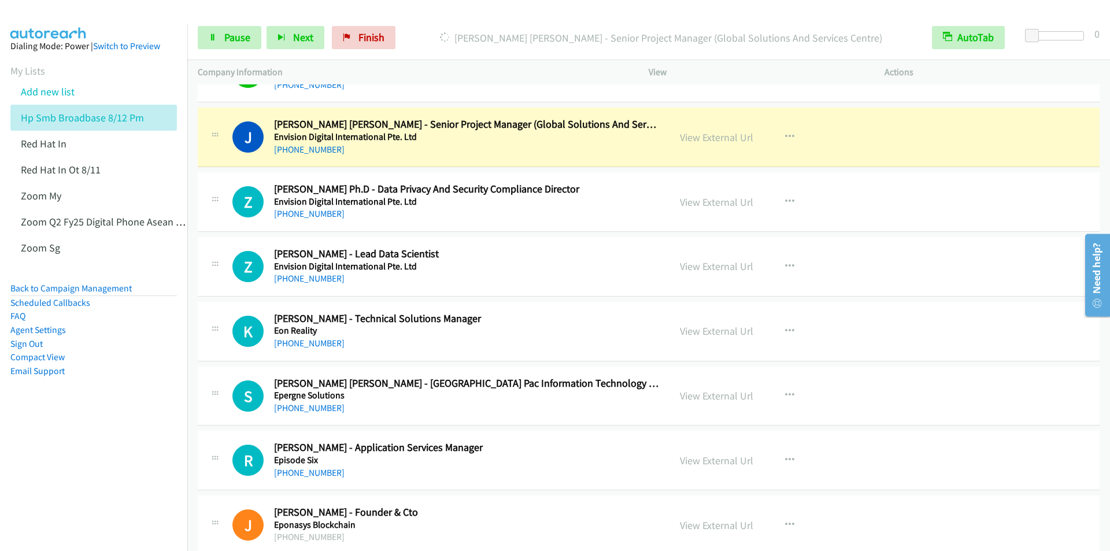
click at [424, 28] on div "[PERSON_NAME] [PERSON_NAME] - Senior Project Manager (Global Solutions And Serv…" at bounding box center [661, 37] width 521 height 23
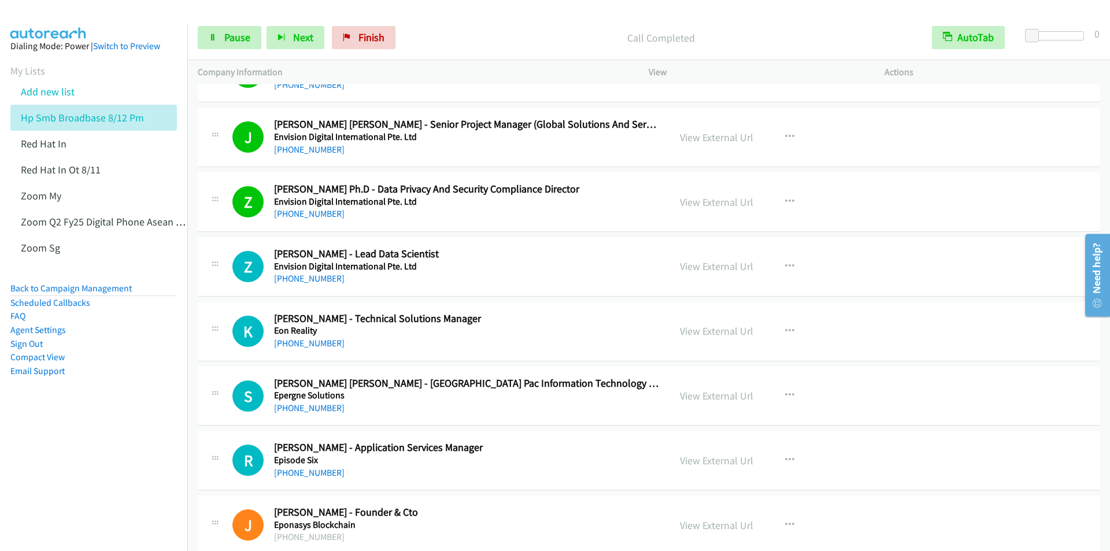
click at [451, 13] on div at bounding box center [550, 22] width 1100 height 45
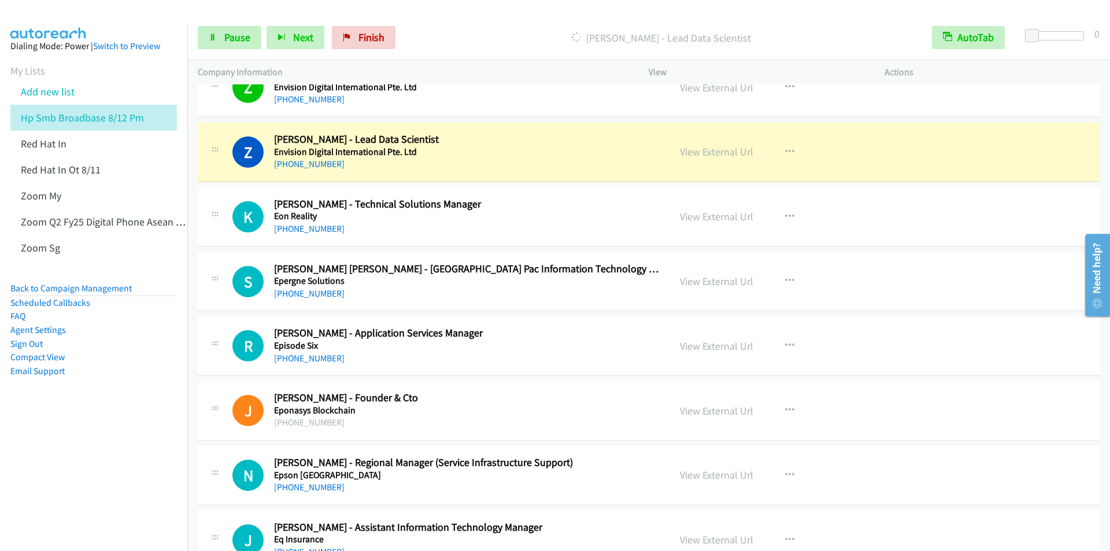
scroll to position [9828, 0]
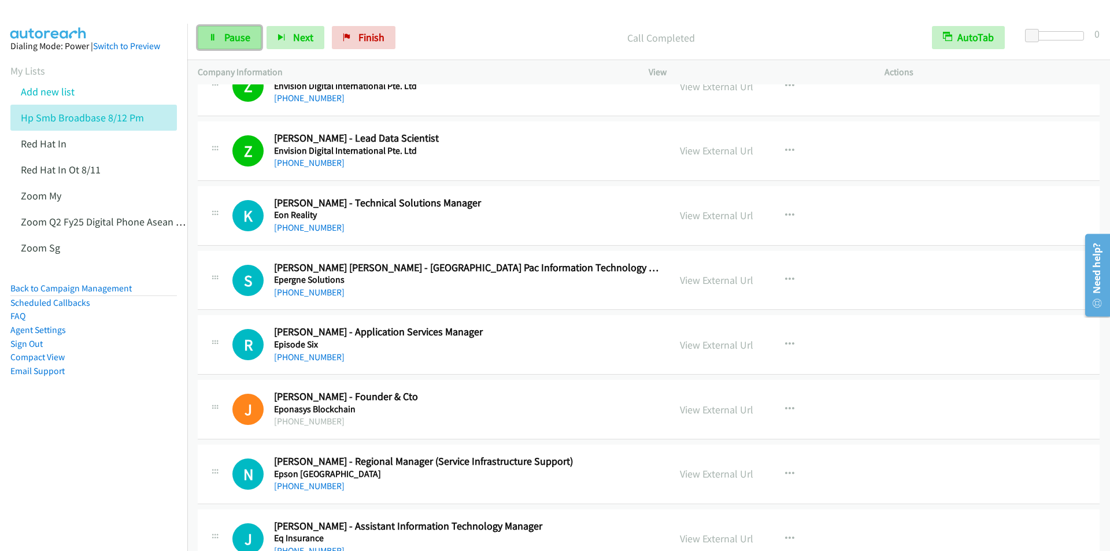
click at [231, 29] on link "Pause" at bounding box center [230, 37] width 64 height 23
click at [230, 32] on span "Start Calls" at bounding box center [246, 37] width 45 height 13
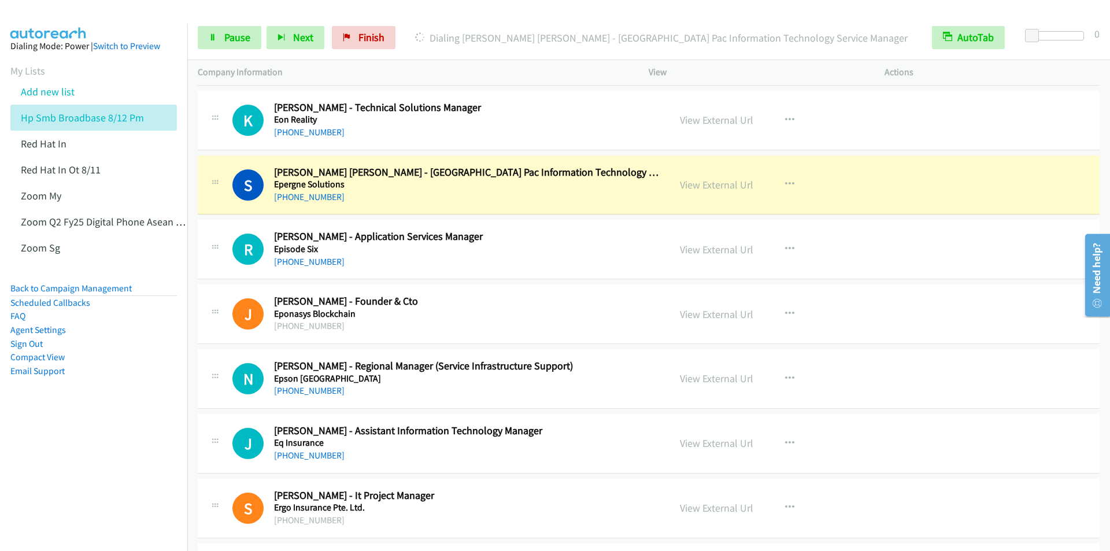
scroll to position [9944, 0]
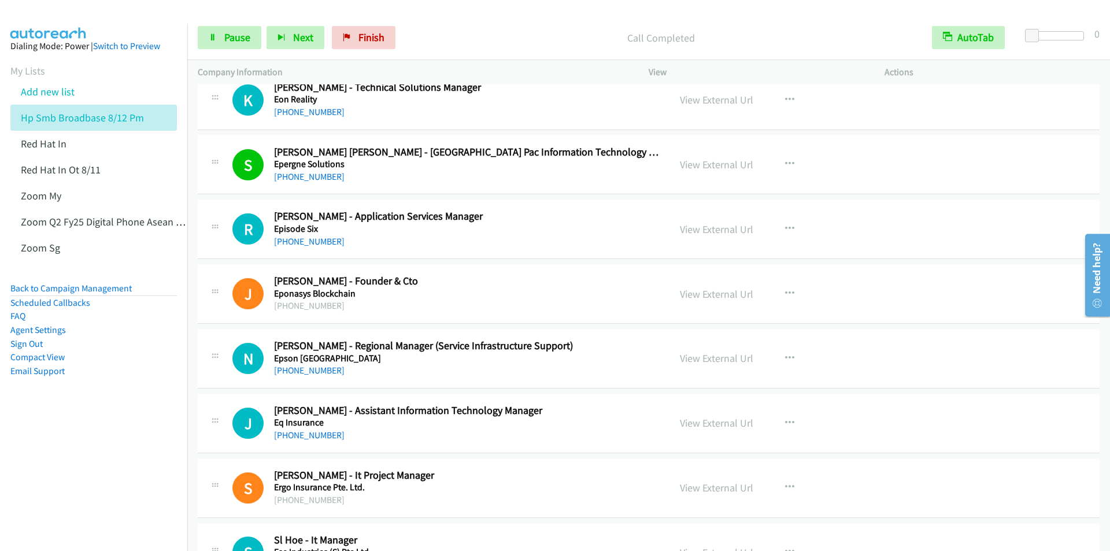
drag, startPoint x: 433, startPoint y: 13, endPoint x: 440, endPoint y: 13, distance: 7.0
click at [435, 13] on div at bounding box center [550, 22] width 1100 height 45
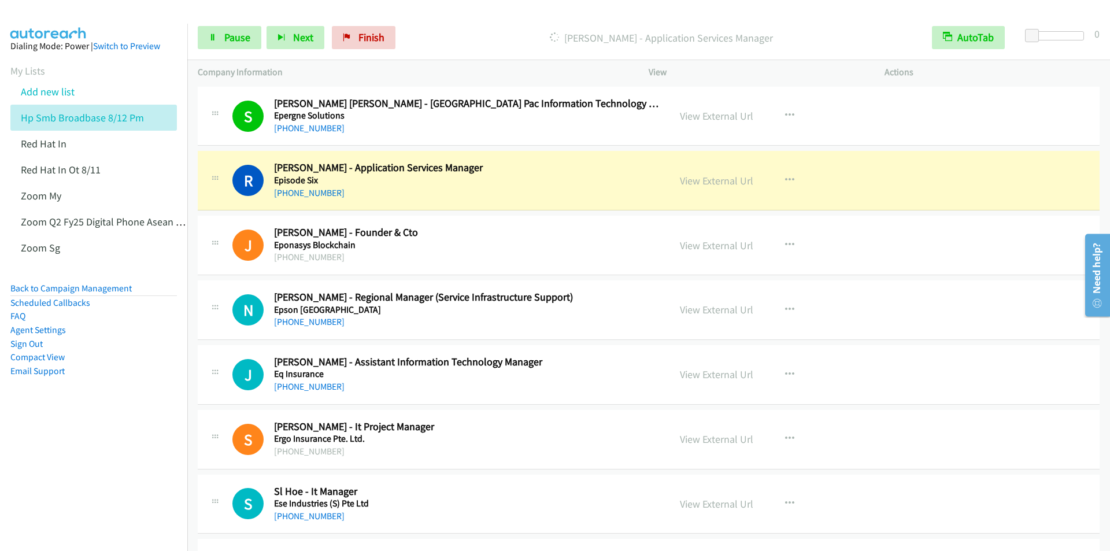
scroll to position [10059, 0]
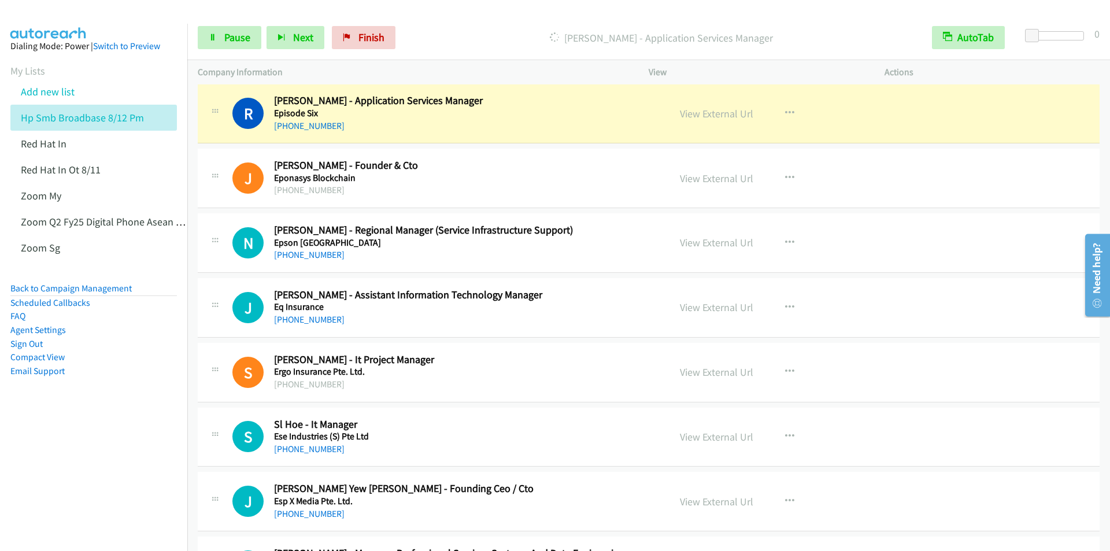
click at [487, 21] on div "Start Calls Pause Next Finish [PERSON_NAME] - Application Services Manager Auto…" at bounding box center [648, 38] width 923 height 45
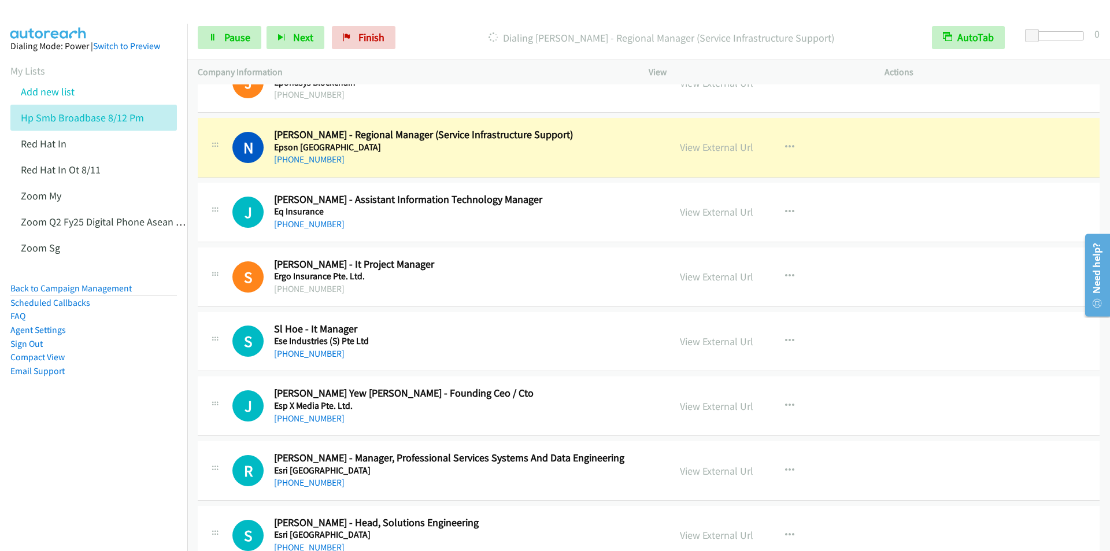
scroll to position [10175, 0]
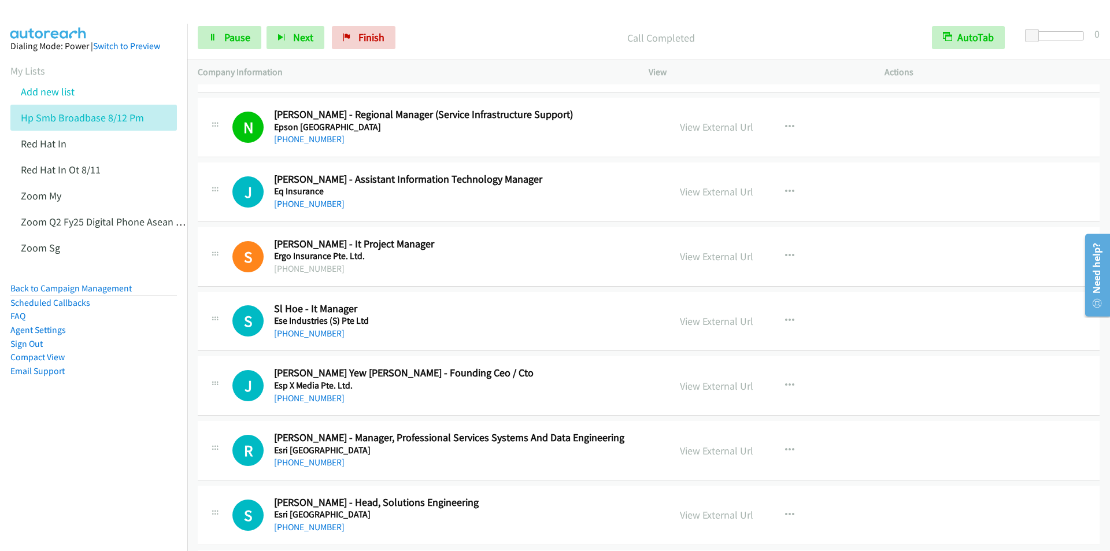
click at [442, 25] on div "Start Calls Pause Next Finish Call Completed AutoTab AutoTab 0" at bounding box center [648, 38] width 923 height 45
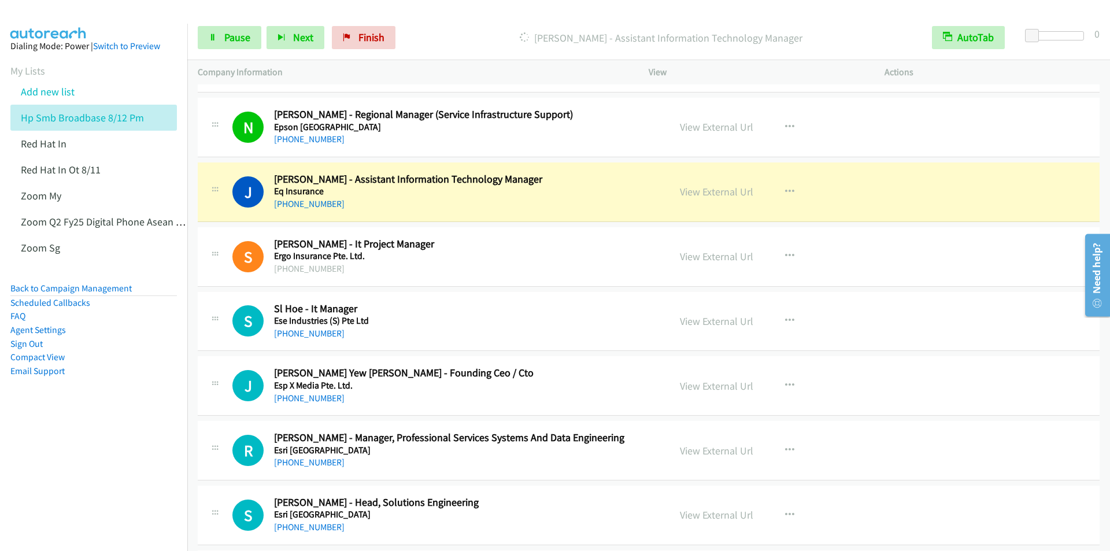
click at [459, 23] on div "Start Calls Pause Next Finish [PERSON_NAME] - Assistant Information Technology …" at bounding box center [648, 38] width 923 height 45
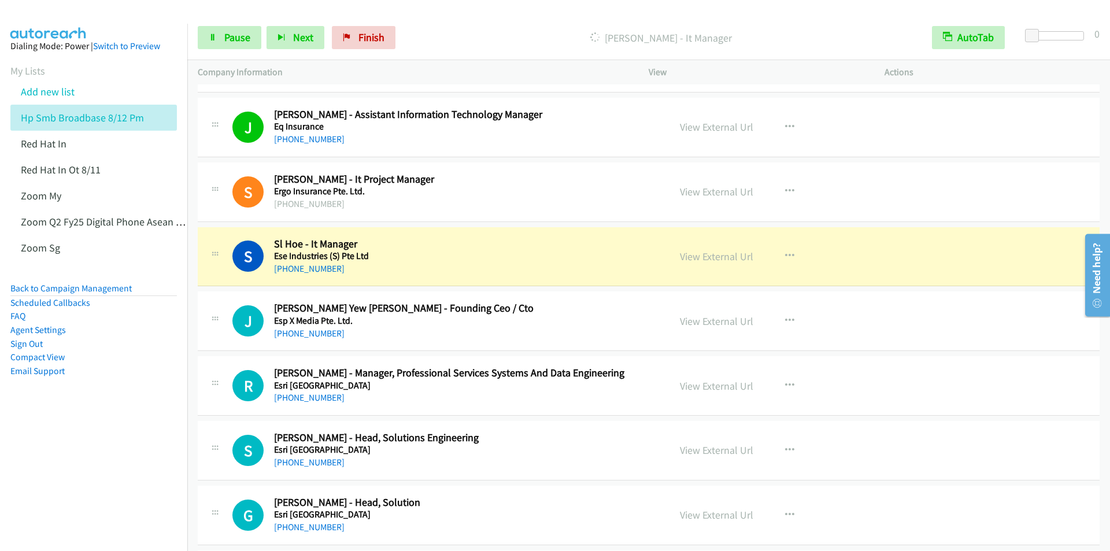
scroll to position [10291, 0]
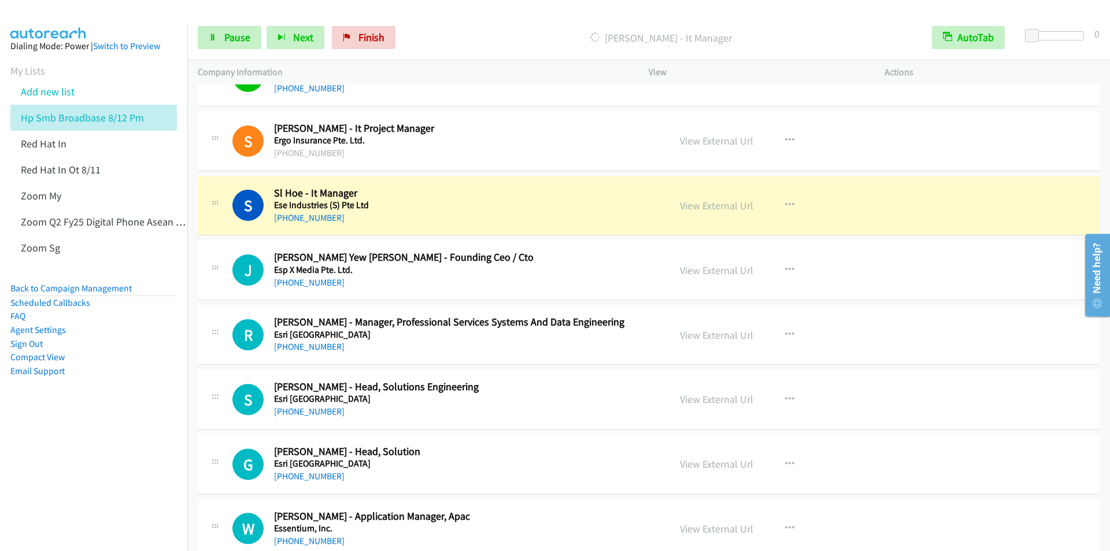
click at [478, 36] on p "[PERSON_NAME] - It Manager" at bounding box center [661, 38] width 500 height 16
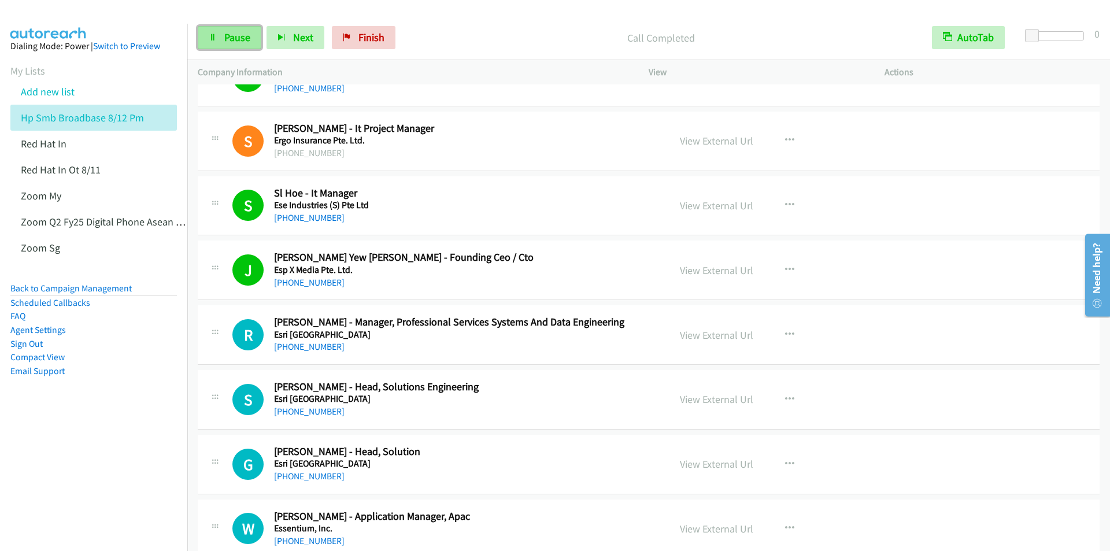
click at [238, 39] on span "Pause" at bounding box center [237, 37] width 26 height 13
click at [238, 39] on span "Start Calls" at bounding box center [246, 37] width 45 height 13
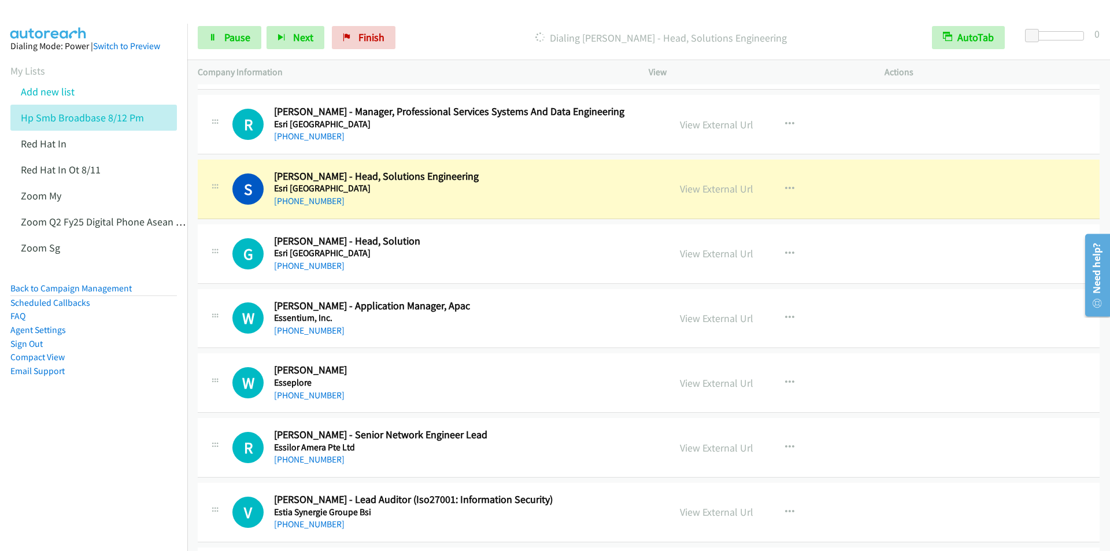
scroll to position [10522, 0]
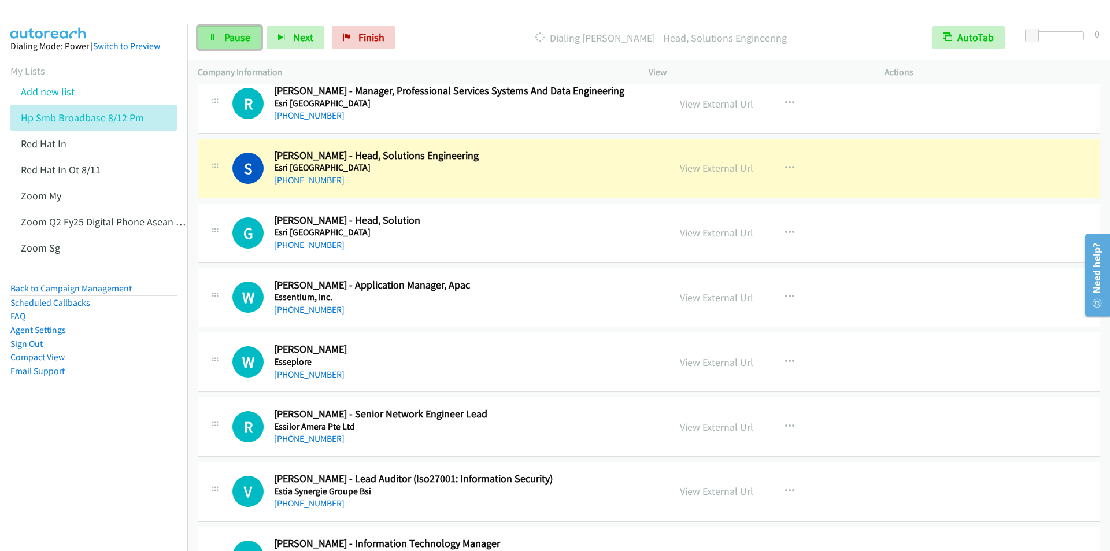
click at [236, 38] on span "Pause" at bounding box center [237, 37] width 26 height 13
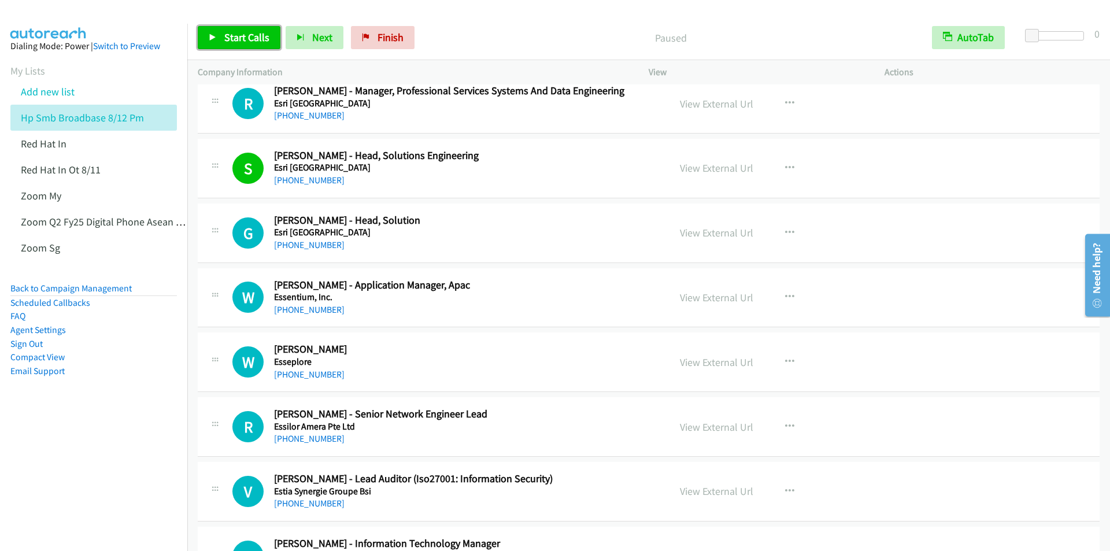
click at [235, 46] on link "Start Calls" at bounding box center [239, 37] width 83 height 23
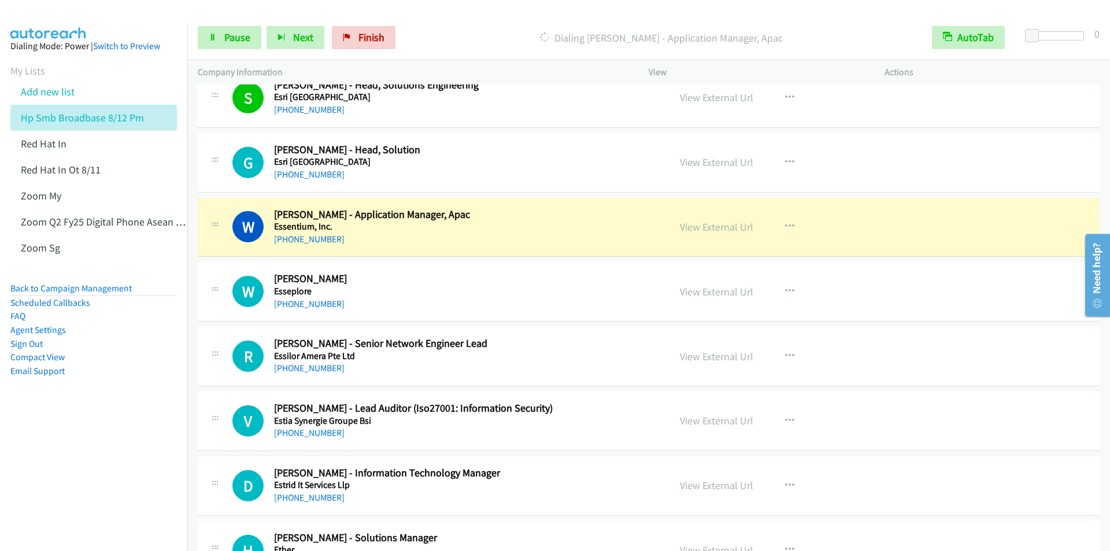
scroll to position [10695, 0]
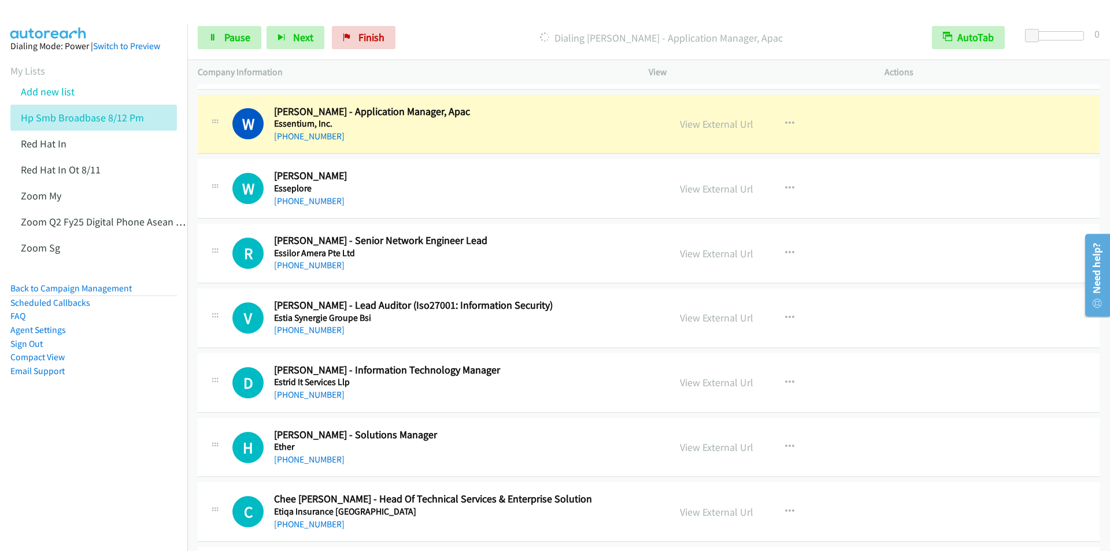
click at [471, 30] on p "Dialing [PERSON_NAME] - Application Manager, Apac" at bounding box center [661, 38] width 500 height 16
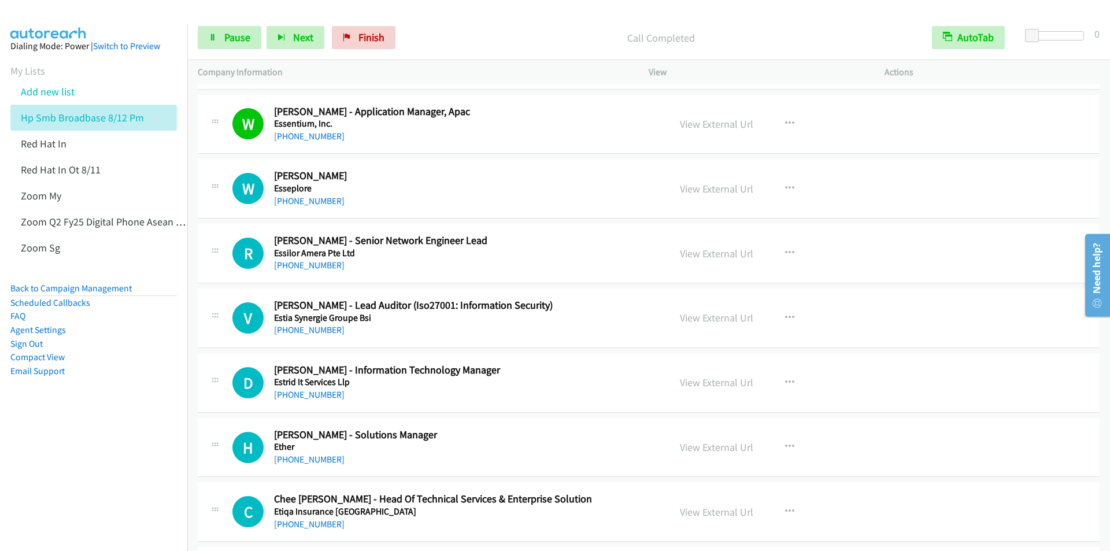
click at [470, 24] on div "Start Calls Pause Next Finish Call Completed AutoTab AutoTab 0" at bounding box center [648, 38] width 923 height 45
click at [427, 24] on div "Start Calls Pause Next Finish Call Completed AutoTab AutoTab 0" at bounding box center [648, 38] width 923 height 45
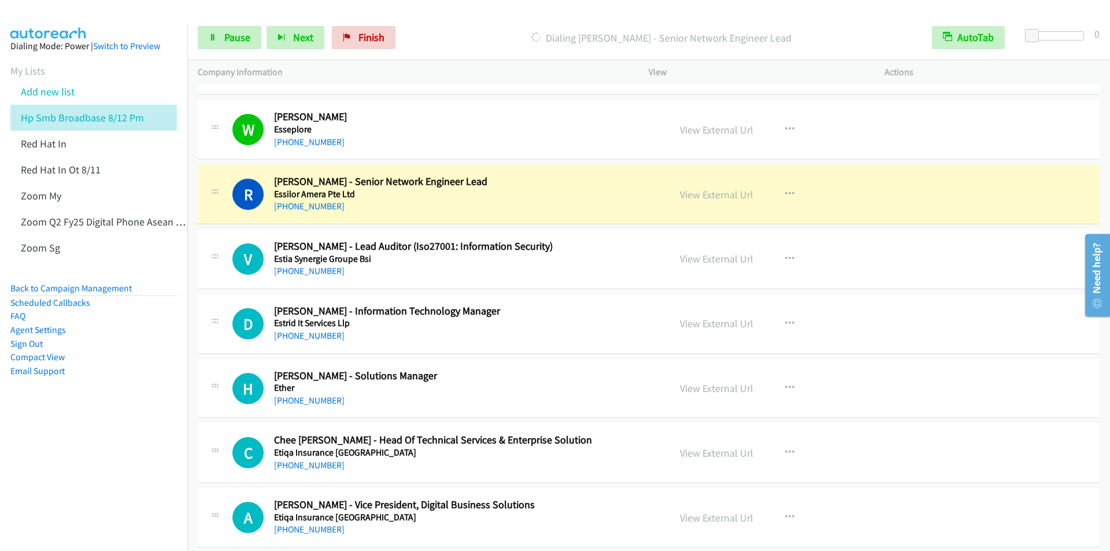
scroll to position [10753, 0]
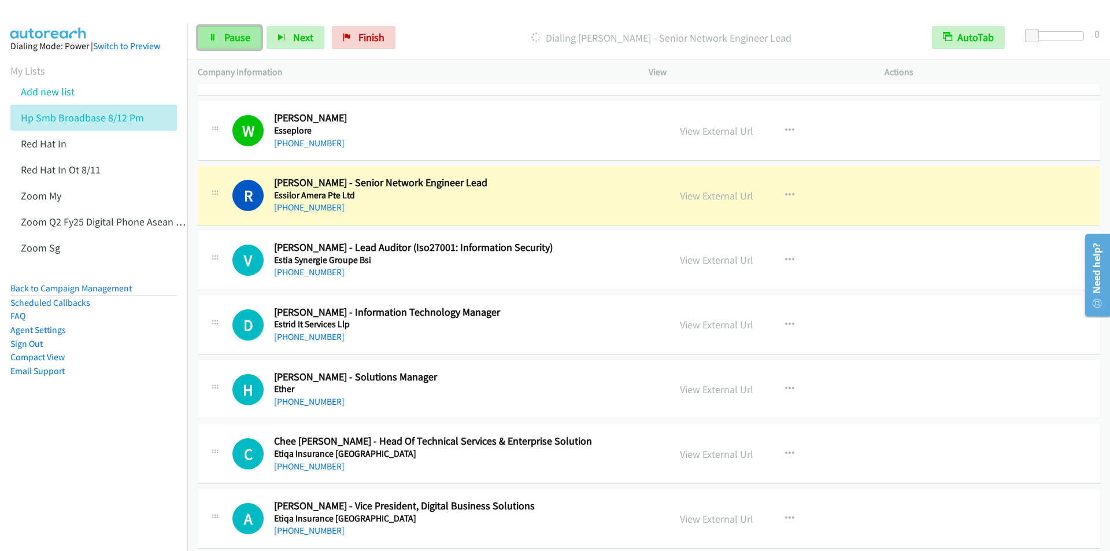
click at [234, 42] on span "Pause" at bounding box center [237, 37] width 26 height 13
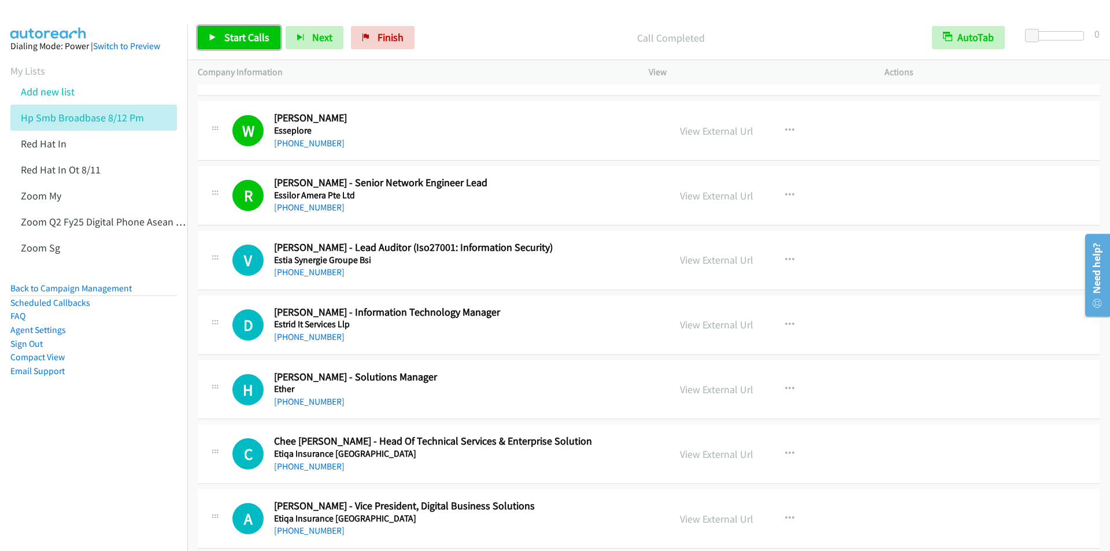
click at [239, 31] on span "Start Calls" at bounding box center [246, 37] width 45 height 13
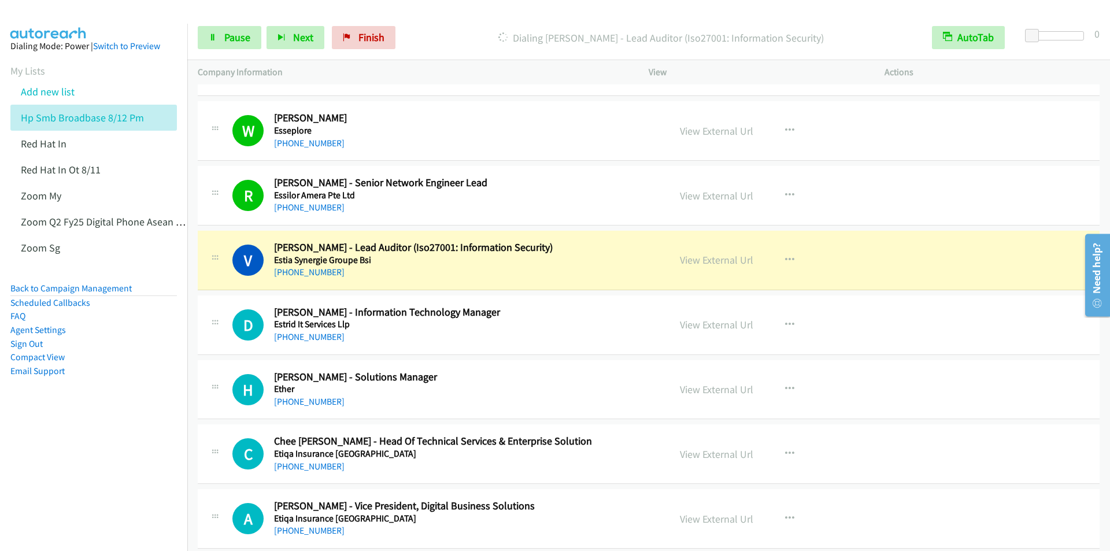
click at [435, 27] on div "Dialing [PERSON_NAME] - Lead Auditor (Iso27001: Information Security)" at bounding box center [661, 37] width 521 height 23
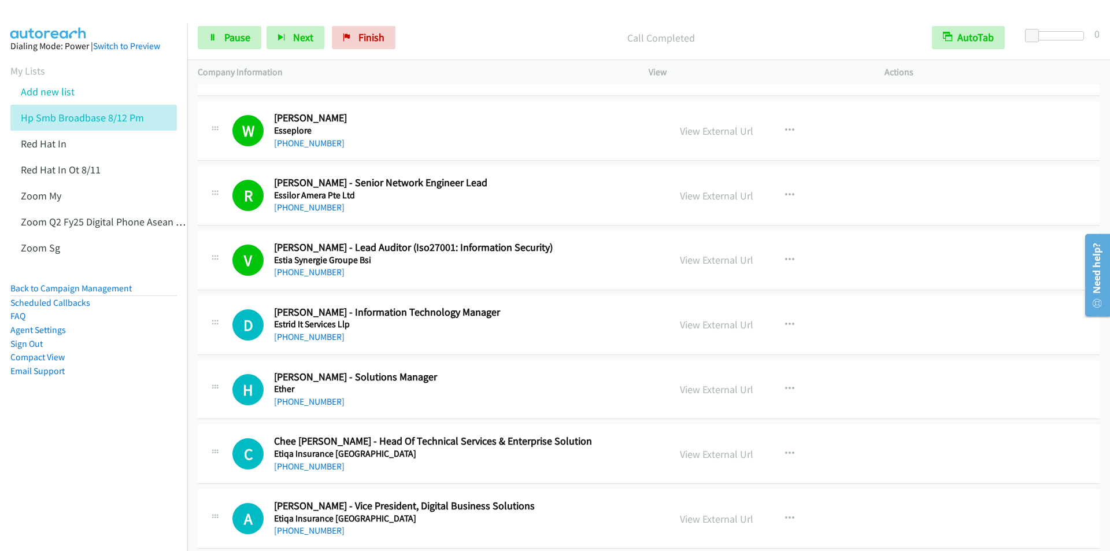
click at [455, 22] on div "Start Calls Pause Next Finish Call Completed AutoTab AutoTab 0" at bounding box center [648, 38] width 923 height 45
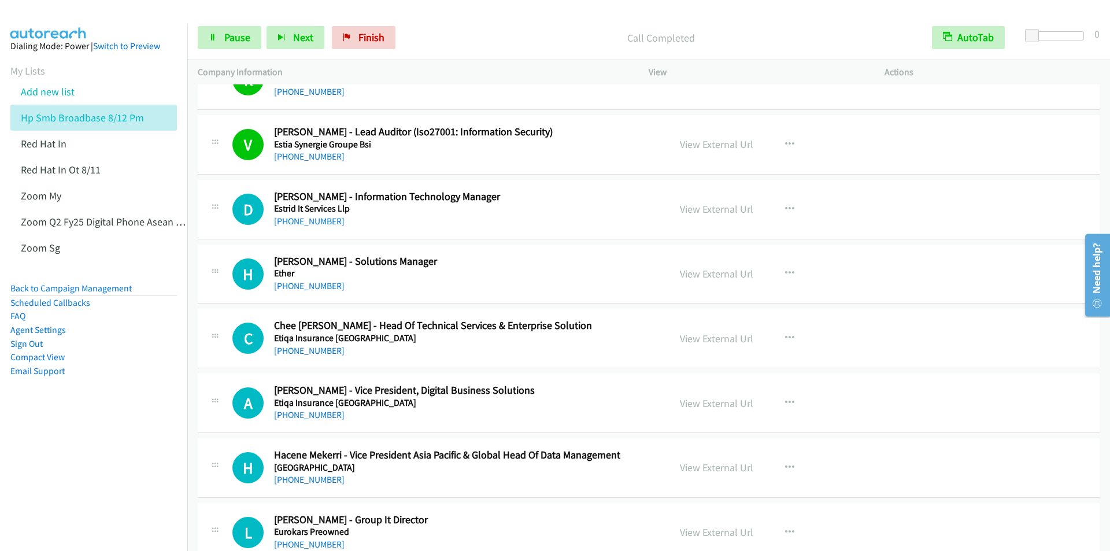
scroll to position [10927, 0]
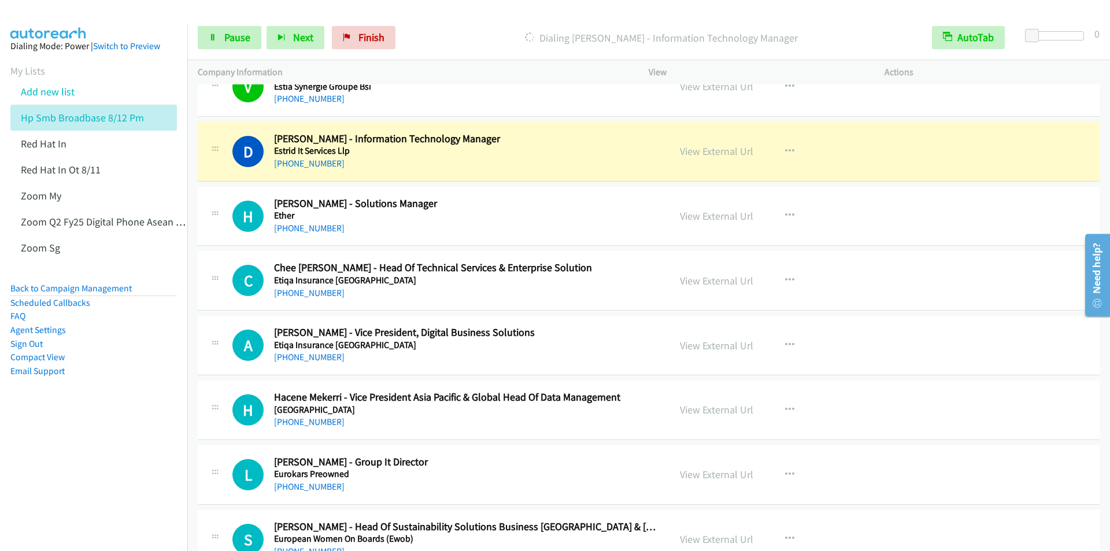
click at [459, 13] on div at bounding box center [550, 22] width 1100 height 45
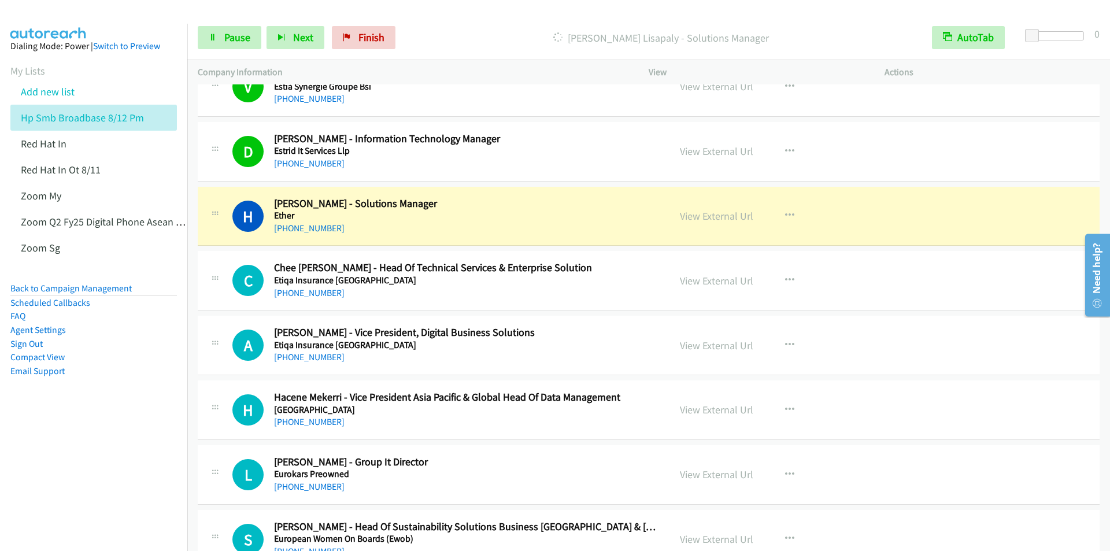
click at [472, 32] on p "[PERSON_NAME] Lisapaly - Solutions Manager" at bounding box center [661, 38] width 500 height 16
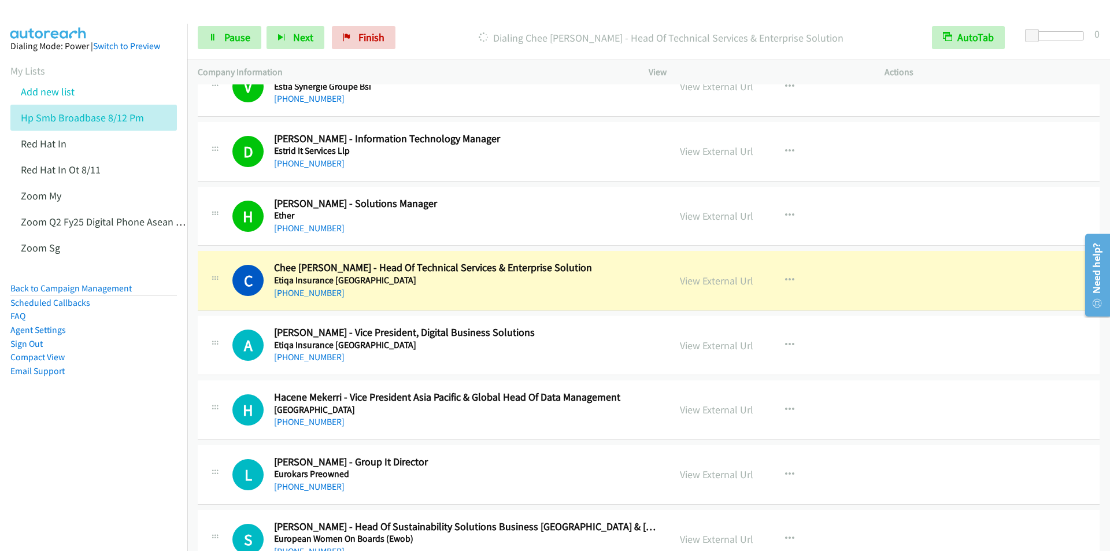
click at [445, 13] on div at bounding box center [550, 22] width 1100 height 45
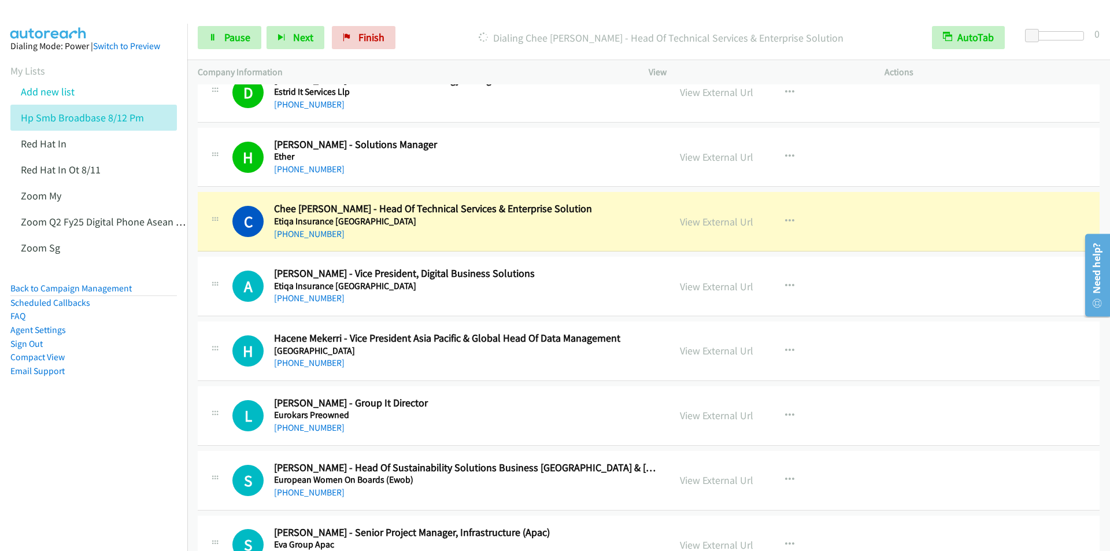
scroll to position [11042, 0]
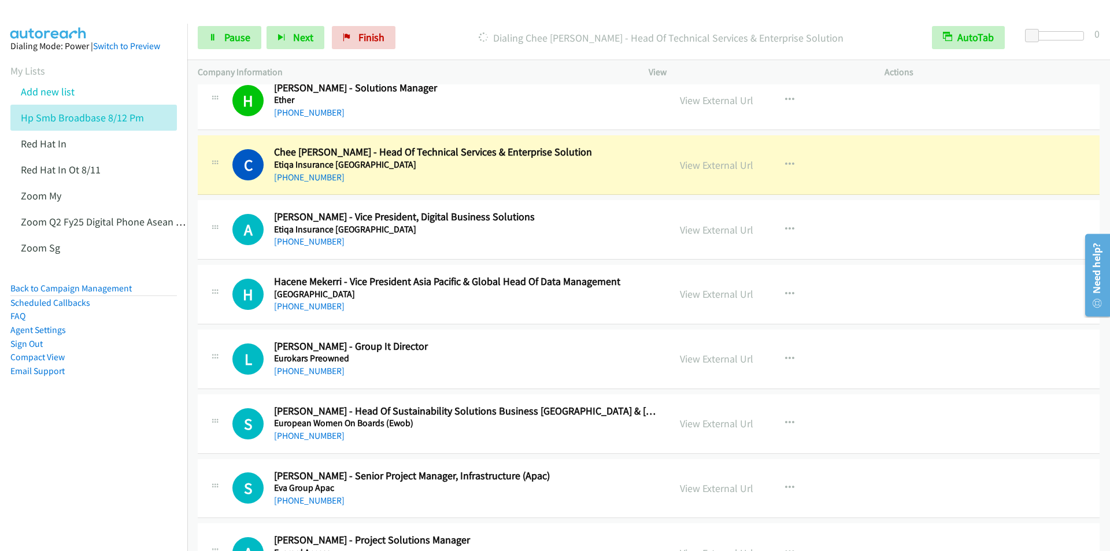
click at [466, 21] on div "Start Calls Pause Next Finish Dialing Chee [PERSON_NAME] - Head Of Technical Se…" at bounding box center [648, 38] width 923 height 45
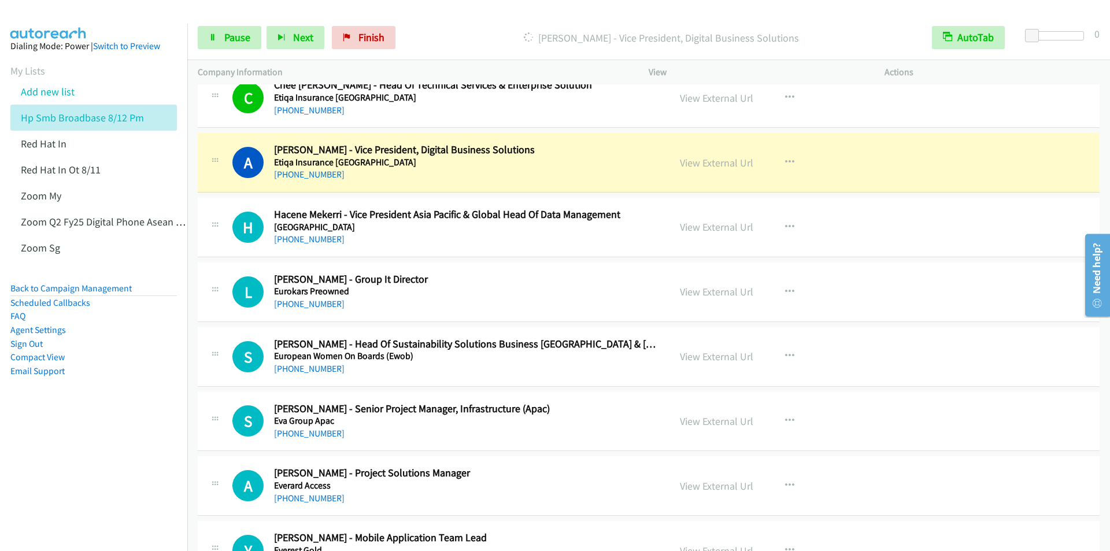
scroll to position [11100, 0]
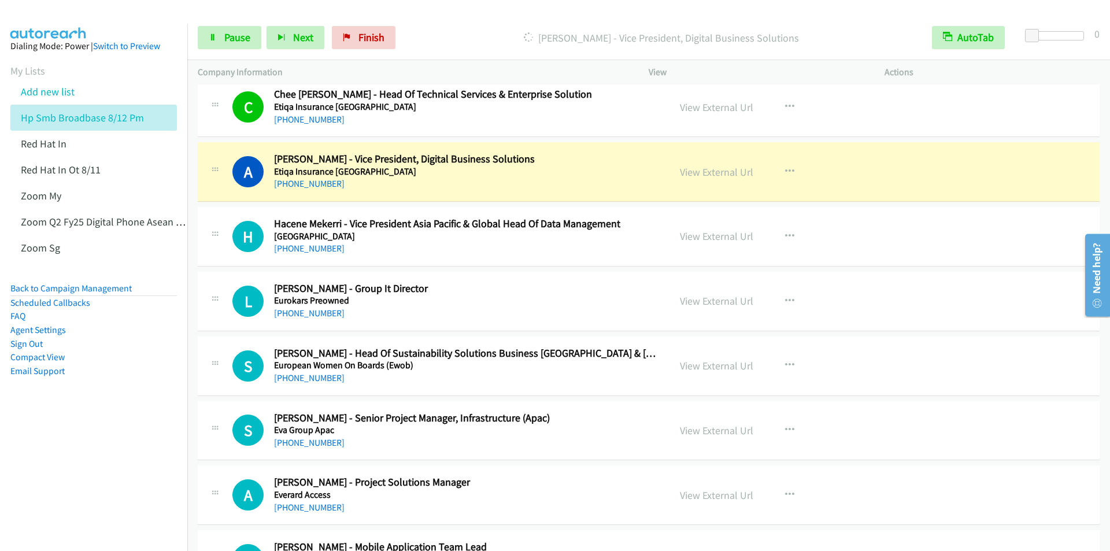
click at [458, 13] on div at bounding box center [550, 22] width 1100 height 45
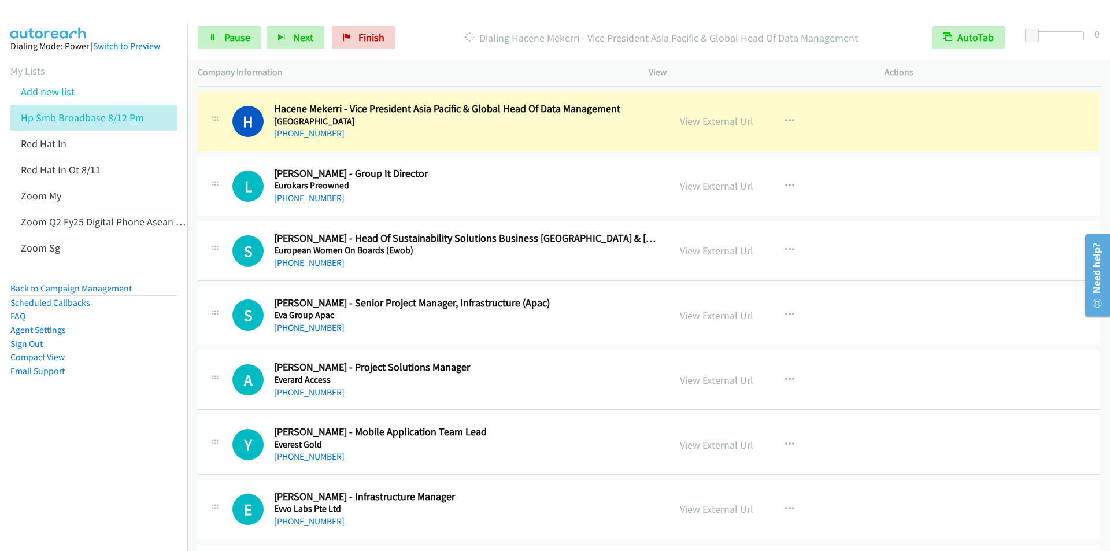
scroll to position [11216, 0]
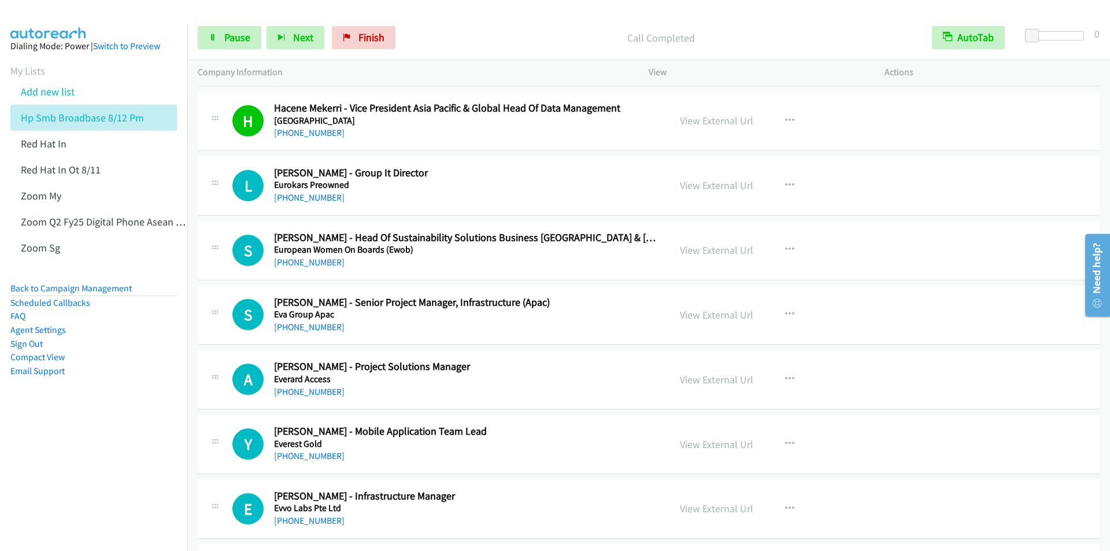
click at [425, 24] on div "Start Calls Pause Next Finish Call Completed AutoTab AutoTab 0" at bounding box center [648, 38] width 923 height 45
click at [231, 40] on span "Pause" at bounding box center [237, 37] width 26 height 13
click at [231, 40] on span "Start Calls" at bounding box center [246, 37] width 45 height 13
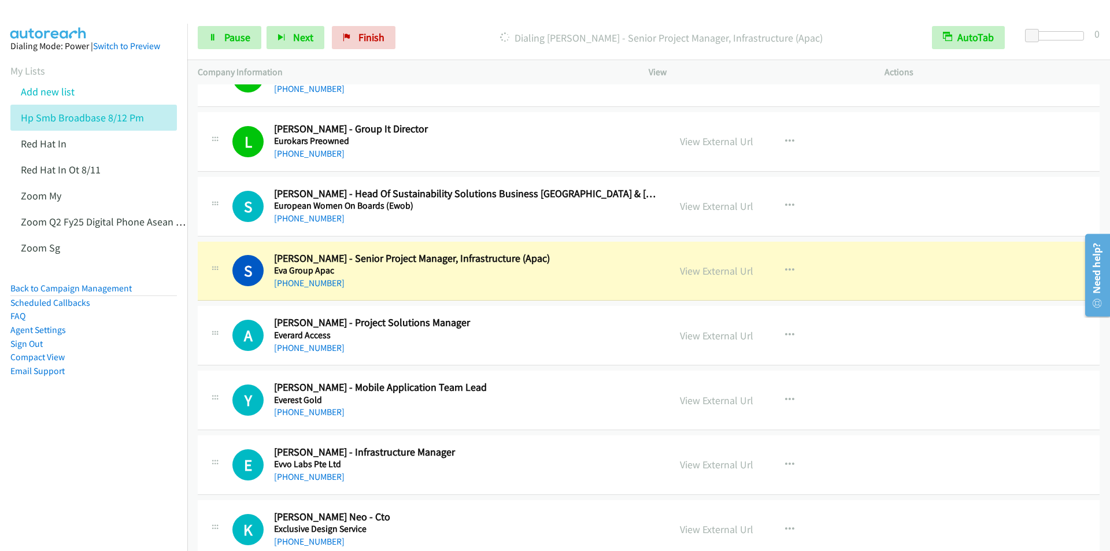
scroll to position [11331, 0]
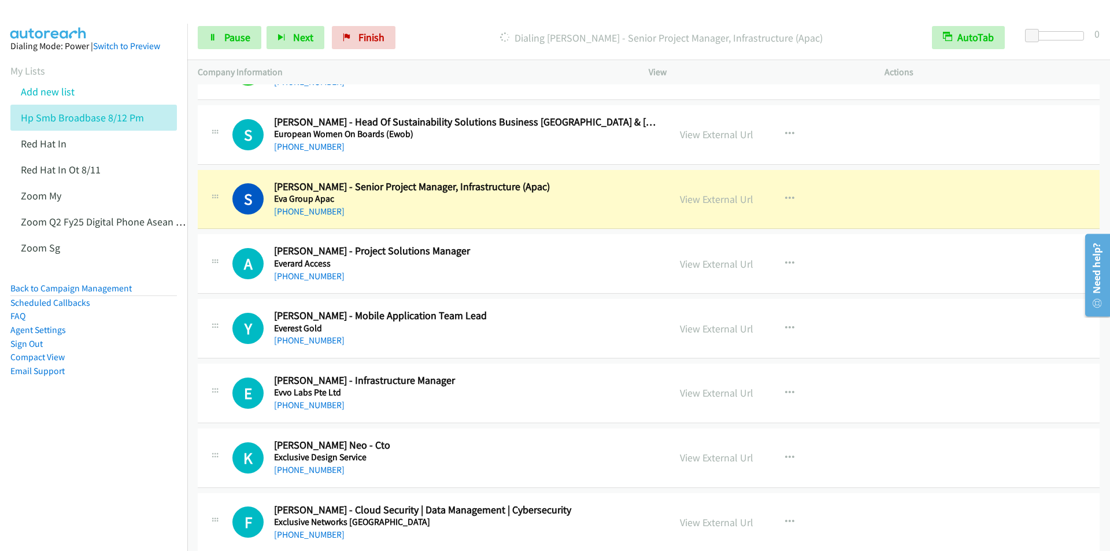
click at [448, 14] on div at bounding box center [550, 22] width 1100 height 45
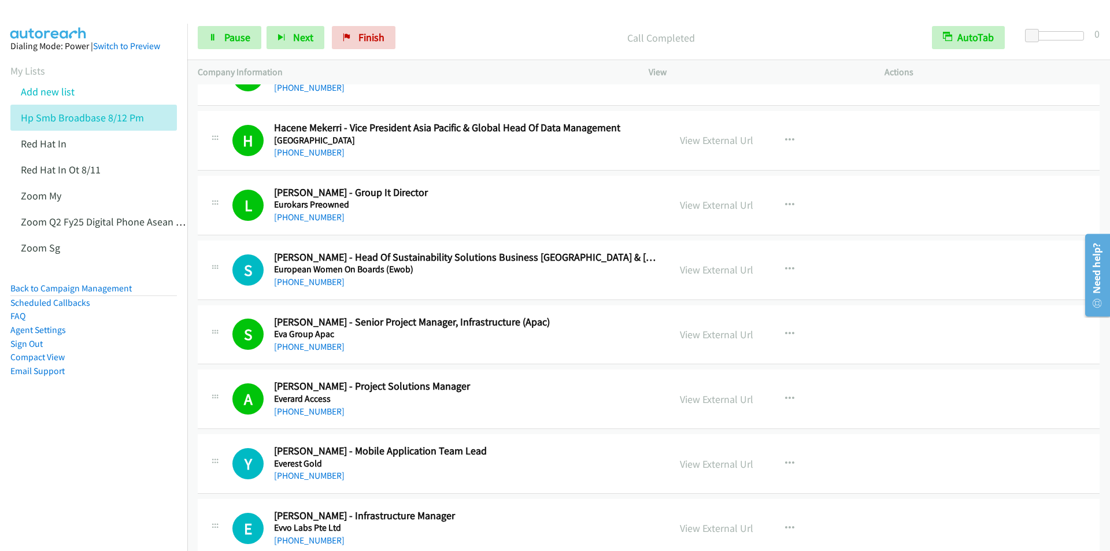
scroll to position [11158, 0]
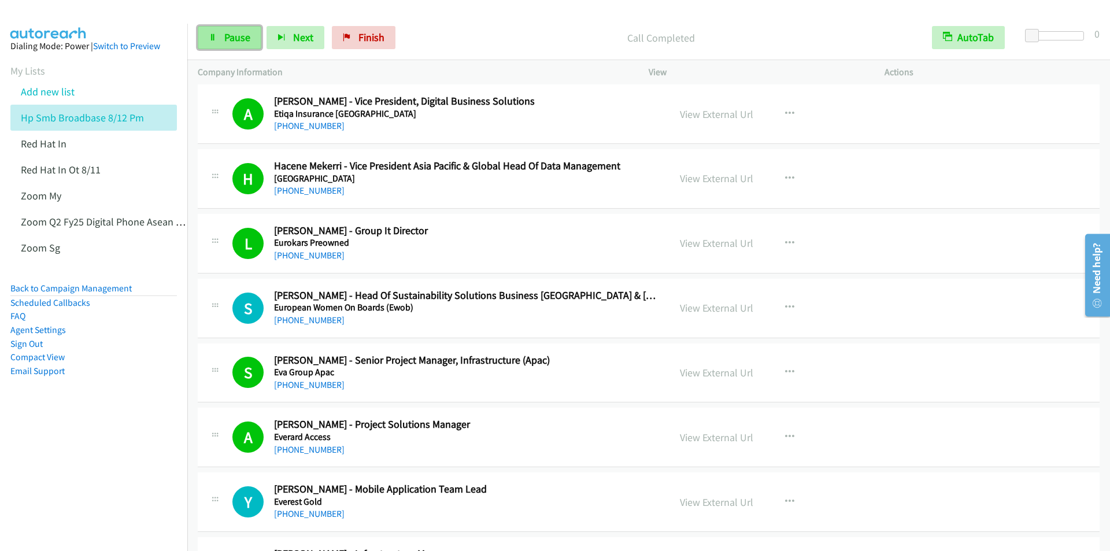
click at [224, 38] on link "Pause" at bounding box center [230, 37] width 64 height 23
click at [224, 36] on span "Start Calls" at bounding box center [246, 37] width 45 height 13
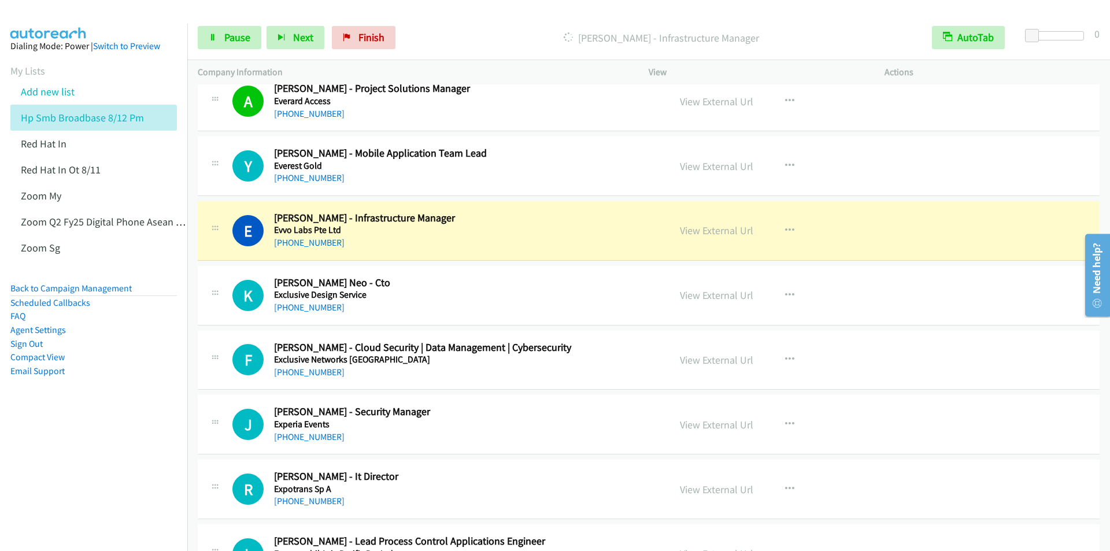
scroll to position [11562, 0]
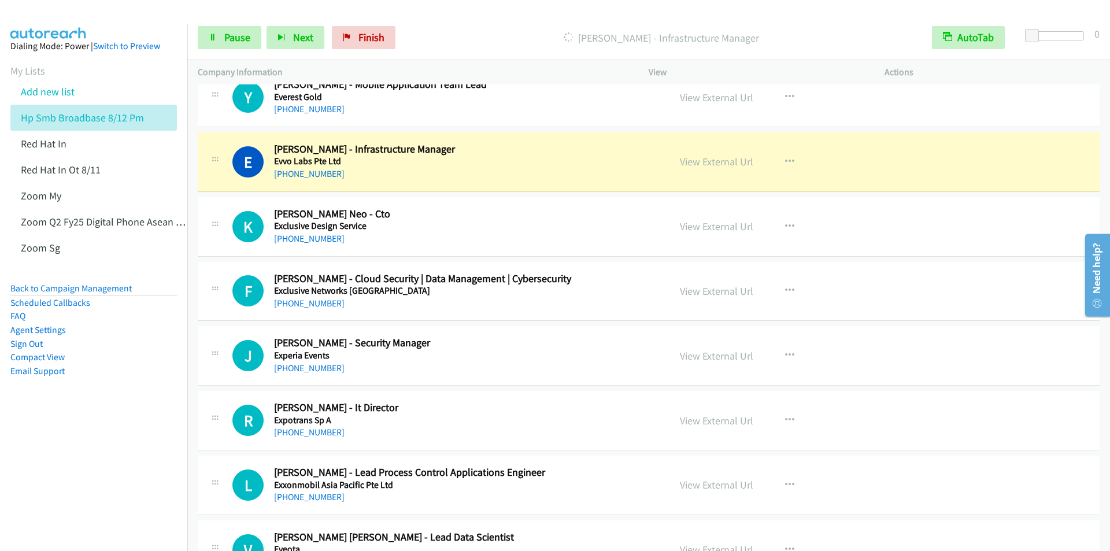
click at [481, 27] on div "[PERSON_NAME] - Infrastructure Manager" at bounding box center [661, 37] width 521 height 23
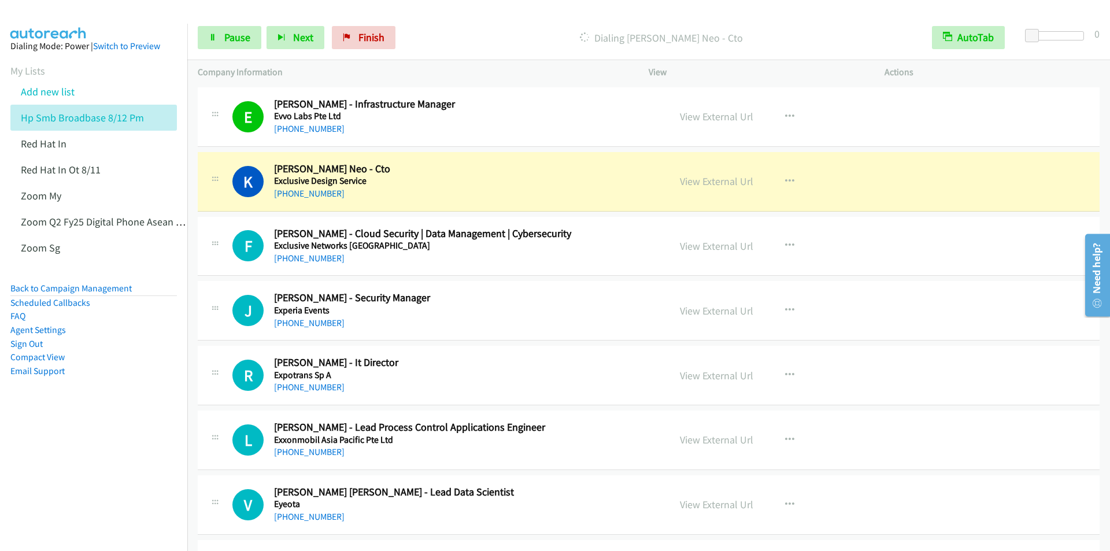
scroll to position [11620, 0]
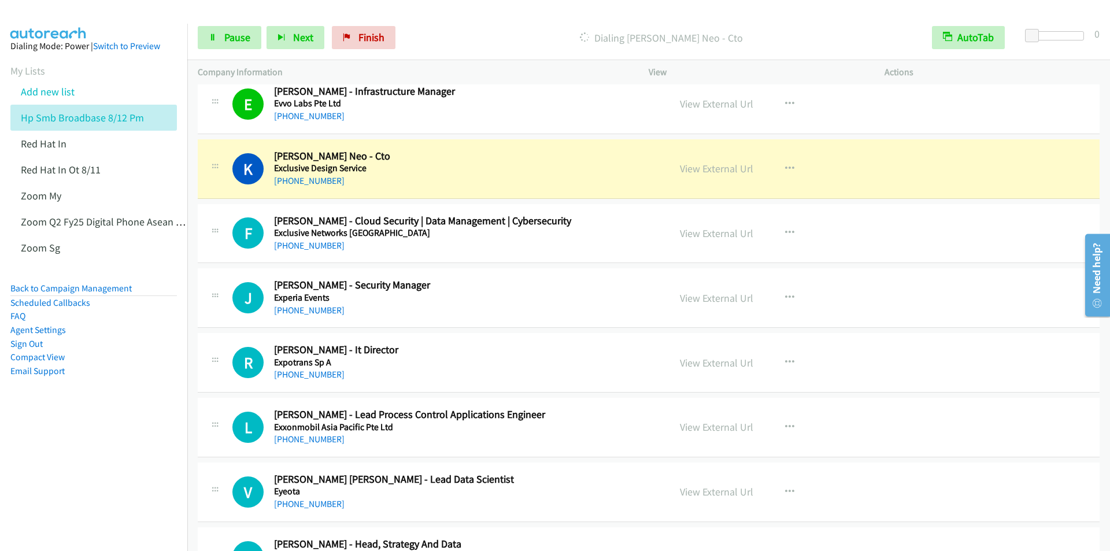
click at [438, 28] on div "Dialing [PERSON_NAME] Neo - Cto" at bounding box center [661, 37] width 521 height 23
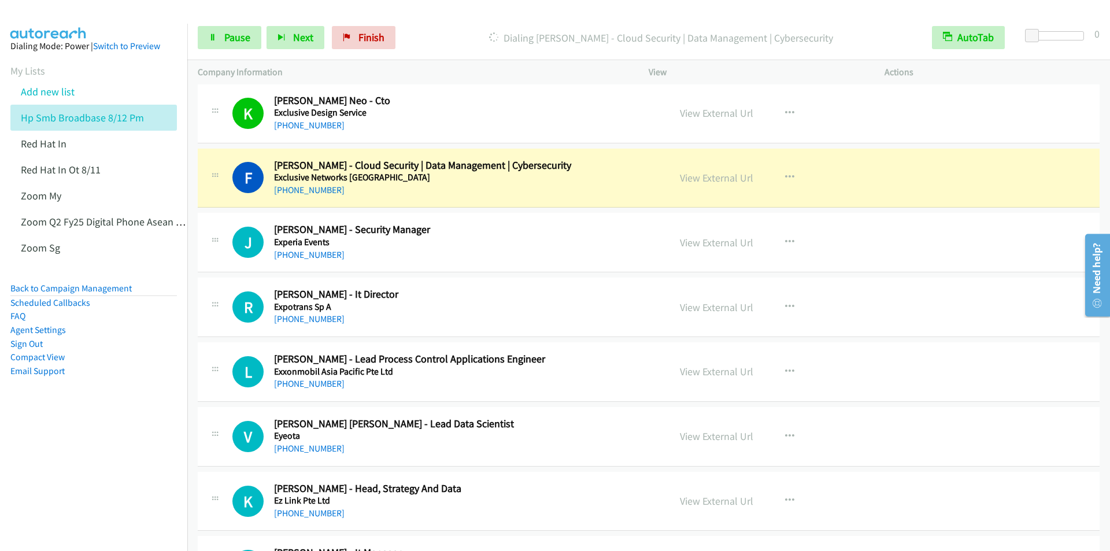
scroll to position [11736, 0]
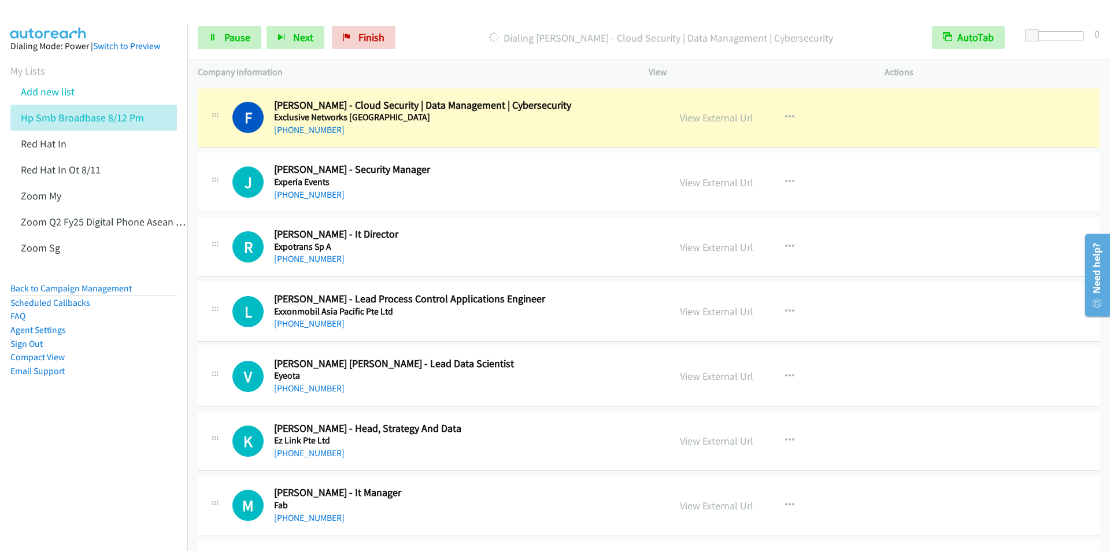
click at [445, 38] on p "Dialing [PERSON_NAME] - Cloud Security | Data Management | Cybersecurity" at bounding box center [661, 38] width 500 height 16
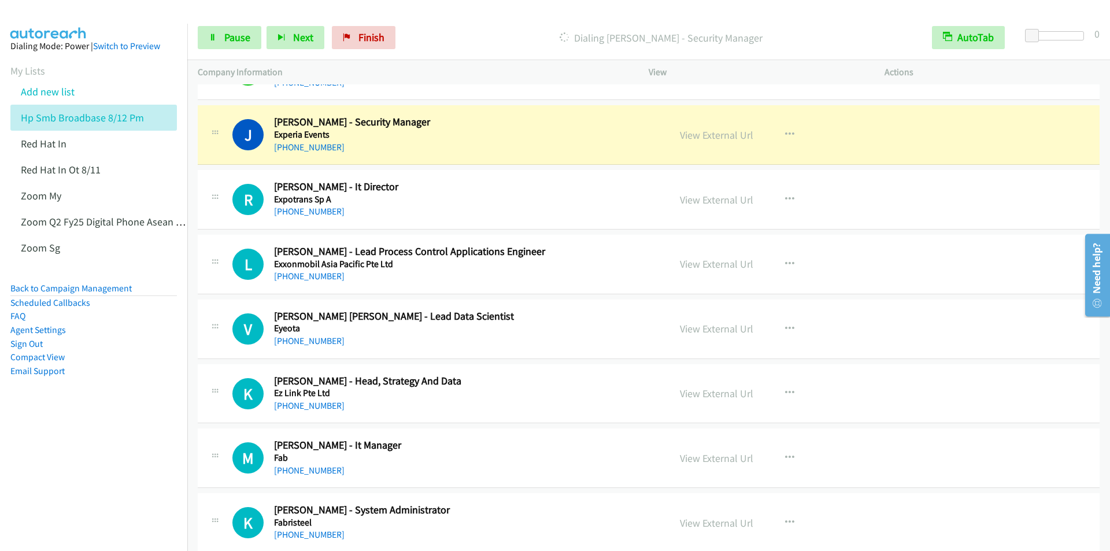
scroll to position [11794, 0]
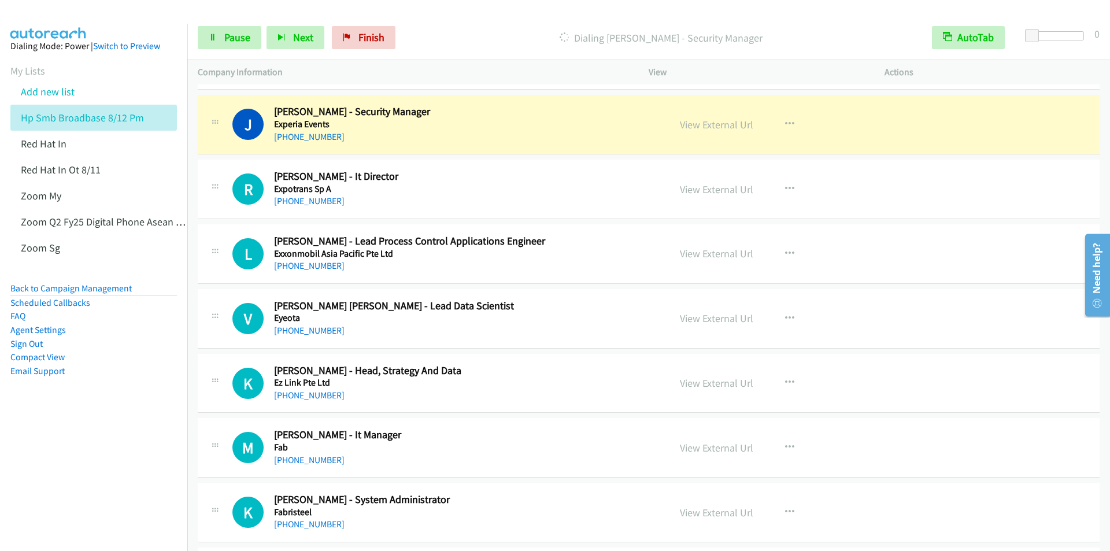
click at [461, 32] on p "Dialing [PERSON_NAME] - Security Manager" at bounding box center [661, 38] width 500 height 16
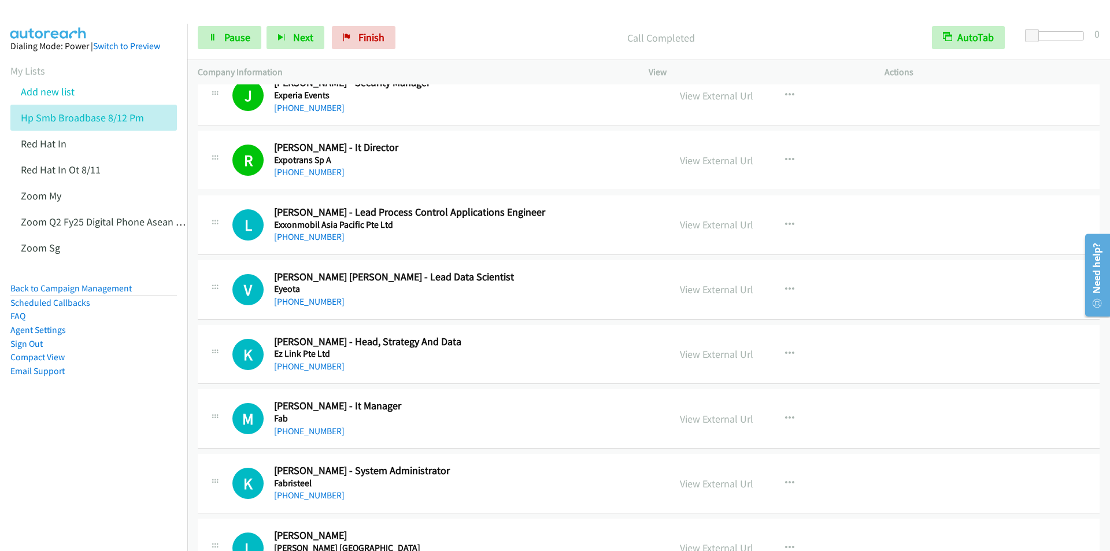
scroll to position [11678, 0]
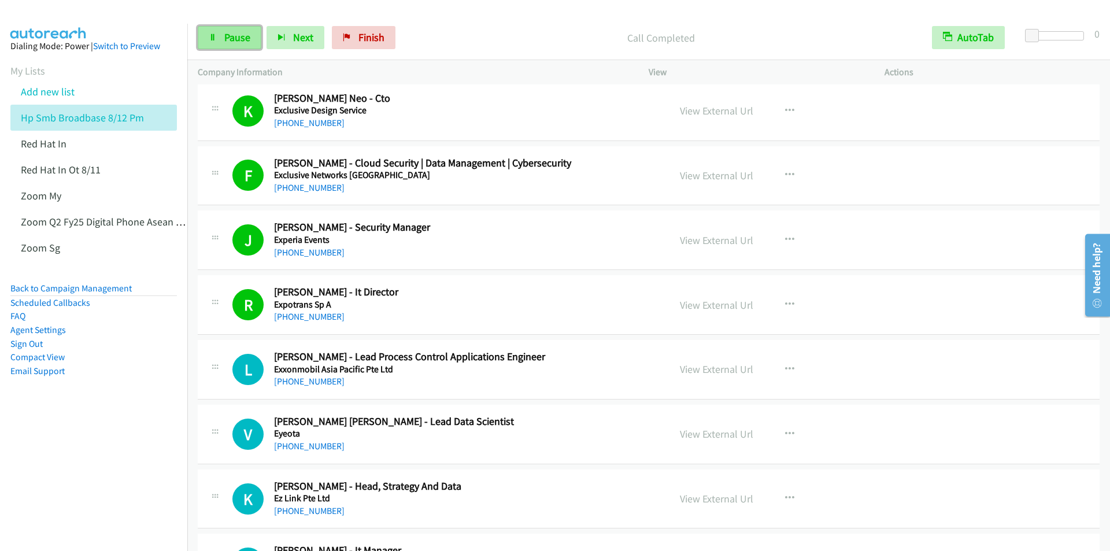
click at [228, 37] on span "Pause" at bounding box center [237, 37] width 26 height 13
click at [229, 41] on span "Start Calls" at bounding box center [246, 37] width 45 height 13
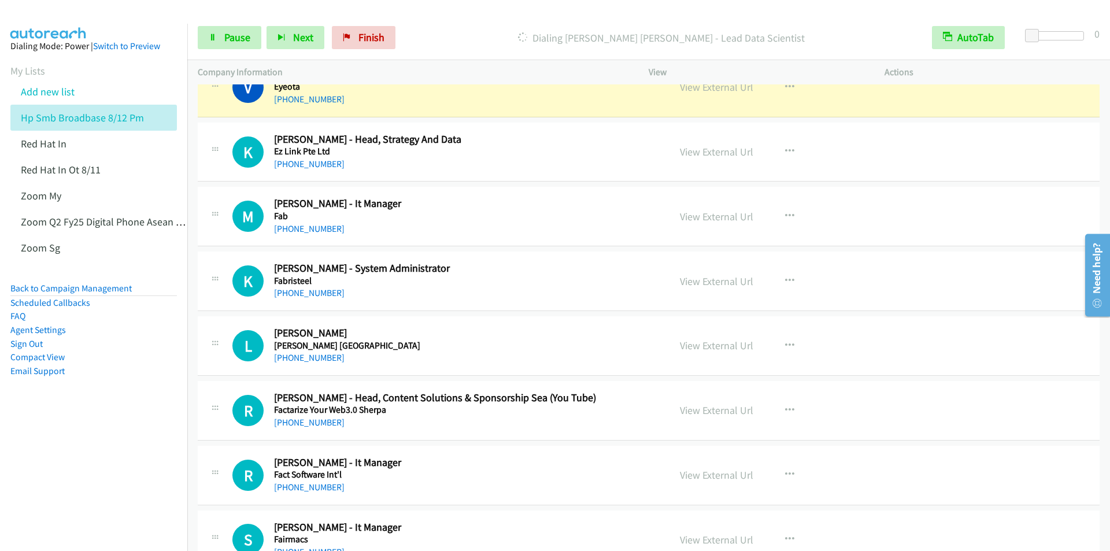
scroll to position [11967, 0]
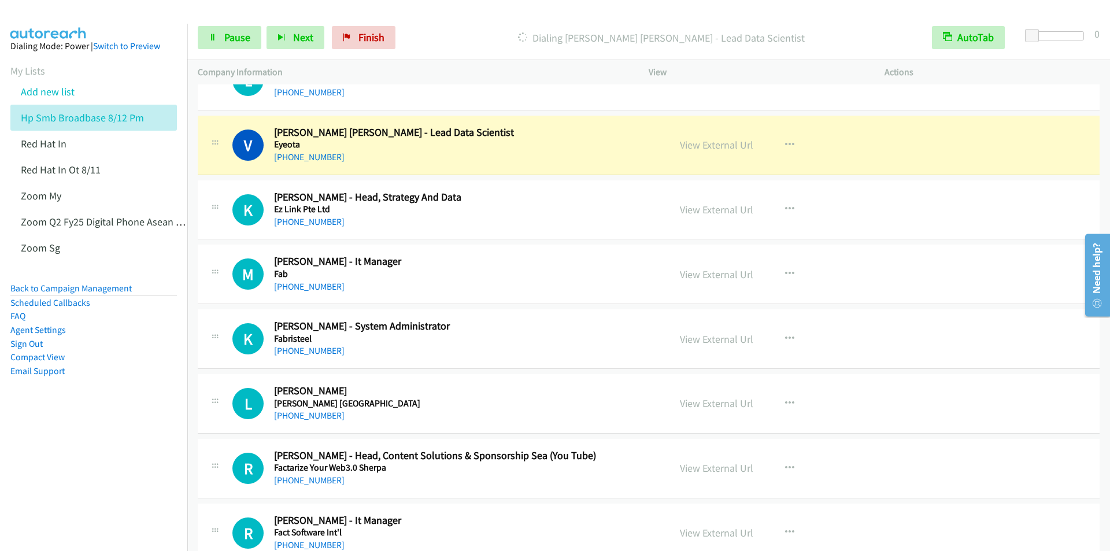
click at [480, 27] on div "Dialing [PERSON_NAME] [PERSON_NAME] - Lead Data Scientist" at bounding box center [661, 37] width 521 height 23
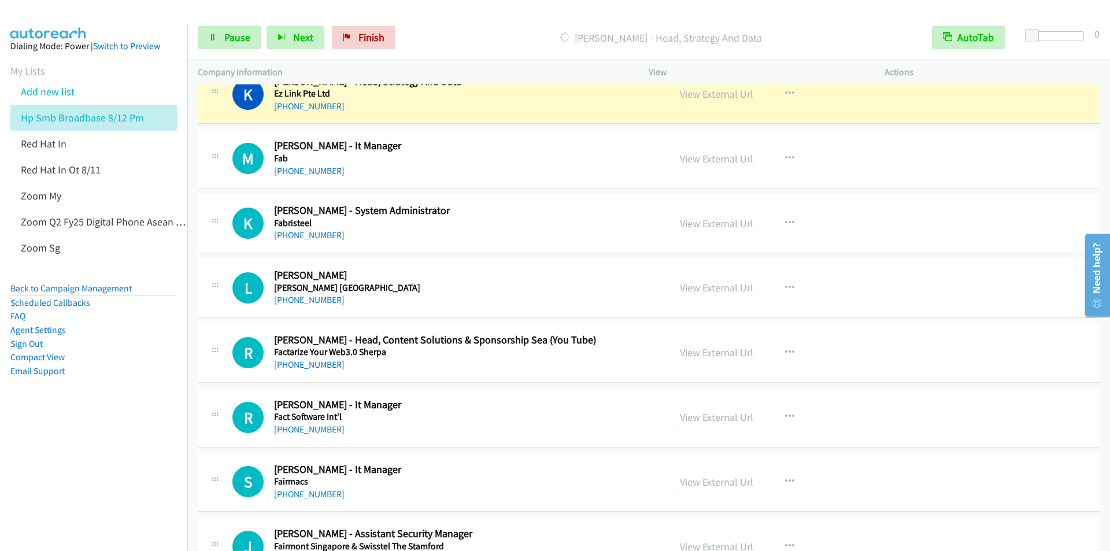
scroll to position [12025, 0]
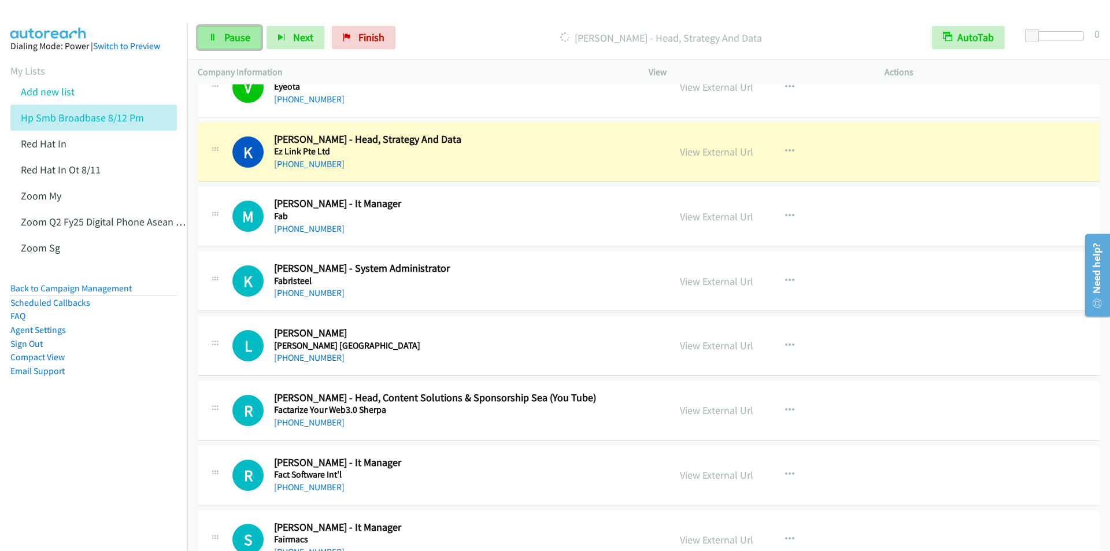
click at [228, 42] on span "Pause" at bounding box center [237, 37] width 26 height 13
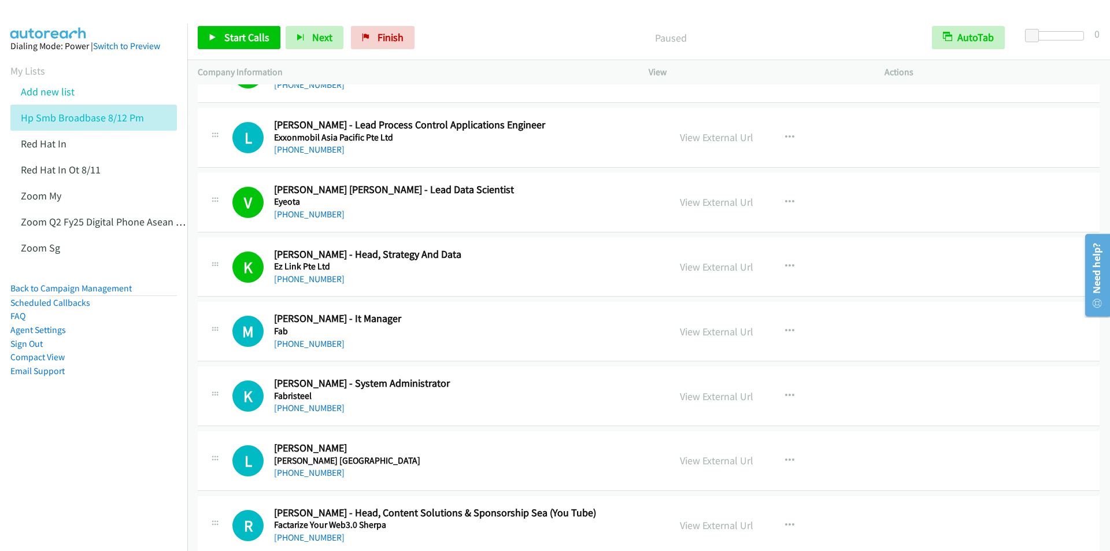
scroll to position [11909, 0]
click at [253, 32] on span "Start Calls" at bounding box center [246, 37] width 45 height 13
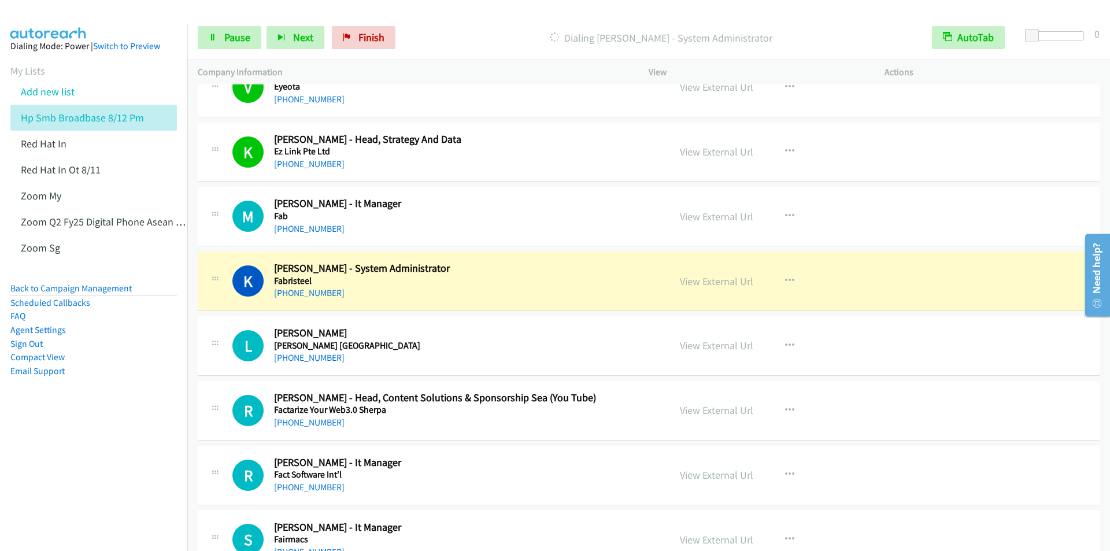
scroll to position [12083, 0]
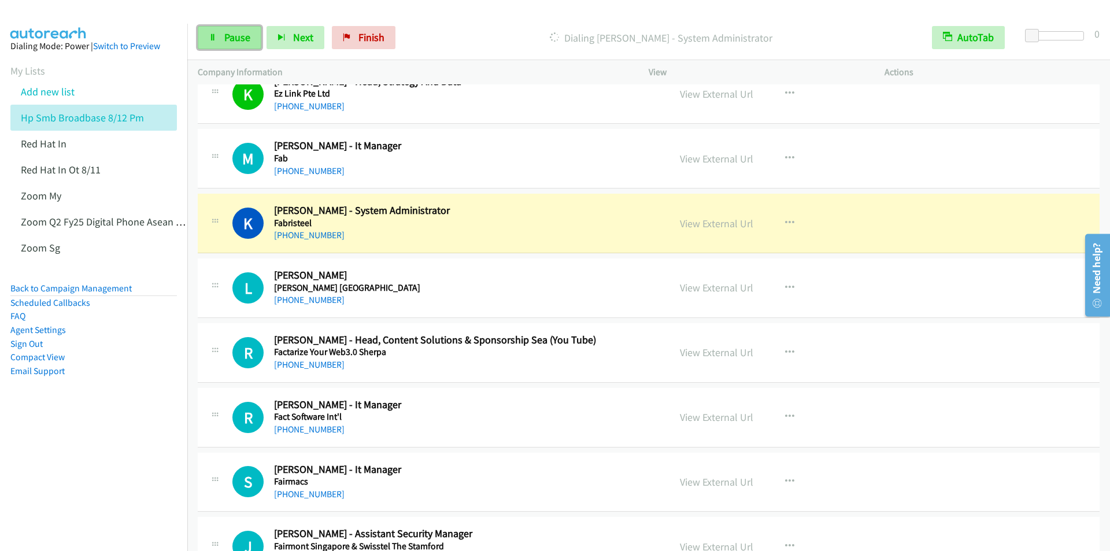
click at [242, 41] on span "Pause" at bounding box center [237, 37] width 26 height 13
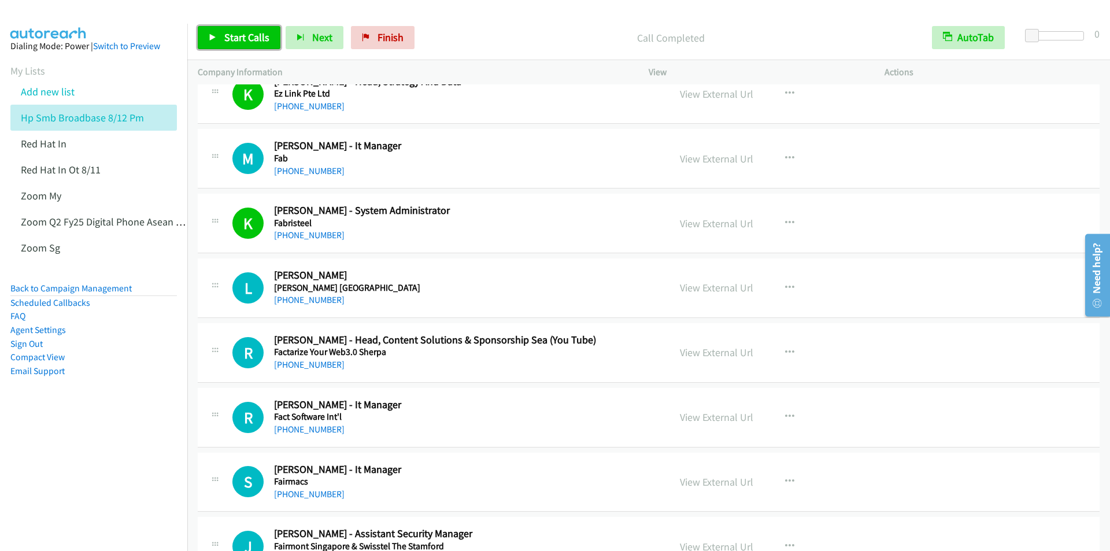
click at [233, 36] on span "Start Calls" at bounding box center [246, 37] width 45 height 13
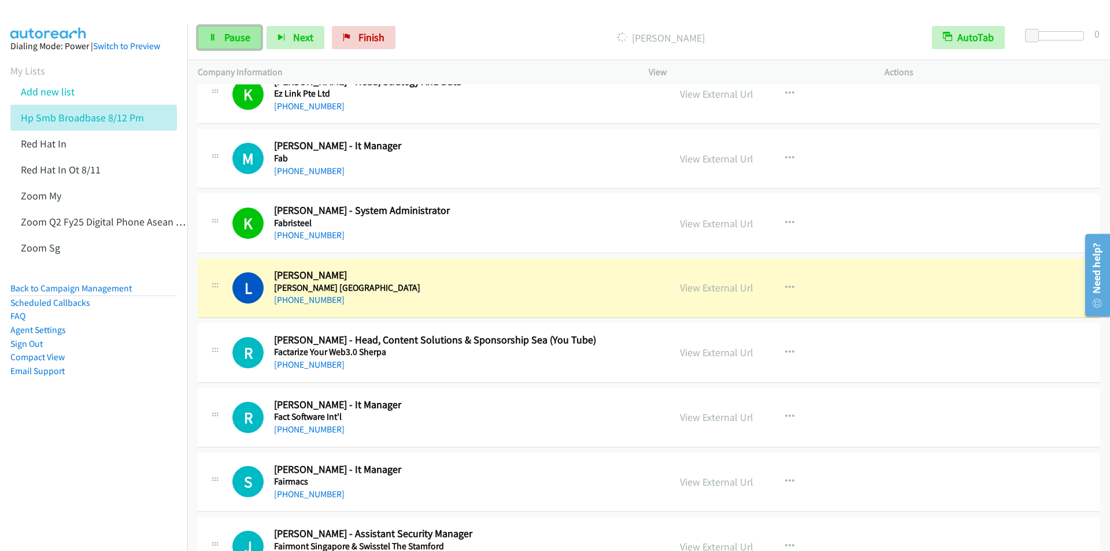
click at [223, 40] on link "Pause" at bounding box center [230, 37] width 64 height 23
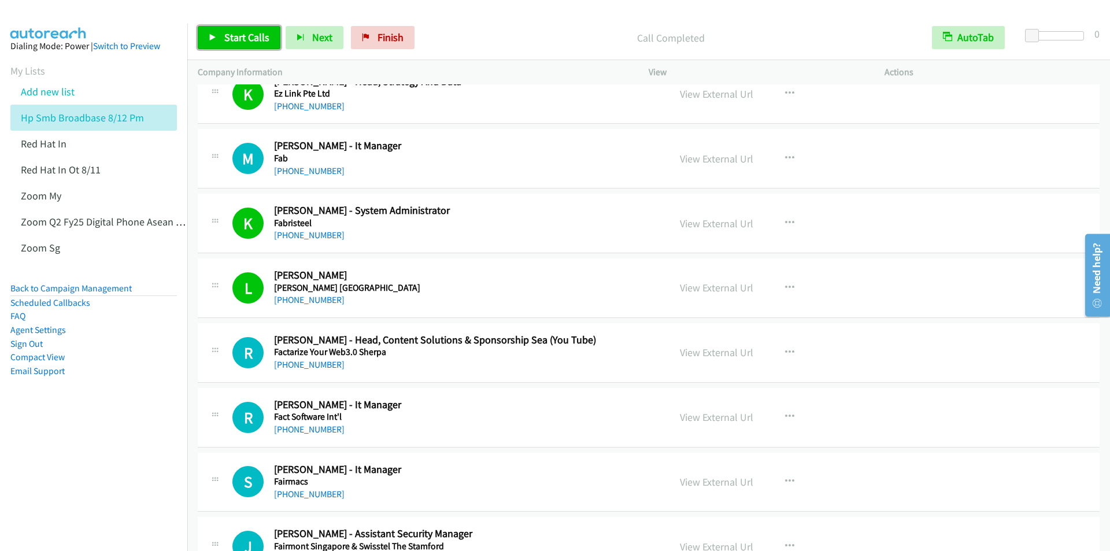
click at [251, 39] on span "Start Calls" at bounding box center [246, 37] width 45 height 13
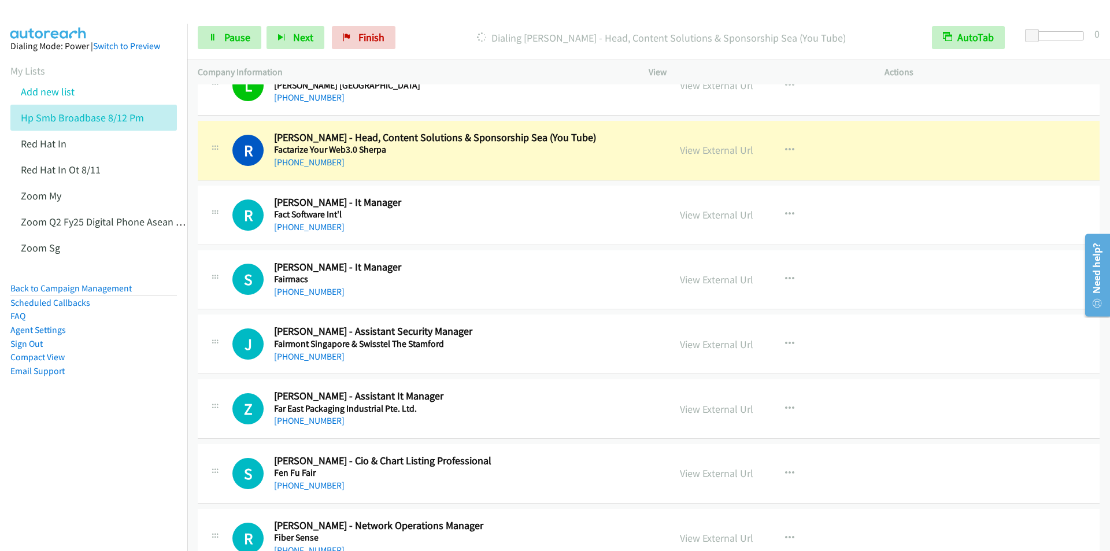
scroll to position [12314, 0]
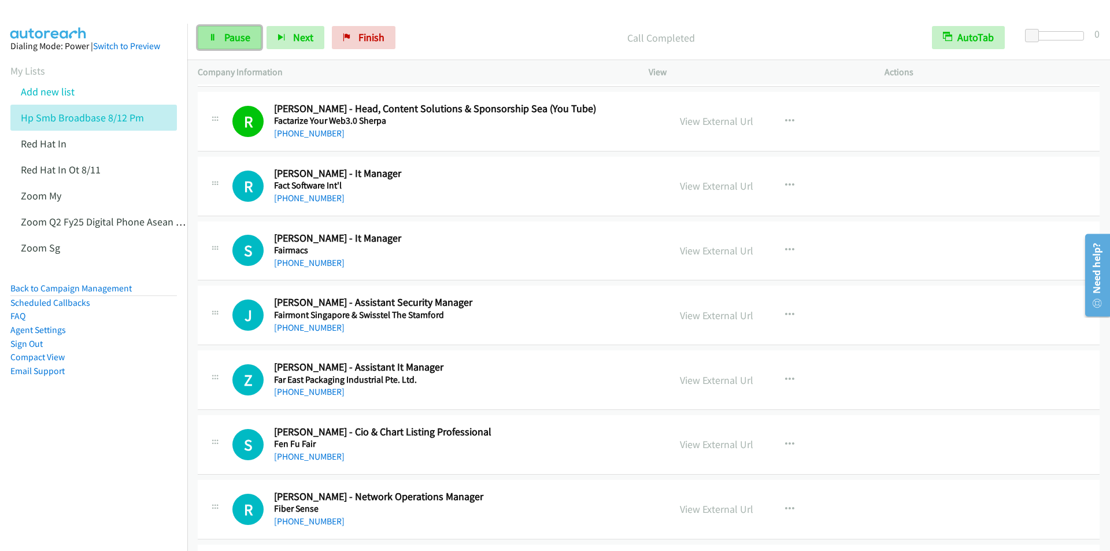
click at [221, 43] on link "Pause" at bounding box center [230, 37] width 64 height 23
click at [226, 43] on span "Start Calls" at bounding box center [246, 37] width 45 height 13
click at [231, 38] on span "Pause" at bounding box center [237, 37] width 26 height 13
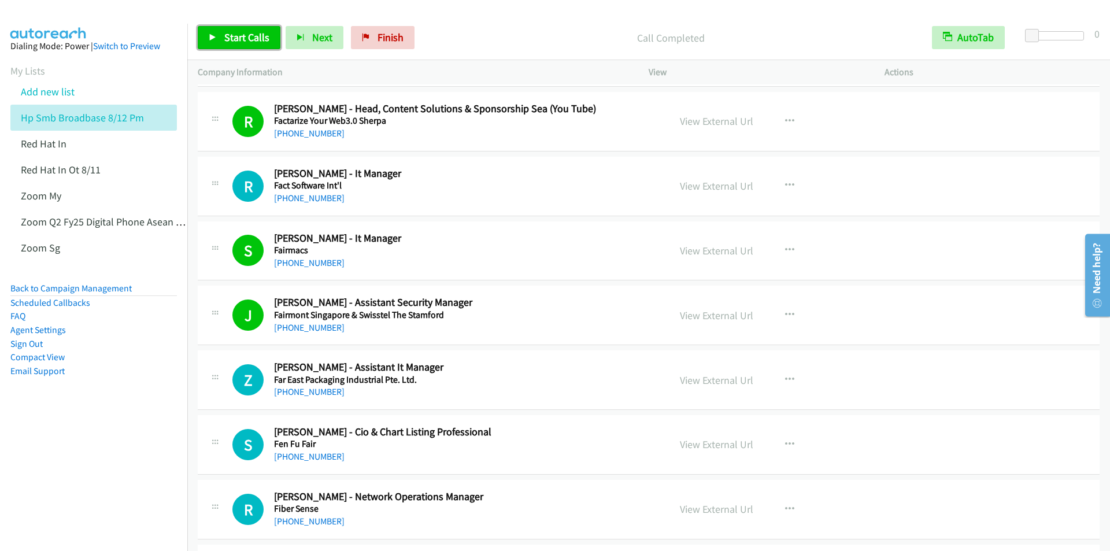
click at [249, 33] on span "Start Calls" at bounding box center [246, 37] width 45 height 13
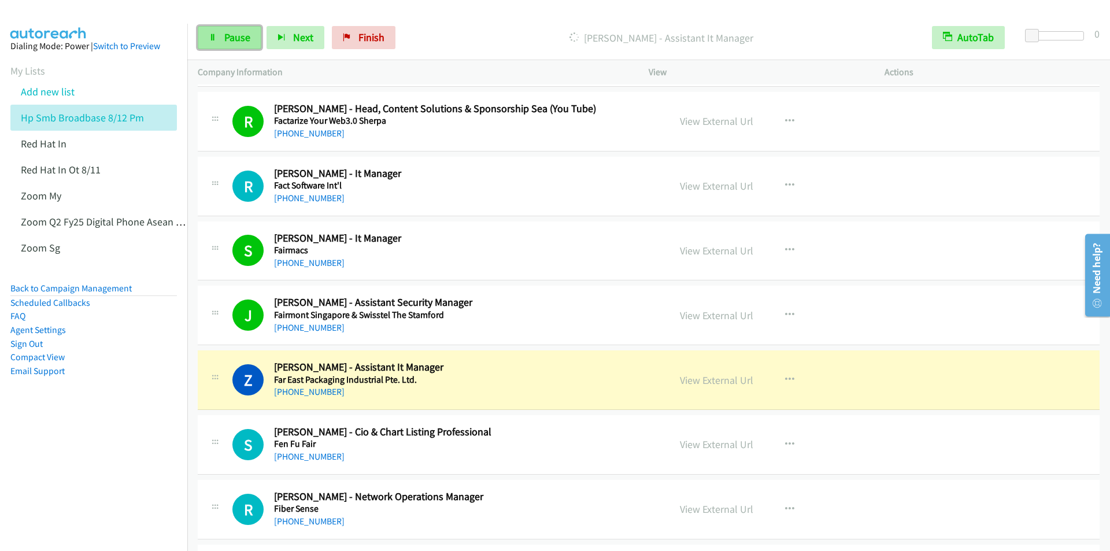
click at [225, 33] on span "Pause" at bounding box center [237, 37] width 26 height 13
click at [225, 33] on span "Start Calls" at bounding box center [246, 37] width 45 height 13
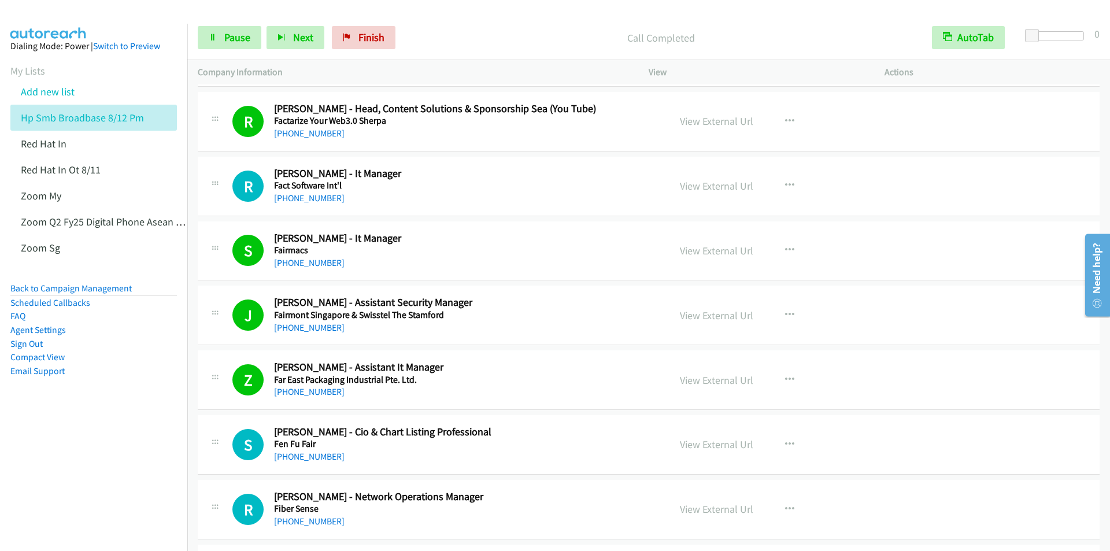
click at [451, 28] on div "Call Completed" at bounding box center [661, 37] width 521 height 23
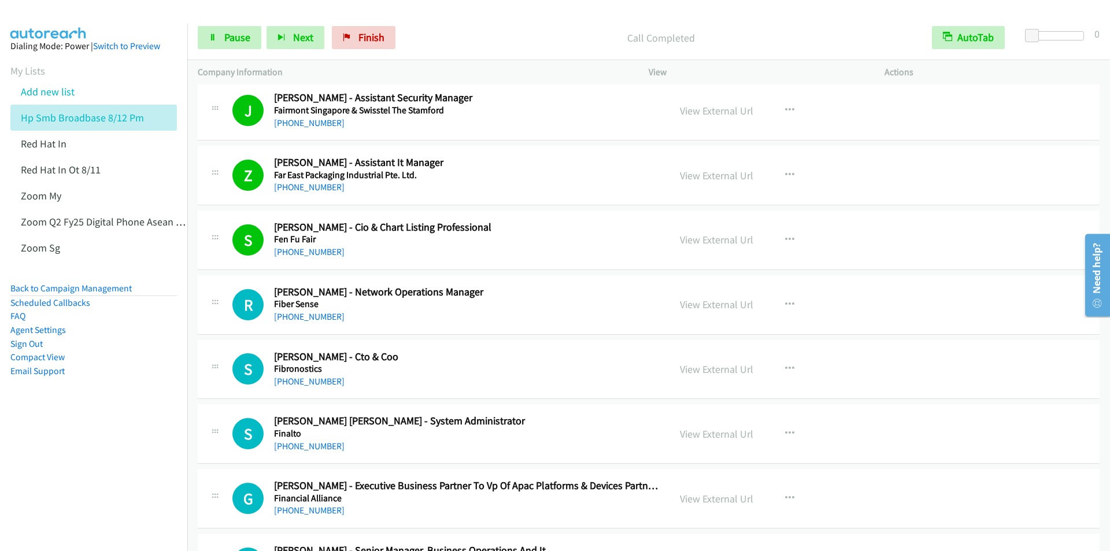
scroll to position [12430, 0]
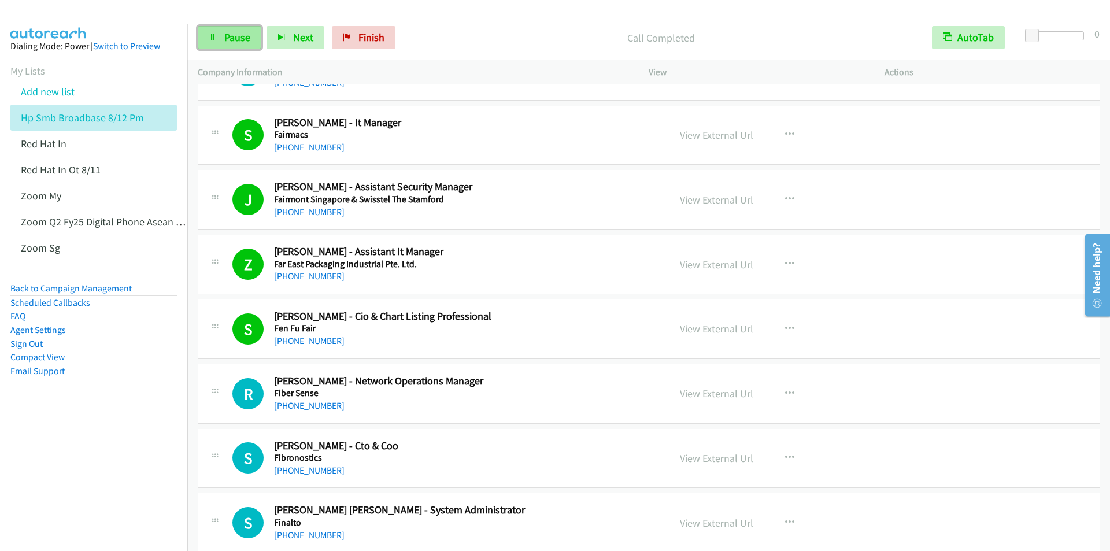
click at [236, 39] on span "Pause" at bounding box center [237, 37] width 26 height 13
click at [232, 40] on span "Start Calls" at bounding box center [246, 37] width 45 height 13
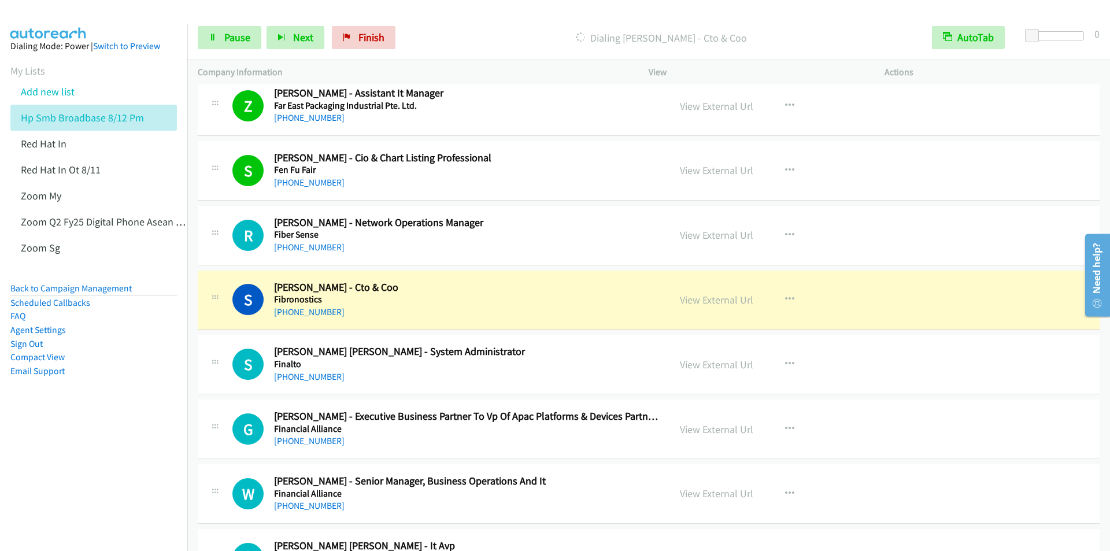
scroll to position [12603, 0]
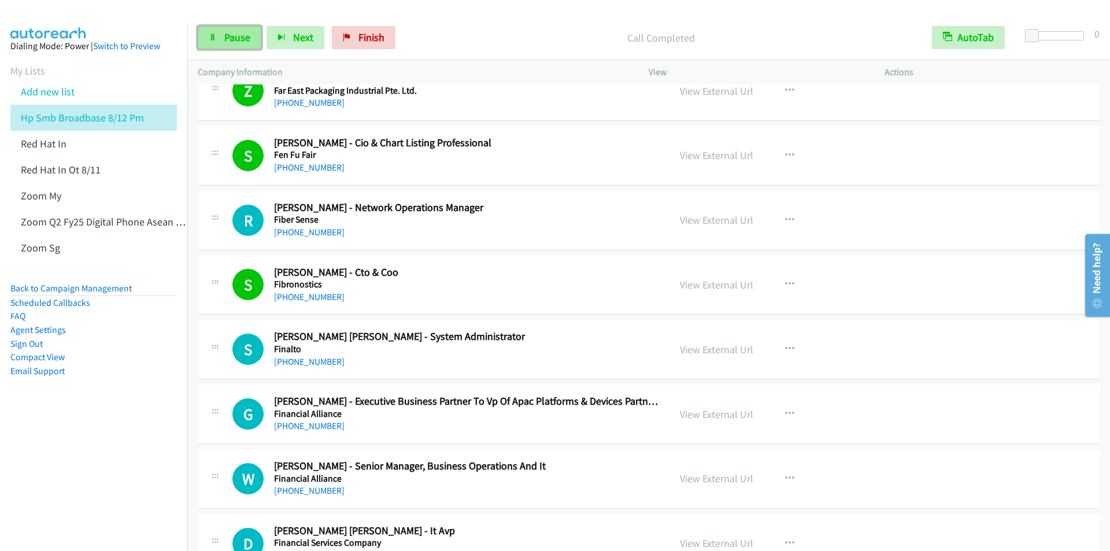
click at [226, 43] on span "Pause" at bounding box center [237, 37] width 26 height 13
click at [226, 43] on span "Start Calls" at bounding box center [246, 37] width 45 height 13
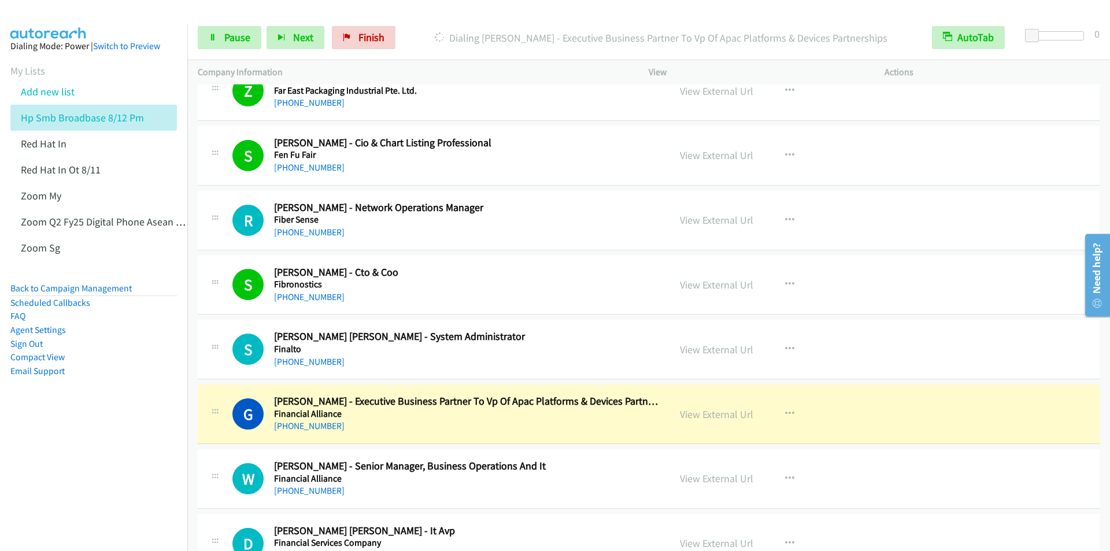
scroll to position [12661, 0]
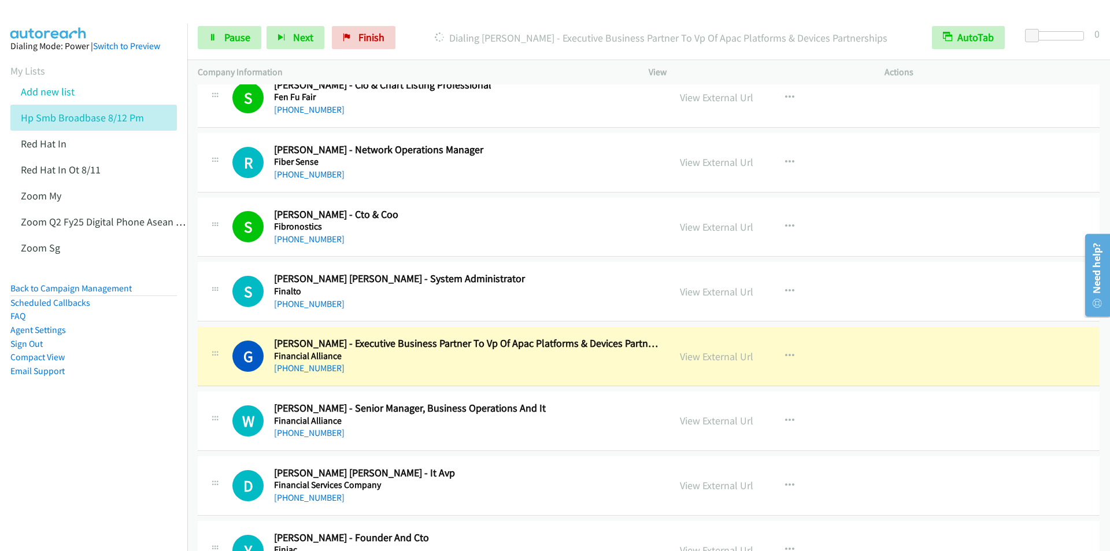
drag, startPoint x: 451, startPoint y: 303, endPoint x: 526, endPoint y: 276, distance: 79.4
click at [235, 40] on span "Pause" at bounding box center [237, 37] width 26 height 13
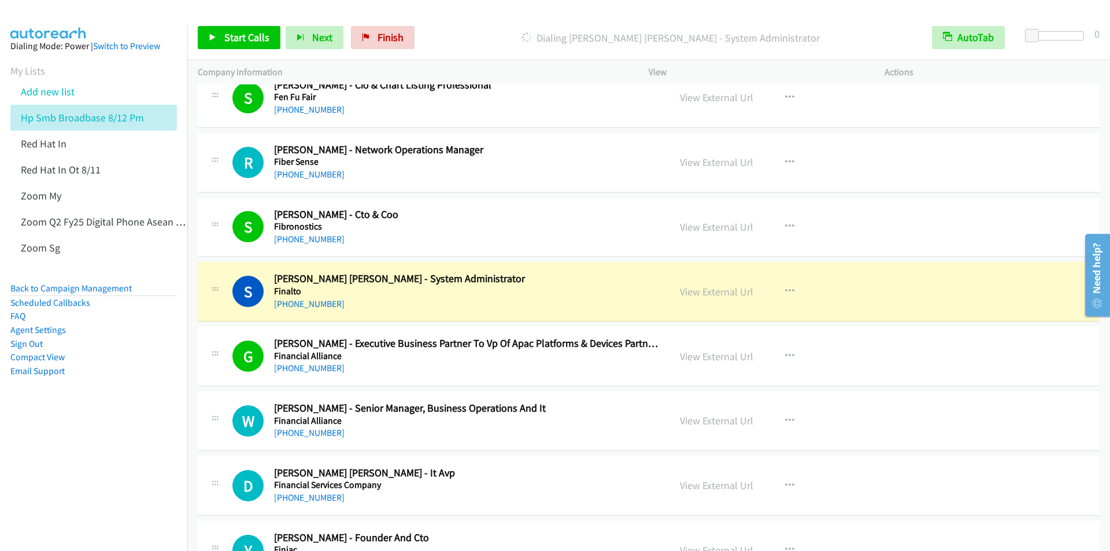
click at [461, 30] on p "Dialing [PERSON_NAME] [PERSON_NAME] - System Administrator" at bounding box center [670, 38] width 481 height 16
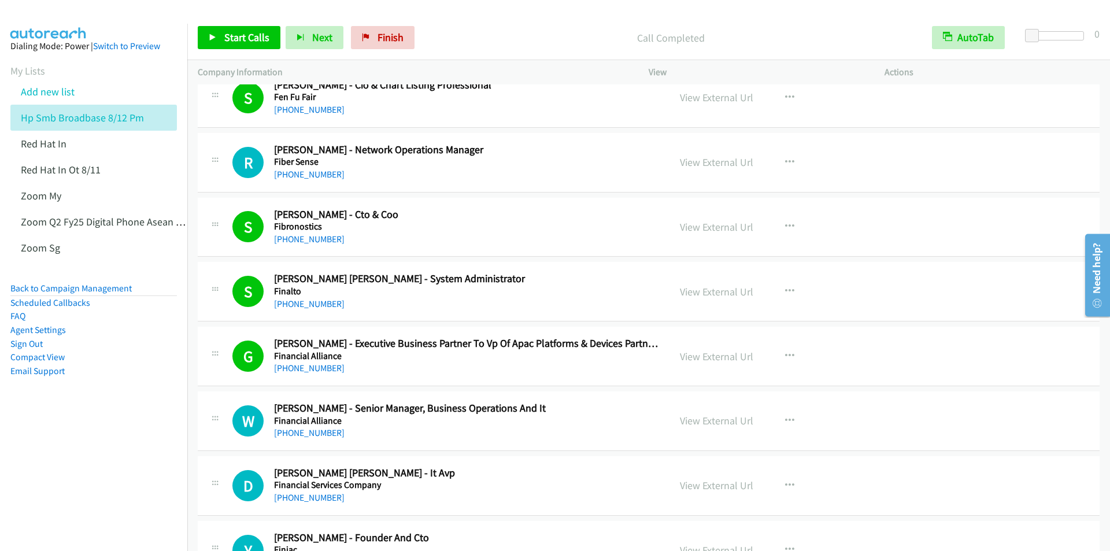
scroll to position [12719, 0]
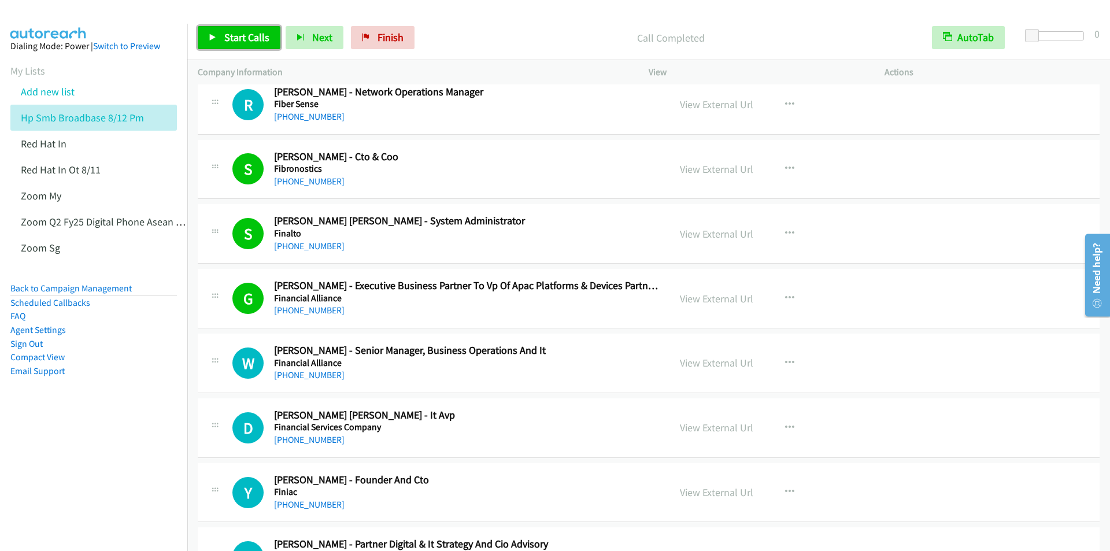
click at [249, 33] on span "Start Calls" at bounding box center [246, 37] width 45 height 13
click at [230, 40] on span "Pause" at bounding box center [237, 37] width 26 height 13
click at [230, 39] on span "Start Calls" at bounding box center [246, 37] width 45 height 13
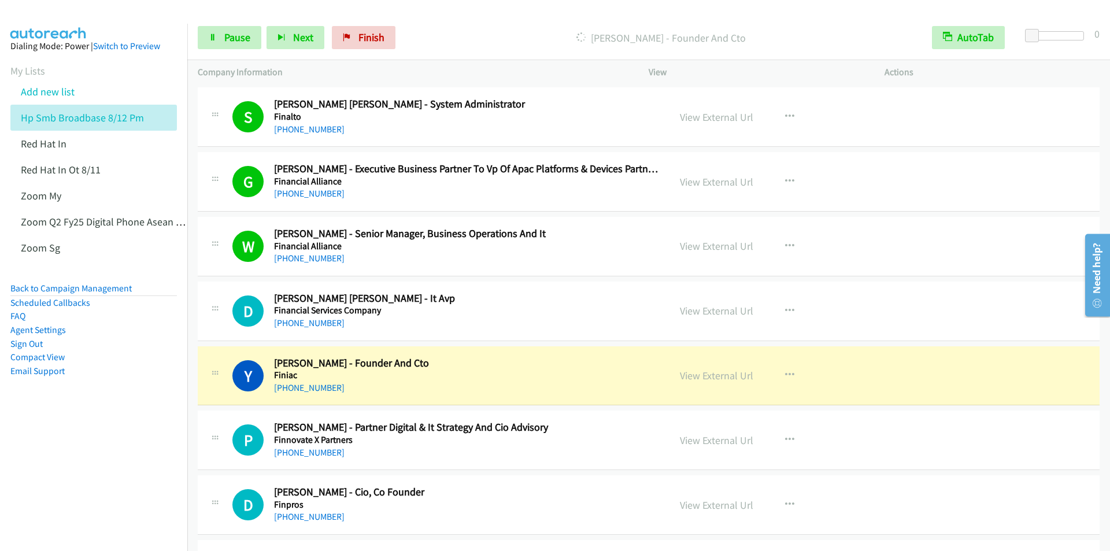
scroll to position [12834, 0]
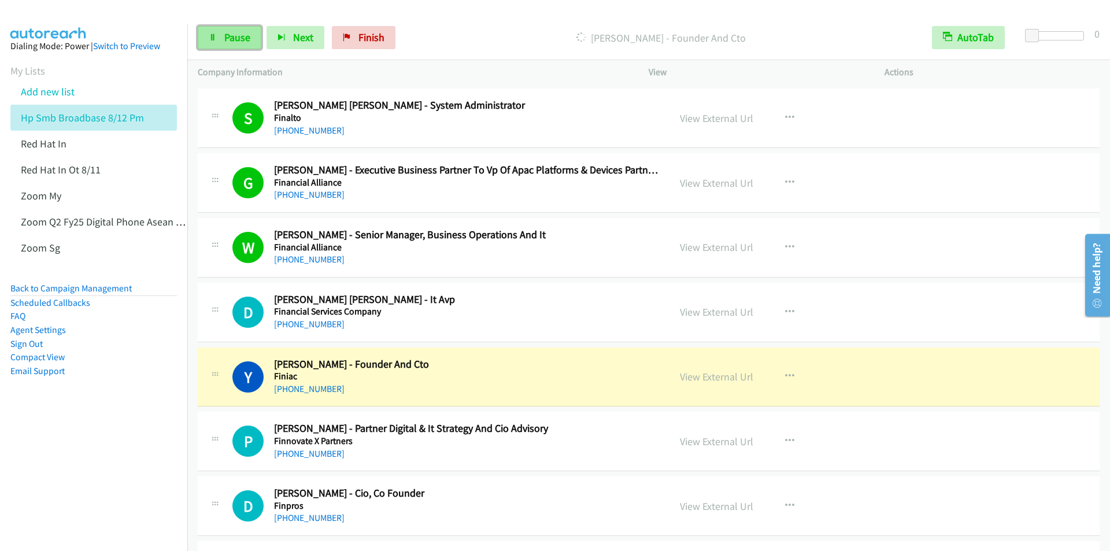
click at [242, 38] on span "Pause" at bounding box center [237, 37] width 26 height 13
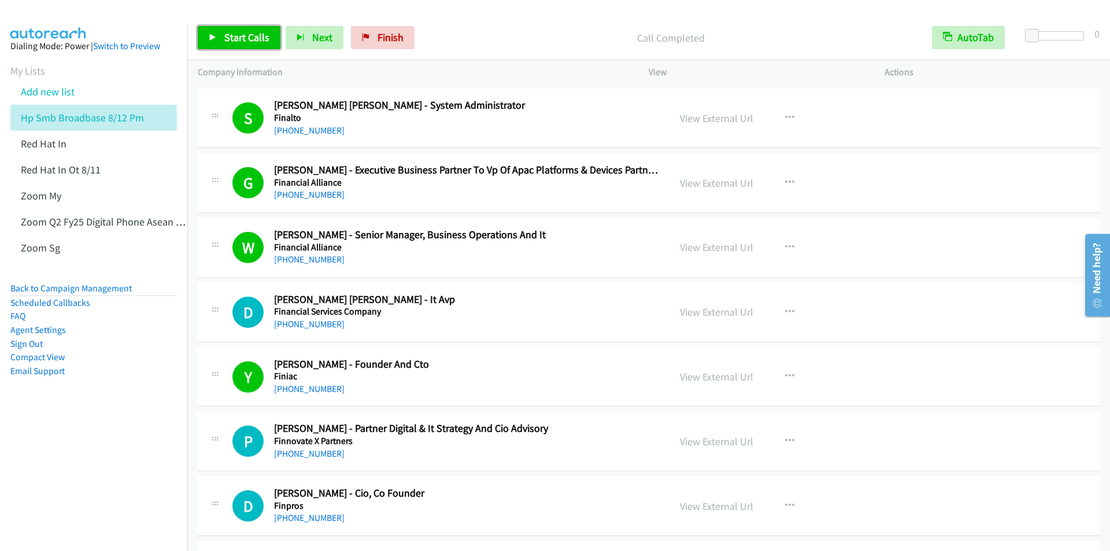
click at [236, 41] on span "Start Calls" at bounding box center [246, 37] width 45 height 13
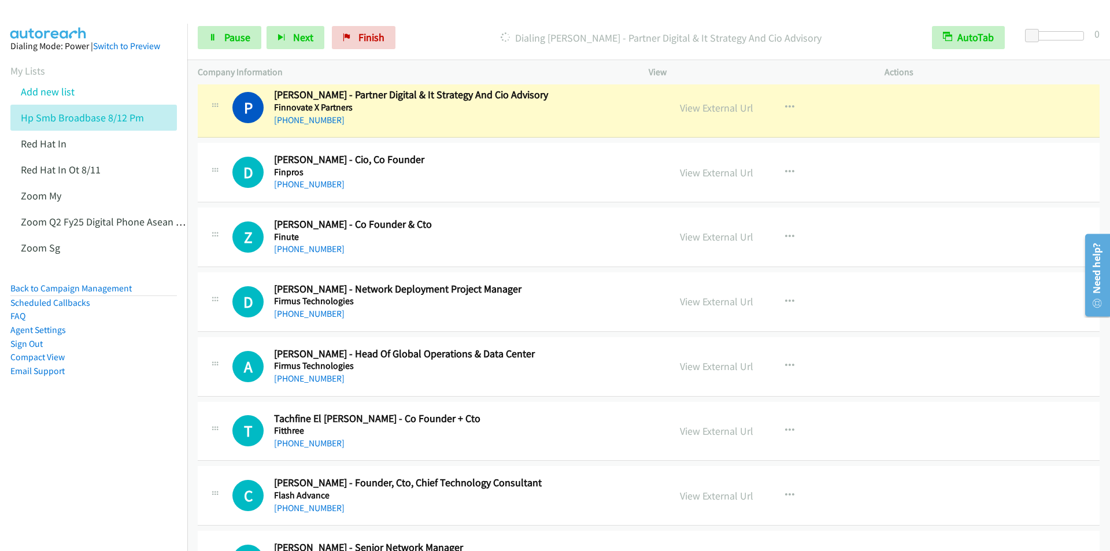
scroll to position [13181, 0]
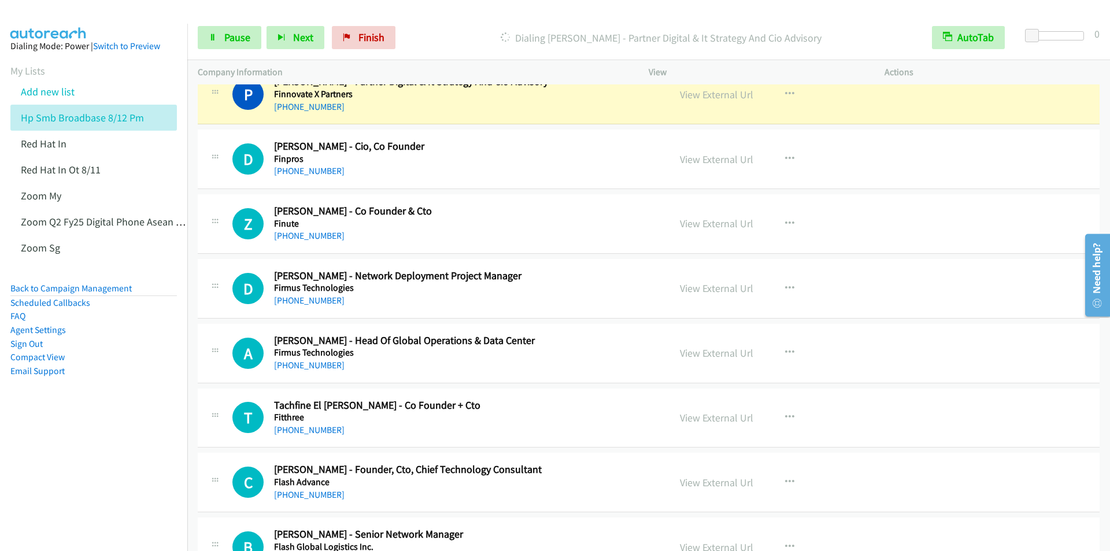
click at [451, 51] on div "Start Calls Pause Next Finish [PERSON_NAME] - Partner Digital & It Strategy And…" at bounding box center [648, 38] width 923 height 45
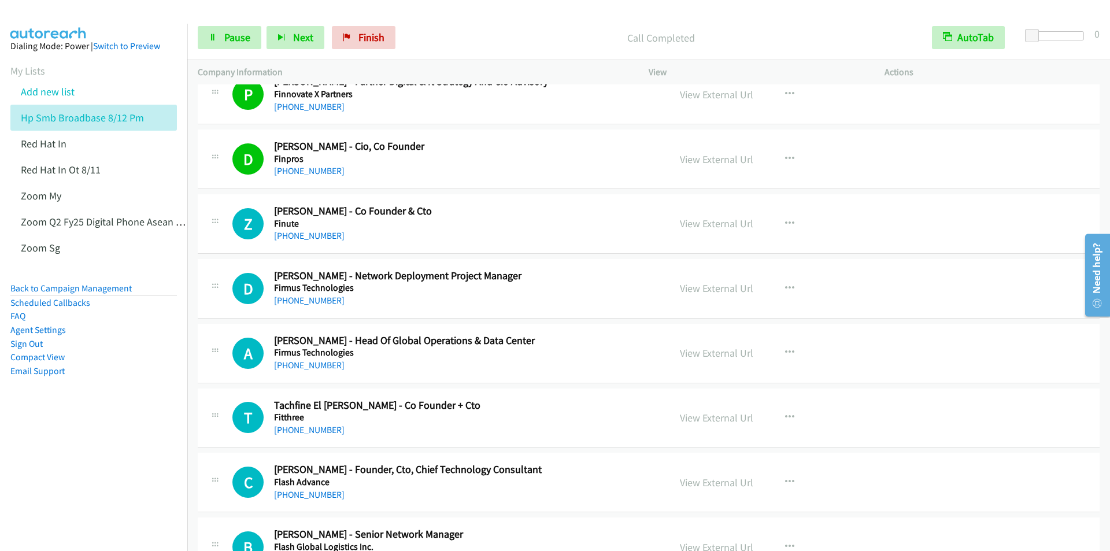
click at [472, 151] on h2 "[PERSON_NAME] - Cio, Co Founder" at bounding box center [466, 146] width 385 height 13
click at [467, 32] on p "Call Completed" at bounding box center [661, 38] width 500 height 16
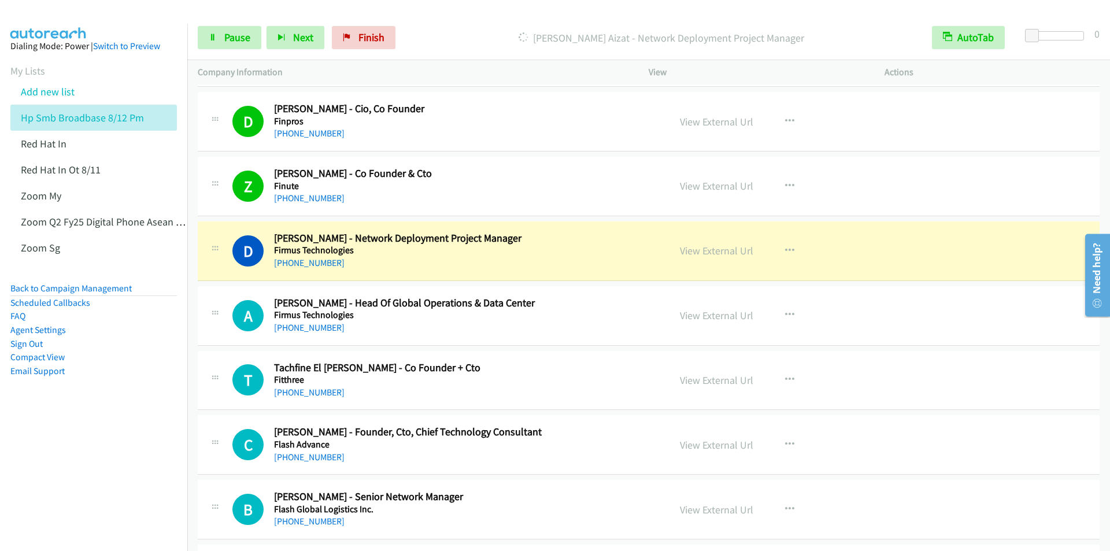
scroll to position [13239, 0]
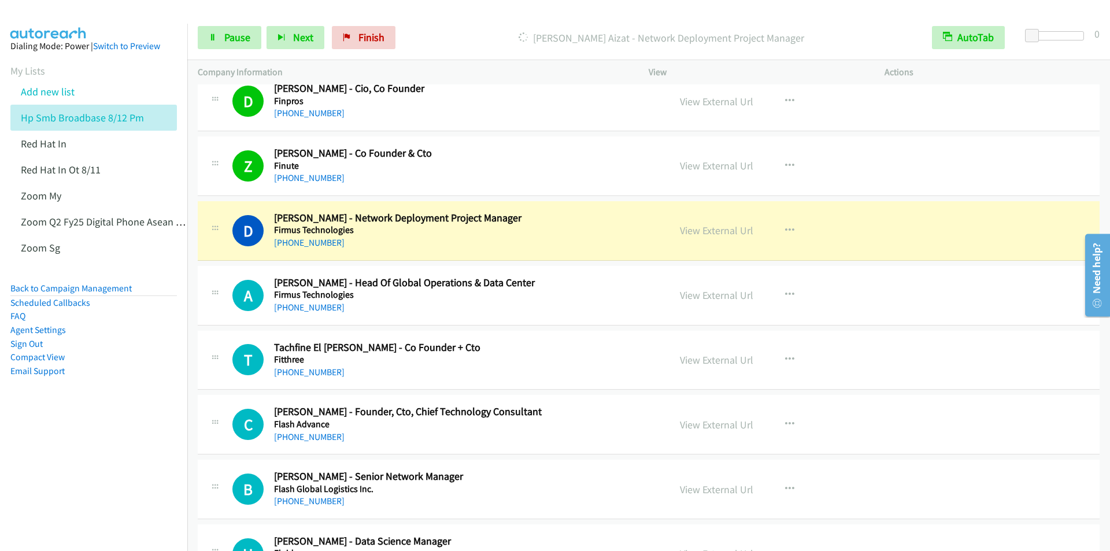
click at [460, 18] on div "Start Calls Pause Next Finish [PERSON_NAME] - Network Deployment Project Manage…" at bounding box center [648, 38] width 923 height 45
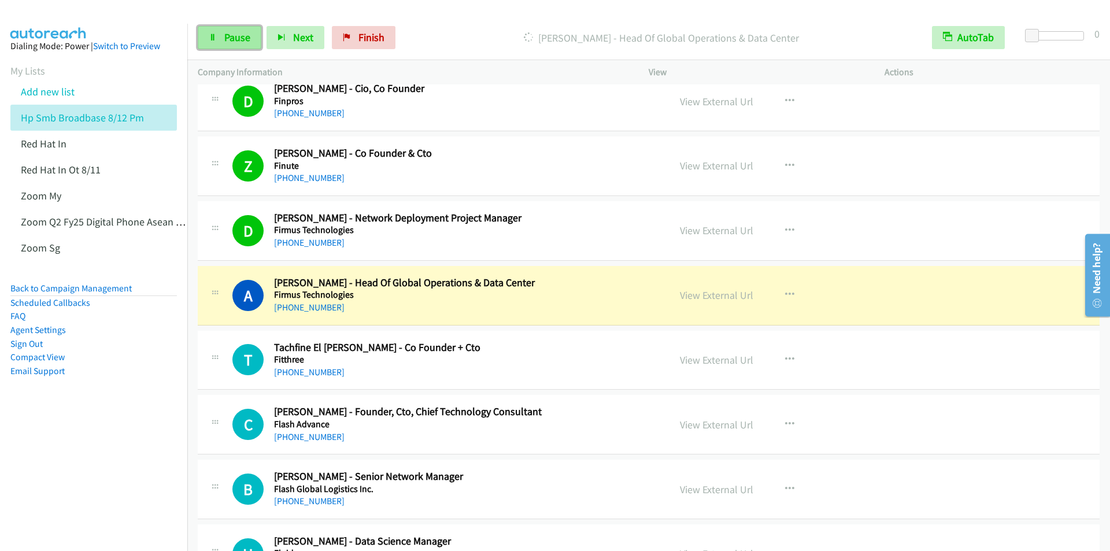
click at [236, 41] on span "Pause" at bounding box center [237, 37] width 26 height 13
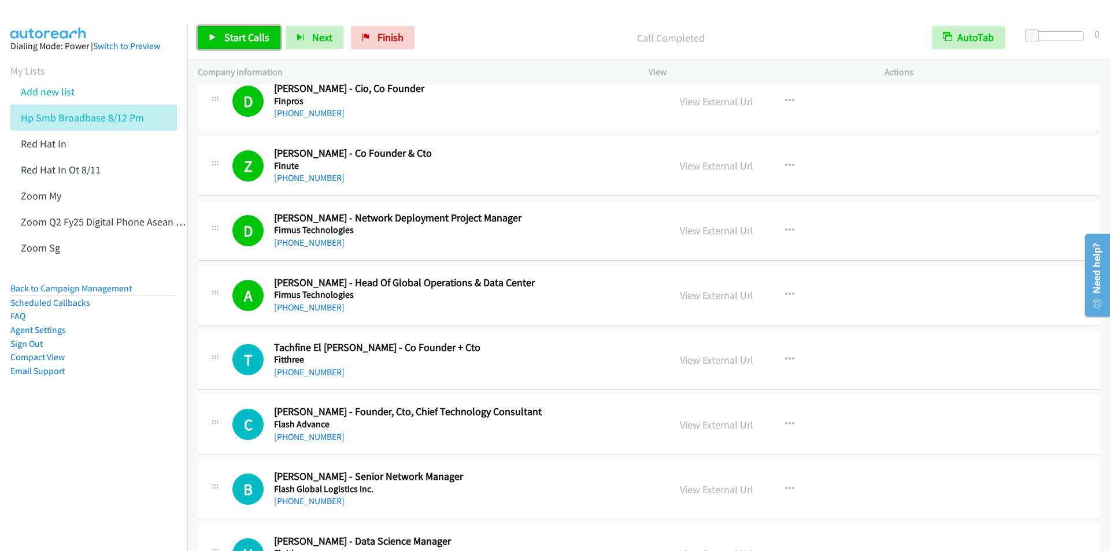
click at [245, 38] on span "Start Calls" at bounding box center [246, 37] width 45 height 13
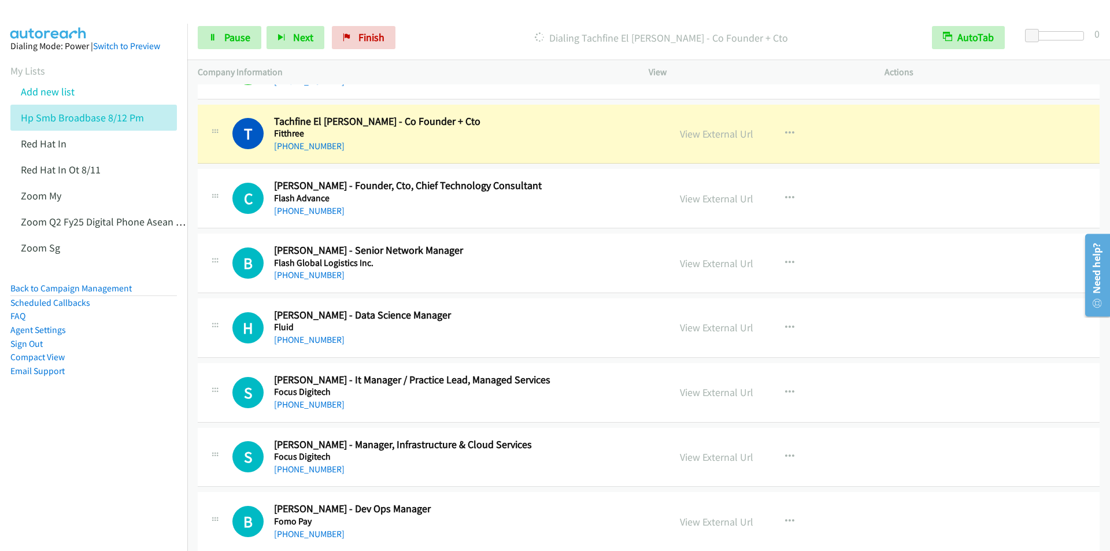
scroll to position [13470, 0]
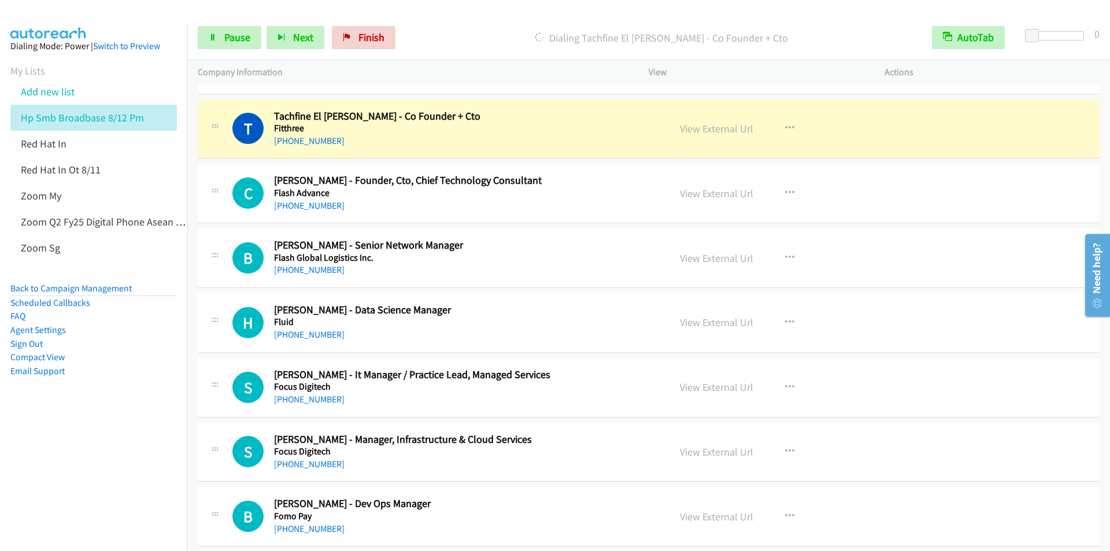
click at [460, 30] on p "Dialing Tachfine El [PERSON_NAME] - Co Founder + Cto" at bounding box center [661, 38] width 500 height 16
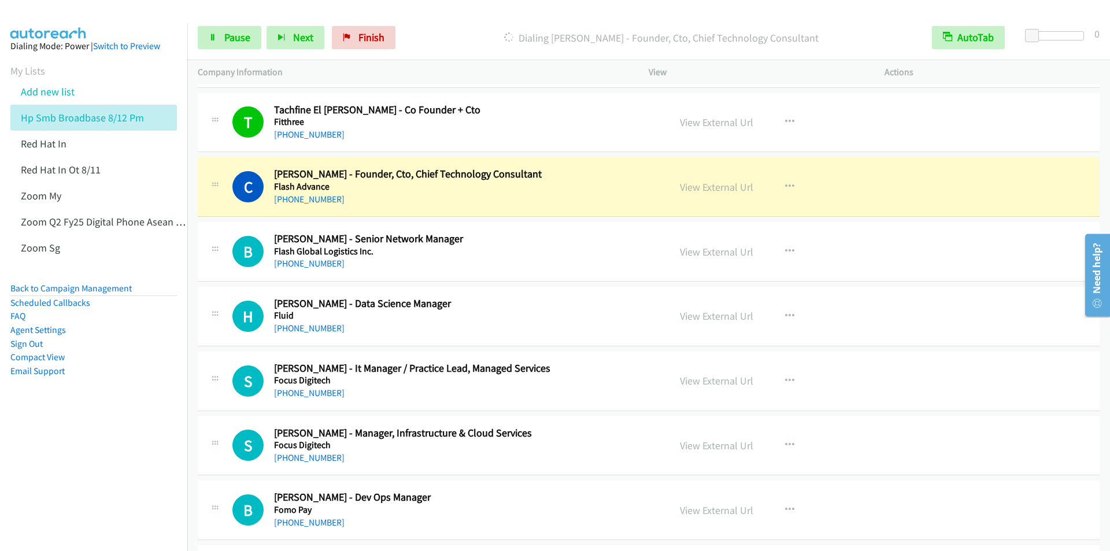
scroll to position [13361, 0]
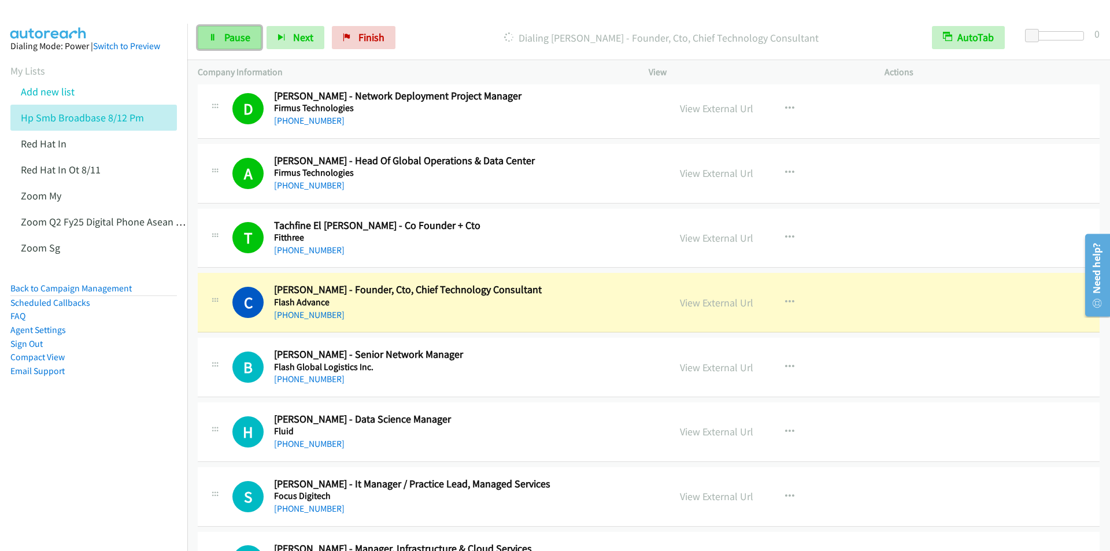
click at [236, 40] on span "Pause" at bounding box center [237, 37] width 26 height 13
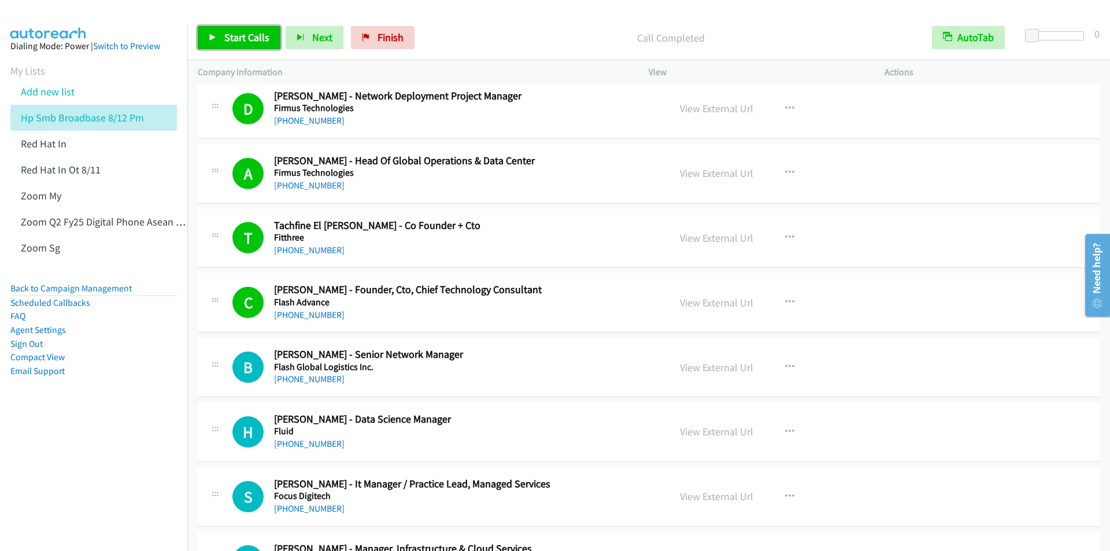
click at [245, 44] on link "Start Calls" at bounding box center [239, 37] width 83 height 23
click at [232, 41] on span "Pause" at bounding box center [237, 37] width 26 height 13
click at [232, 41] on span "Start Calls" at bounding box center [246, 37] width 45 height 13
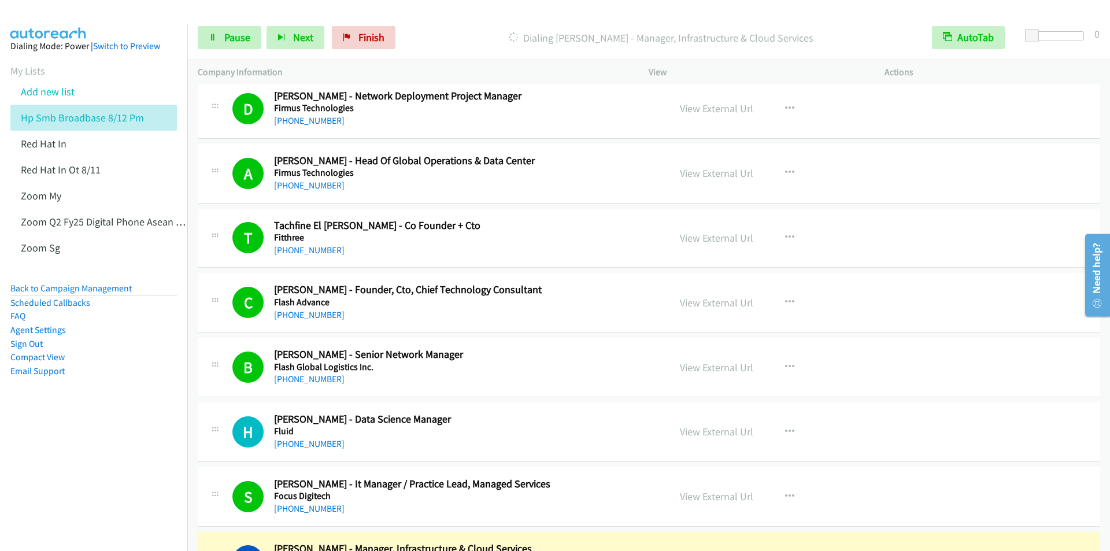
click at [441, 28] on div "Dialing [PERSON_NAME] - Manager, Infrastructure & Cloud Services" at bounding box center [661, 37] width 521 height 23
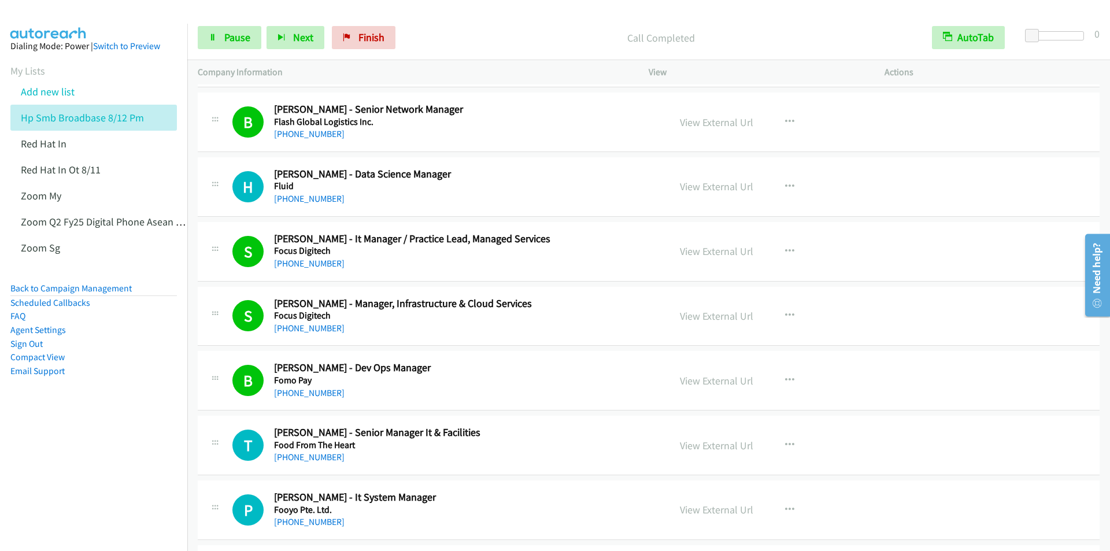
scroll to position [13592, 0]
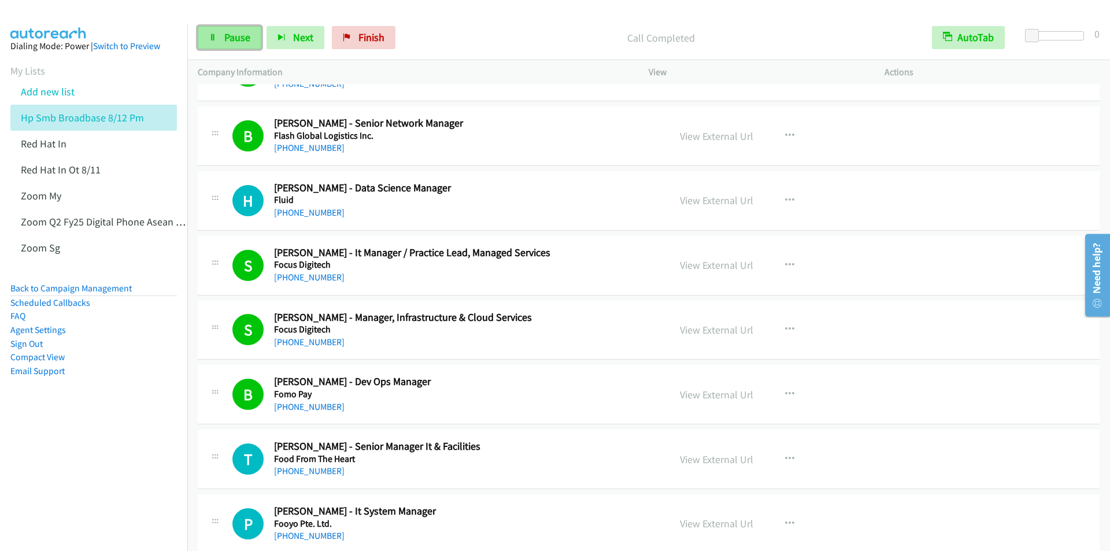
click at [232, 42] on span "Pause" at bounding box center [237, 37] width 26 height 13
click at [233, 42] on span "Start Calls" at bounding box center [246, 37] width 45 height 13
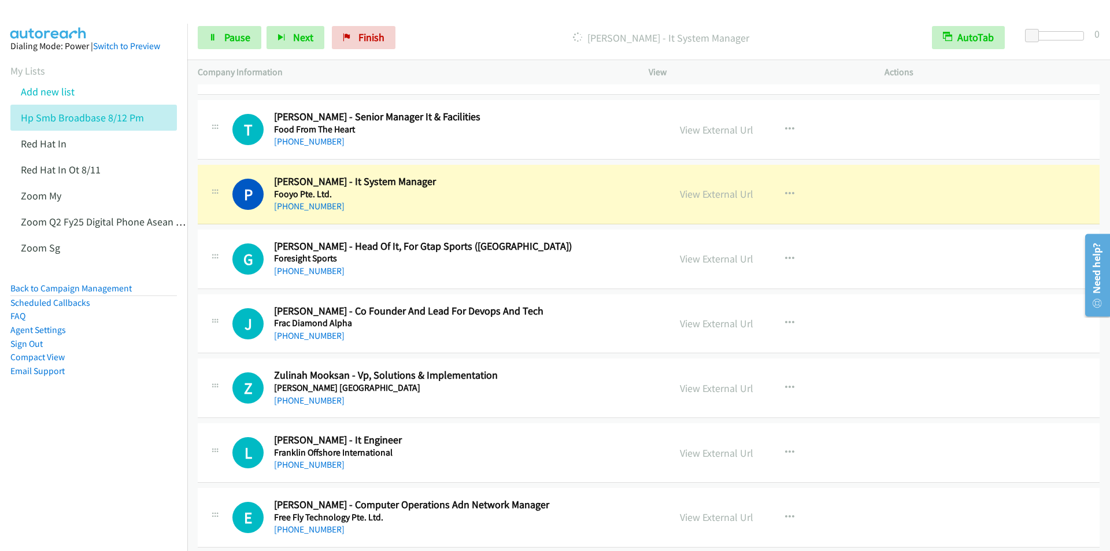
scroll to position [13939, 0]
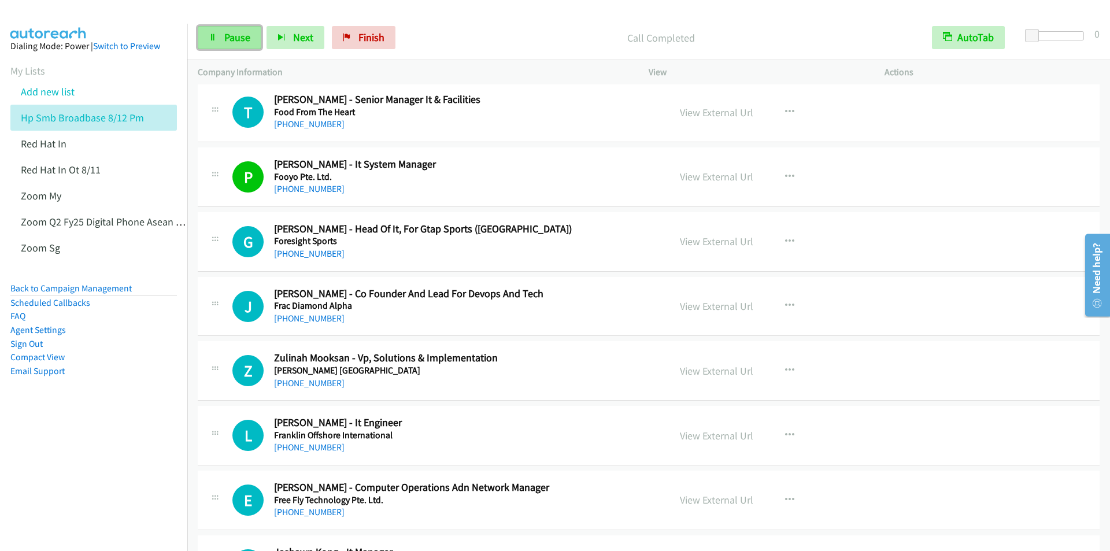
click at [219, 34] on link "Pause" at bounding box center [230, 37] width 64 height 23
click at [219, 33] on link "Start Calls" at bounding box center [239, 37] width 83 height 23
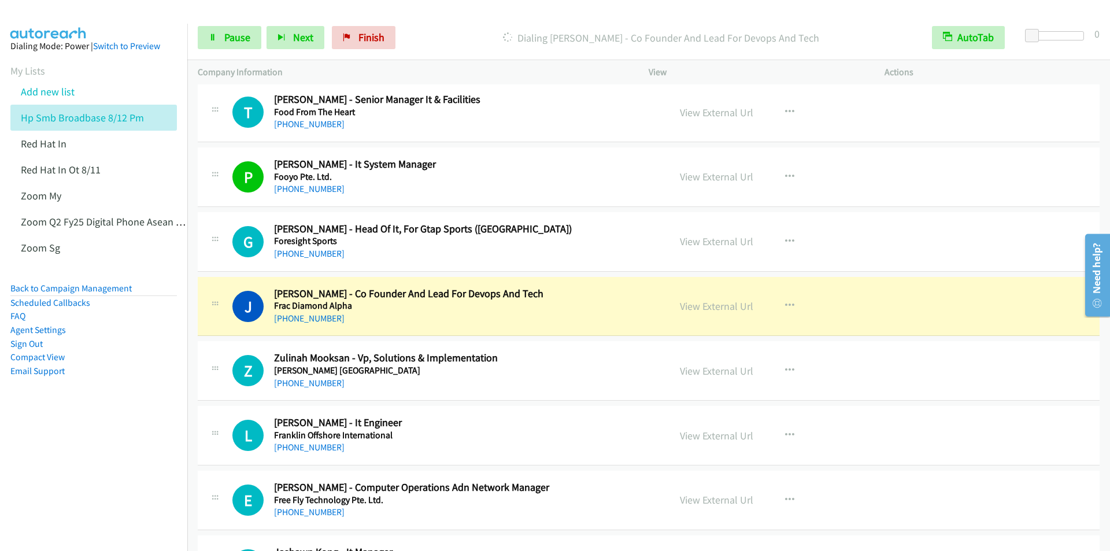
drag, startPoint x: 721, startPoint y: 179, endPoint x: 455, endPoint y: 157, distance: 266.8
click at [454, 157] on div "P Callback Scheduled [PERSON_NAME] - It System Manager Fooyo Pte. Ltd. [GEOGRAP…" at bounding box center [649, 177] width 902 height 60
click at [723, 180] on link "View External Url" at bounding box center [716, 176] width 73 height 13
click at [439, 22] on div "Start Calls Pause Next Finish Dialing [PERSON_NAME] - Co Founder And Lead For D…" at bounding box center [648, 38] width 923 height 45
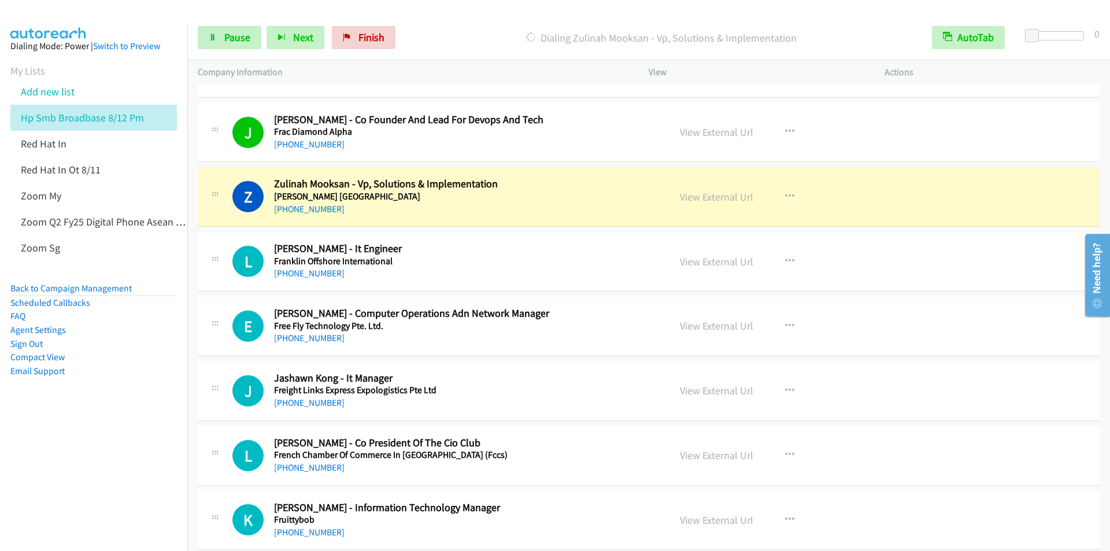
scroll to position [14113, 0]
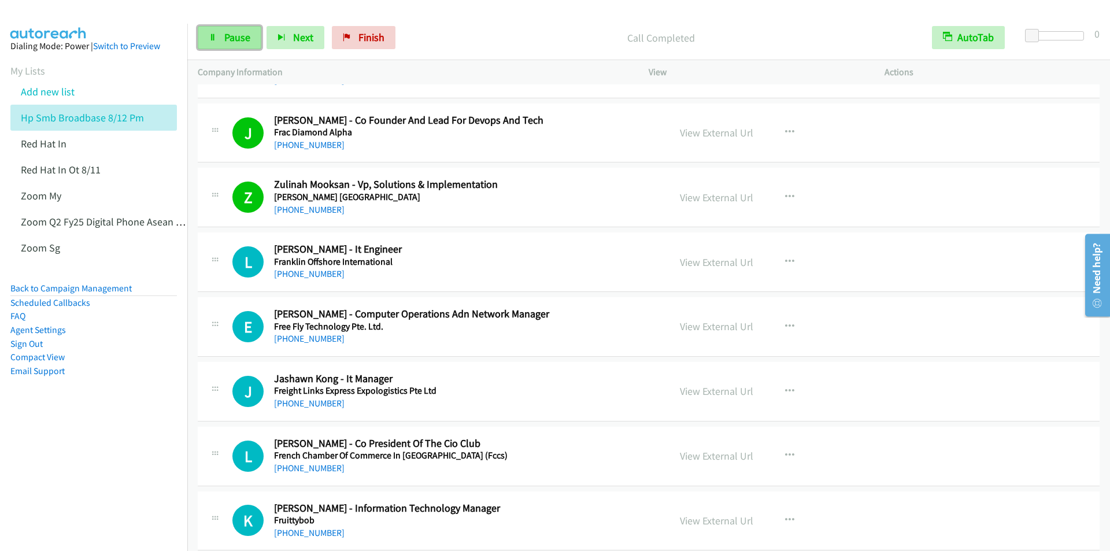
click at [230, 42] on span "Pause" at bounding box center [237, 37] width 26 height 13
click at [230, 40] on span "Start Calls" at bounding box center [246, 37] width 45 height 13
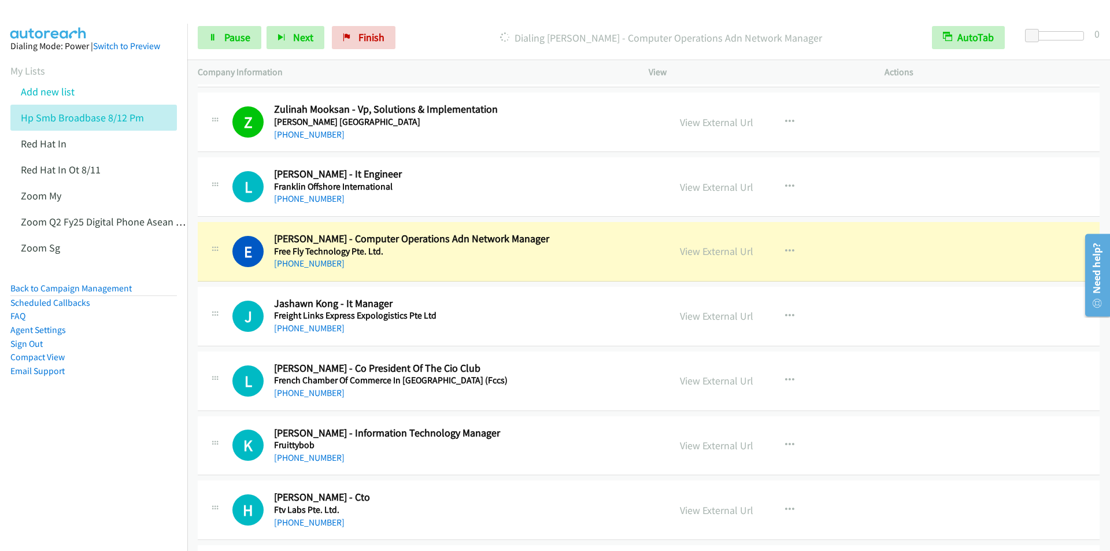
scroll to position [14286, 0]
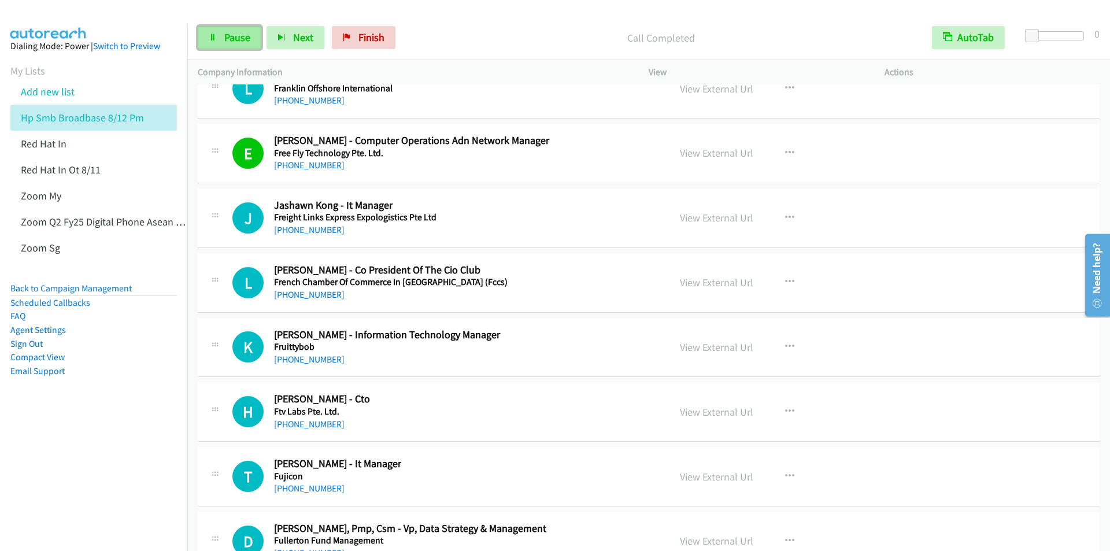
click at [225, 33] on span "Pause" at bounding box center [237, 37] width 26 height 13
click at [231, 35] on span "Start Calls" at bounding box center [246, 37] width 45 height 13
click at [238, 37] on span "Pause" at bounding box center [237, 37] width 26 height 13
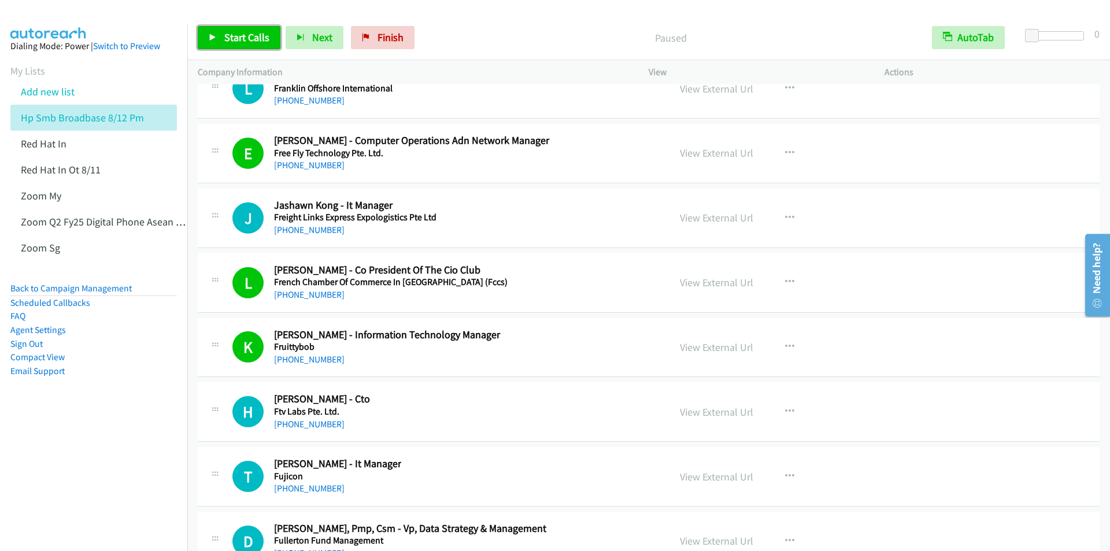
click at [238, 37] on span "Start Calls" at bounding box center [246, 37] width 45 height 13
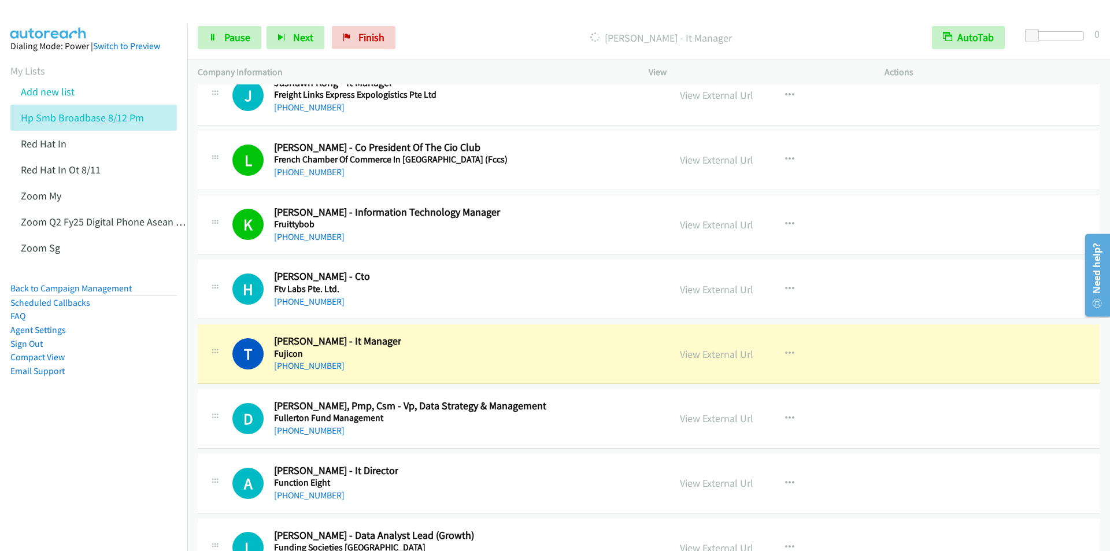
scroll to position [14517, 0]
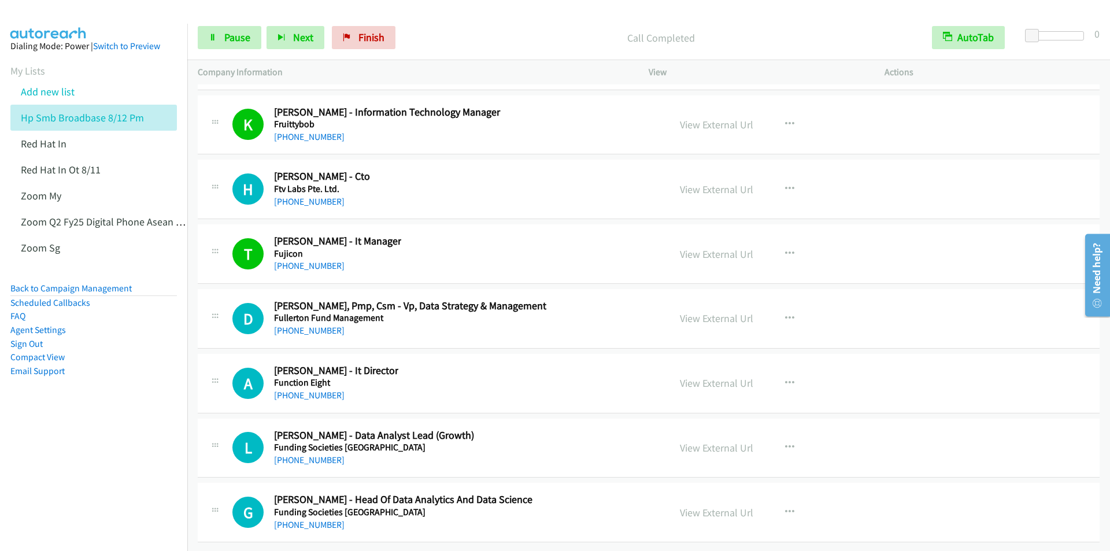
click at [454, 13] on div at bounding box center [550, 22] width 1100 height 45
click at [465, 36] on p "Call Completed" at bounding box center [661, 38] width 500 height 16
click at [223, 34] on link "Pause" at bounding box center [230, 37] width 64 height 23
click at [238, 38] on span "Start Calls" at bounding box center [246, 37] width 45 height 13
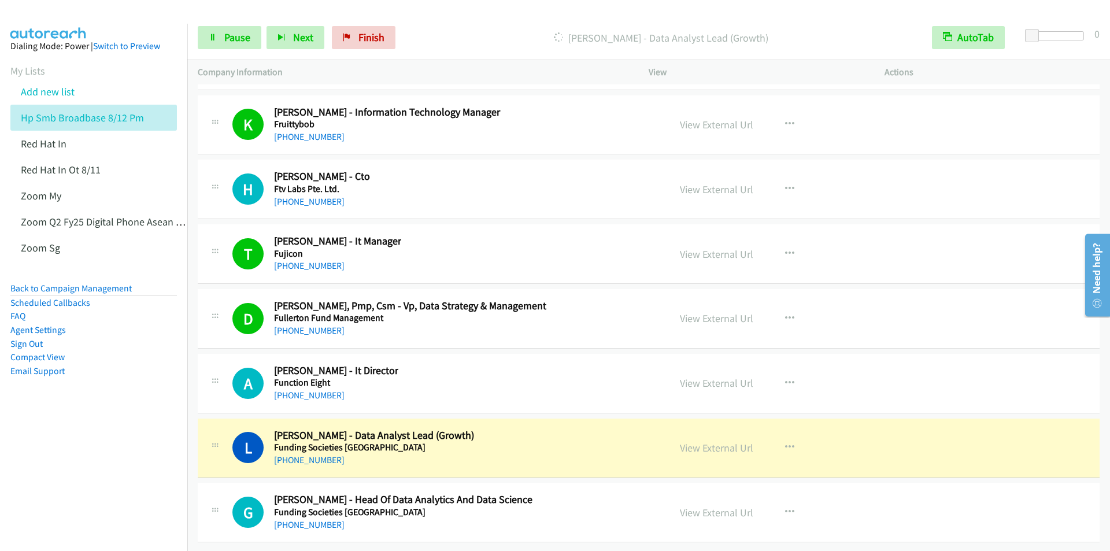
click at [435, 17] on div "Start Calls Pause Next Finish [PERSON_NAME] - Data Analyst Lead (Growth) AutoTa…" at bounding box center [648, 38] width 923 height 45
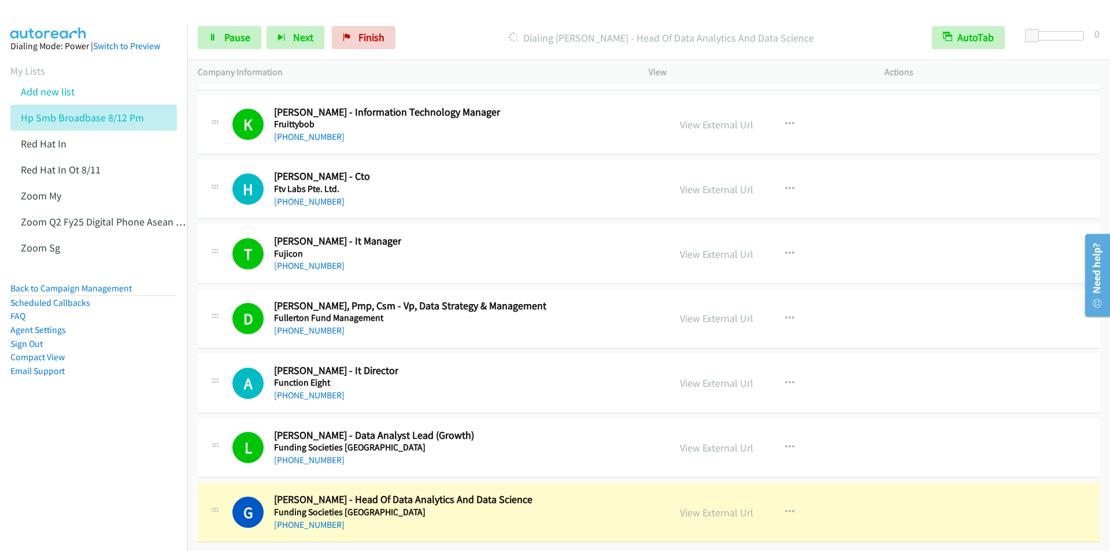
click at [445, 18] on div "Start Calls Pause Next Finish Dialing [PERSON_NAME] - Head Of Data Analytics An…" at bounding box center [648, 38] width 923 height 45
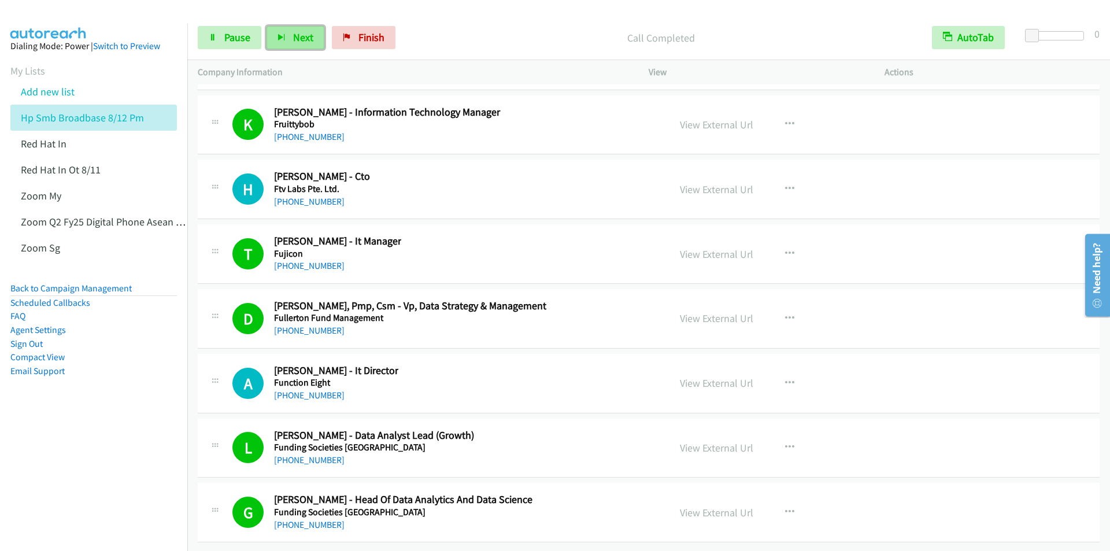
click at [305, 38] on span "Next" at bounding box center [303, 37] width 20 height 13
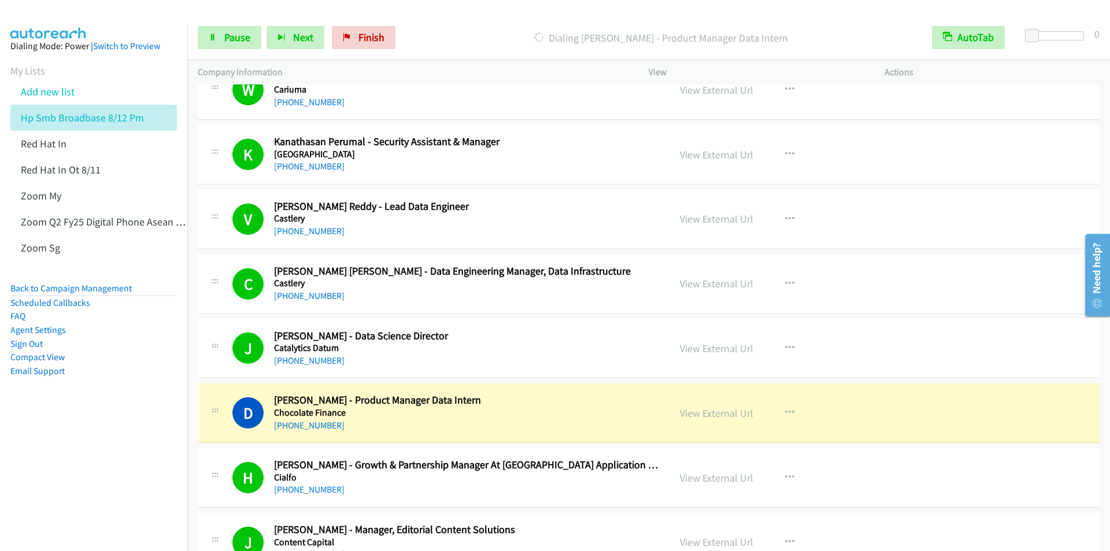
scroll to position [120, 0]
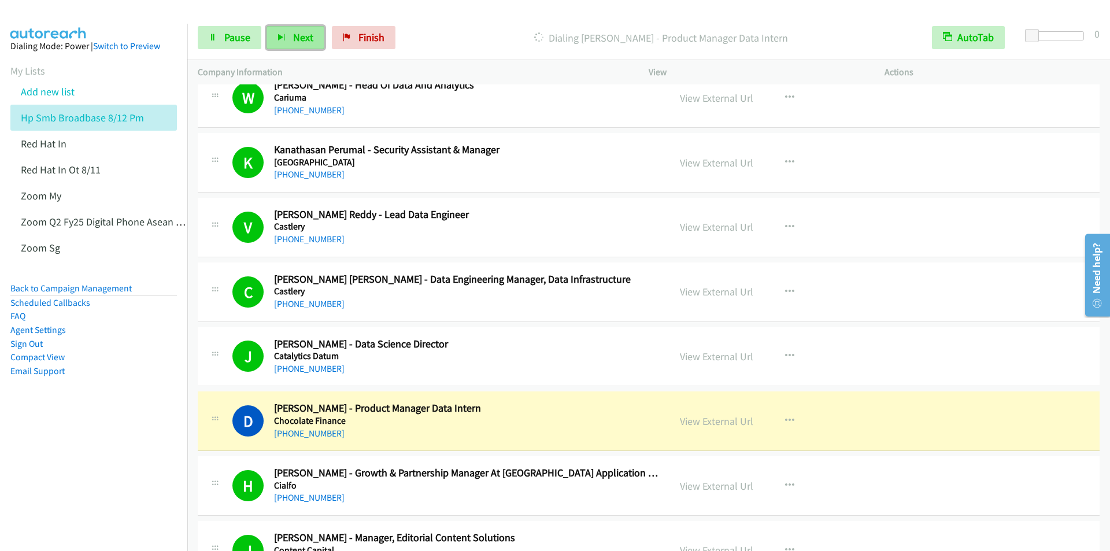
click at [293, 32] on span "Next" at bounding box center [303, 37] width 20 height 13
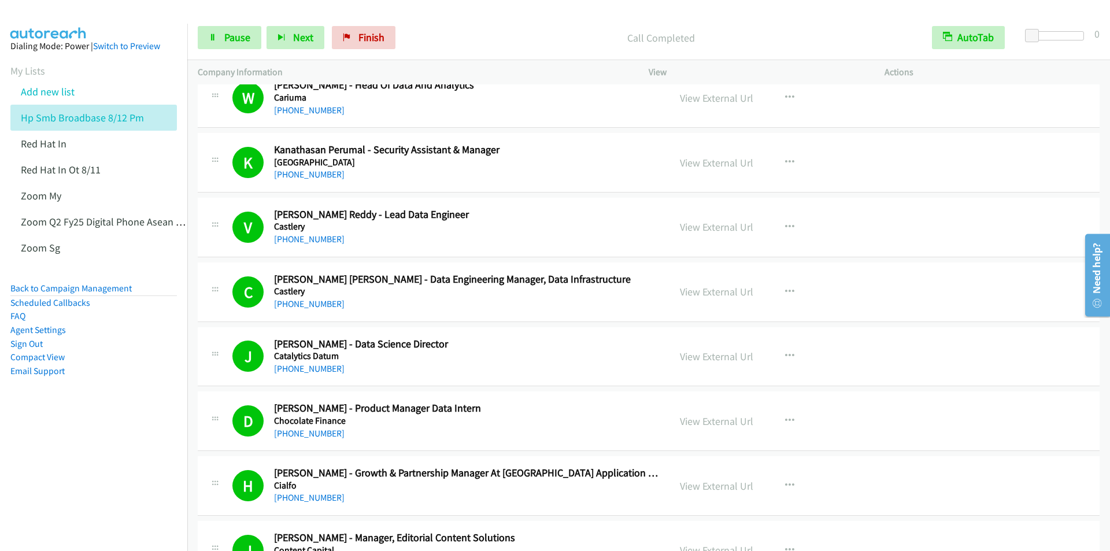
click at [483, 27] on div "Call Completed" at bounding box center [661, 37] width 521 height 23
click at [291, 37] on button "Next" at bounding box center [296, 37] width 58 height 23
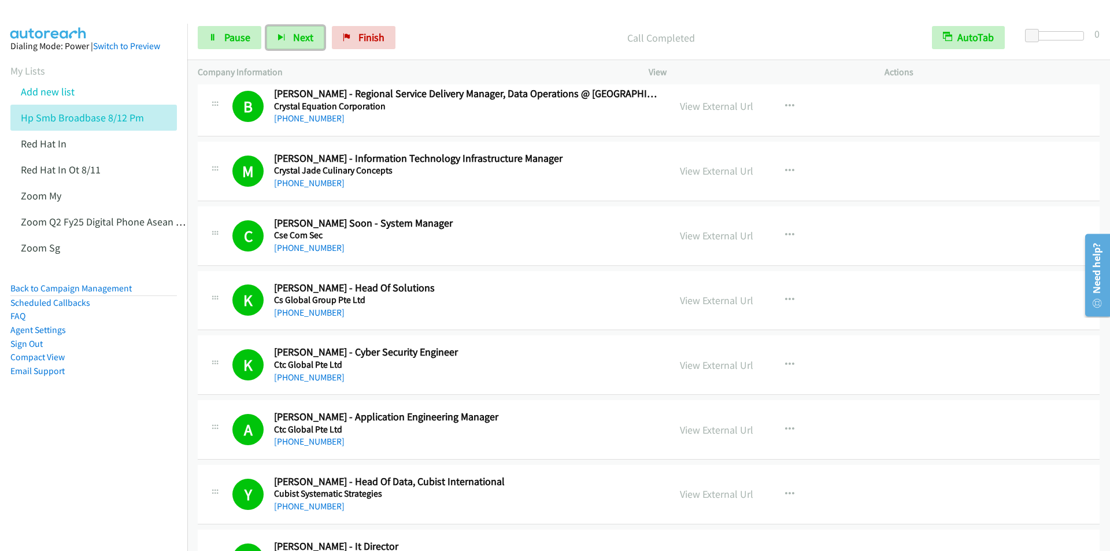
scroll to position [987, 0]
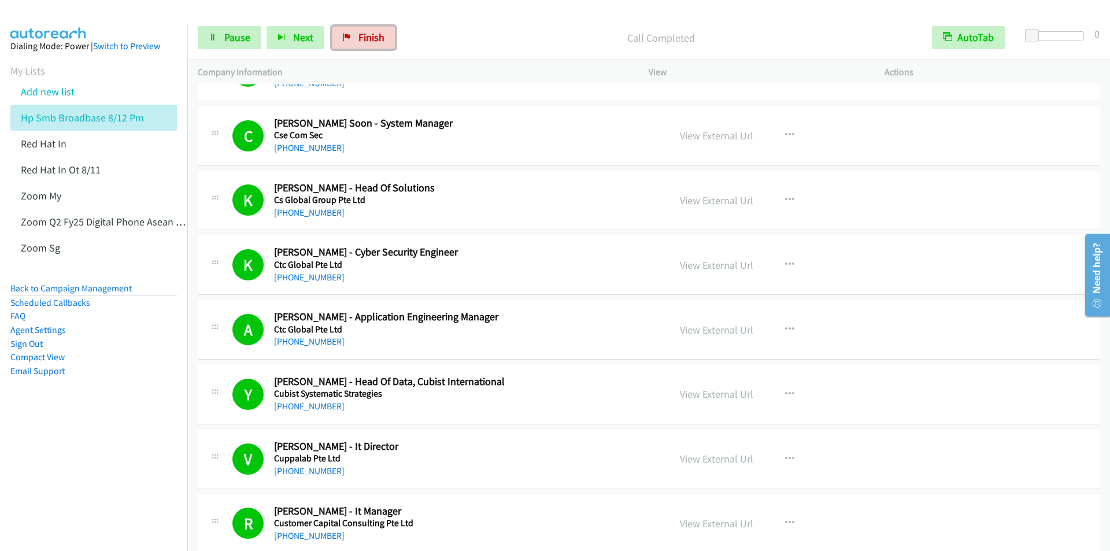
click at [372, 43] on span "Finish" at bounding box center [371, 37] width 26 height 13
